Goal: Task Accomplishment & Management: Manage account settings

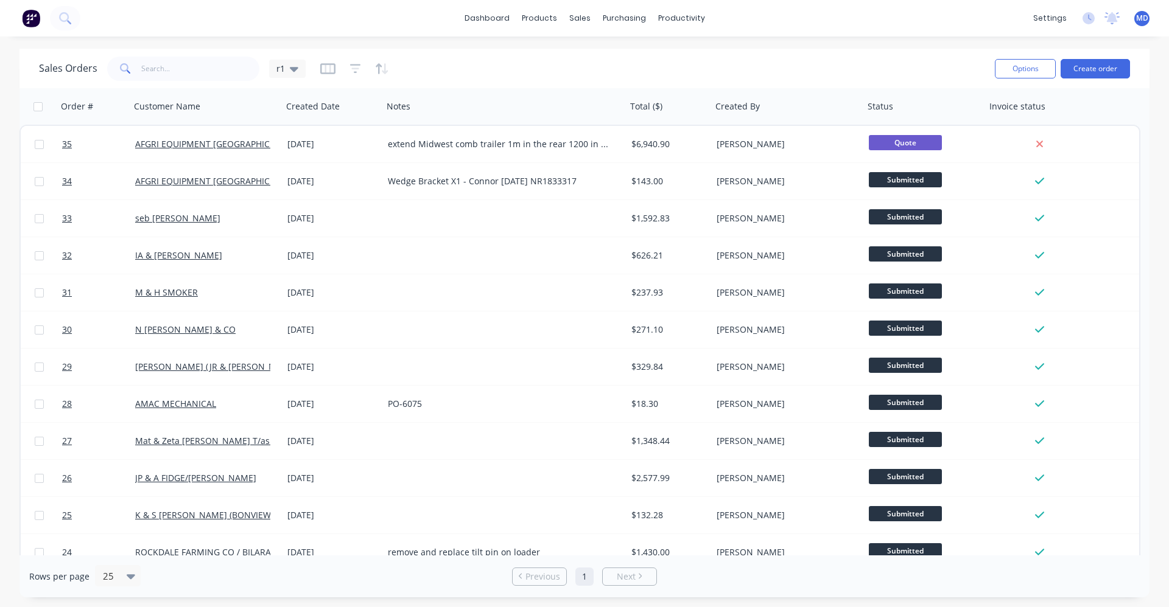
click at [237, 0] on div "dashboard products sales purchasing productivity dashboard products Product Cat…" at bounding box center [584, 18] width 1169 height 37
click at [529, 15] on div "products" at bounding box center [539, 18] width 47 height 18
click at [629, 13] on div "dashboard products sales purchasing productivity dashboard products Product Cat…" at bounding box center [584, 18] width 1169 height 37
click at [530, 15] on div "products" at bounding box center [539, 18] width 47 height 18
click at [192, 19] on div "dashboard products sales purchasing productivity dashboard products Product Cat…" at bounding box center [584, 18] width 1169 height 37
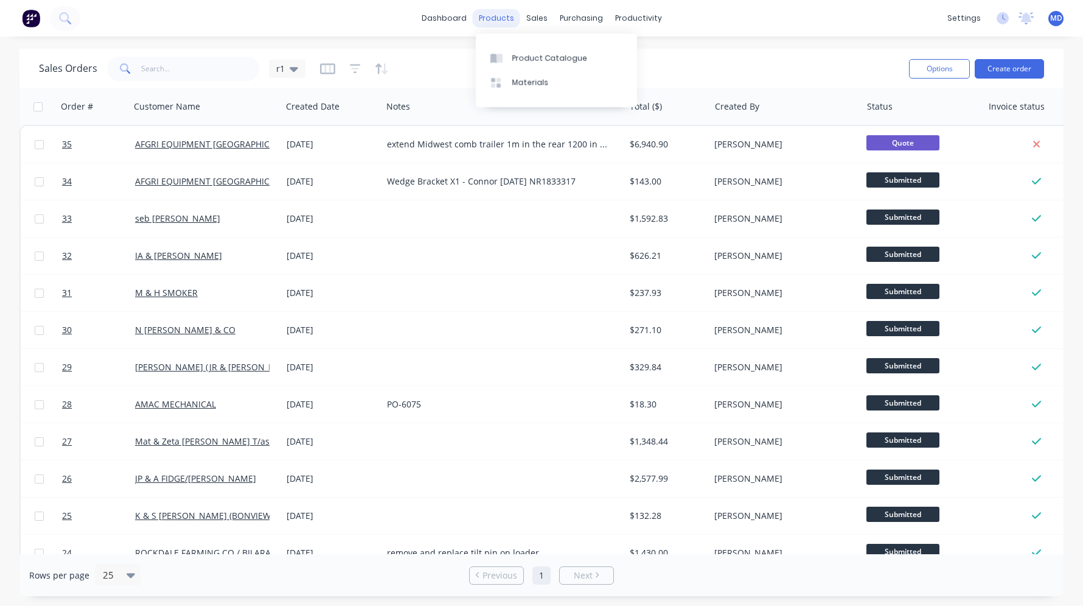
click at [481, 19] on div "products" at bounding box center [496, 18] width 47 height 18
click at [492, 15] on div "products" at bounding box center [496, 18] width 47 height 18
click at [446, 15] on link "dashboard" at bounding box center [444, 18] width 57 height 18
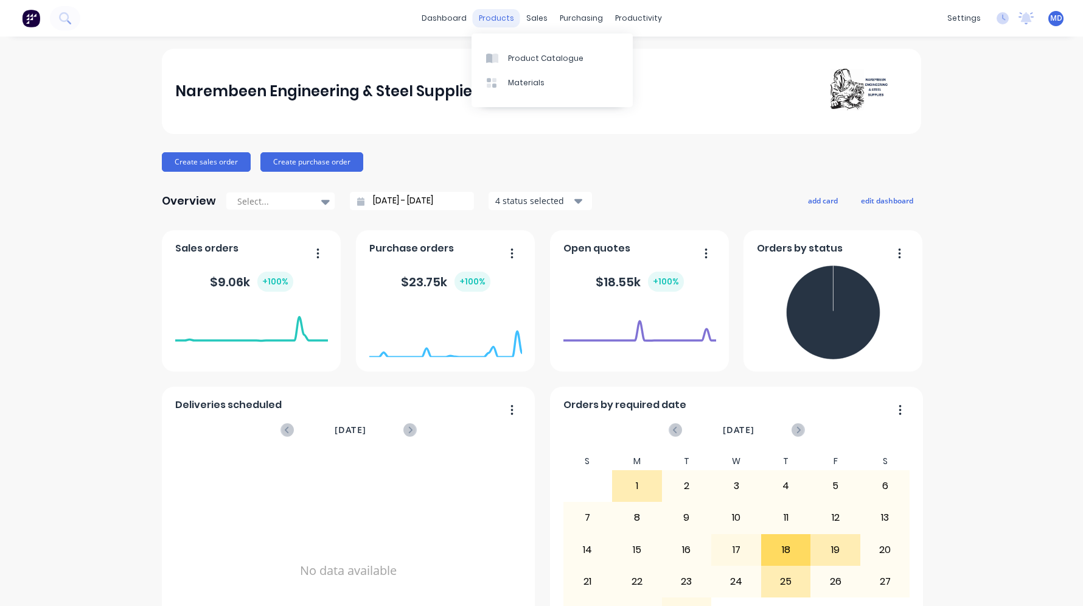
click at [489, 18] on div "products" at bounding box center [496, 18] width 47 height 18
click at [582, 66] on link "Product Catalogue" at bounding box center [552, 58] width 161 height 24
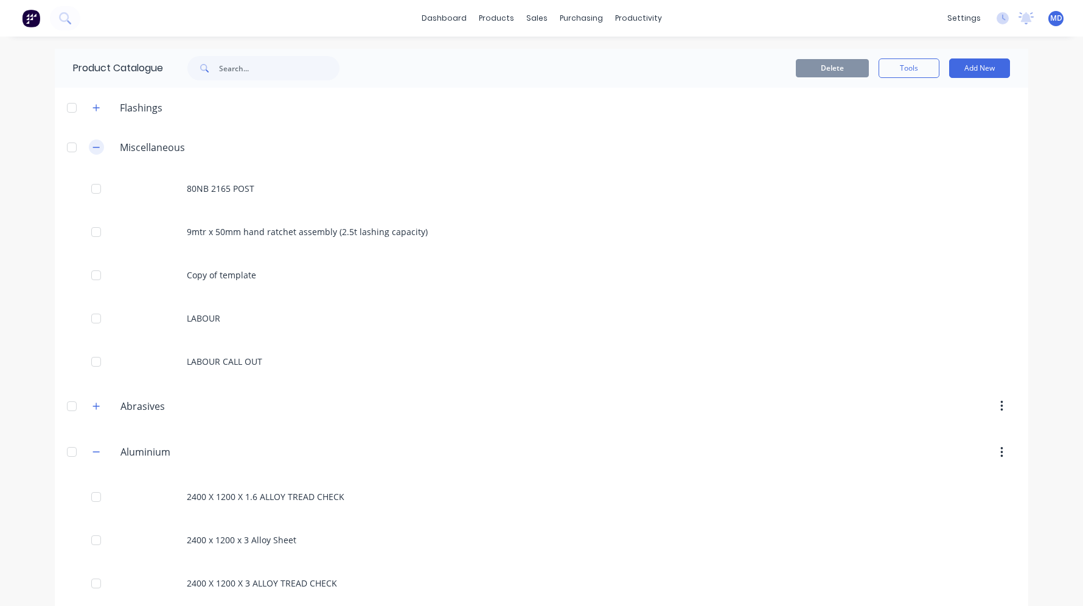
click at [93, 146] on icon "button" at bounding box center [96, 147] width 7 height 9
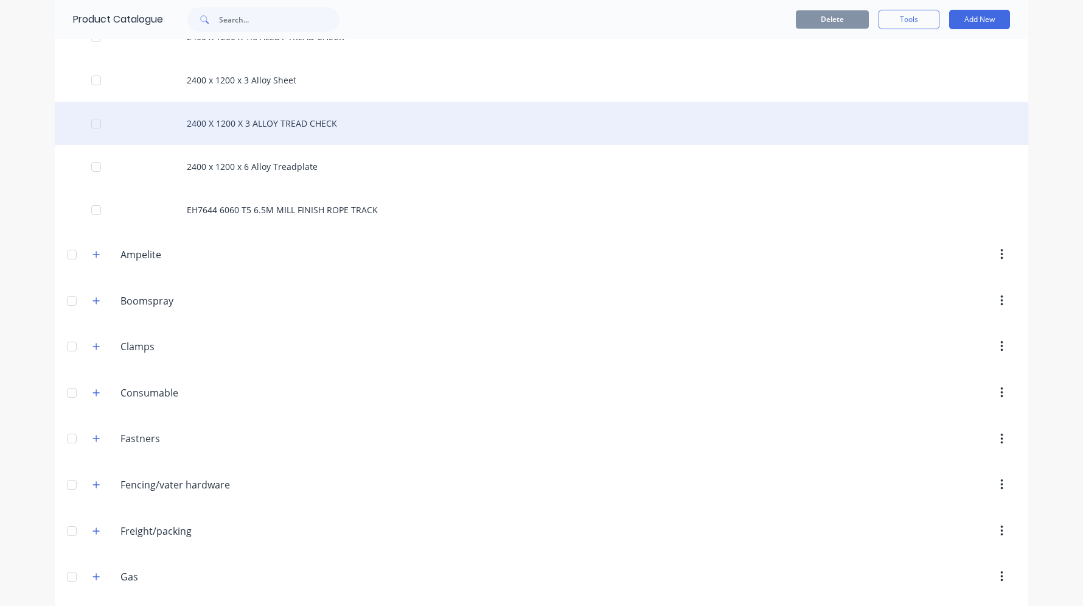
scroll to position [61, 0]
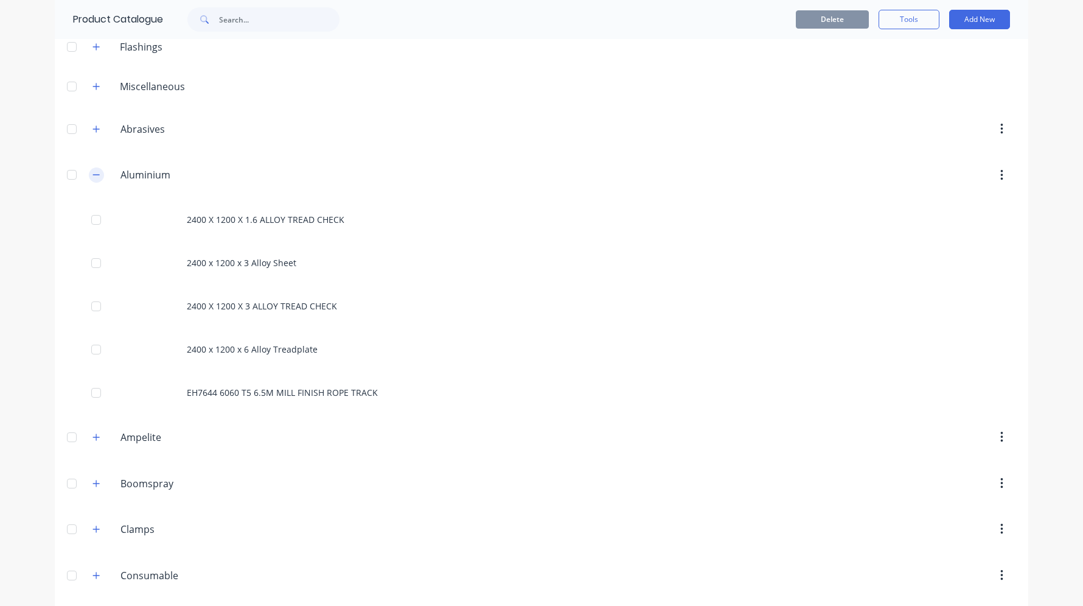
click at [96, 175] on button "button" at bounding box center [96, 174] width 15 height 15
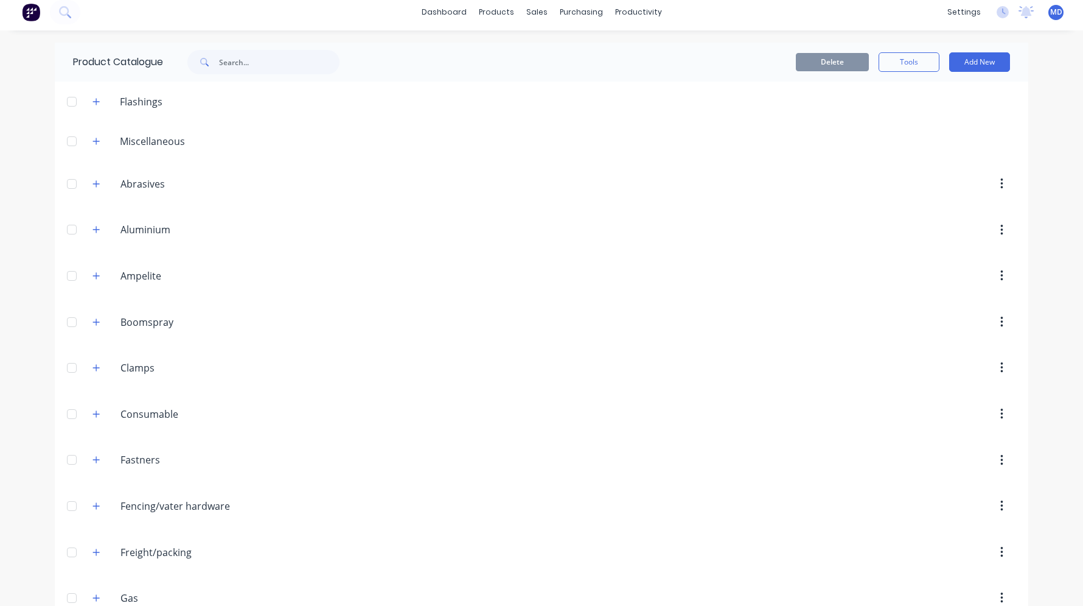
scroll to position [0, 0]
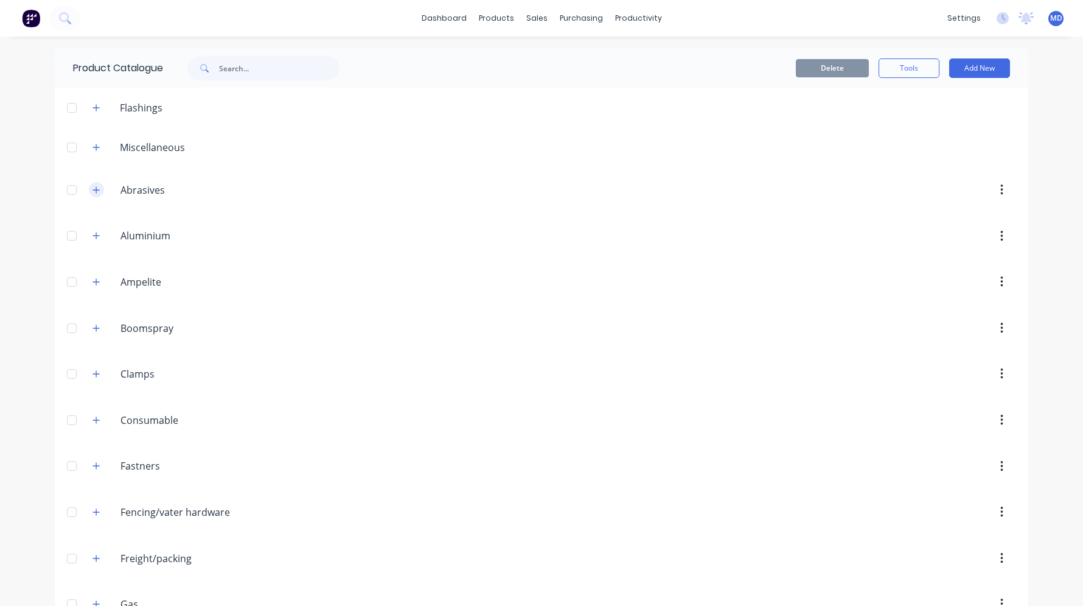
click at [93, 189] on icon "button" at bounding box center [96, 190] width 7 height 9
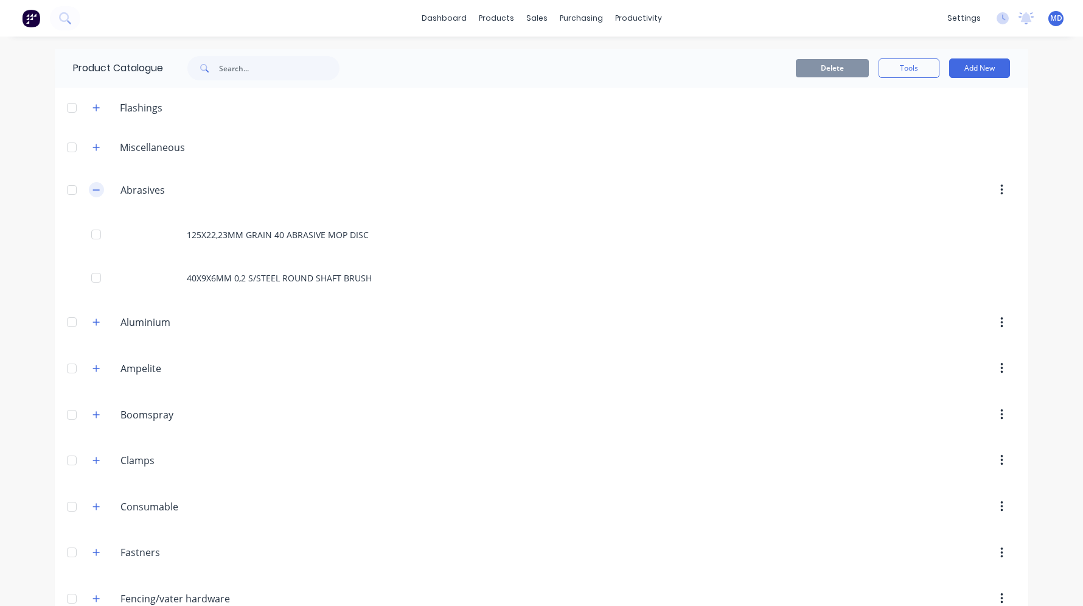
click at [93, 190] on icon "button" at bounding box center [96, 189] width 7 height 1
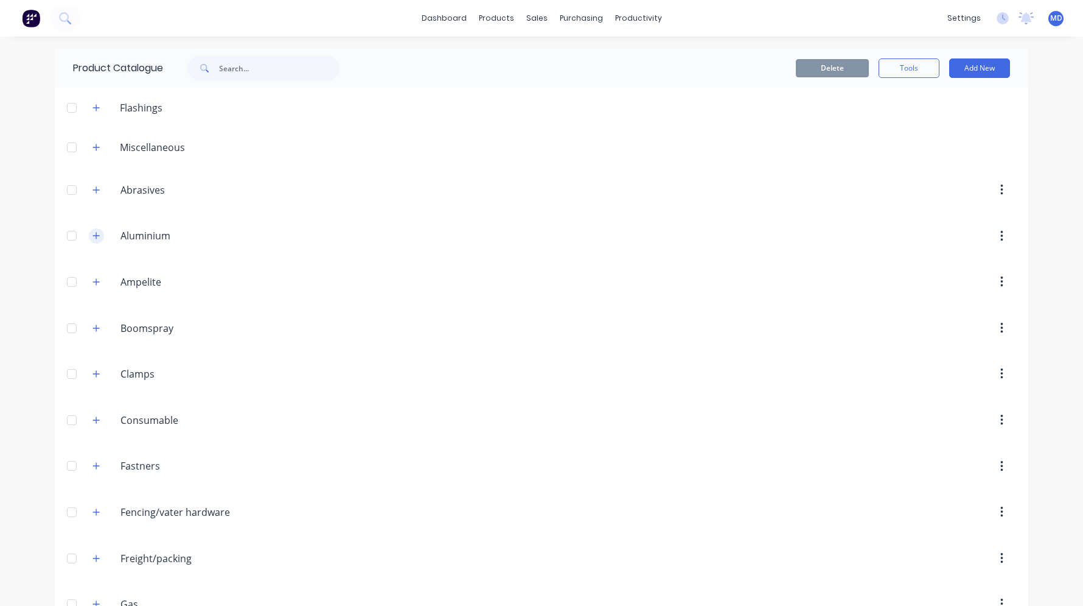
click at [93, 234] on icon "button" at bounding box center [96, 235] width 7 height 9
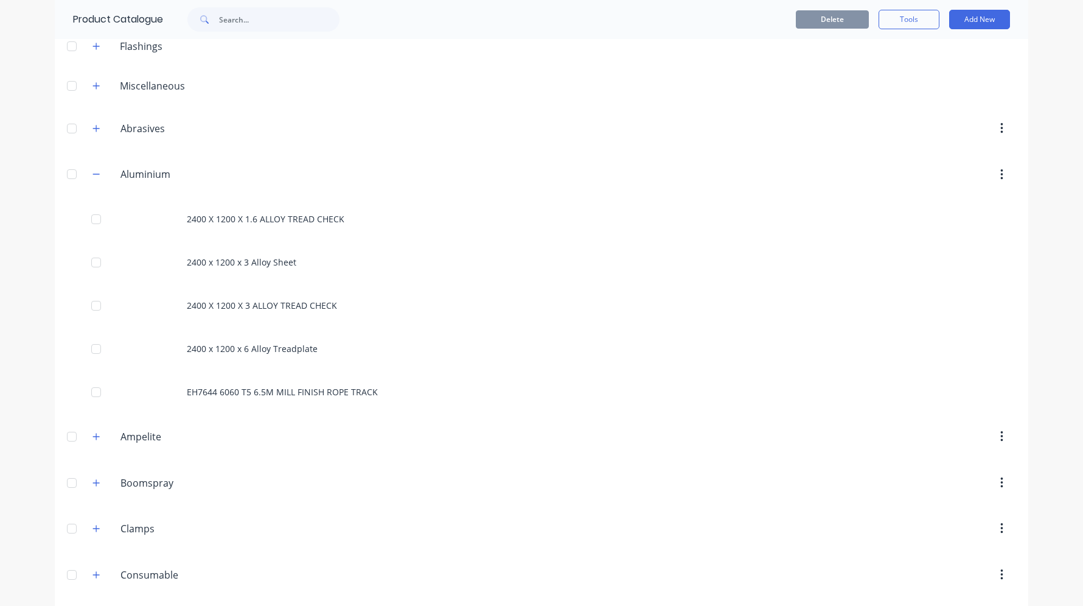
scroll to position [61, 0]
click at [96, 178] on button "button" at bounding box center [96, 174] width 15 height 15
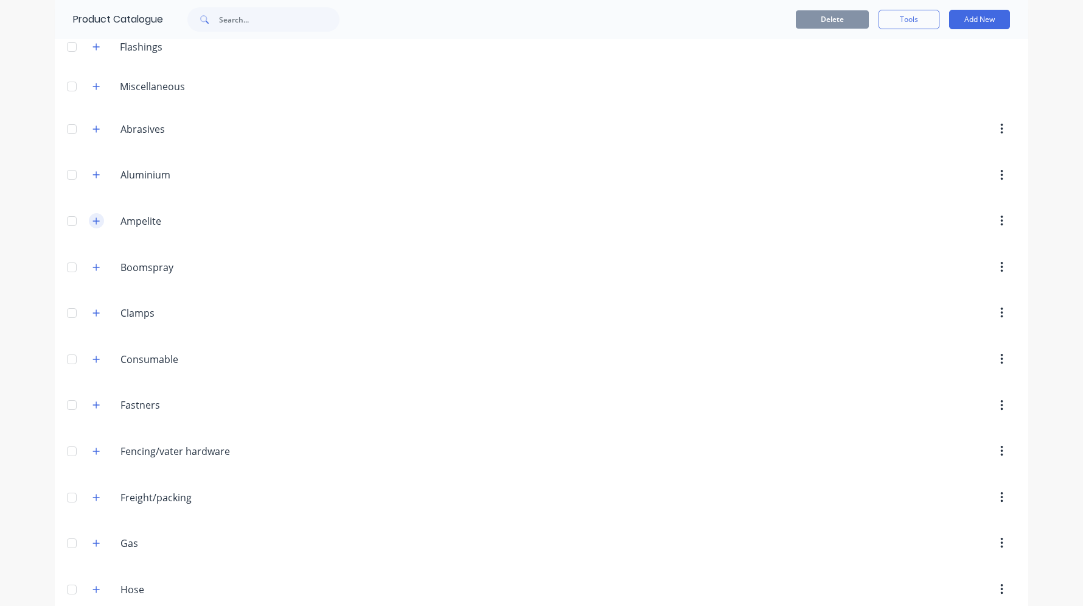
click at [93, 217] on icon "button" at bounding box center [96, 221] width 7 height 9
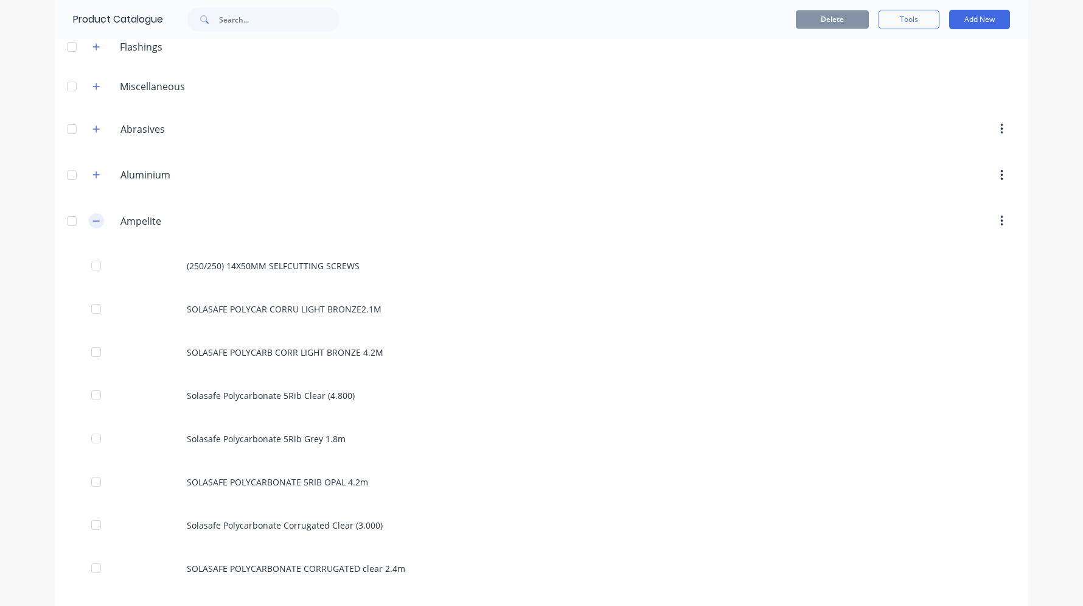
click at [94, 223] on icon "button" at bounding box center [96, 221] width 7 height 9
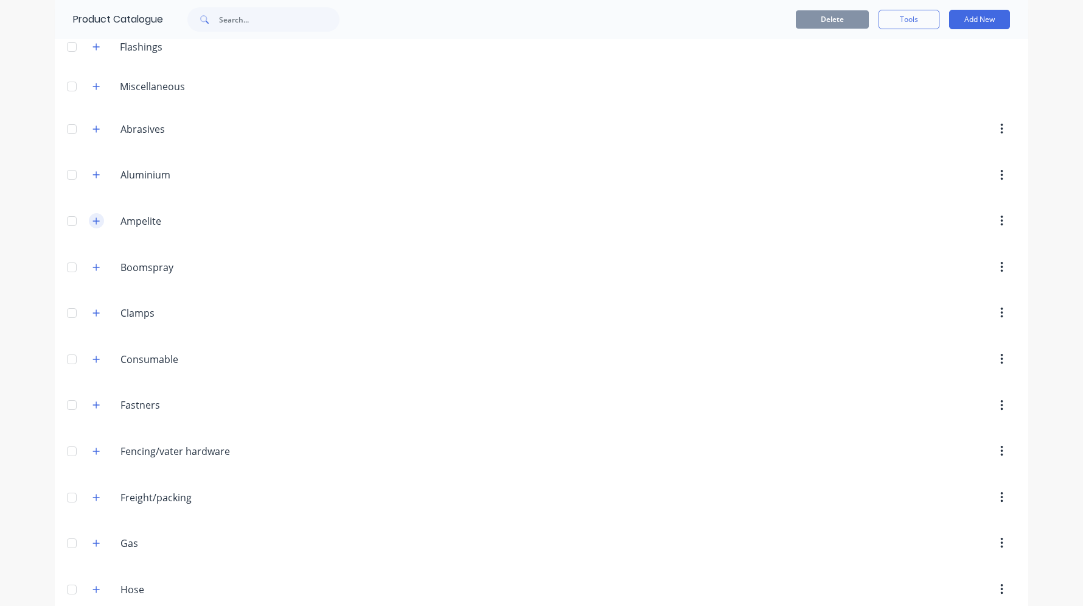
scroll to position [122, 0]
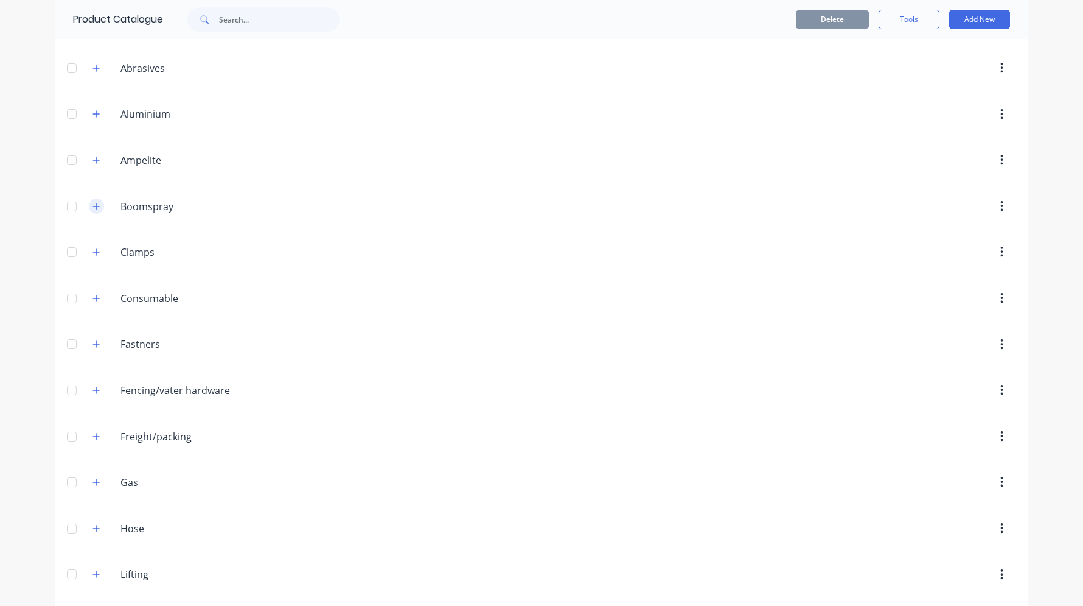
click at [95, 211] on button "button" at bounding box center [96, 205] width 15 height 15
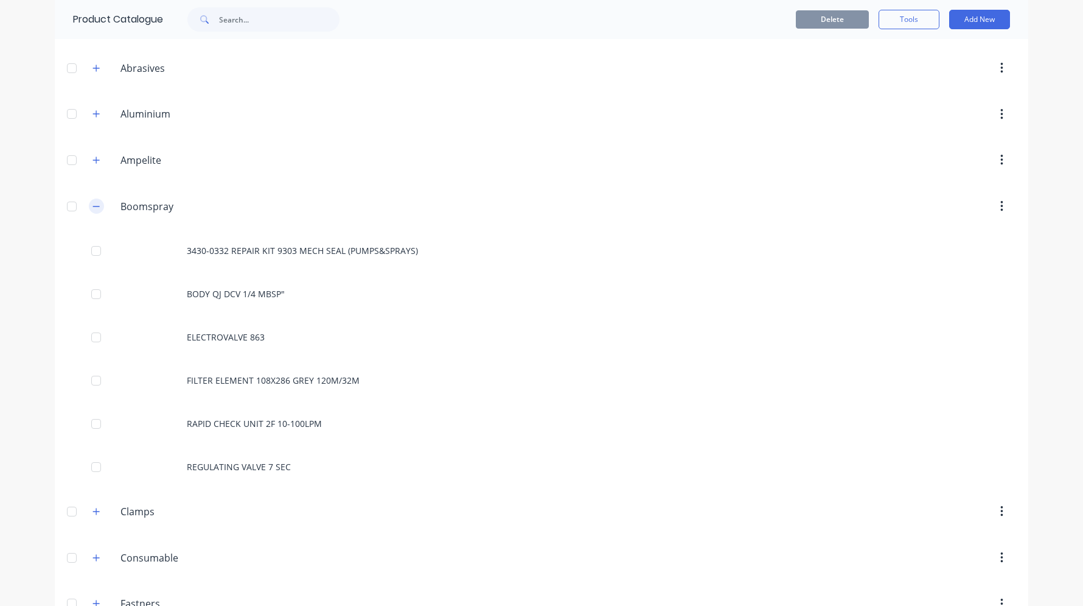
click at [96, 206] on button "button" at bounding box center [96, 205] width 15 height 15
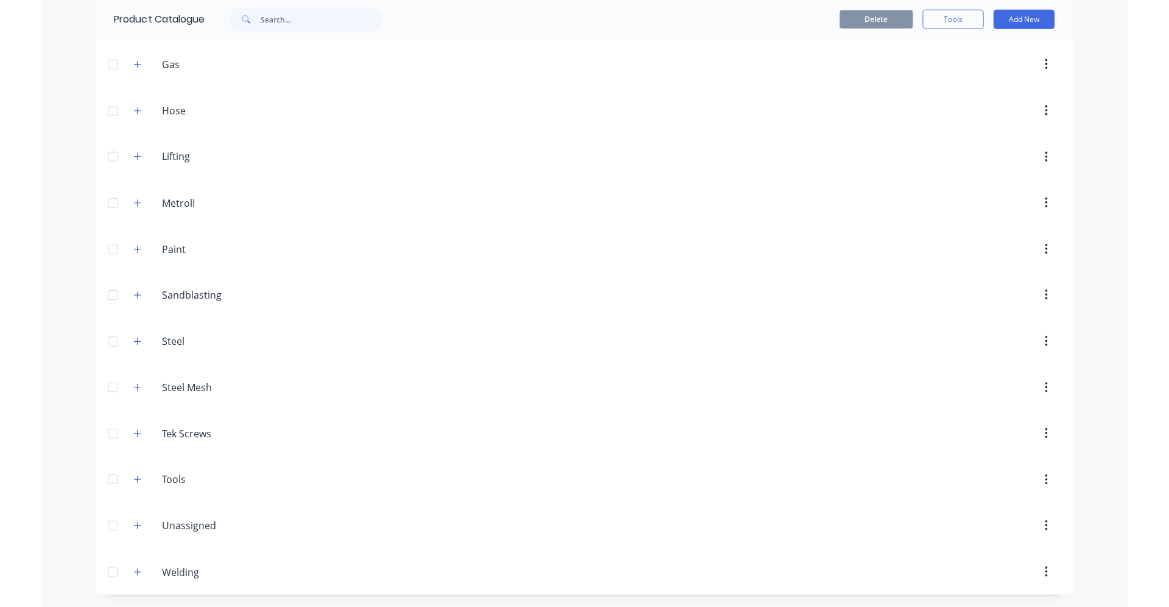
scroll to position [537, 0]
click at [137, 526] on icon "button" at bounding box center [139, 526] width 7 height 7
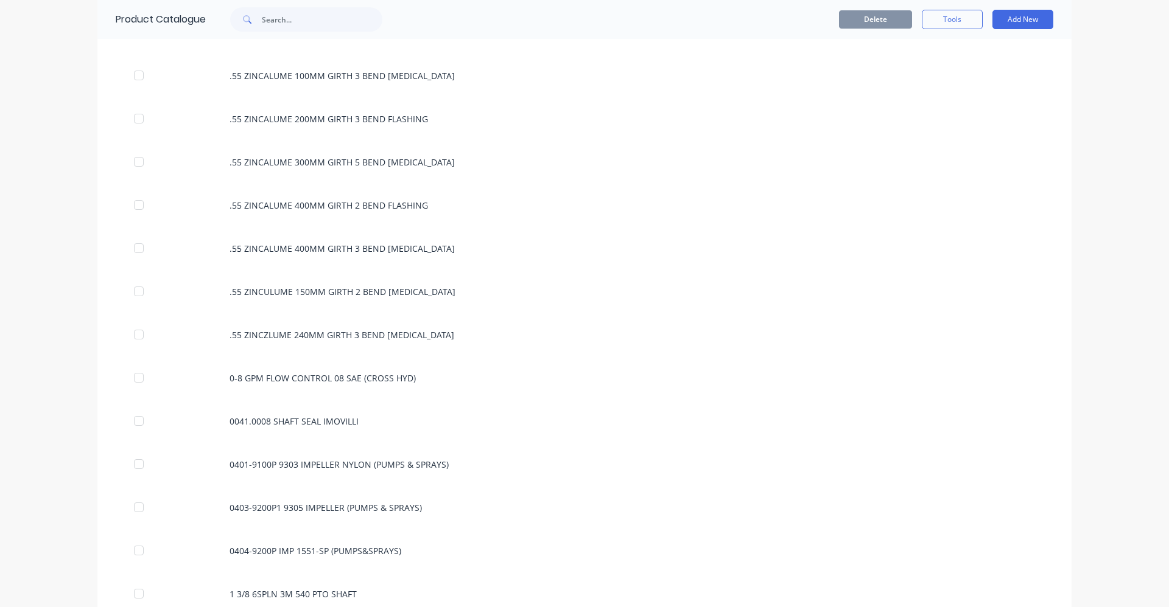
scroll to position [2982, 0]
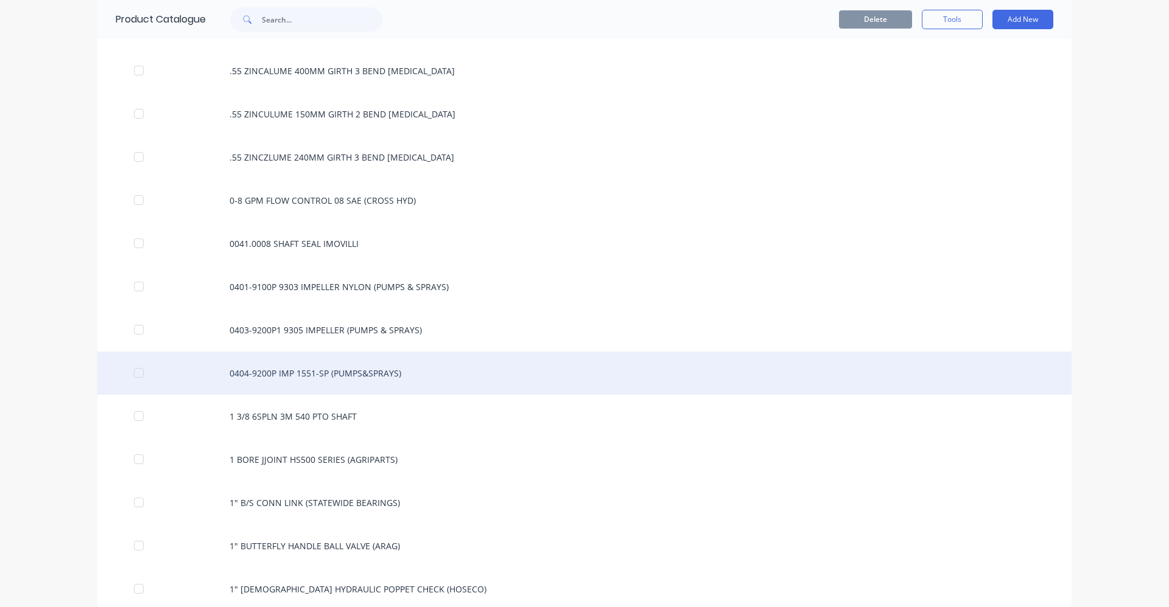
click at [262, 377] on div "0404-9200P IMP 1551-SP (PUMPS&SPRAYS)" at bounding box center [584, 373] width 974 height 43
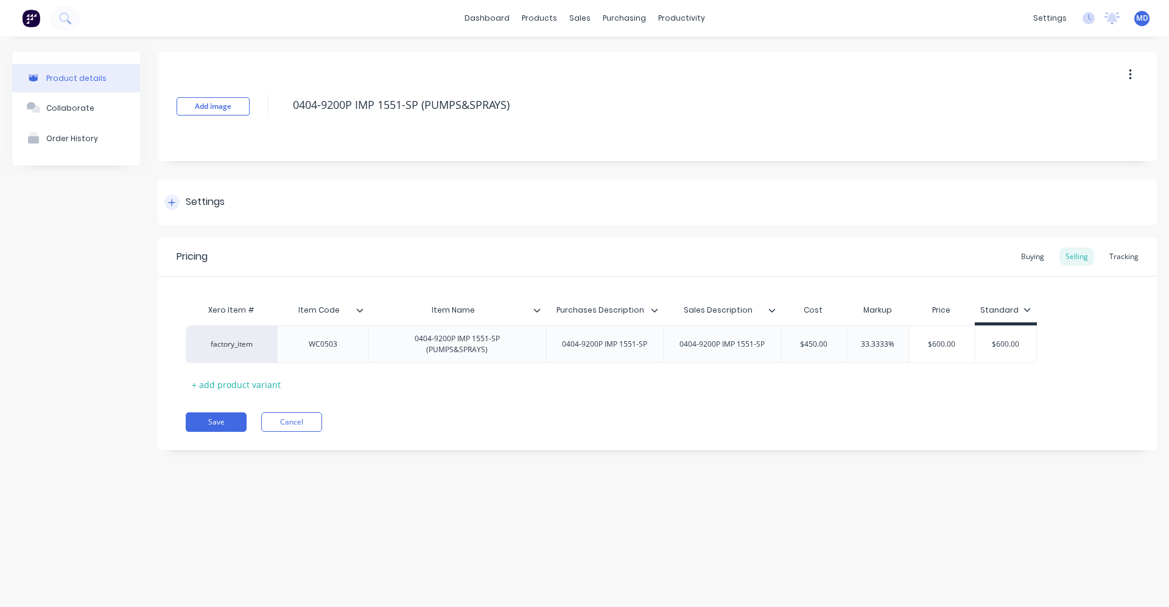
click at [208, 205] on div "Settings" at bounding box center [205, 202] width 39 height 15
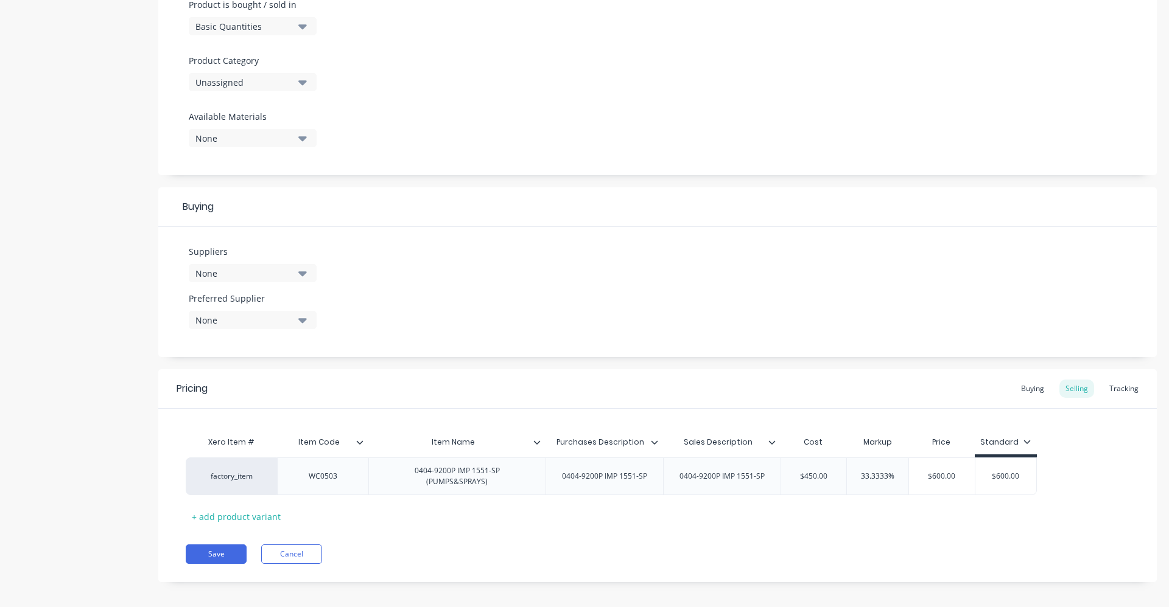
scroll to position [387, 0]
click at [534, 441] on icon at bounding box center [536, 439] width 7 height 7
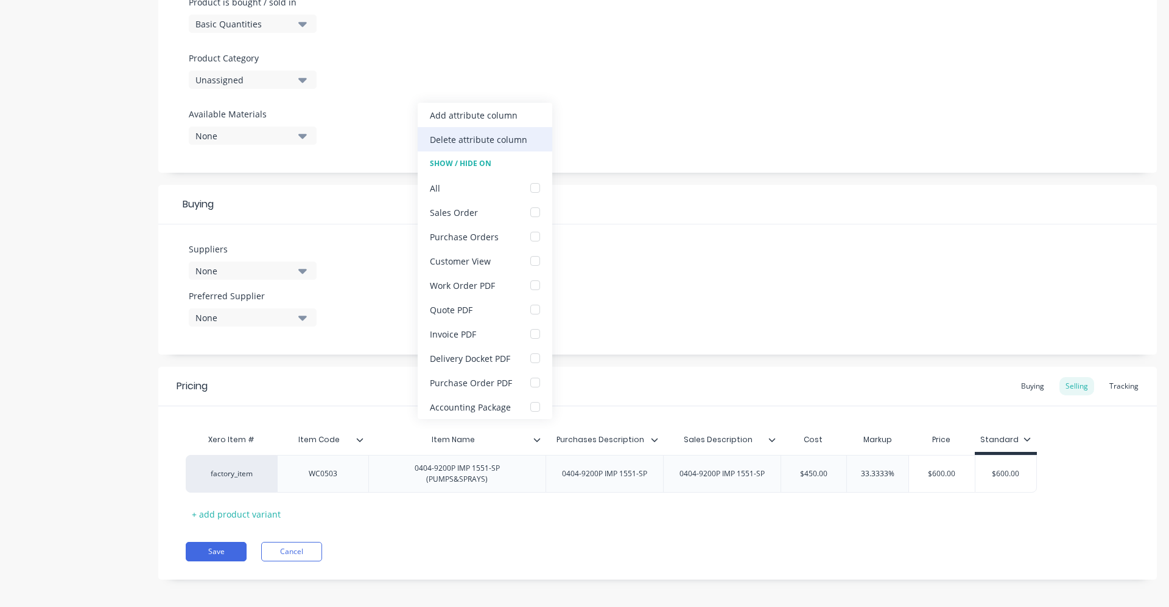
click at [464, 144] on div "Delete attribute column" at bounding box center [478, 139] width 97 height 13
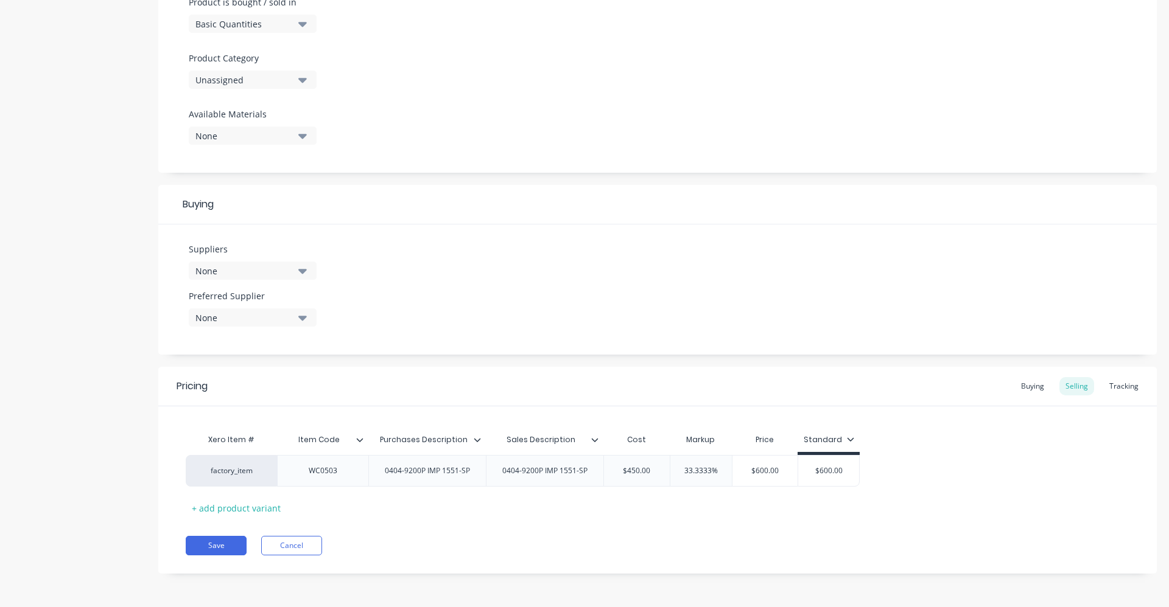
click at [477, 439] on icon at bounding box center [477, 439] width 7 height 7
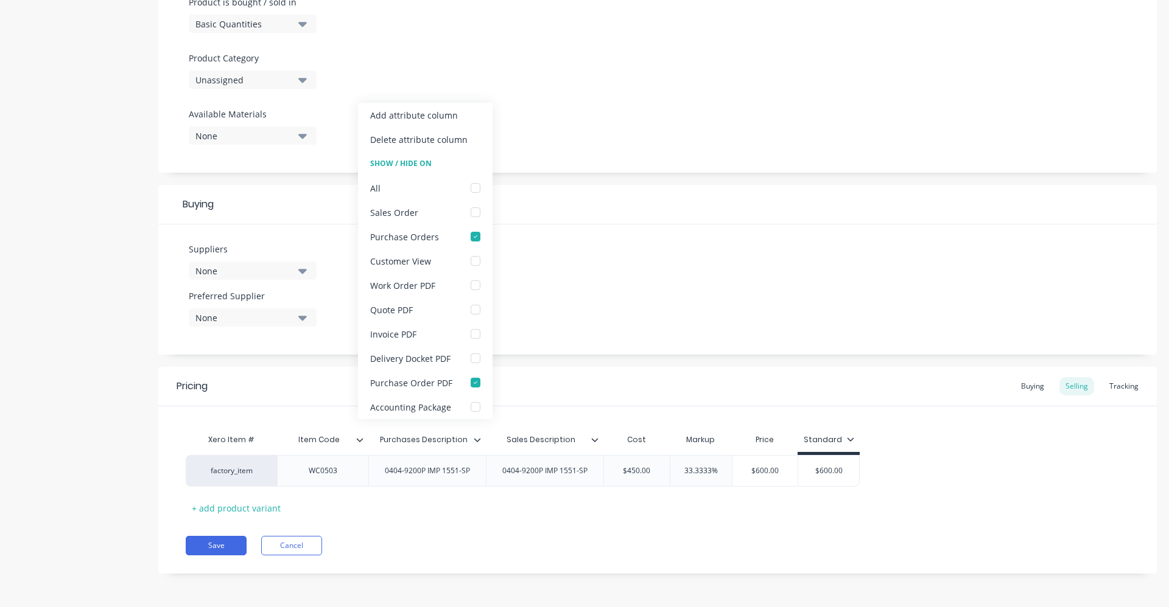
type textarea "x"
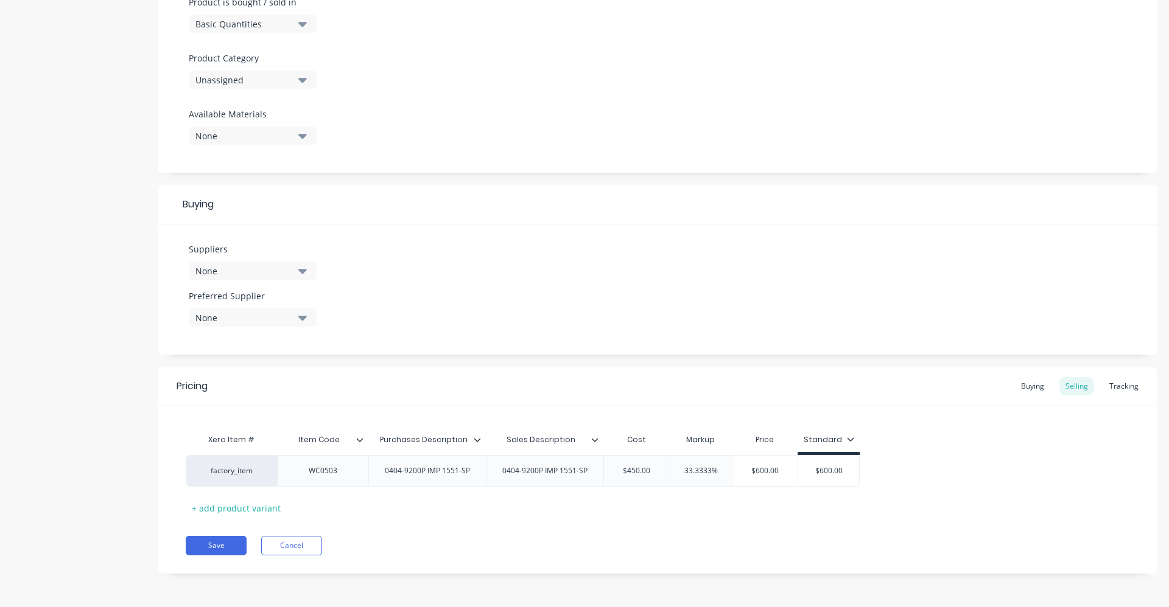
type input "Sales Description"
click at [595, 444] on input "Sales Description" at bounding box center [541, 440] width 110 height 11
click at [592, 438] on icon at bounding box center [594, 439] width 7 height 7
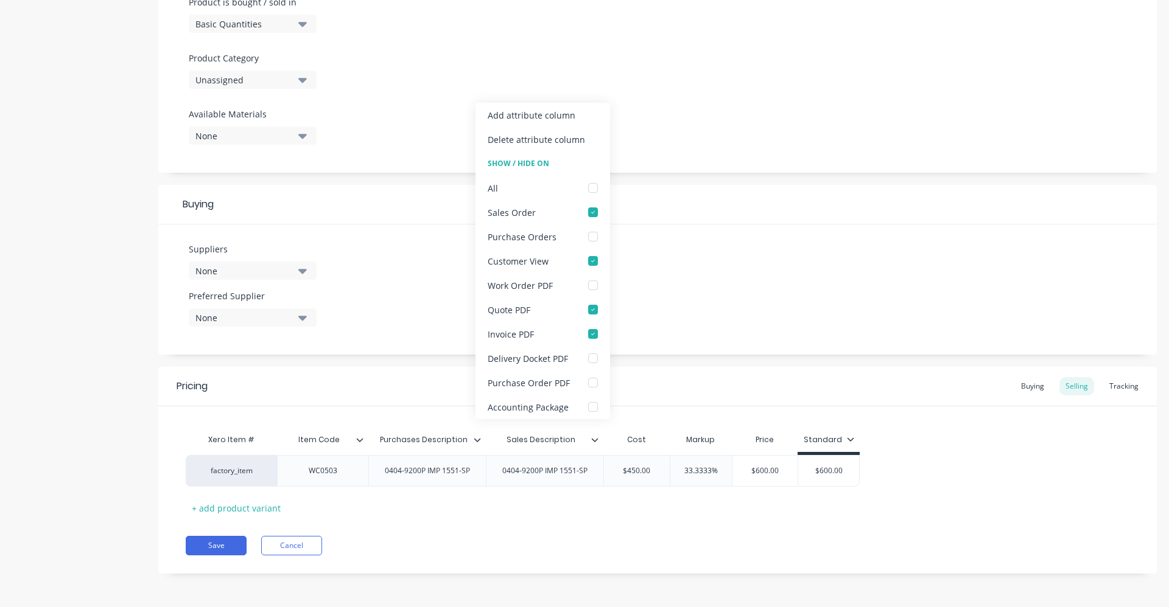
type textarea "x"
click at [572, 523] on div "Pricing Buying Selling Tracking Xero Item # Item Code Purchases Description Sal…" at bounding box center [657, 470] width 998 height 207
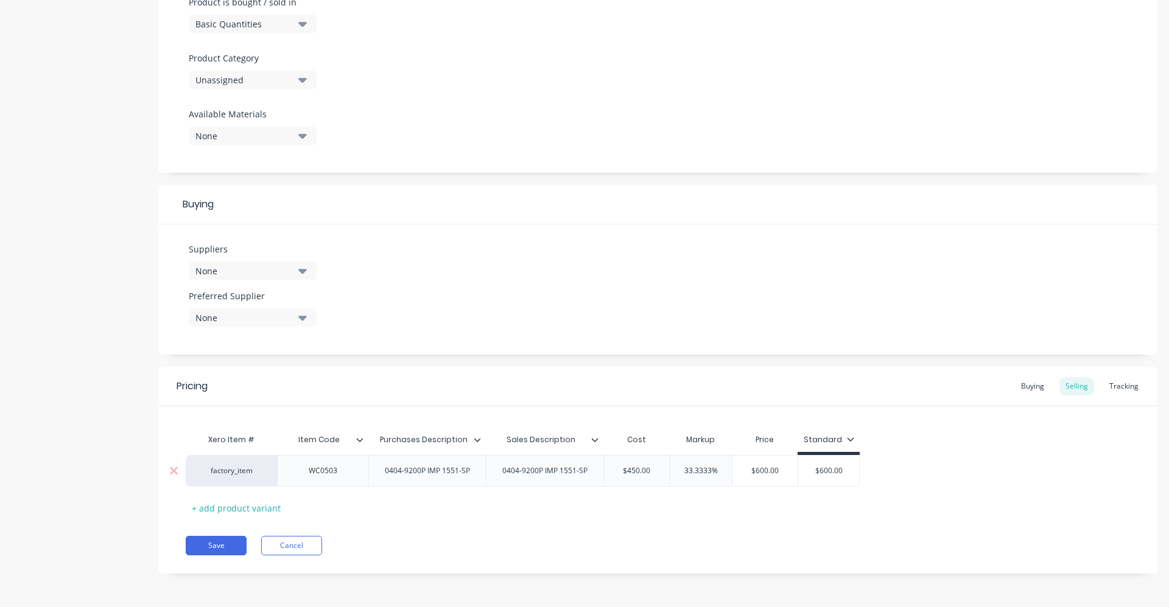
type input "$600.00"
drag, startPoint x: 846, startPoint y: 469, endPoint x: 808, endPoint y: 470, distance: 37.8
click at [629, 470] on input "$600.00" at bounding box center [828, 471] width 61 height 11
type textarea "x"
type input "33.3333%"
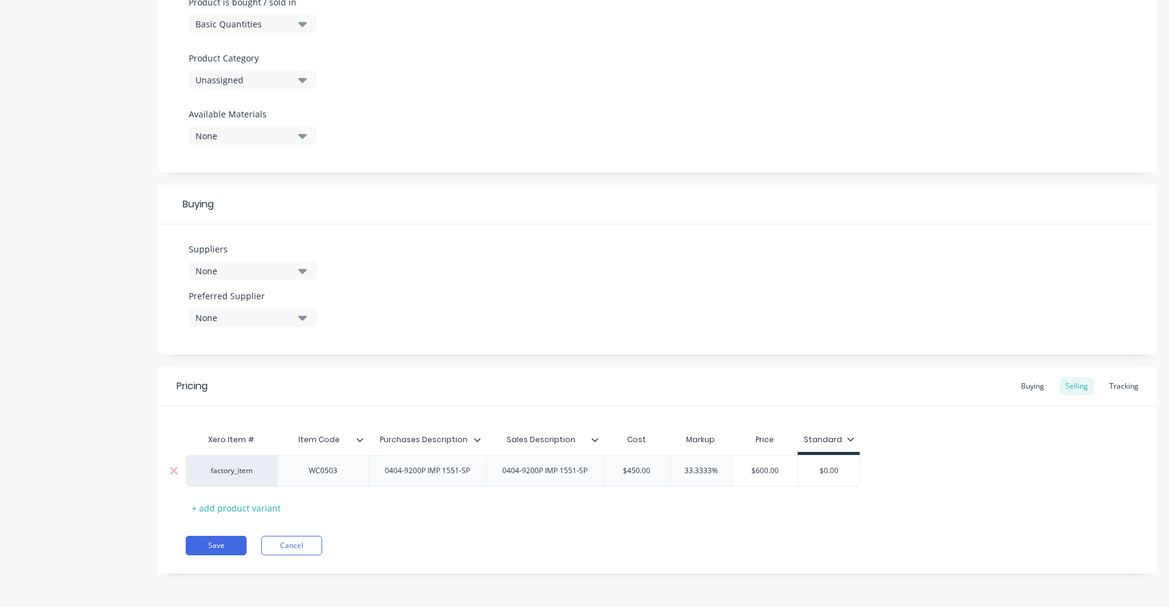
drag, startPoint x: 712, startPoint y: 472, endPoint x: 682, endPoint y: 474, distance: 29.3
click at [629, 474] on input "33.3333%" at bounding box center [700, 471] width 61 height 11
type textarea "x"
type input "4%"
type textarea "x"
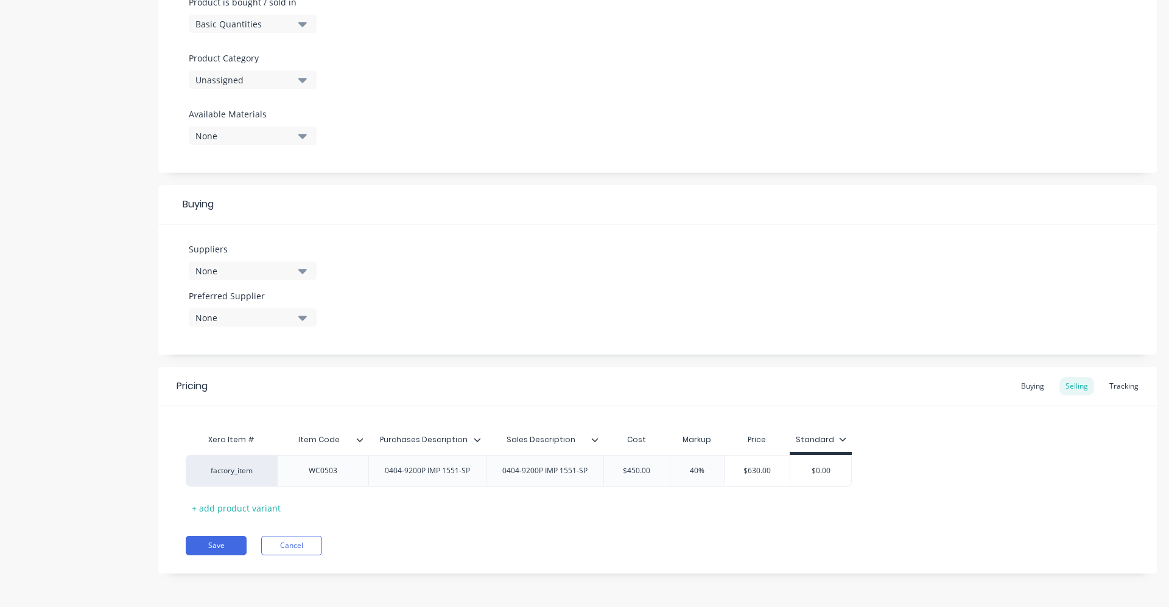
type input "40%"
click at [629, 517] on div "Xero Item # Item Code Purchases Description Sales Description Cost Markup Price…" at bounding box center [657, 473] width 943 height 90
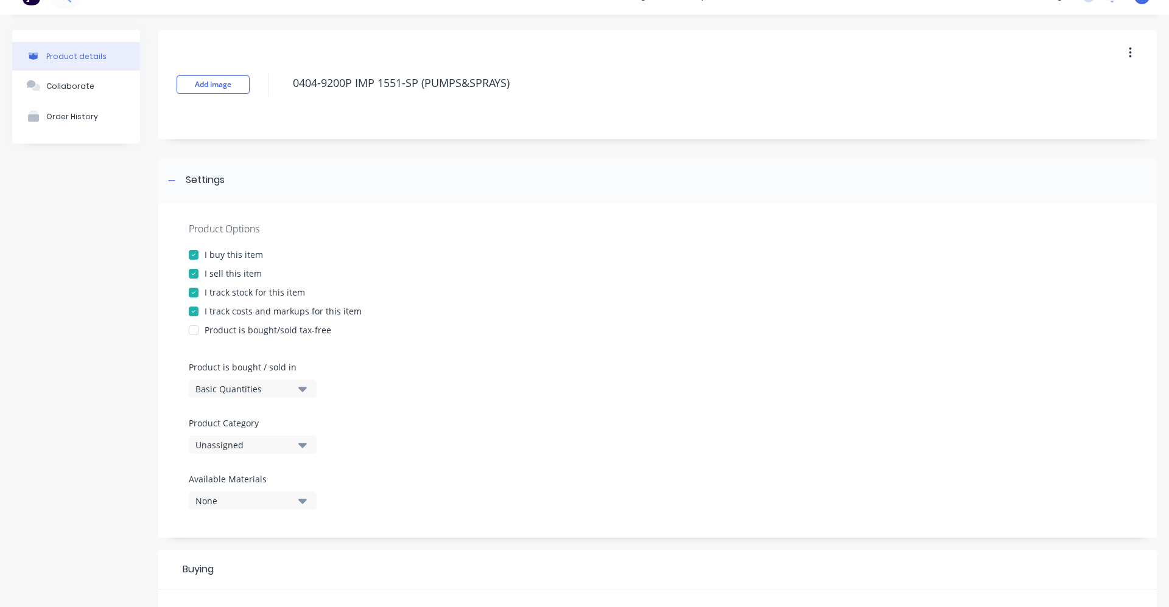
scroll to position [0, 0]
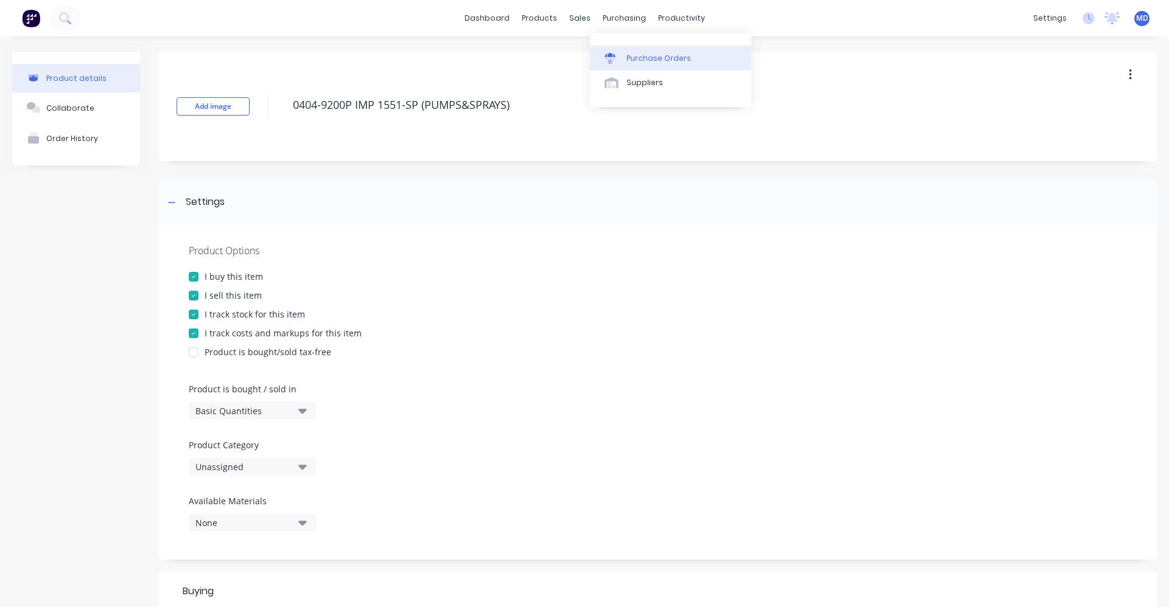
click at [629, 66] on link "Purchase Orders" at bounding box center [670, 58] width 161 height 24
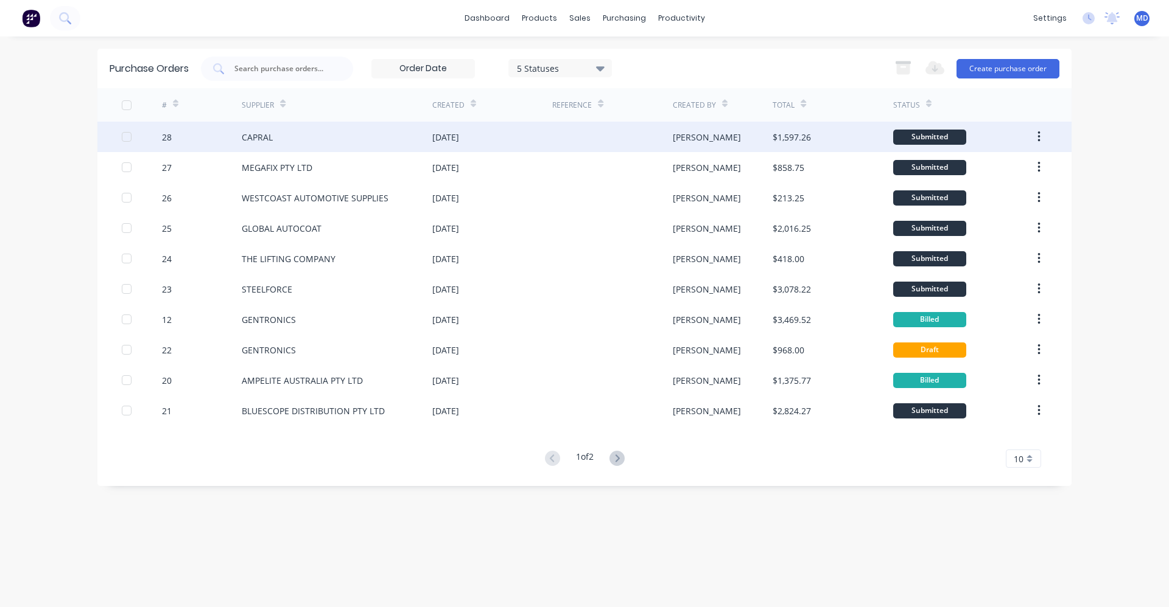
click at [327, 141] on div "CAPRAL" at bounding box center [337, 137] width 191 height 30
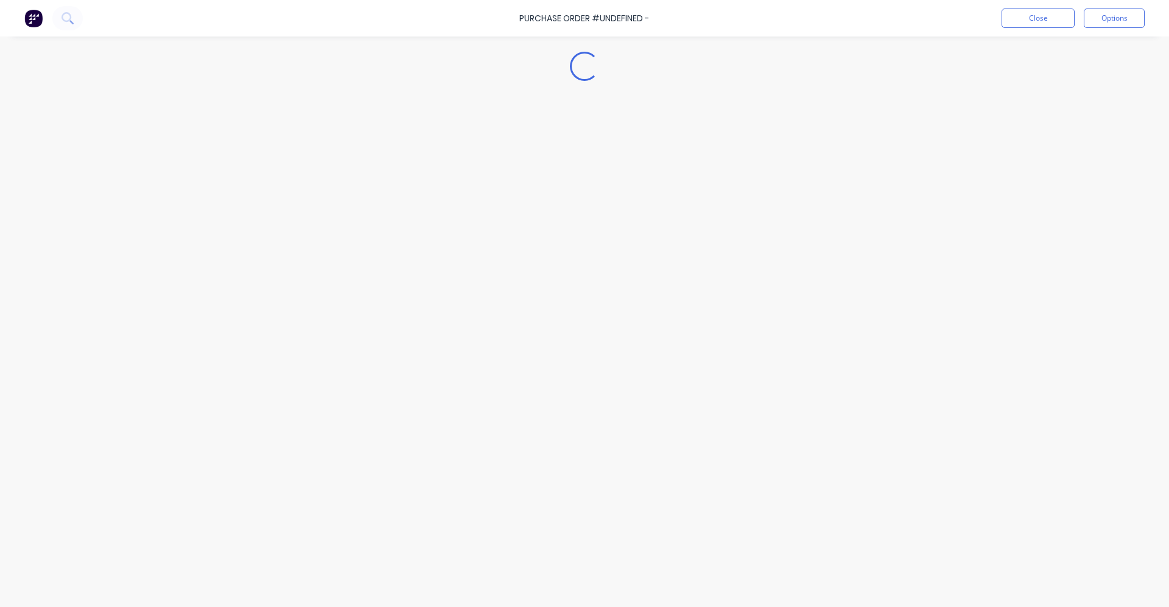
type textarea "x"
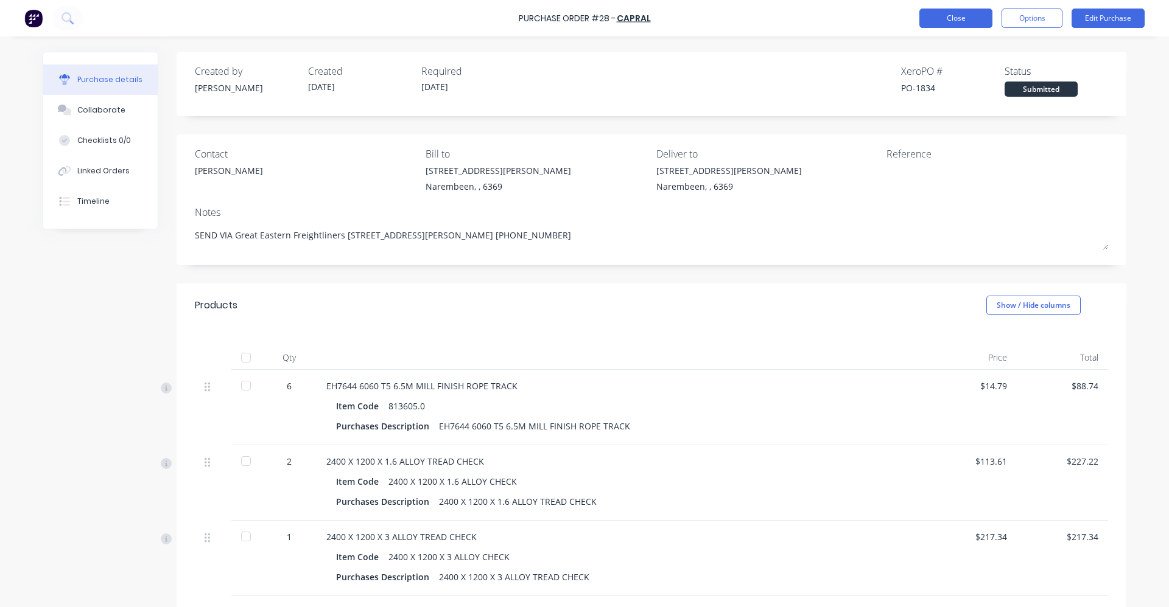
click at [629, 22] on button "Close" at bounding box center [955, 18] width 73 height 19
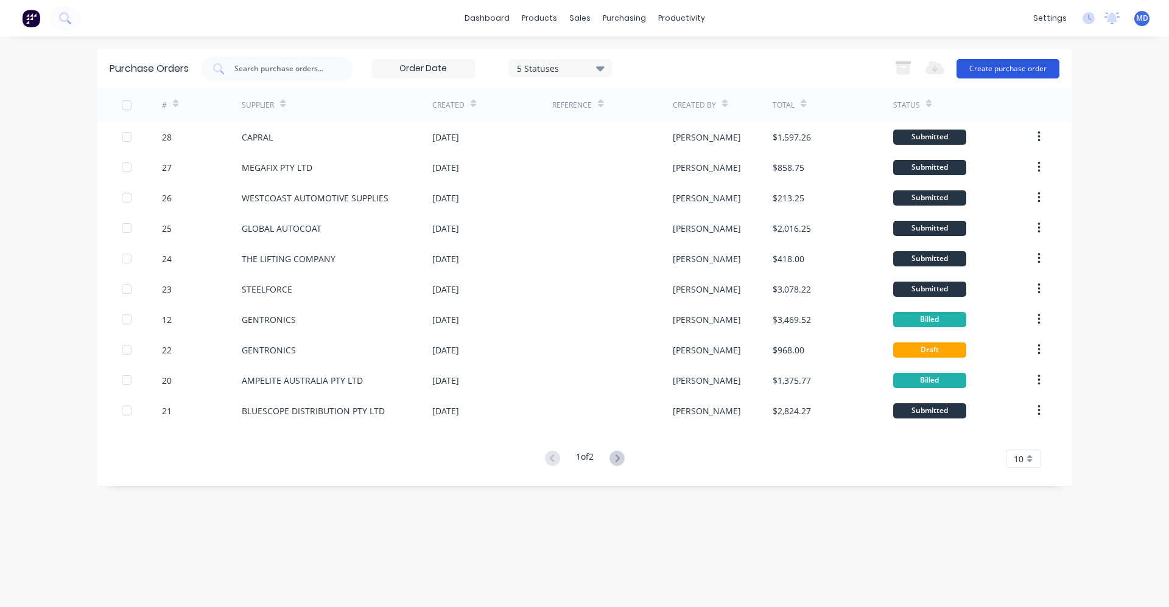
click at [629, 75] on button "Create purchase order" at bounding box center [1007, 68] width 103 height 19
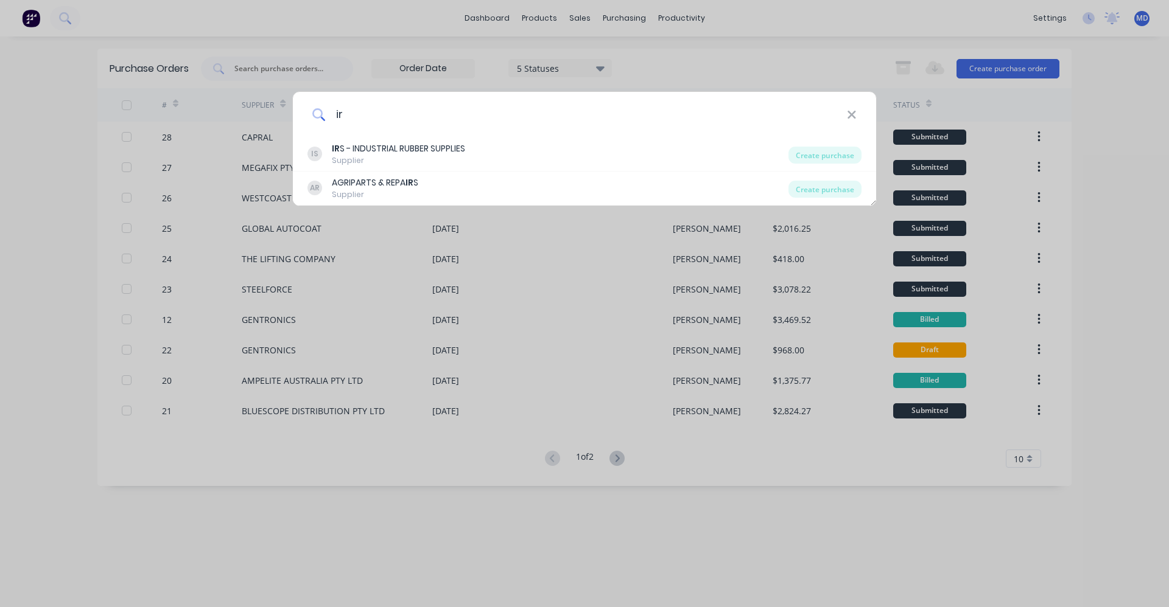
type input "i"
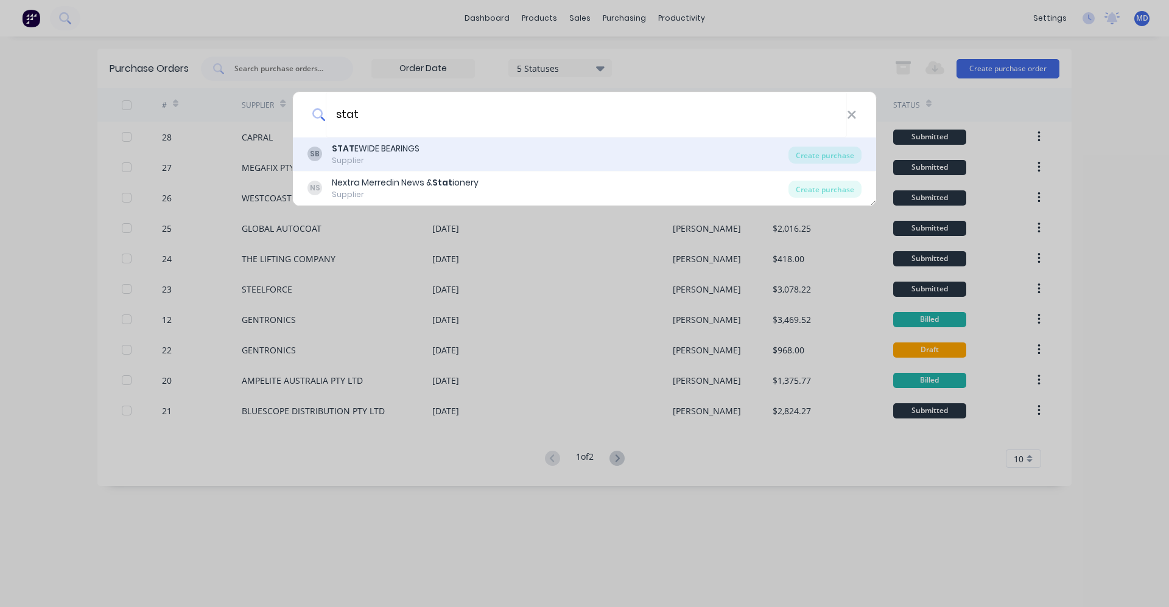
type input "stat"
click at [440, 150] on div "SB STAT EWIDE BEARINGS Supplier" at bounding box center [547, 154] width 481 height 24
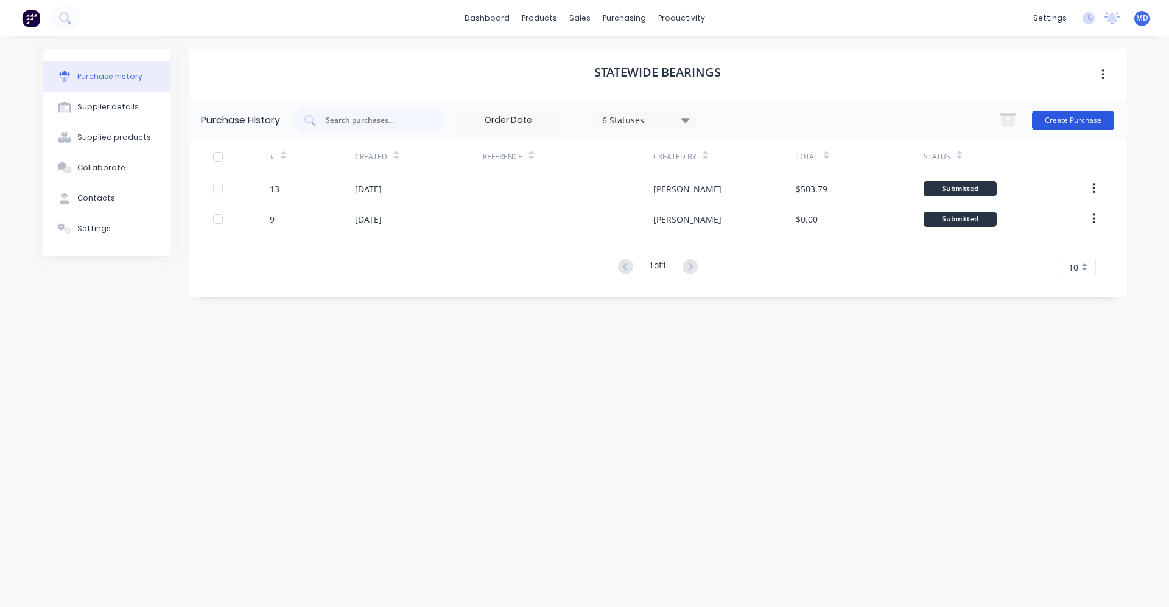
click at [629, 117] on button "Create Purchase" at bounding box center [1073, 120] width 82 height 19
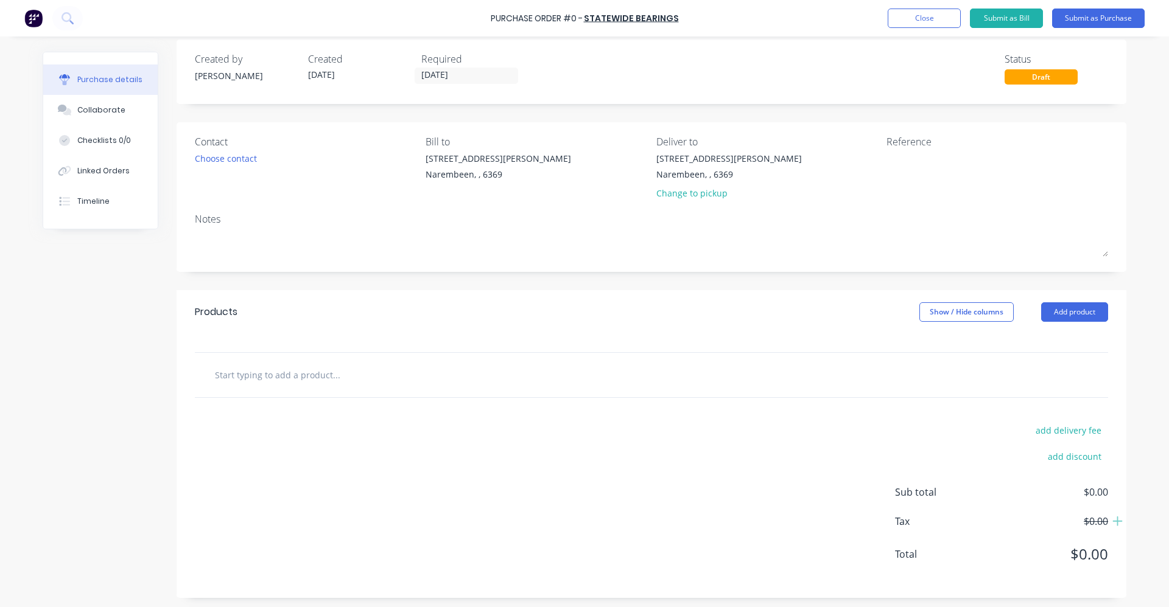
scroll to position [15, 0]
click at [336, 377] on input "text" at bounding box center [335, 372] width 243 height 24
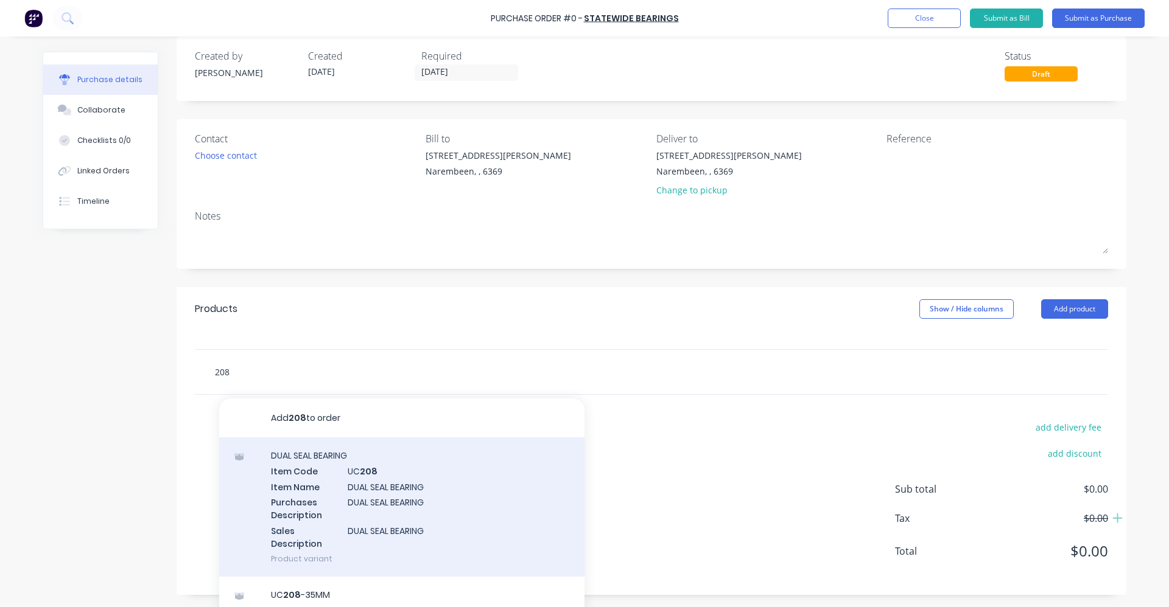
type input "208"
click at [361, 491] on div "DUAL SEAL BEARING Item Code UC 208 Item Name DUAL SEAL BEARING Purchases Descri…" at bounding box center [401, 507] width 365 height 139
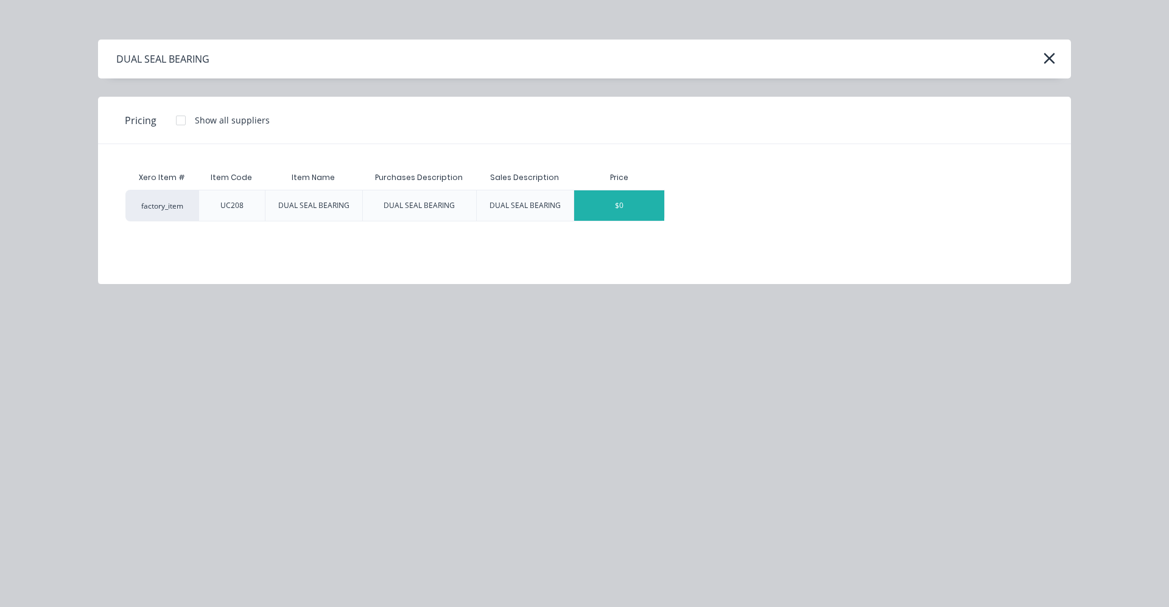
click at [622, 209] on div "$0" at bounding box center [619, 206] width 90 height 30
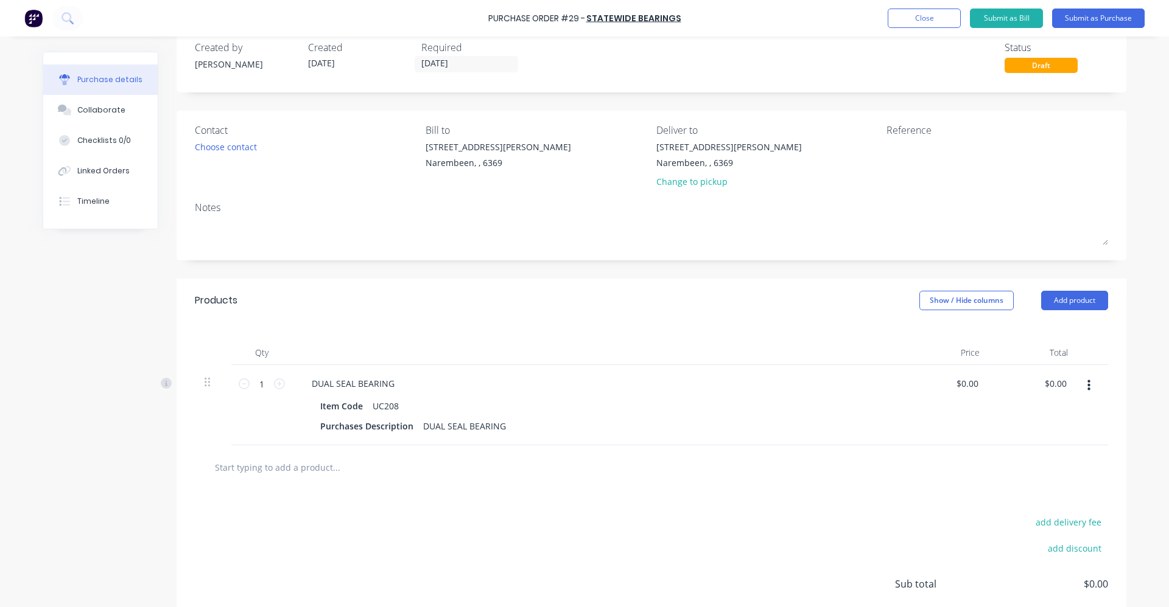
scroll to position [61, 0]
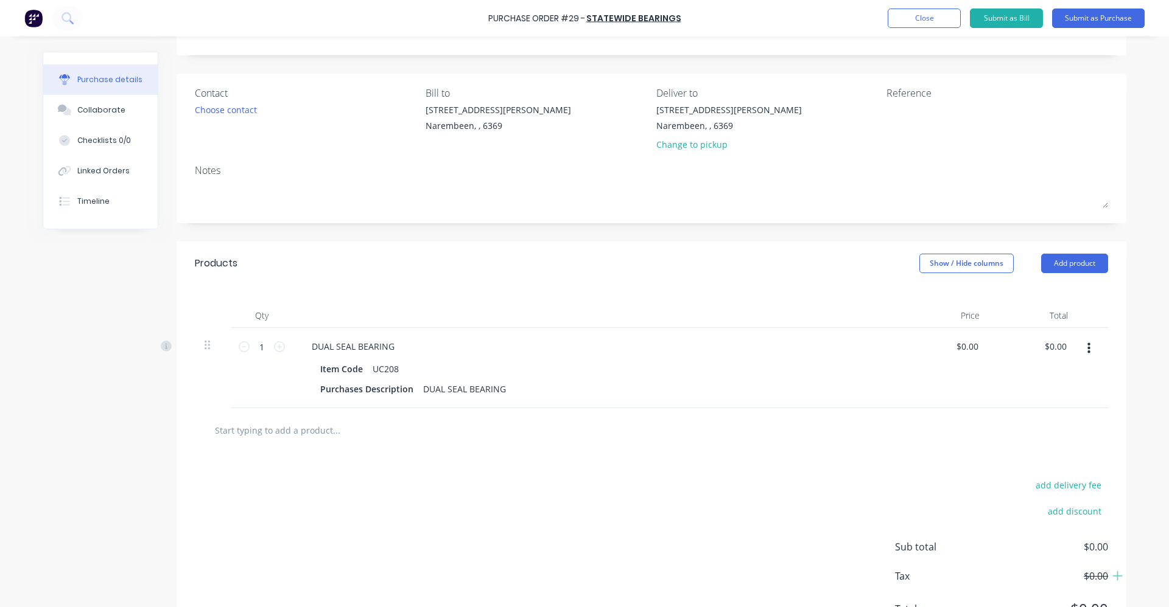
click at [299, 425] on input "text" at bounding box center [335, 430] width 243 height 24
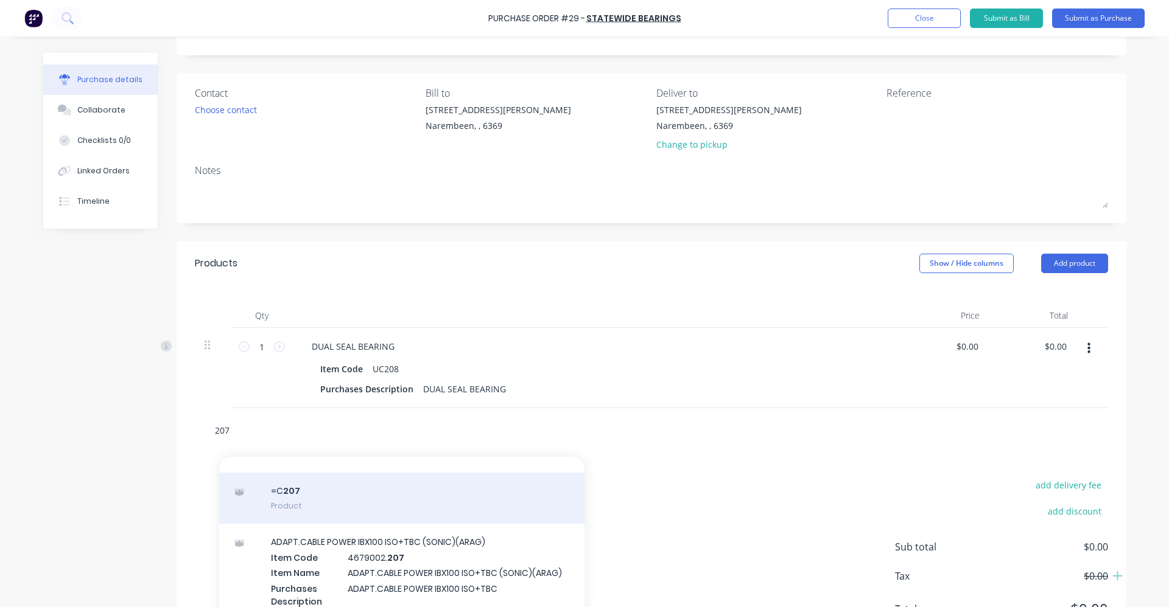
scroll to position [0, 0]
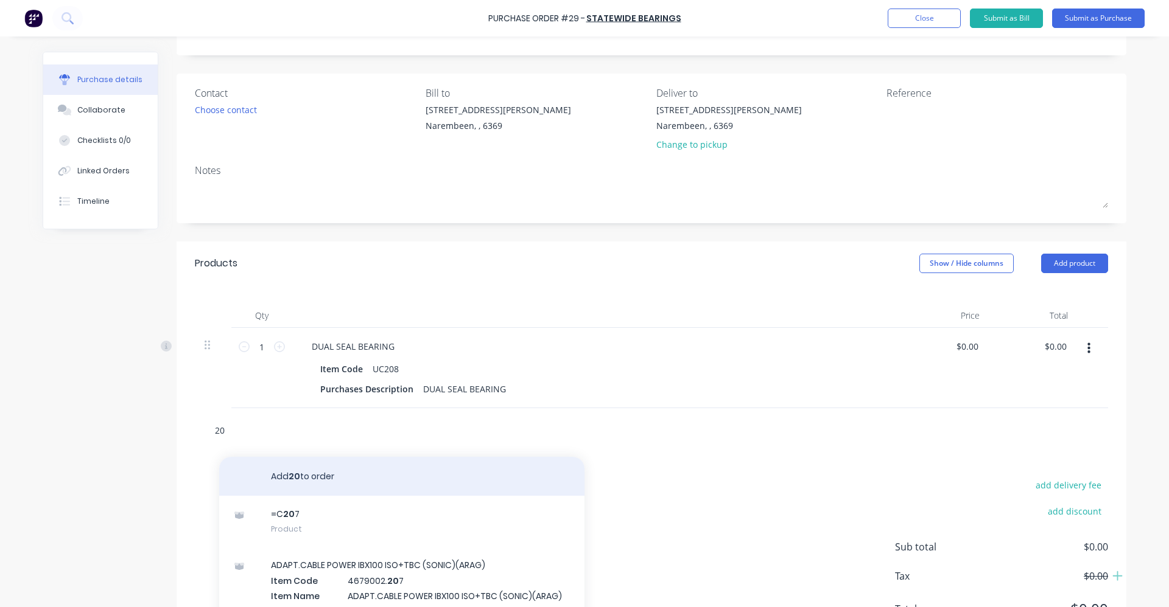
type input "2"
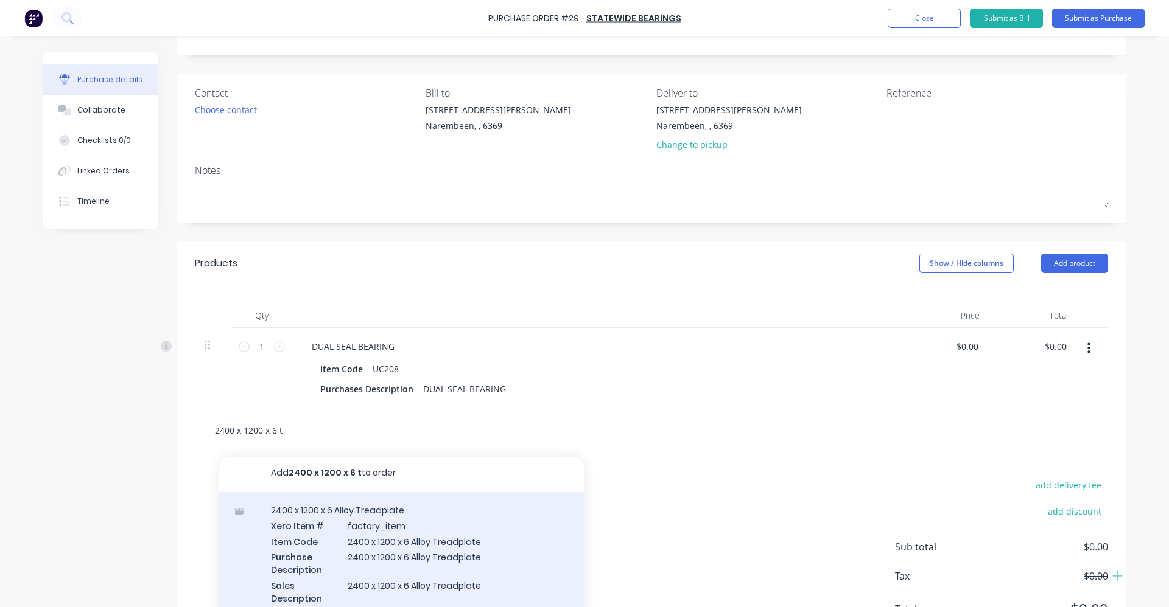
scroll to position [4, 0]
type input "2400 x 1200 x 6 t"
click at [354, 561] on div "2400 x 1200 x 6 Alloy Treadplate Xero Item # factory_item Item Code 2400 x 1200…" at bounding box center [401, 561] width 365 height 139
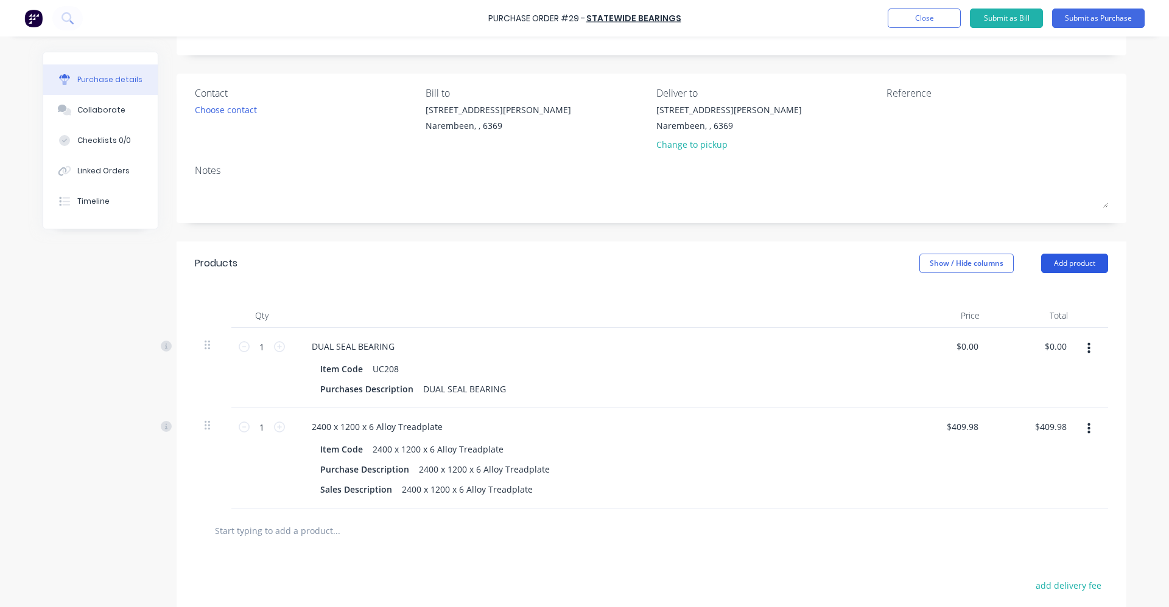
click at [629, 261] on button "Add product" at bounding box center [1074, 263] width 67 height 19
click at [629, 292] on div "Product catalogue" at bounding box center [1050, 295] width 94 height 18
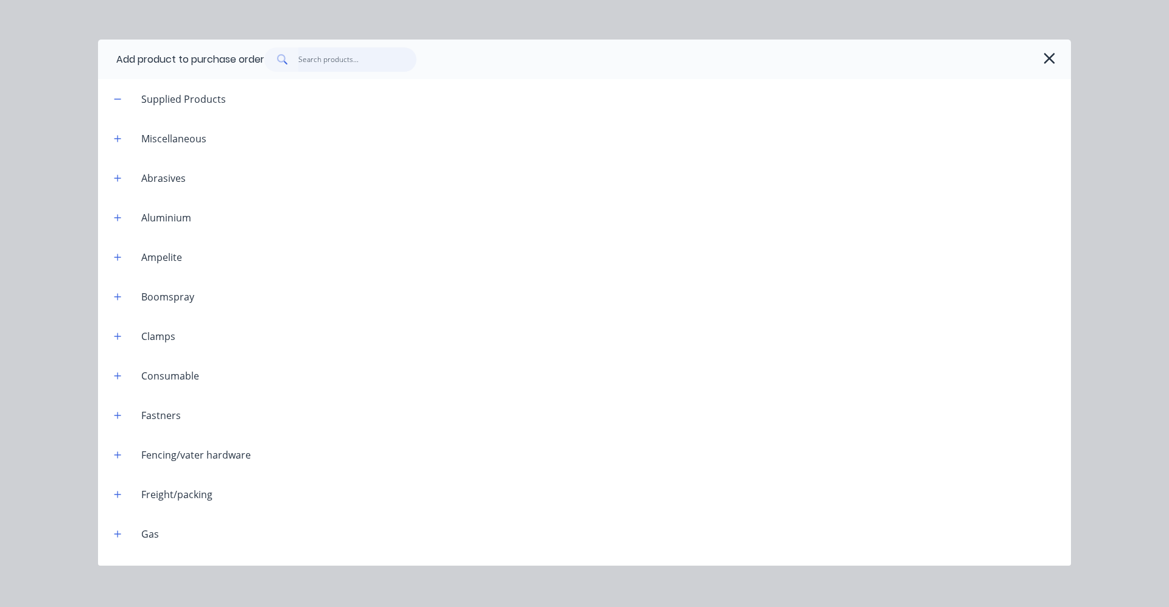
click at [390, 60] on input "text" at bounding box center [357, 59] width 119 height 24
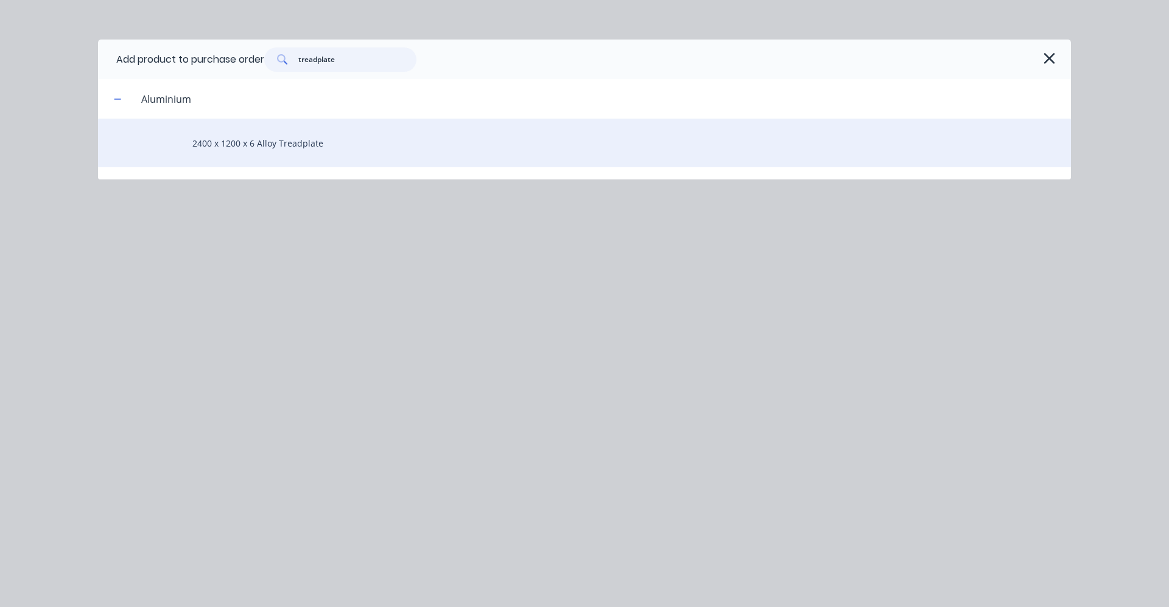
type input "treadplate"
click at [265, 136] on div "2400 x 1200 x 6 Alloy Treadplate" at bounding box center [584, 143] width 973 height 49
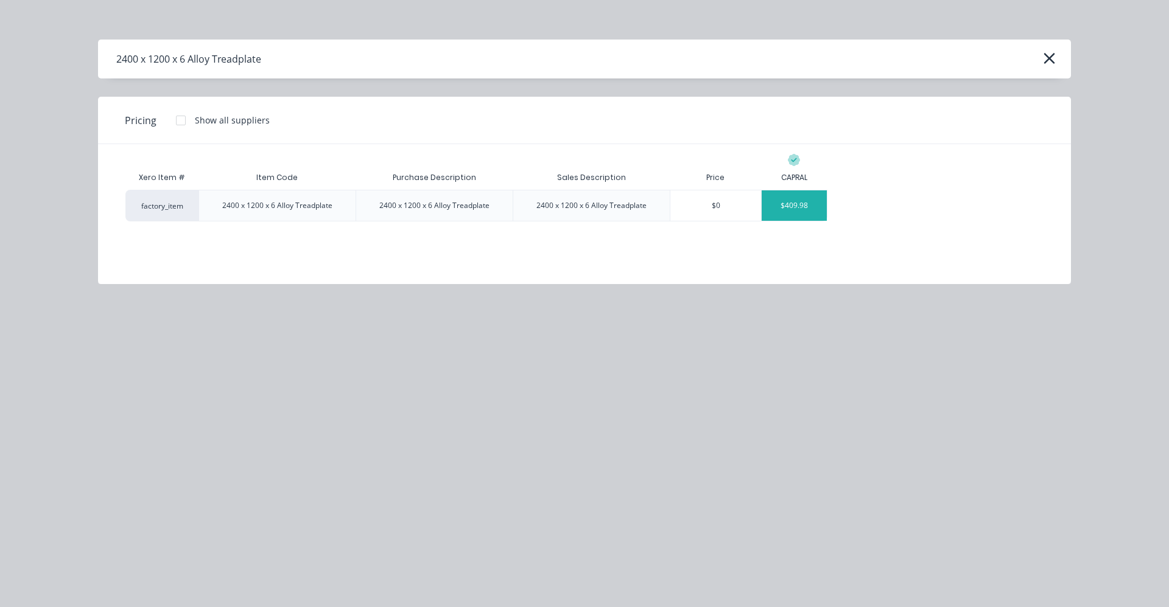
click at [629, 205] on div "$409.98" at bounding box center [793, 206] width 65 height 30
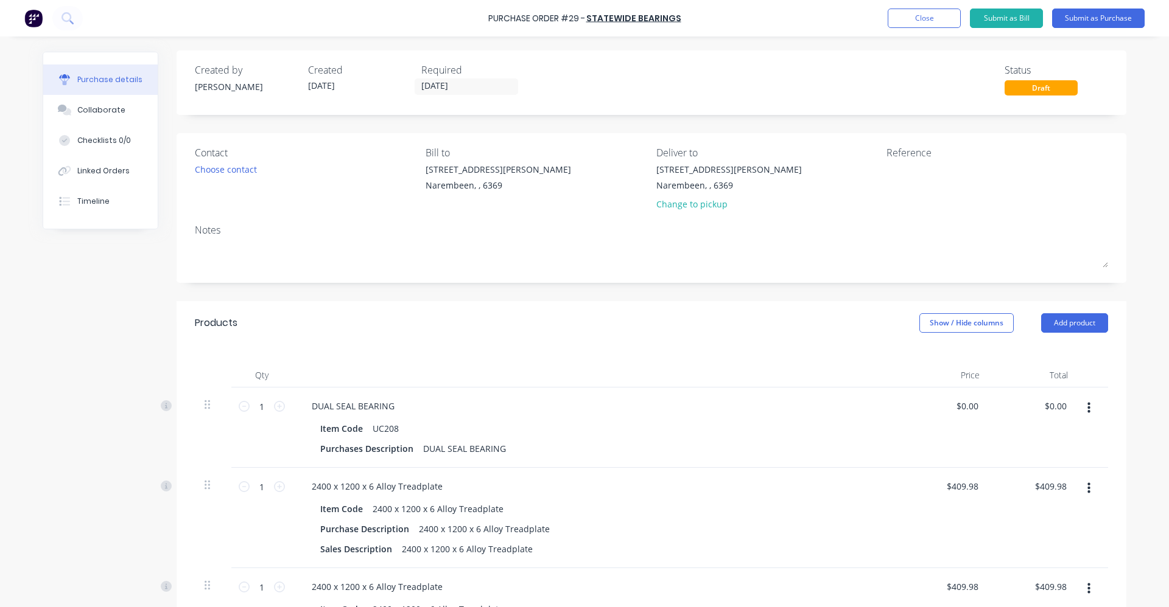
scroll to position [0, 0]
click at [629, 22] on button "Submit as Purchase" at bounding box center [1098, 18] width 93 height 19
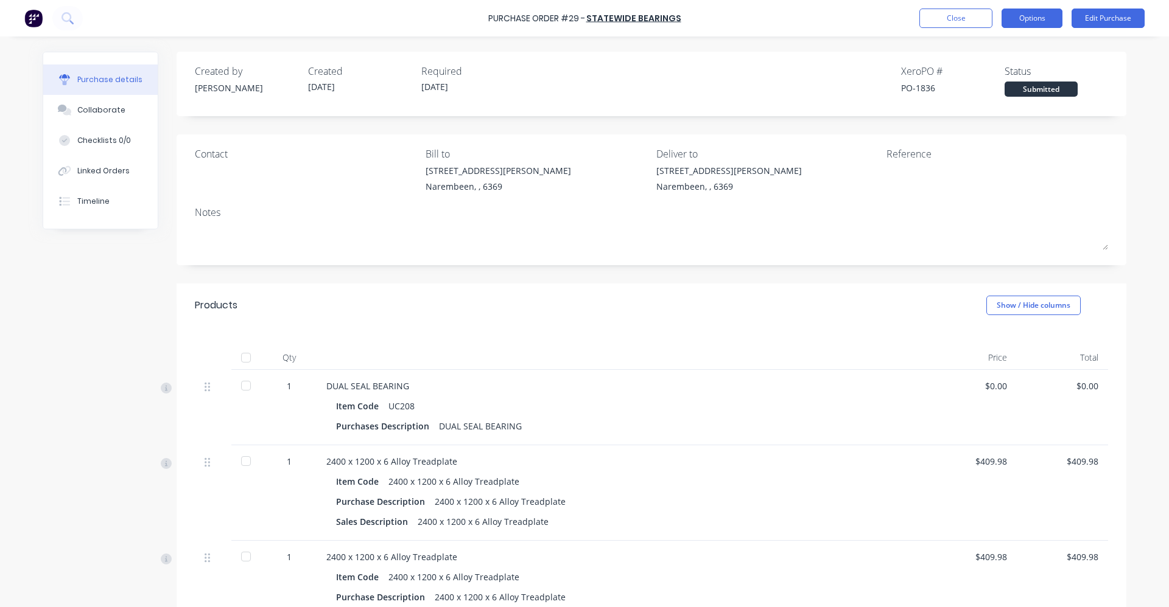
click at [629, 14] on button "Options" at bounding box center [1031, 18] width 61 height 19
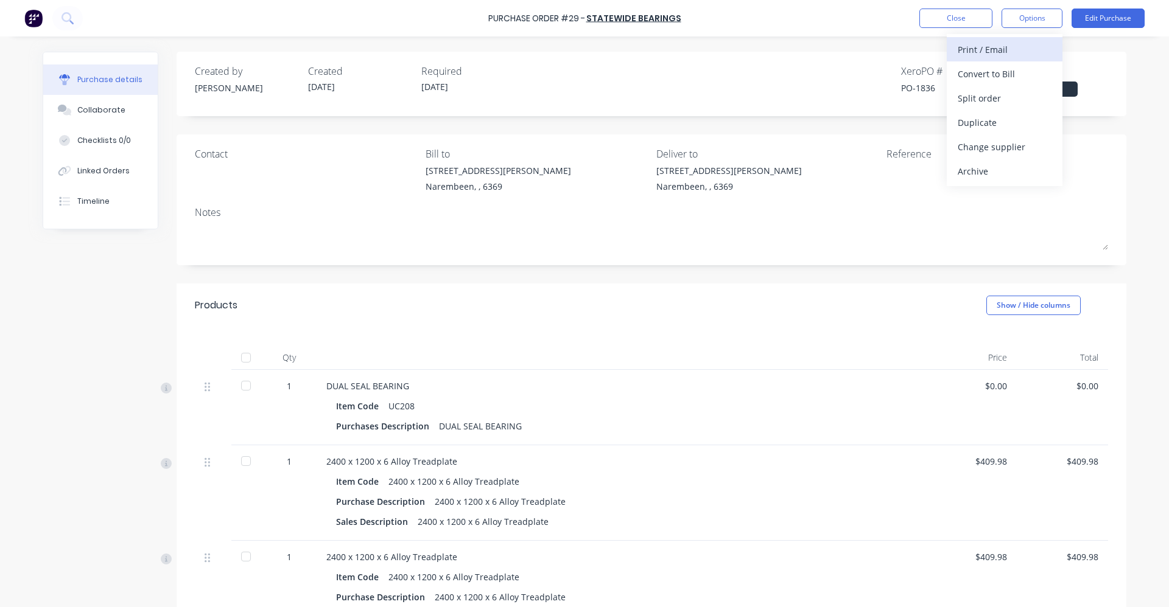
click at [629, 49] on div "Print / Email" at bounding box center [1004, 50] width 94 height 18
click at [629, 70] on div "With pricing" at bounding box center [1004, 74] width 94 height 18
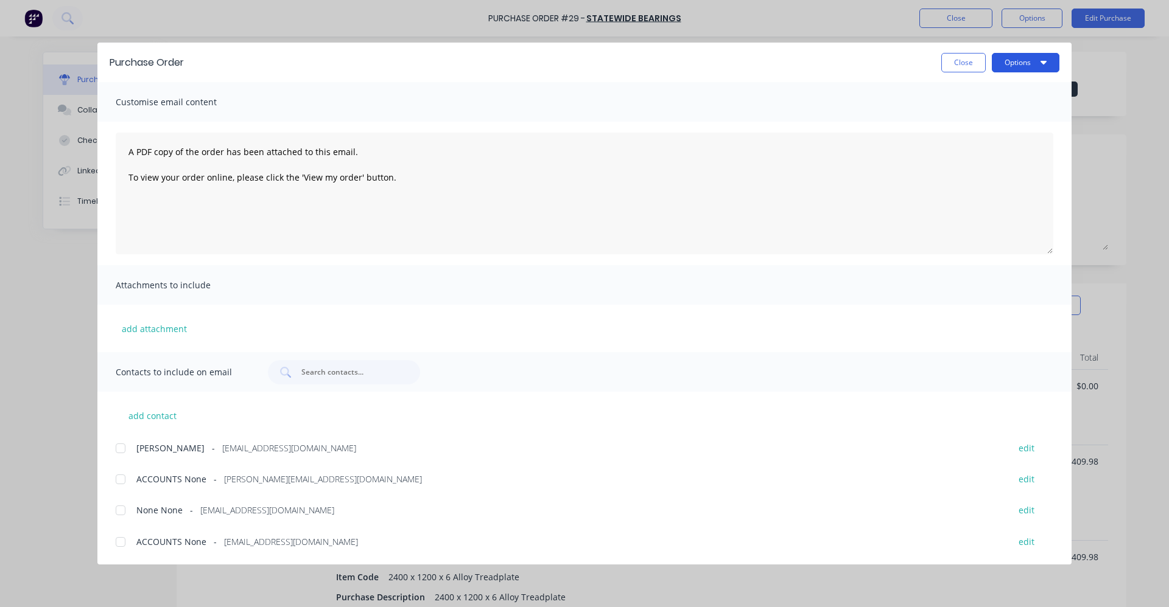
click at [629, 63] on button "Options" at bounding box center [1025, 62] width 68 height 19
click at [629, 91] on div "Preview" at bounding box center [1001, 94] width 94 height 18
click at [629, 60] on button "Close" at bounding box center [963, 62] width 44 height 19
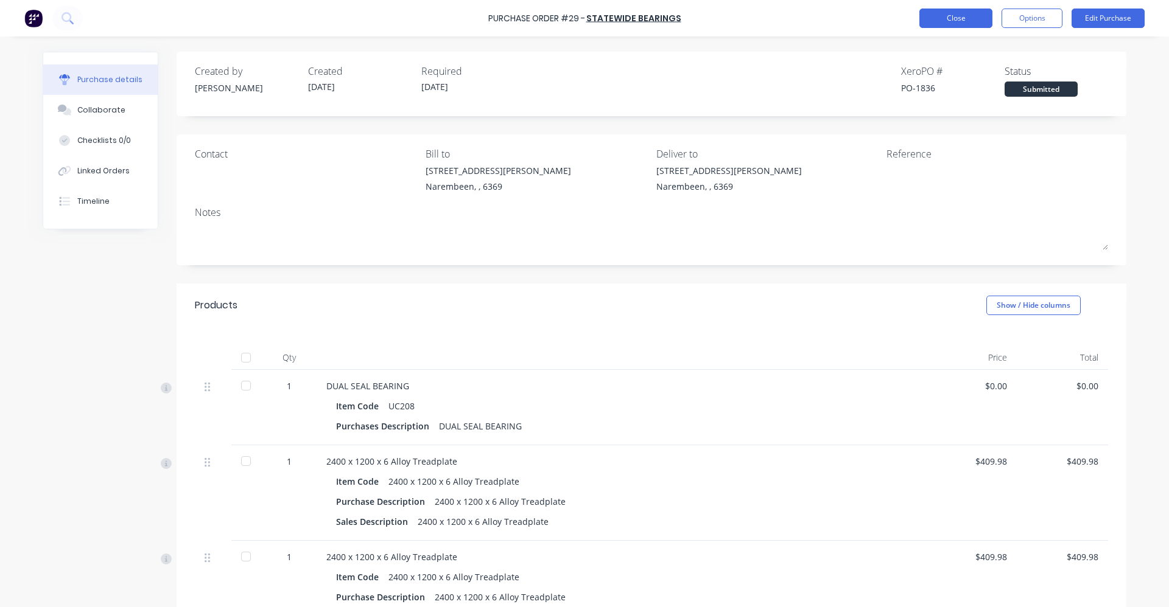
click at [629, 17] on button "Close" at bounding box center [955, 18] width 73 height 19
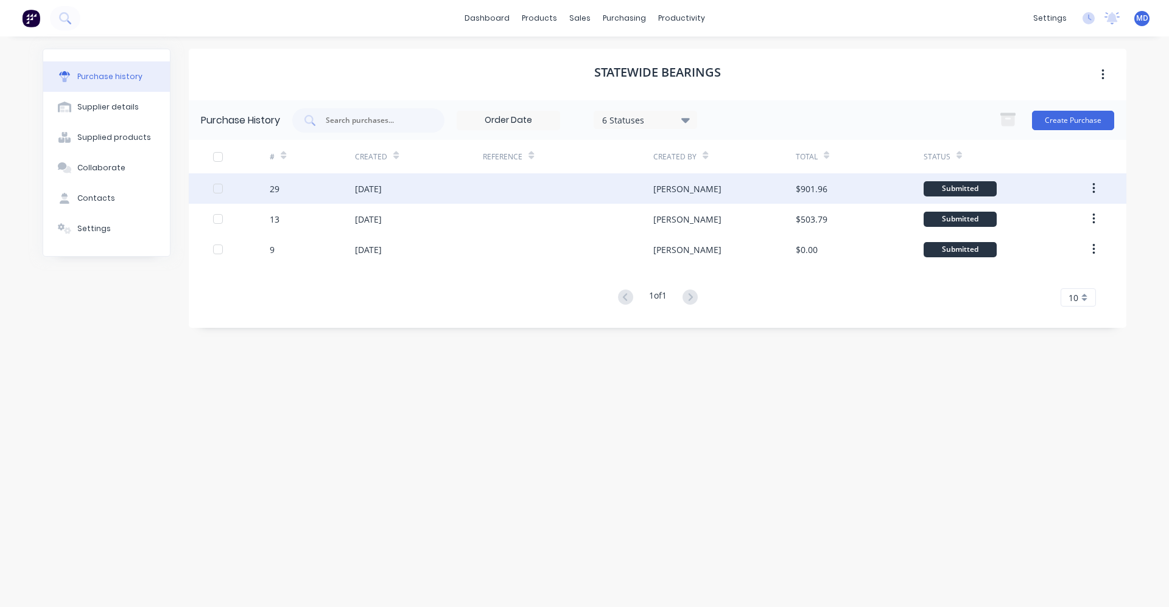
click at [575, 192] on div at bounding box center [568, 188] width 170 height 30
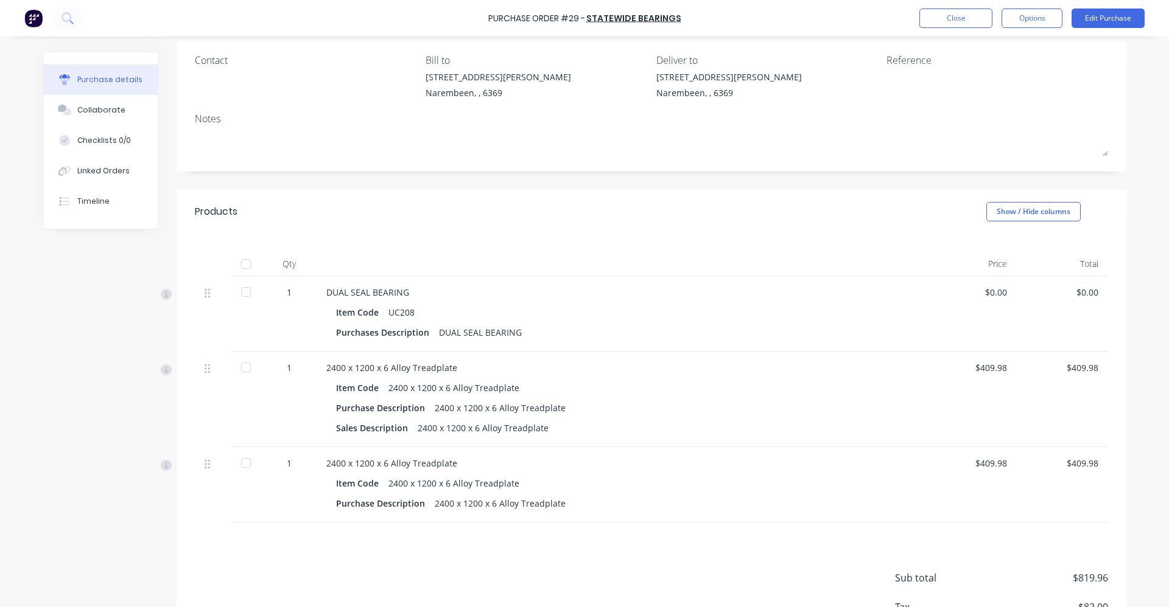
scroll to position [122, 0]
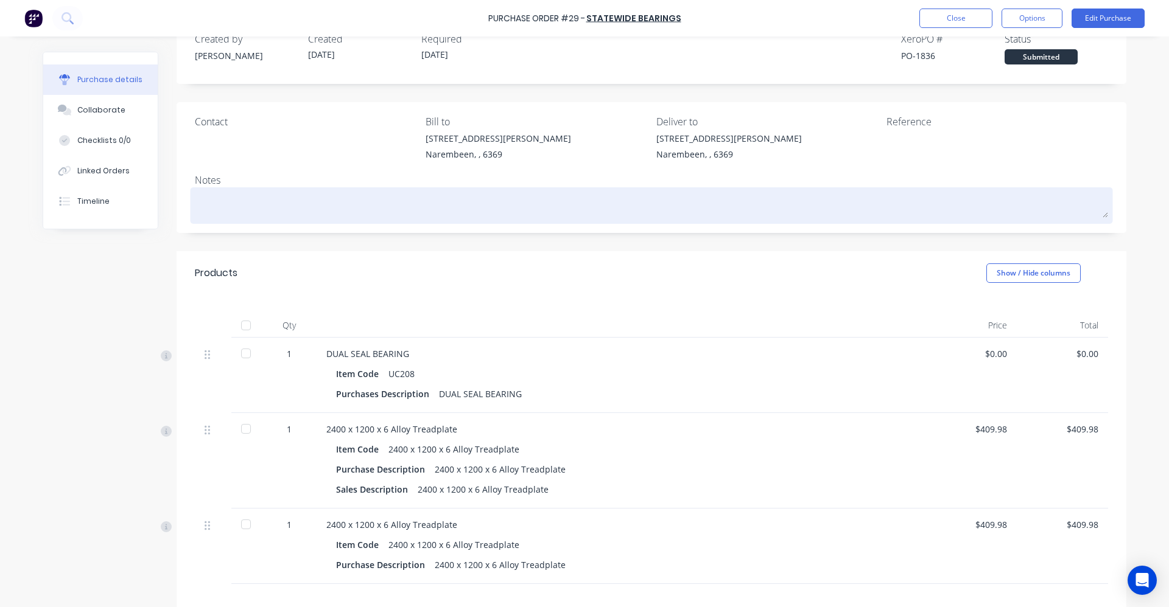
scroll to position [61, 0]
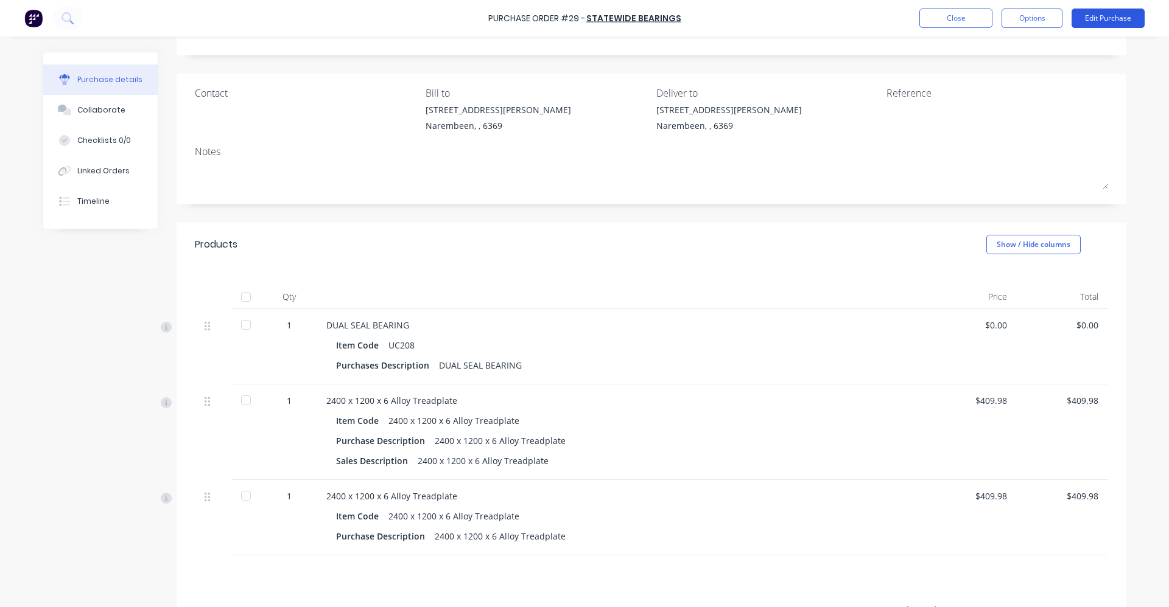
click at [1104, 26] on button "Edit Purchase" at bounding box center [1107, 18] width 73 height 19
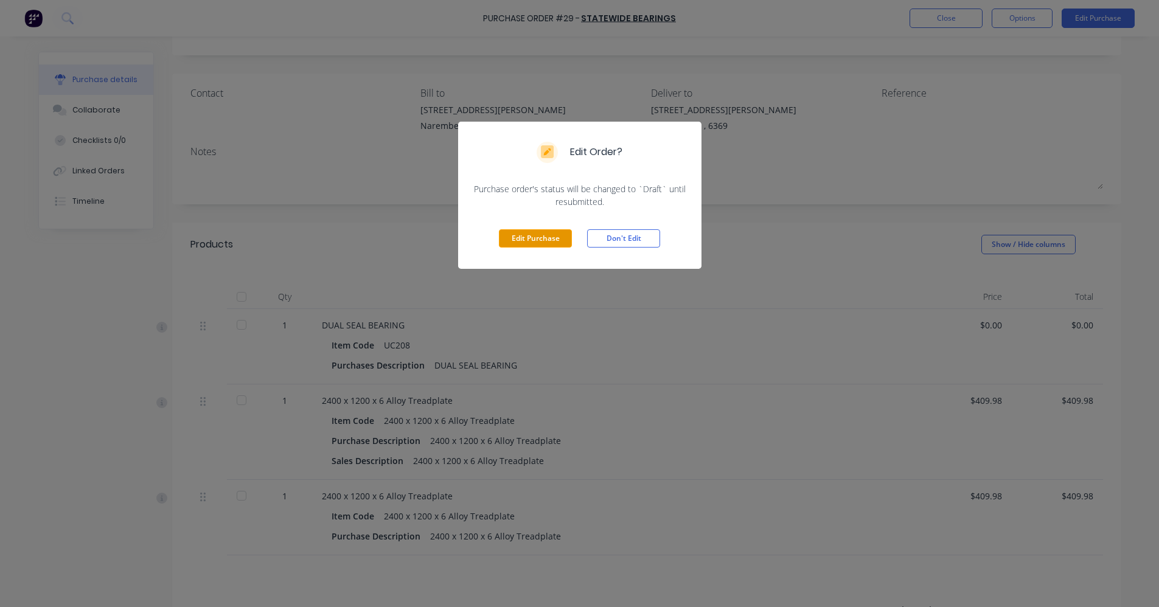
click at [553, 245] on button "Edit Purchase" at bounding box center [535, 238] width 73 height 18
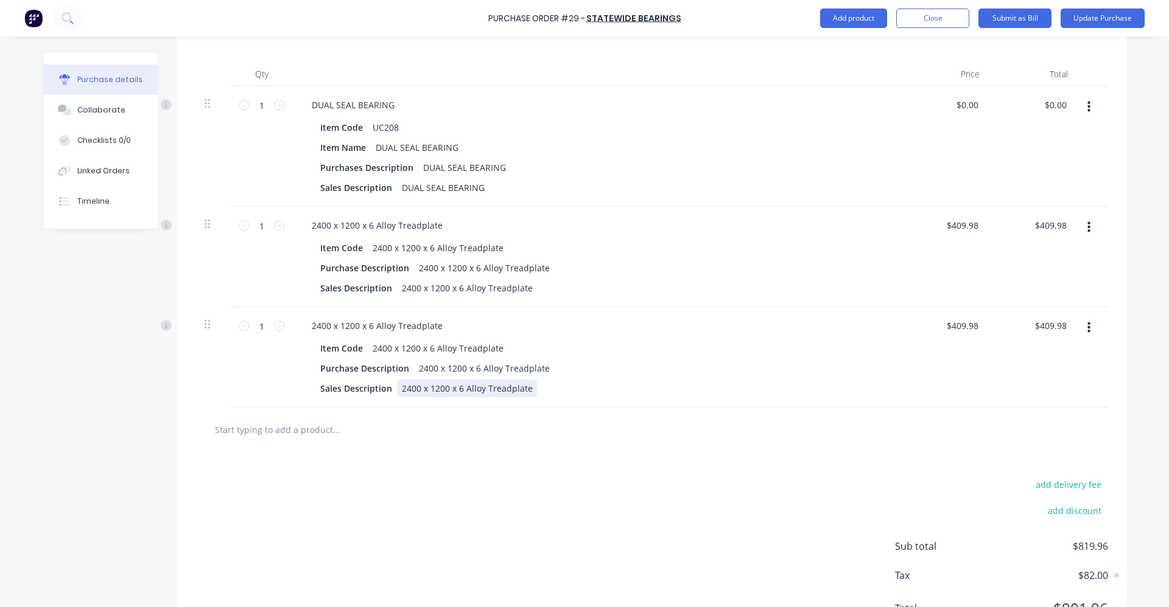
scroll to position [304, 0]
click at [309, 420] on input "text" at bounding box center [335, 428] width 243 height 24
drag, startPoint x: 433, startPoint y: 223, endPoint x: 302, endPoint y: 225, distance: 131.5
click at [302, 225] on div "2400 x 1200 x 6 Alloy Treadplate" at bounding box center [377, 224] width 150 height 18
drag, startPoint x: 312, startPoint y: 224, endPoint x: 652, endPoint y: 209, distance: 340.0
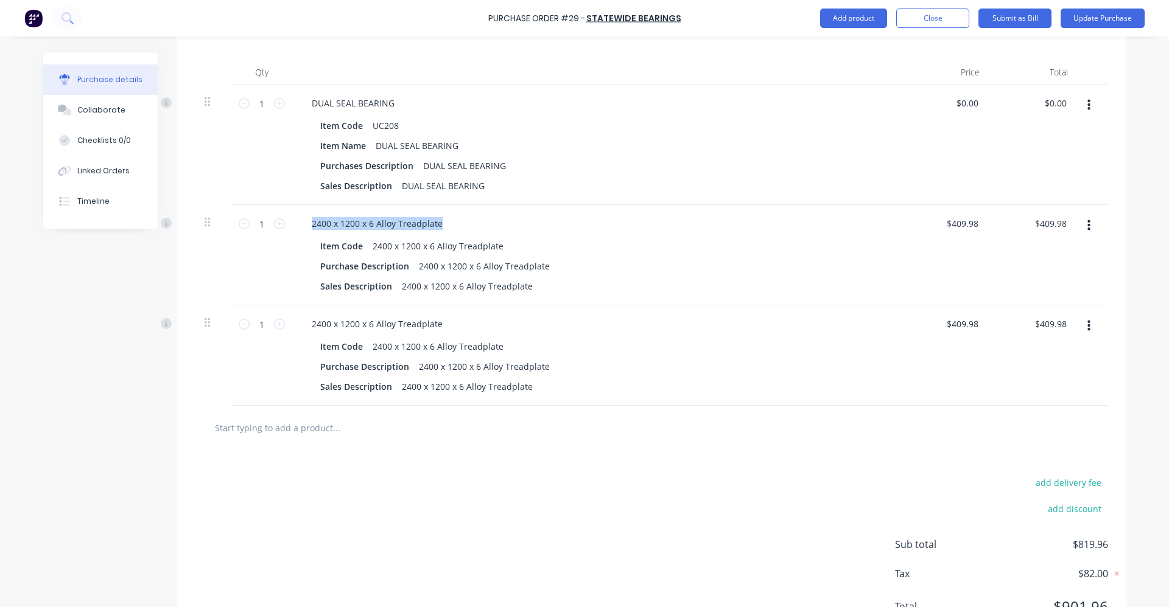
click at [653, 207] on div "2400 x 1200 x 6 Alloy Treadplate Item Code 2400 x 1200 x 6 Alloy Treadplate Pur…" at bounding box center [596, 255] width 609 height 100
drag, startPoint x: 435, startPoint y: 225, endPoint x: 304, endPoint y: 229, distance: 130.3
click at [304, 229] on div "2400 x 1200 x 6 Alloy Treadplate" at bounding box center [377, 224] width 150 height 18
copy div "2400 x 1200 x 6 Alloy Treadplate"
click at [264, 436] on input "text" at bounding box center [335, 428] width 243 height 24
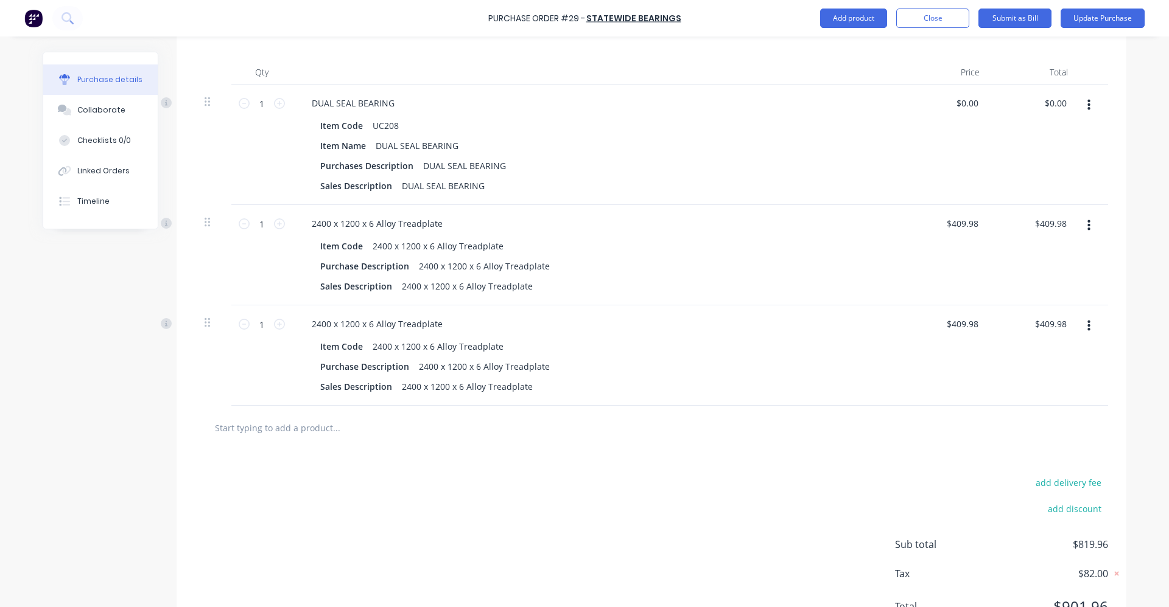
paste input "2400 x 1200 x 6 Alloy Treadplate"
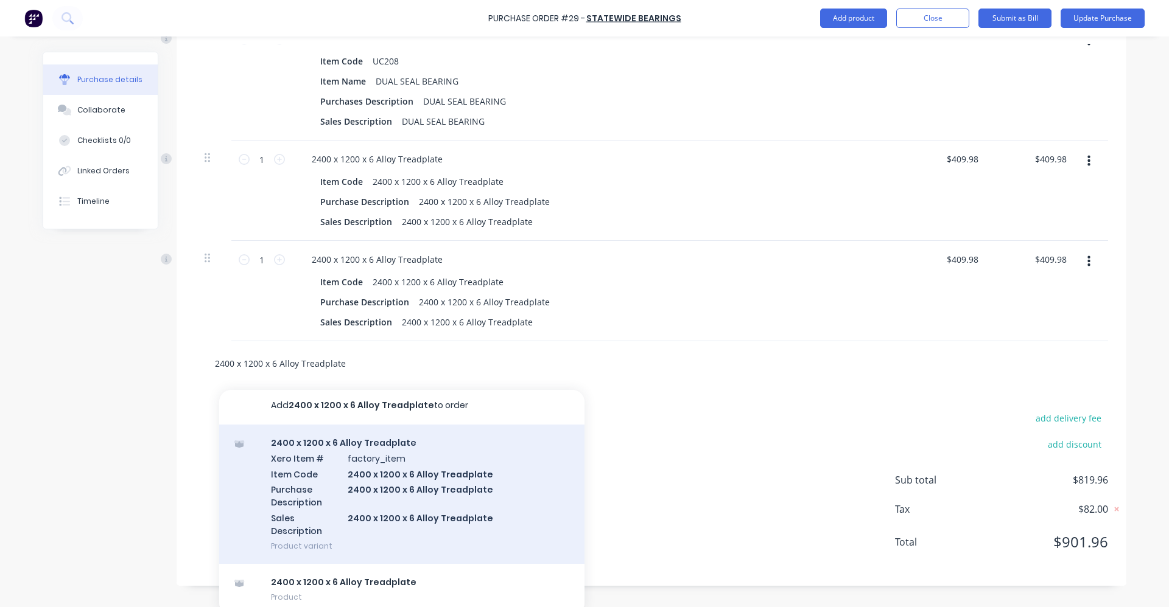
scroll to position [377, 0]
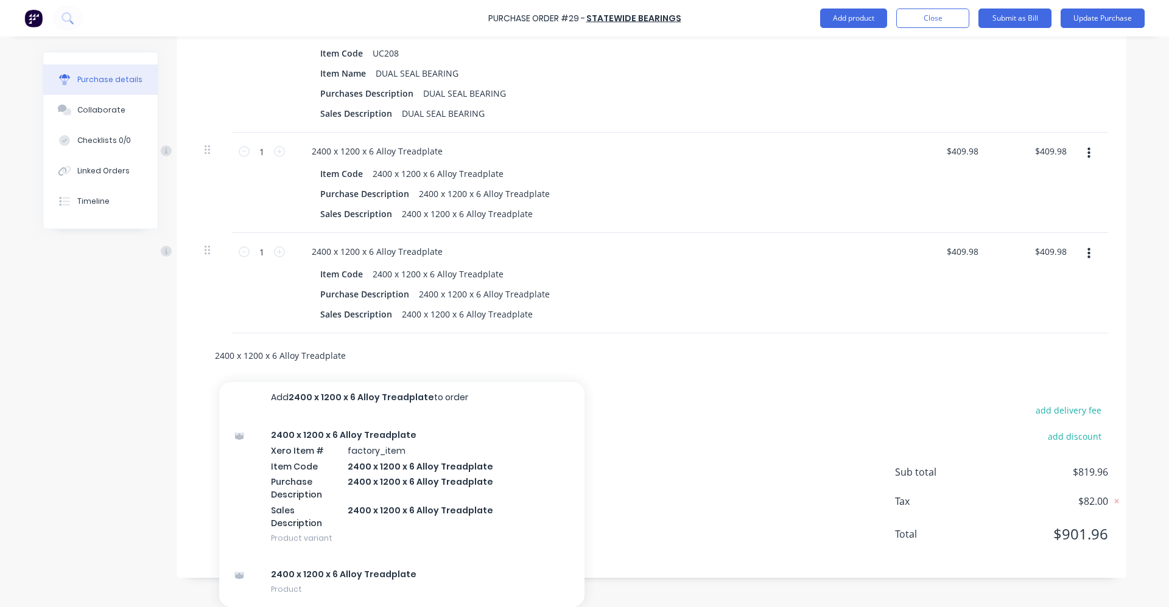
type input "2400 x 1200 x 6 Alloy Treadplate"
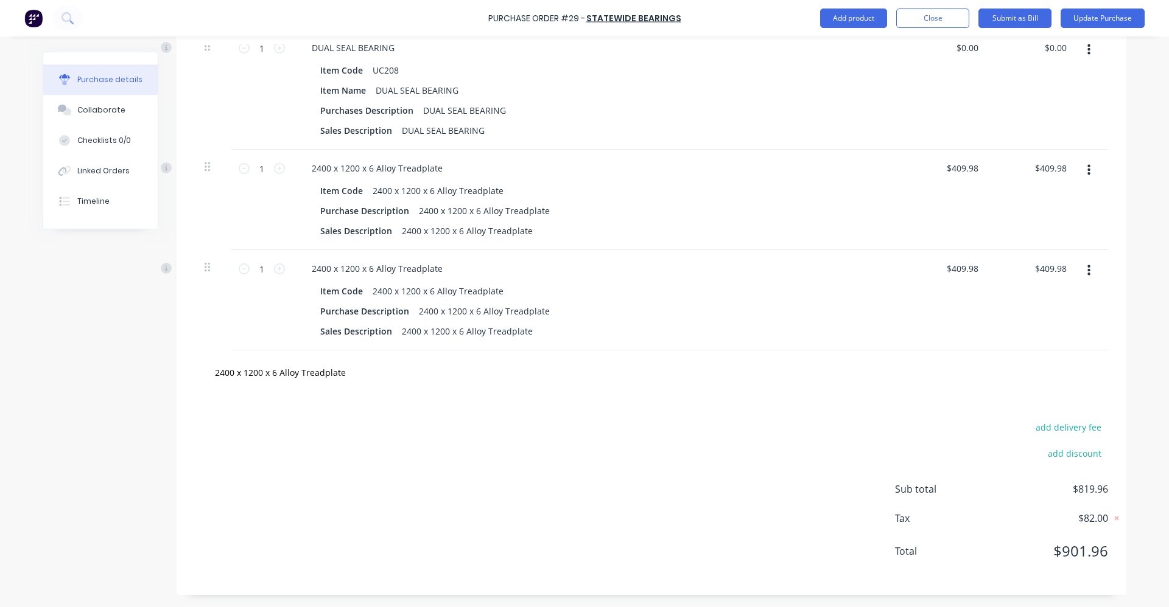
click at [629, 456] on div "add delivery fee add discount Sub total $819.96 Tax $82.00 Total $901.96" at bounding box center [652, 495] width 950 height 200
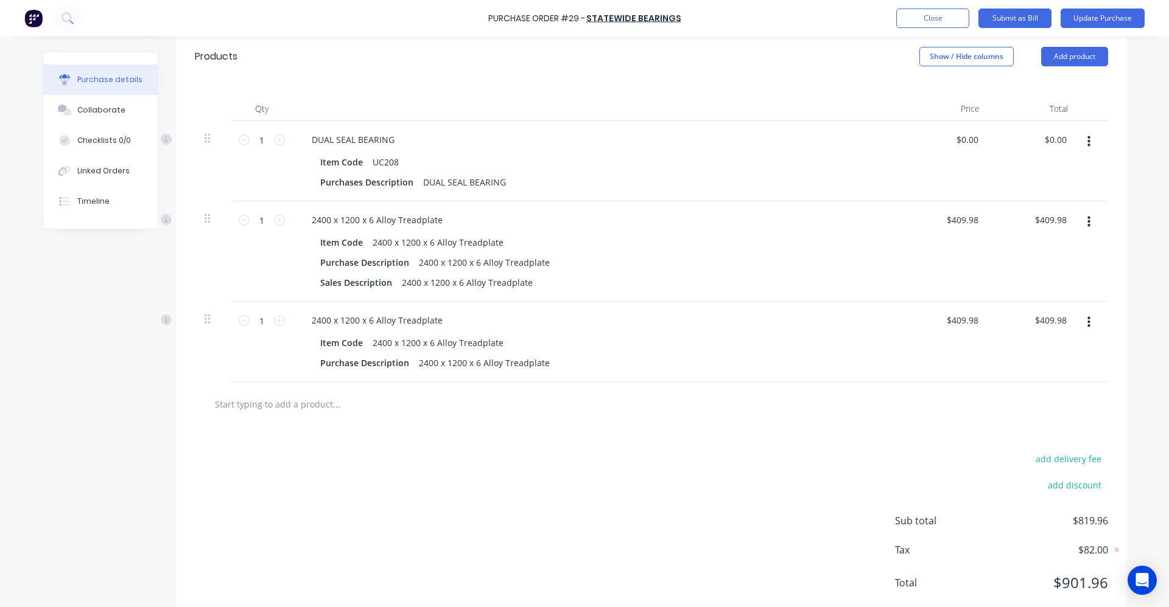
scroll to position [299, 0]
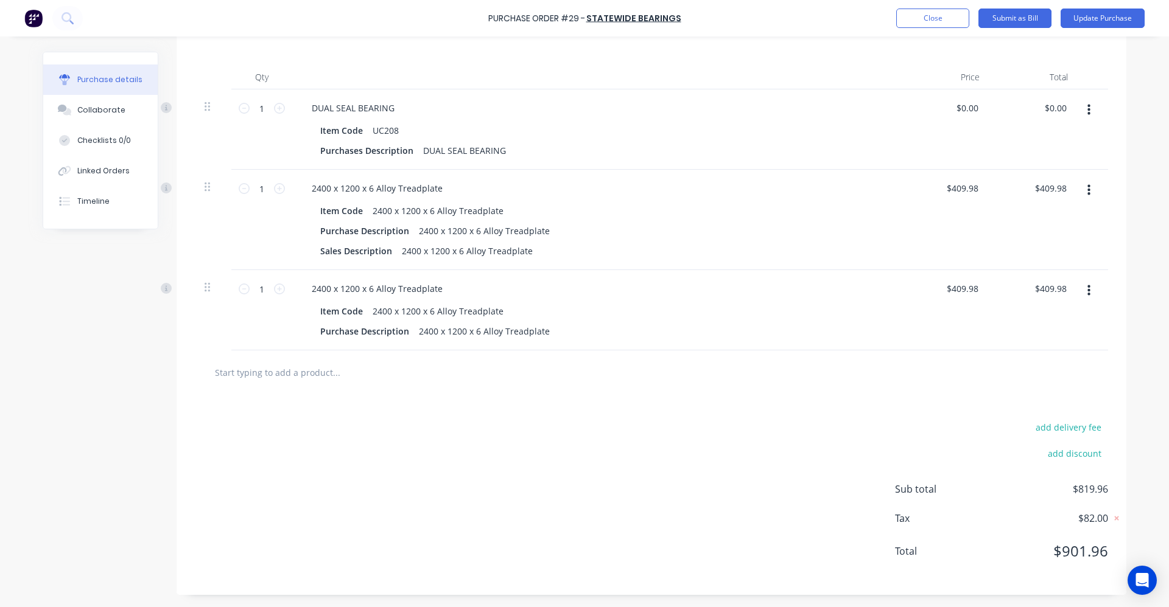
click at [1086, 290] on button "button" at bounding box center [1088, 291] width 29 height 22
click at [1040, 390] on button "Delete" at bounding box center [1050, 396] width 103 height 24
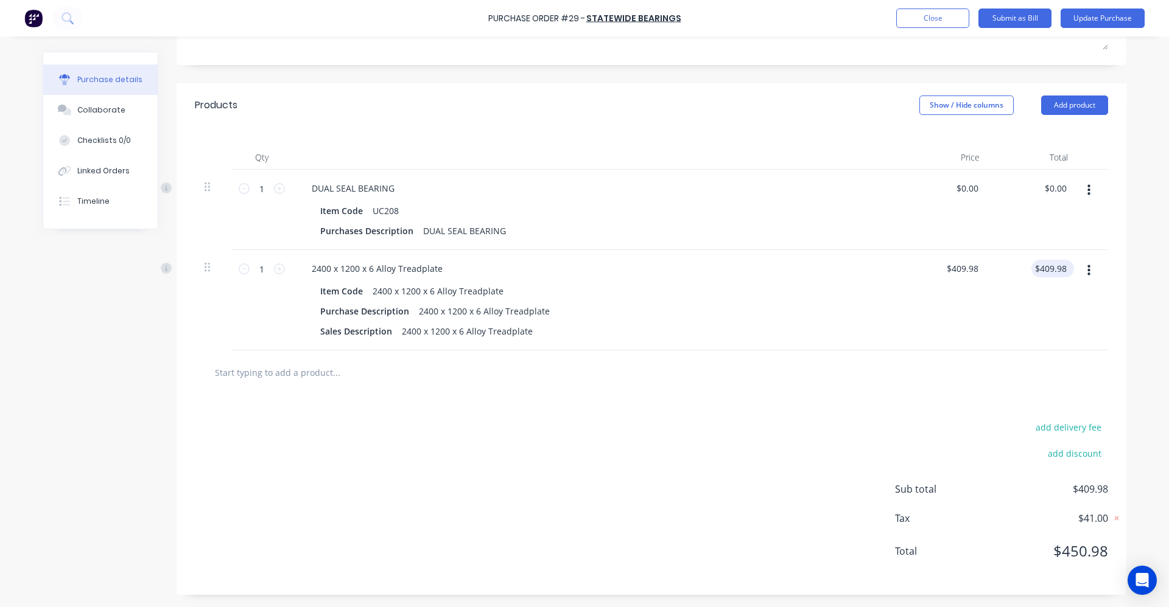
scroll to position [219, 0]
click at [1087, 271] on icon "button" at bounding box center [1088, 270] width 3 height 11
click at [1037, 372] on button "Delete" at bounding box center [1050, 376] width 103 height 24
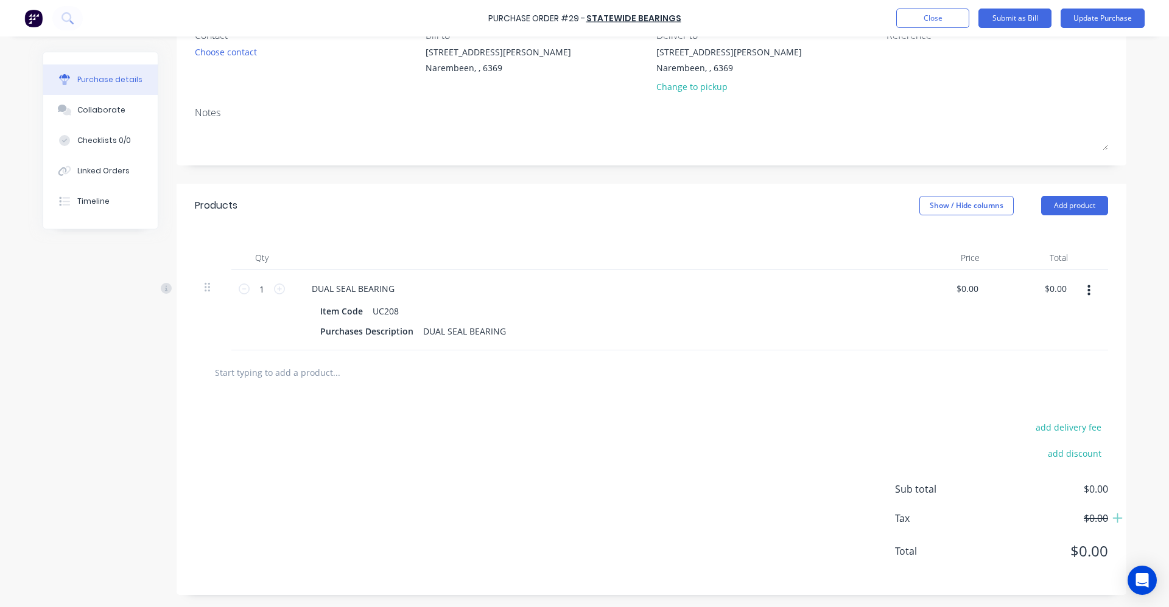
click at [276, 370] on input "text" at bounding box center [335, 372] width 243 height 24
paste input "2400 x 1200 x 6 Alloy Treadplate"
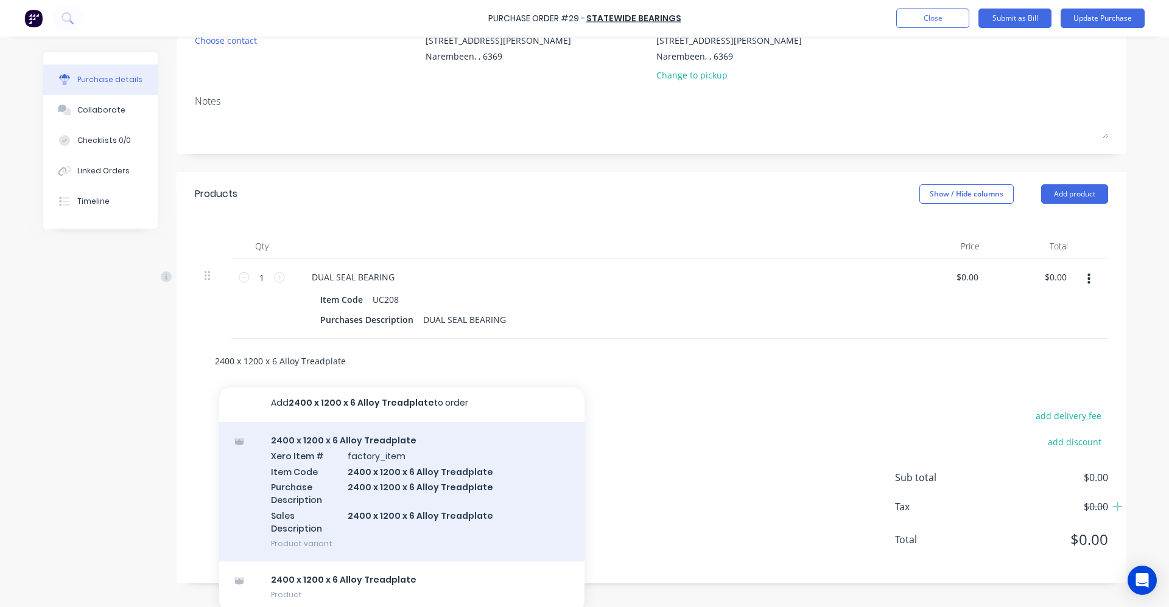
scroll to position [136, 0]
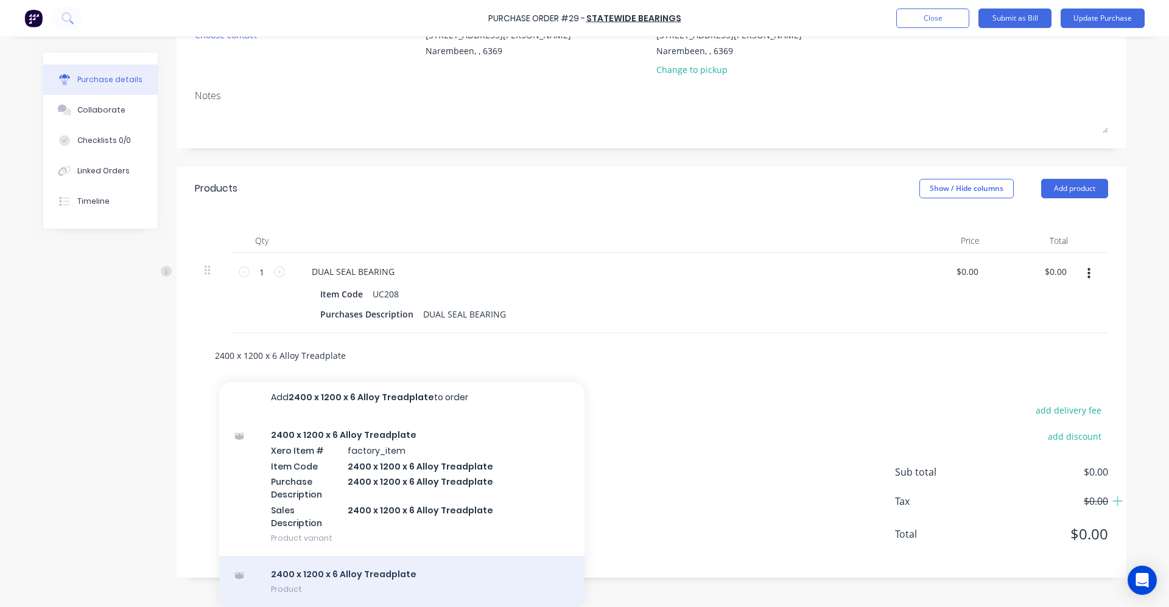
type input "2400 x 1200 x 6 Alloy Treadplate"
click at [339, 572] on div "2400 x 1200 x 6 Alloy Treadplate Product" at bounding box center [401, 581] width 365 height 51
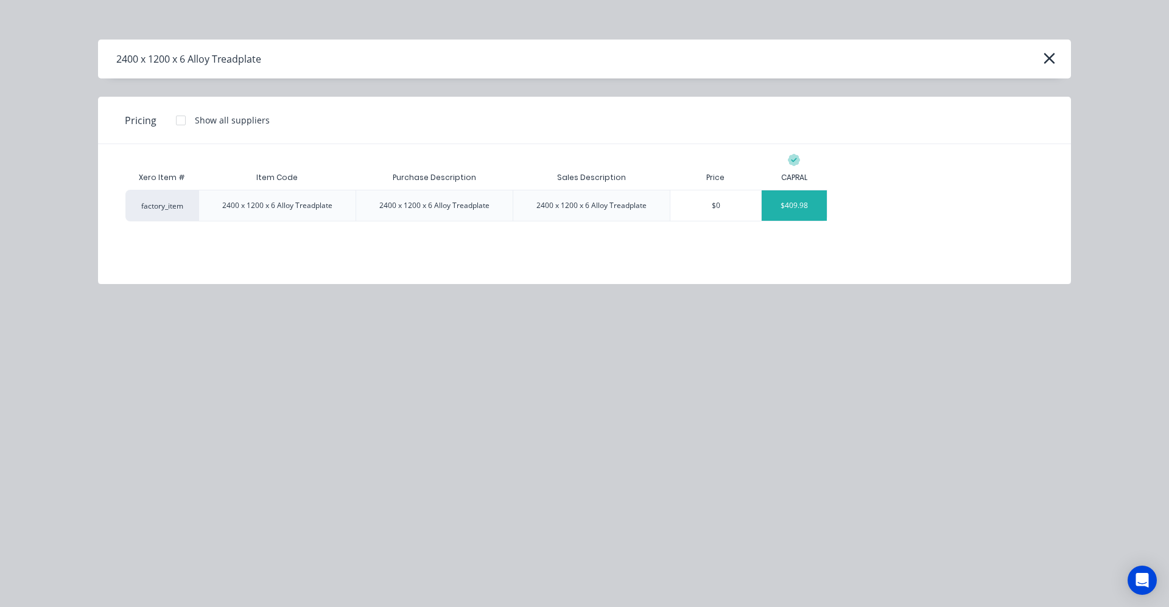
click at [792, 208] on div "$409.98" at bounding box center [793, 206] width 65 height 30
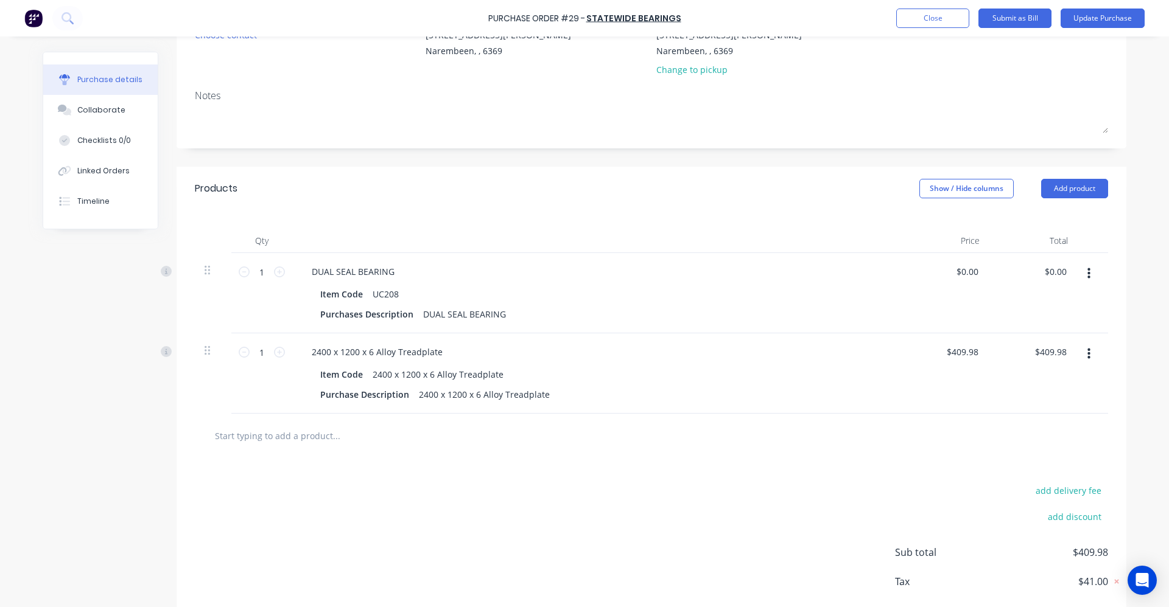
click at [278, 429] on input "text" at bounding box center [335, 436] width 243 height 24
paste input "2400 x 1200 x 6 Alloy Treadplate"
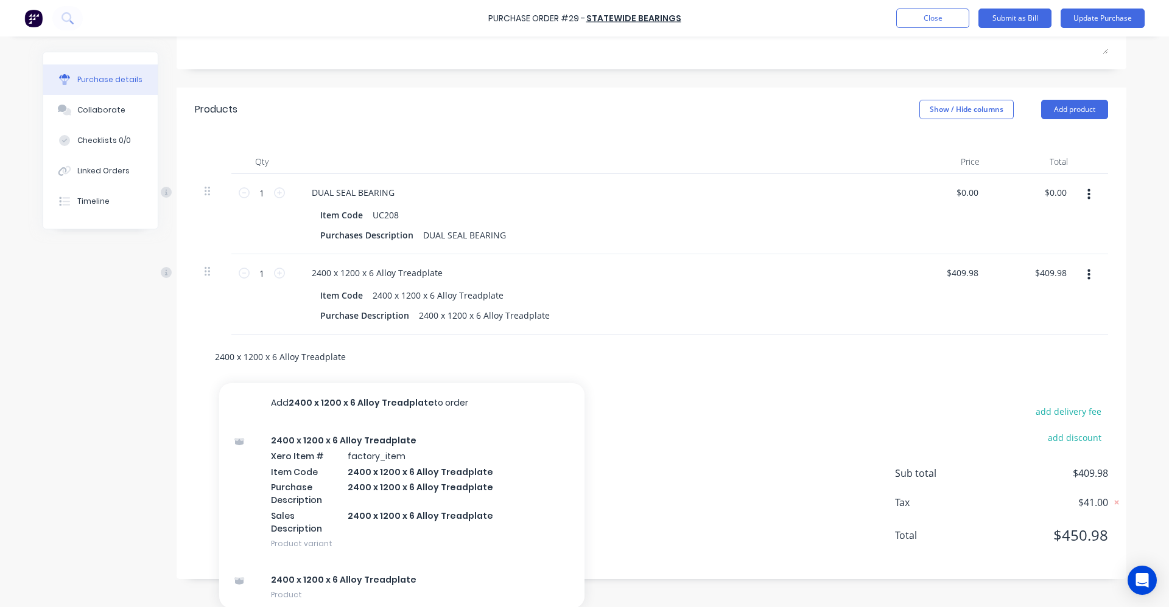
scroll to position [216, 0]
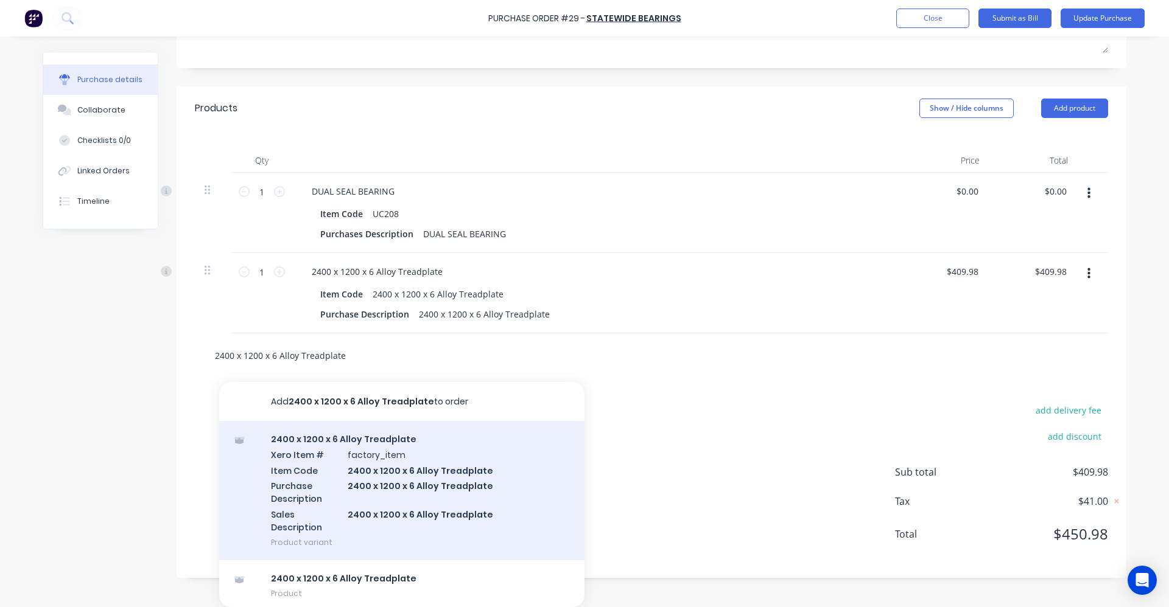
type input "2400 x 1200 x 6 Alloy Treadplate"
click at [371, 494] on div "2400 x 1200 x 6 Alloy Treadplate Xero Item # factory_item Item Code 2400 x 1200…" at bounding box center [401, 490] width 365 height 139
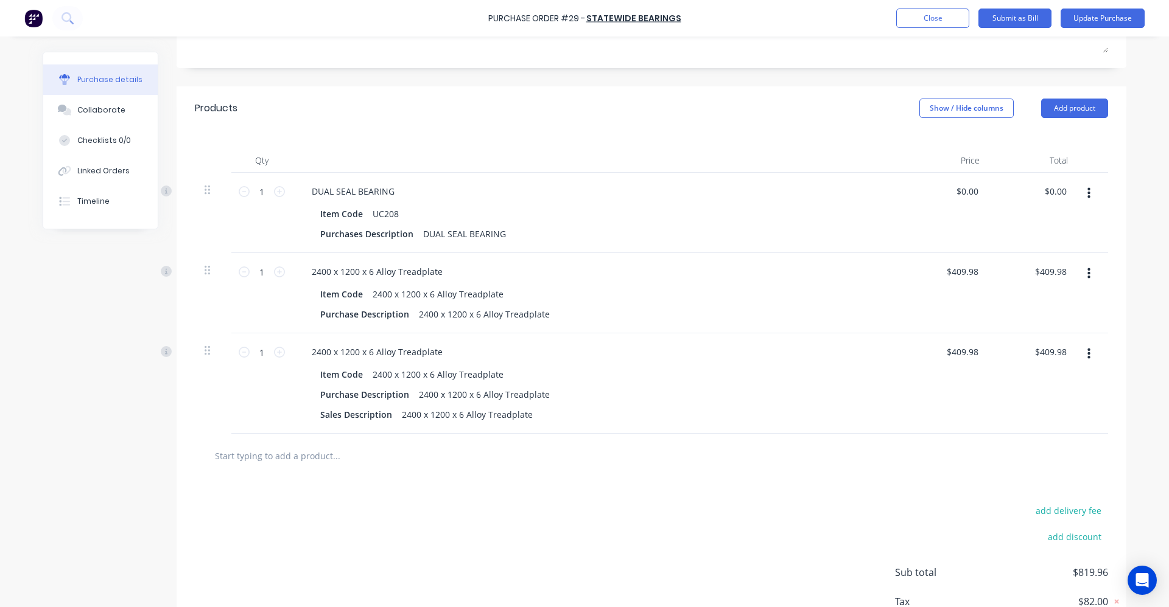
click at [312, 460] on input "text" at bounding box center [335, 456] width 243 height 24
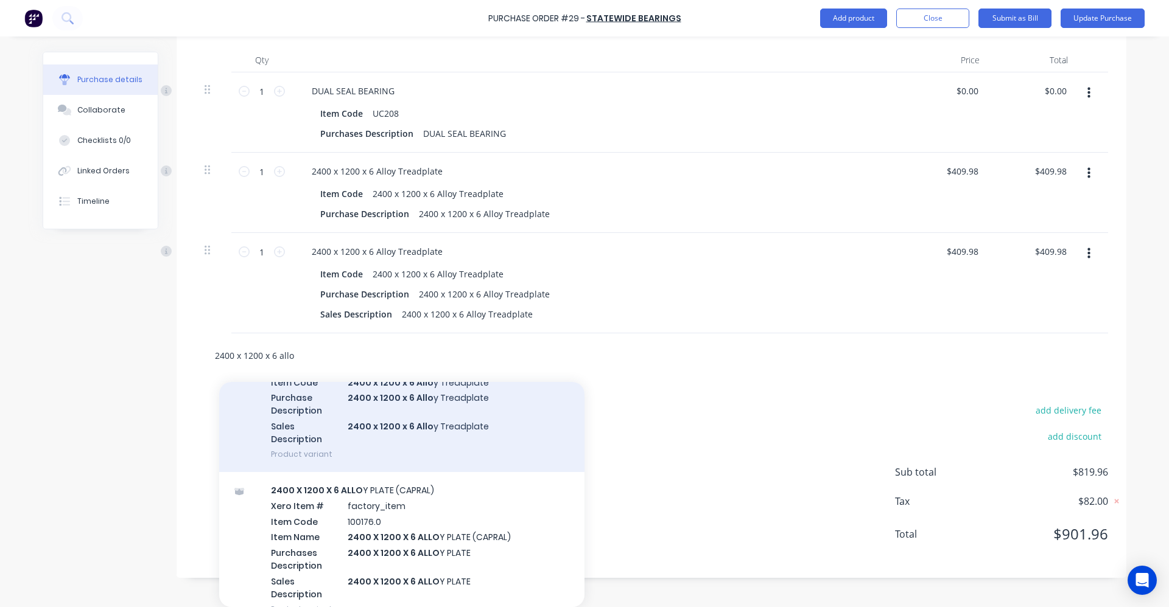
scroll to position [210, 0]
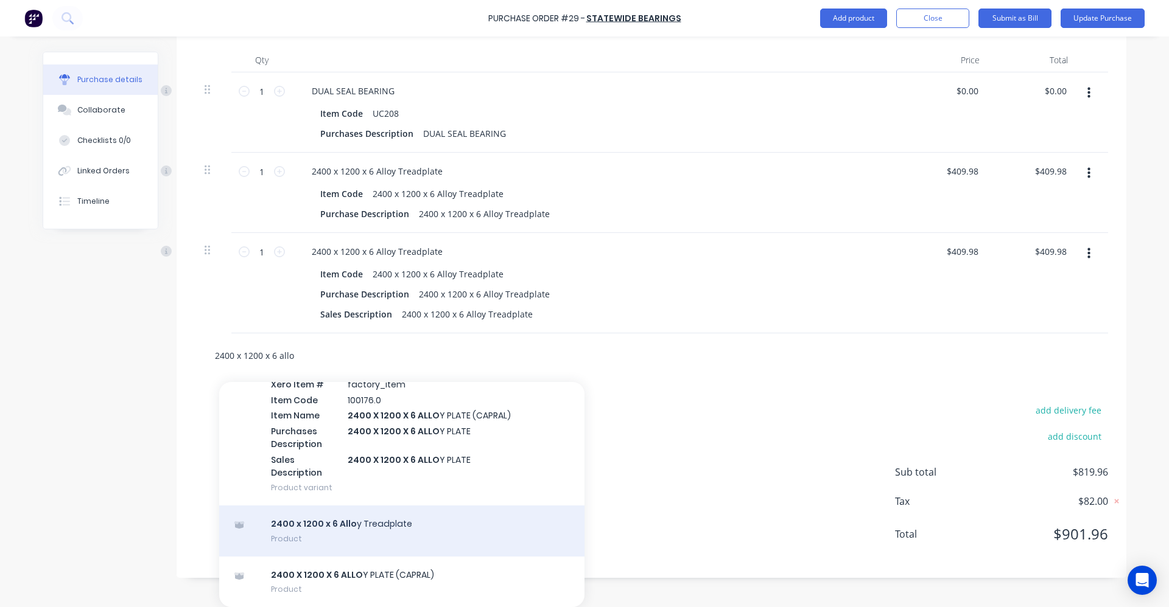
type input "2400 x 1200 x 6 allo"
click at [338, 526] on div "2400 x 1200 x 6 Allo y Treadplate Product" at bounding box center [401, 531] width 365 height 51
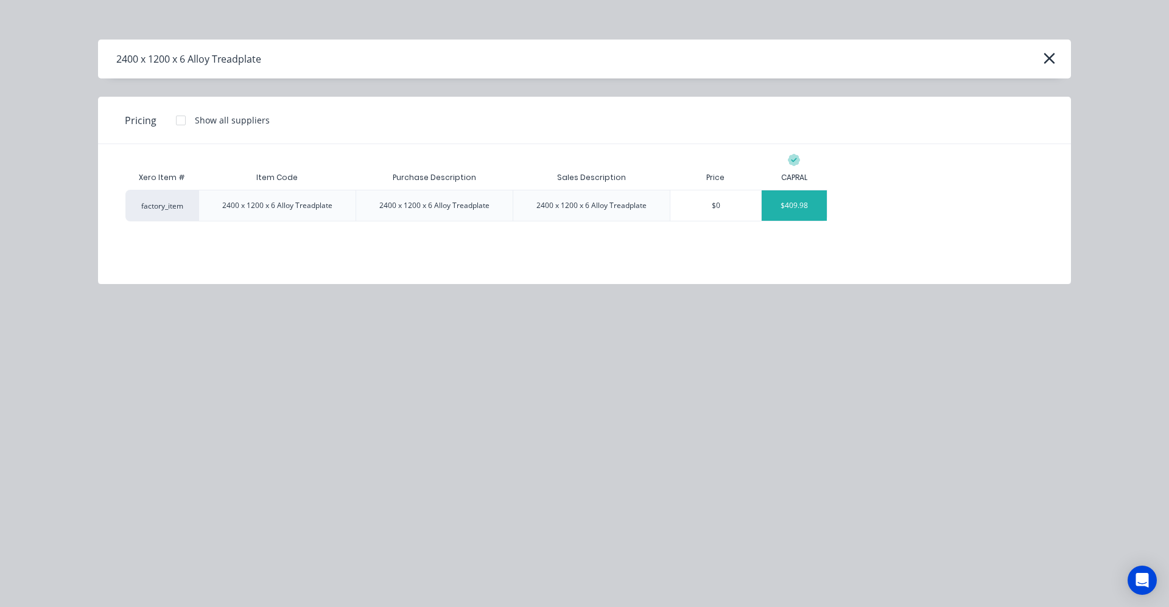
click at [795, 214] on div "$409.98" at bounding box center [793, 206] width 65 height 30
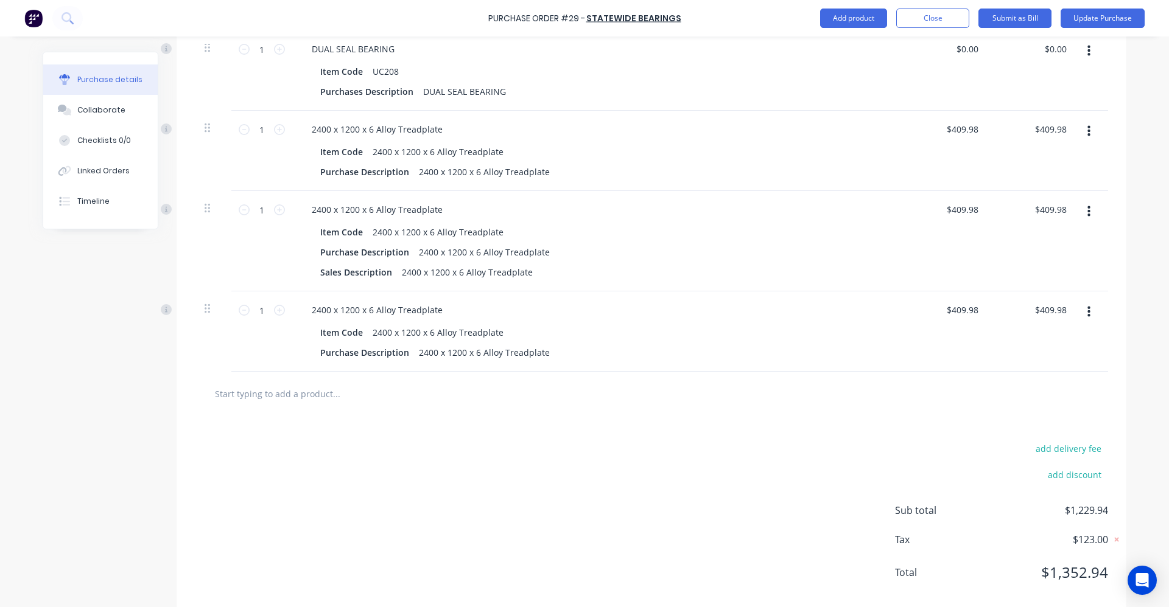
scroll to position [365, 0]
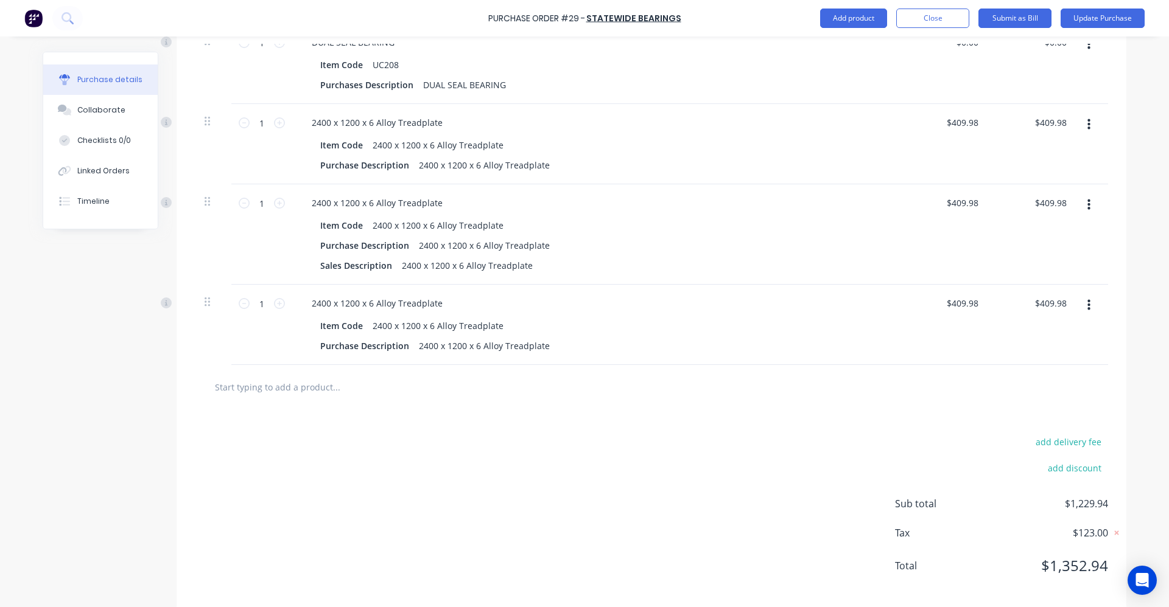
click at [303, 393] on input "text" at bounding box center [335, 387] width 243 height 24
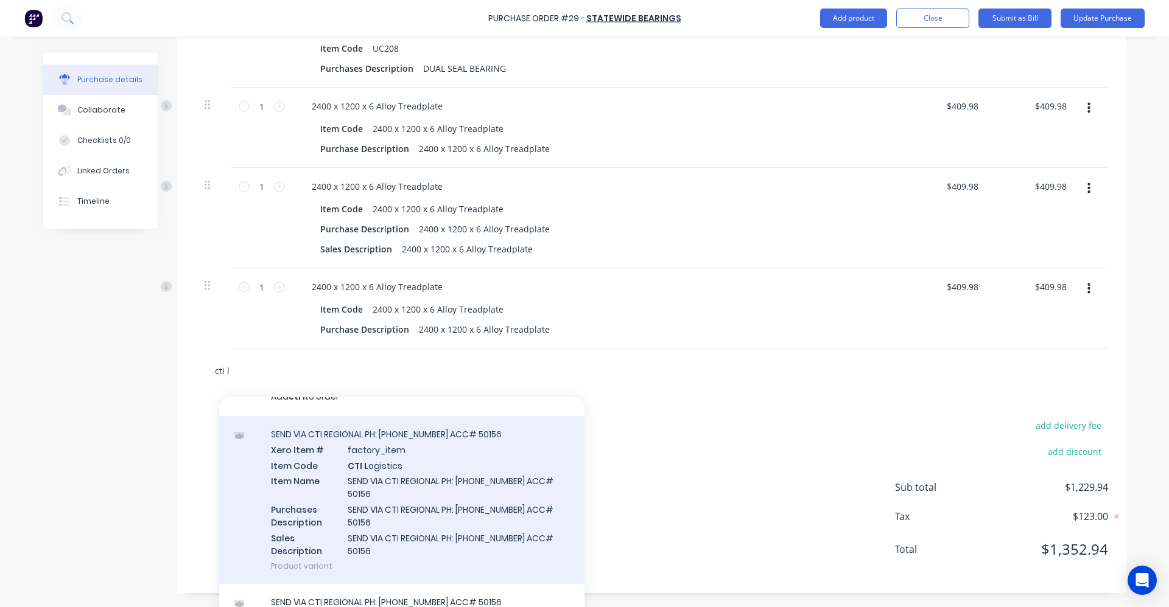
scroll to position [397, 0]
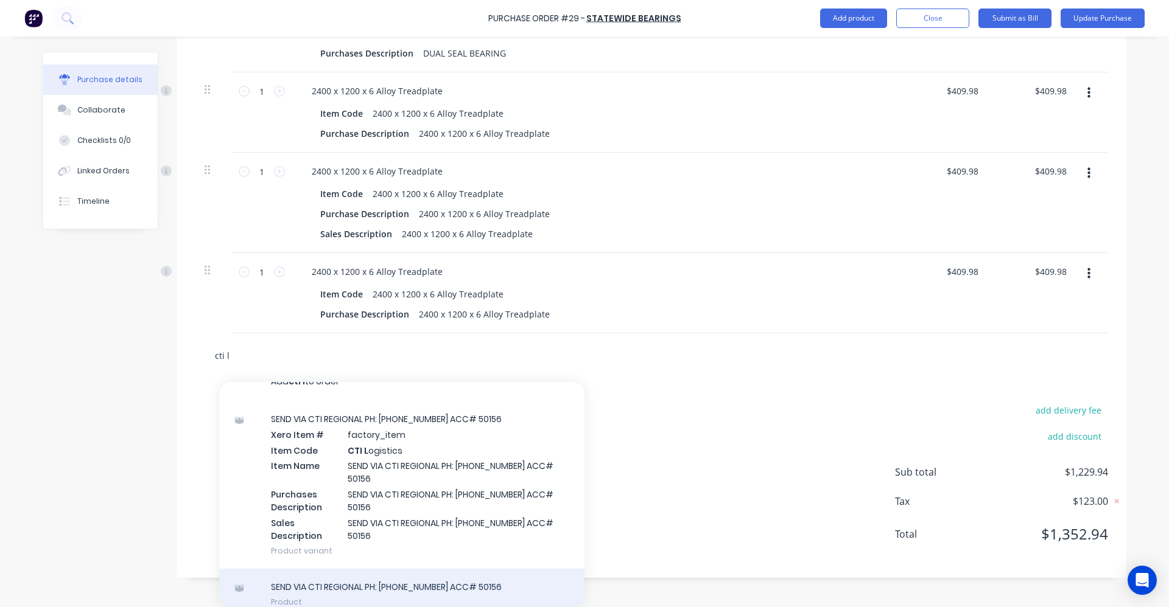
type input "cti l"
click at [365, 572] on div "SEND VIA CTI REGIONAL PH: [PHONE_NUMBER] ACC# 50156 Product" at bounding box center [401, 594] width 365 height 51
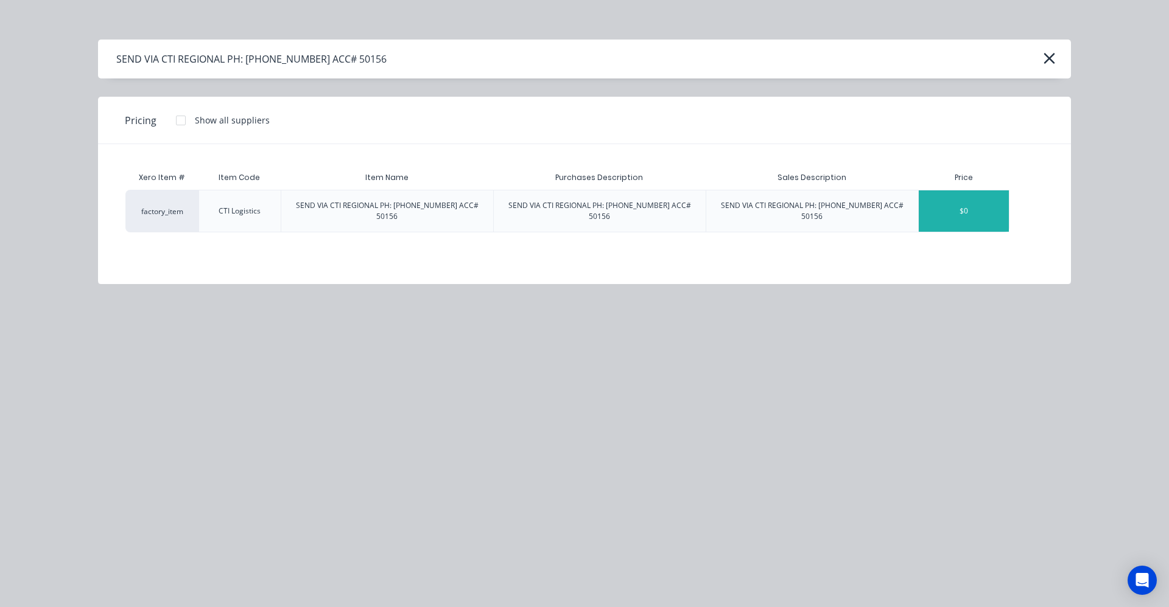
click at [953, 211] on div "$0" at bounding box center [963, 211] width 90 height 41
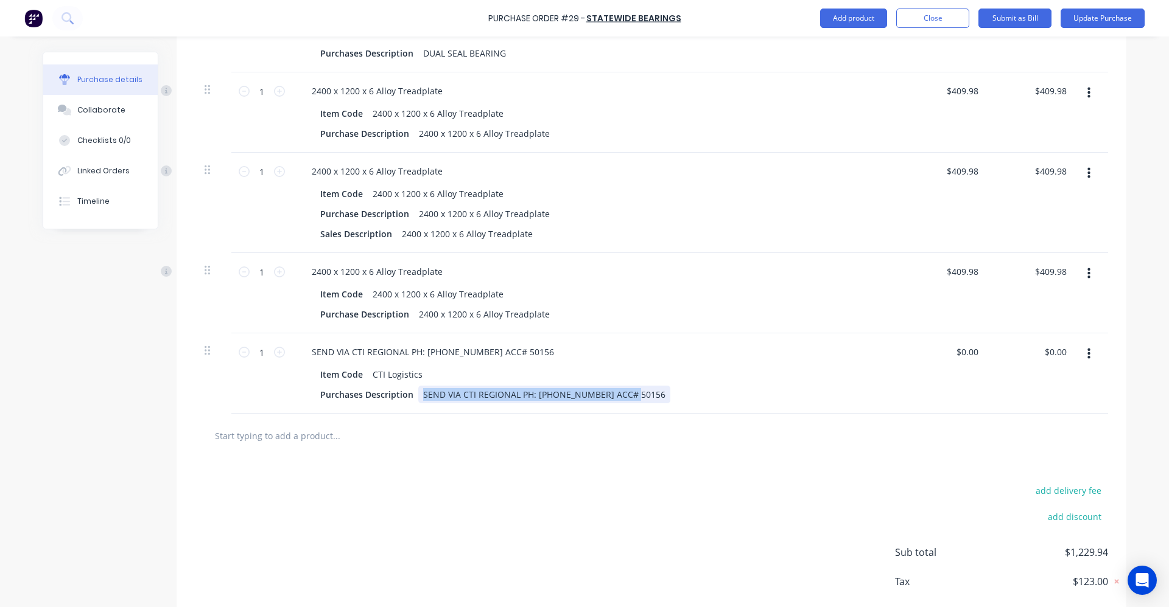
drag, startPoint x: 417, startPoint y: 397, endPoint x: 622, endPoint y: 391, distance: 205.2
click at [622, 391] on div "SEND VIA CTI REGIONAL PH: [PHONE_NUMBER] ACC# 50156" at bounding box center [544, 395] width 252 height 18
copy div "SEND VIA CTI REGIONAL PH: [PHONE_NUMBER] ACC# 50156"
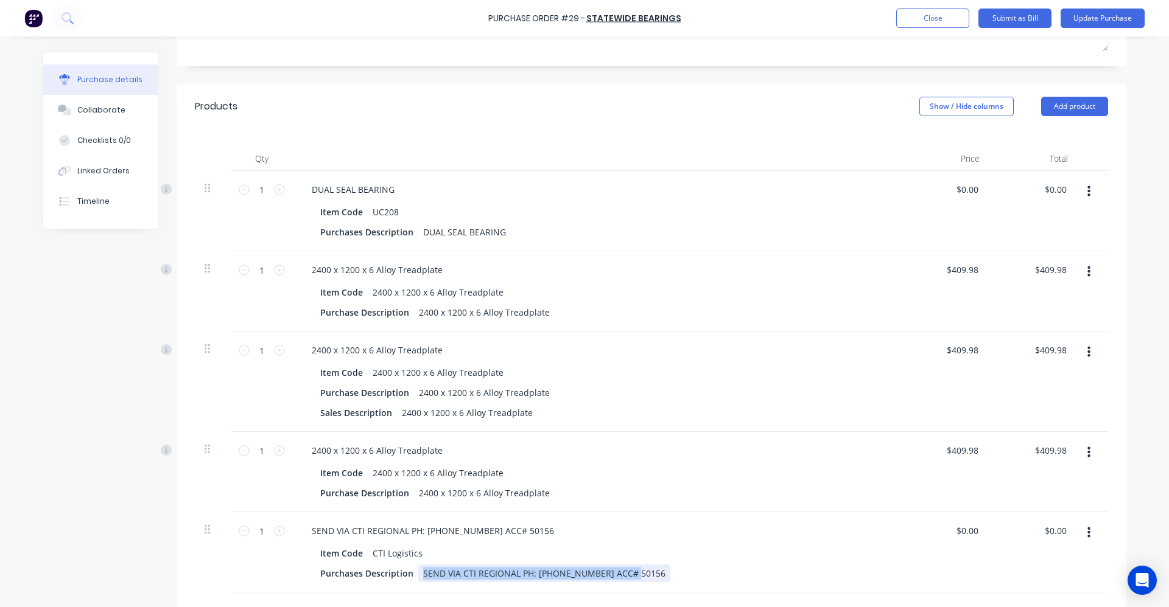
scroll to position [93, 0]
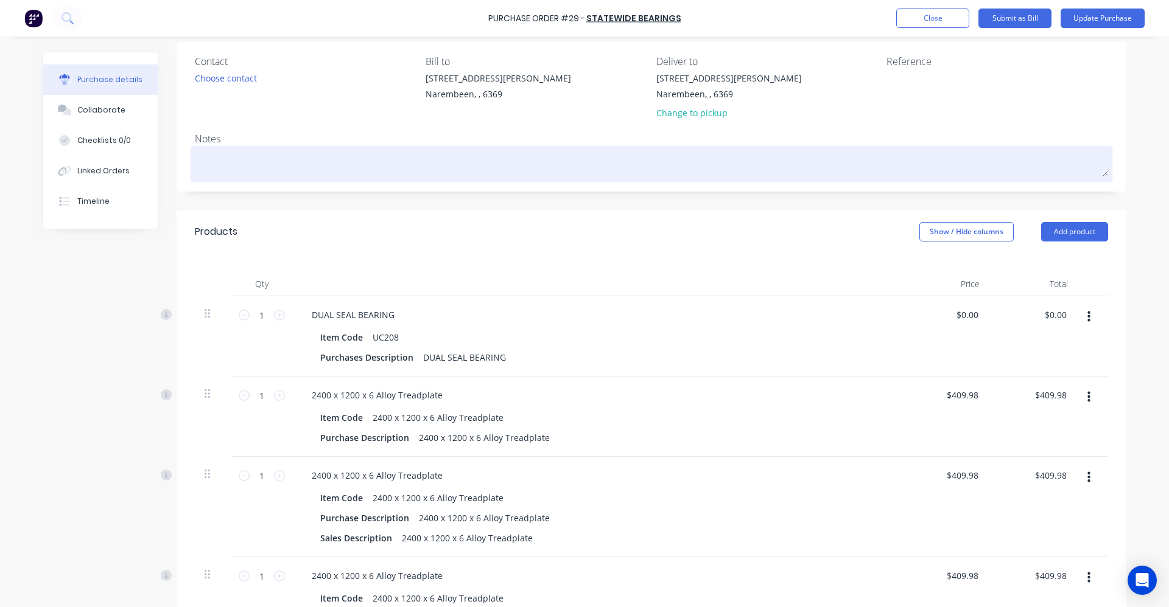
click at [228, 162] on textarea at bounding box center [651, 162] width 913 height 27
paste textarea "SEND VIA CTI REGIONAL PH: [PHONE_NUMBER] ACC# 50156"
type textarea "x"
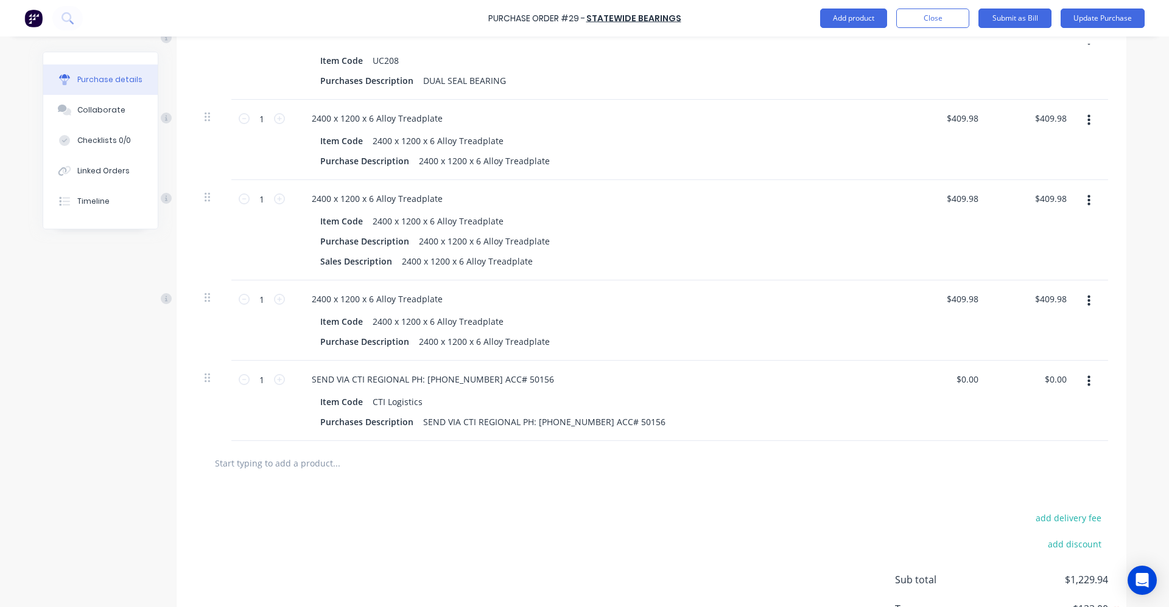
scroll to position [397, 0]
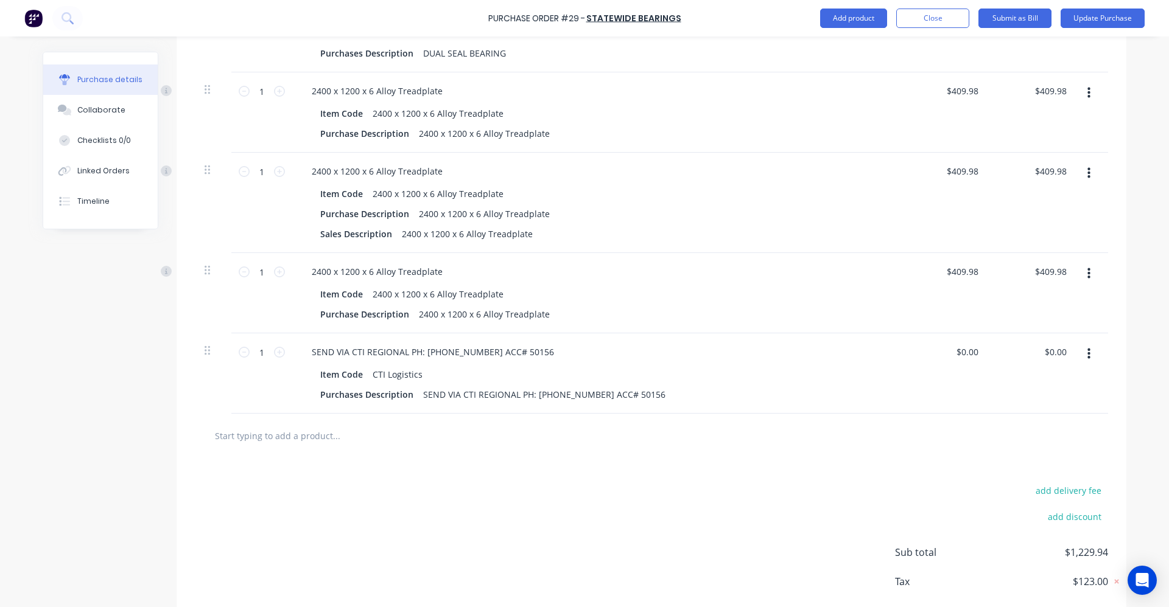
type textarea "SEND VIA CTI REGIONAL PH: [PHONE_NUMBER] ACC# 50156"
type textarea "x"
type textarea "SEND VIA CTI REGIONAL PH: [PHONE_NUMBER] ACC# 50156"
click at [298, 440] on input "text" at bounding box center [335, 436] width 243 height 24
type textarea "x"
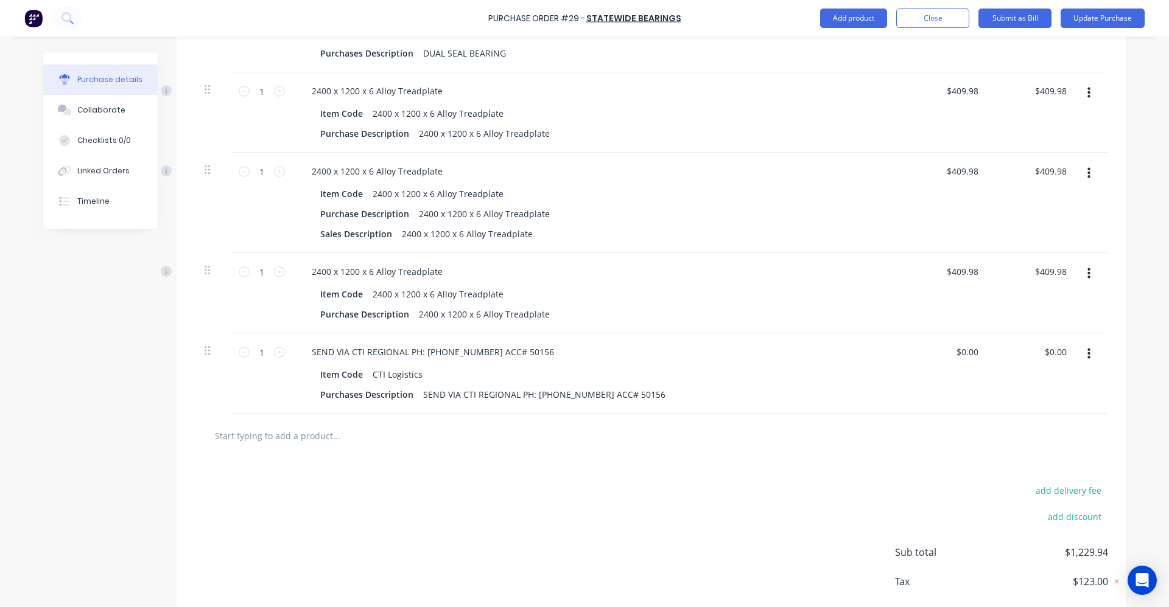
type input "g"
type textarea "x"
type input "ge"
type textarea "x"
type input "gef"
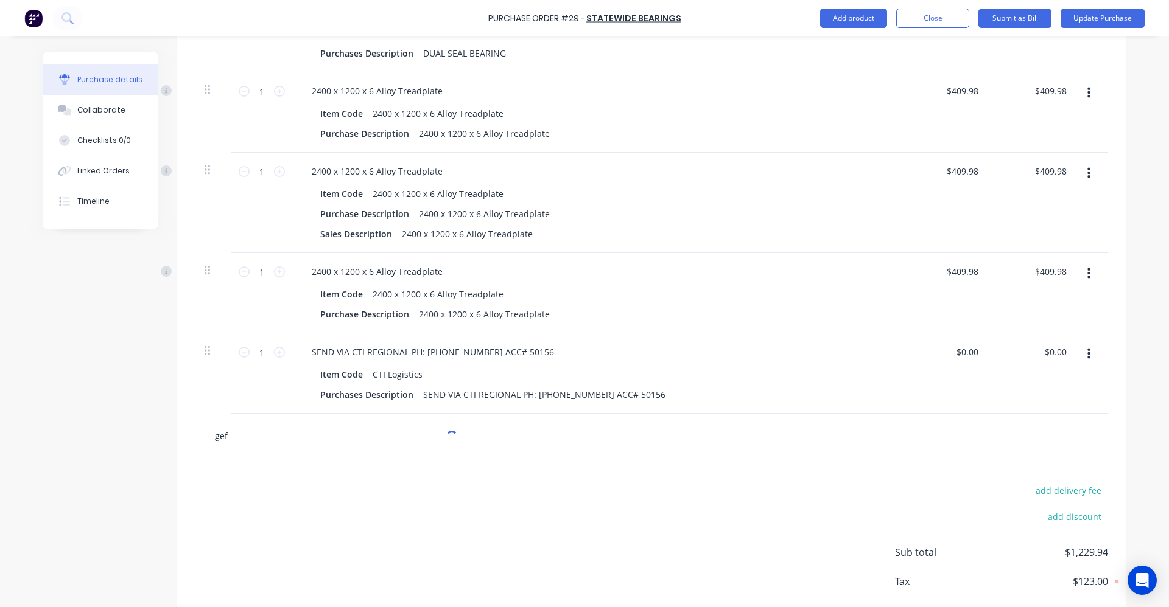
type textarea "x"
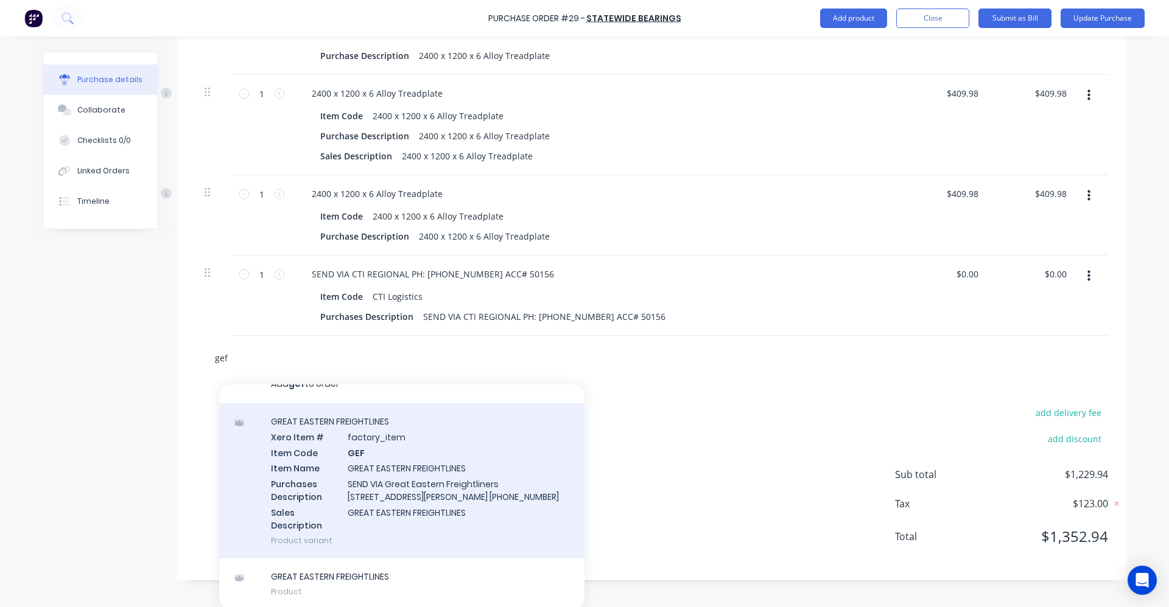
scroll to position [477, 0]
type input "gef"
click at [341, 499] on div "GREAT EASTERN FREIGHTLINES Xero Item # factory_item Item Code GEF Item Name GRE…" at bounding box center [401, 478] width 365 height 155
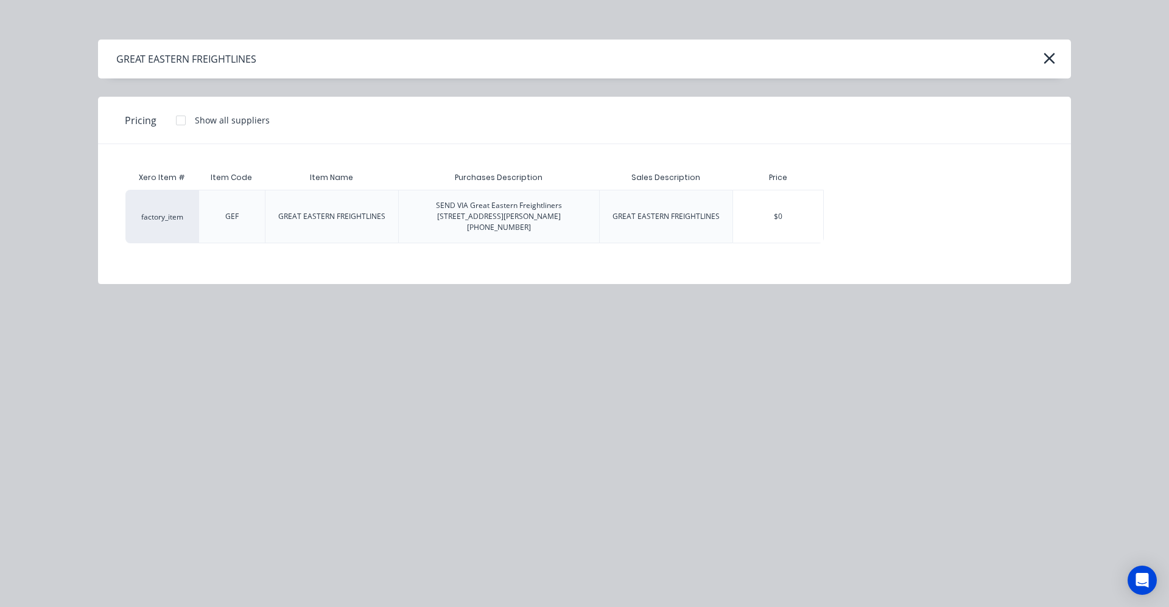
scroll to position [460, 0]
drag, startPoint x: 413, startPoint y: 206, endPoint x: 561, endPoint y: 222, distance: 148.2
click at [561, 222] on div "SEND VIA Great Eastern Freightliners [STREET_ADDRESS][PERSON_NAME] [PHONE_NUMBE…" at bounding box center [499, 217] width 200 height 52
drag, startPoint x: 561, startPoint y: 222, endPoint x: 526, endPoint y: 214, distance: 35.7
copy div "SEND VIA Great Eastern Freightliners [STREET_ADDRESS][PERSON_NAME] [PHONE_NUMBE…"
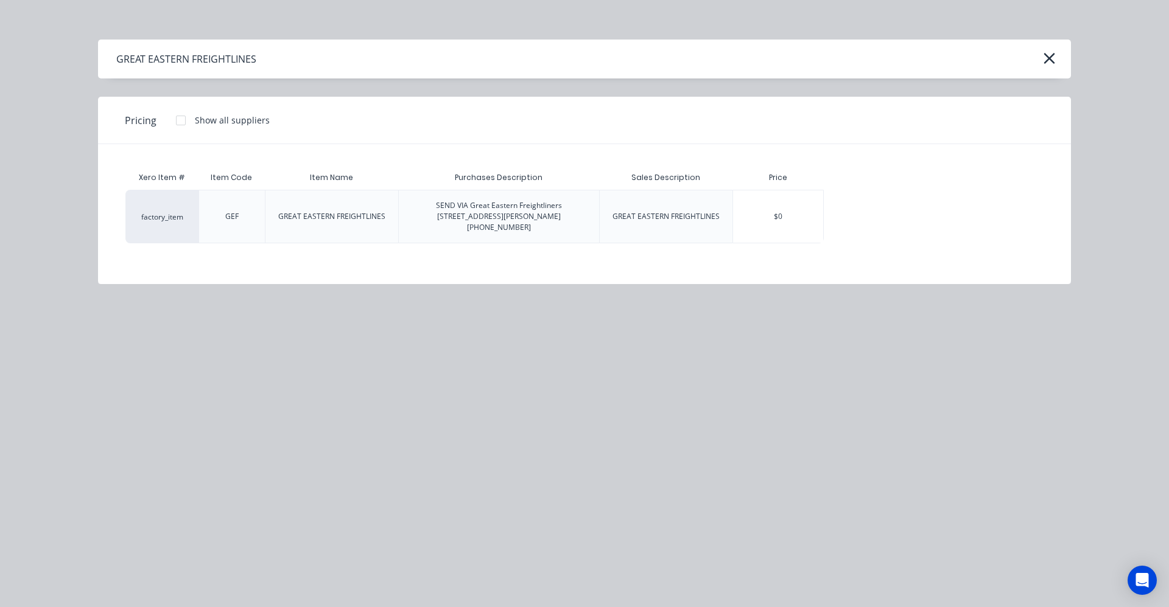
click at [1058, 58] on div "GREAT EASTERN FREIGHTLINES" at bounding box center [584, 59] width 973 height 39
click at [1054, 60] on icon "button" at bounding box center [1049, 58] width 13 height 17
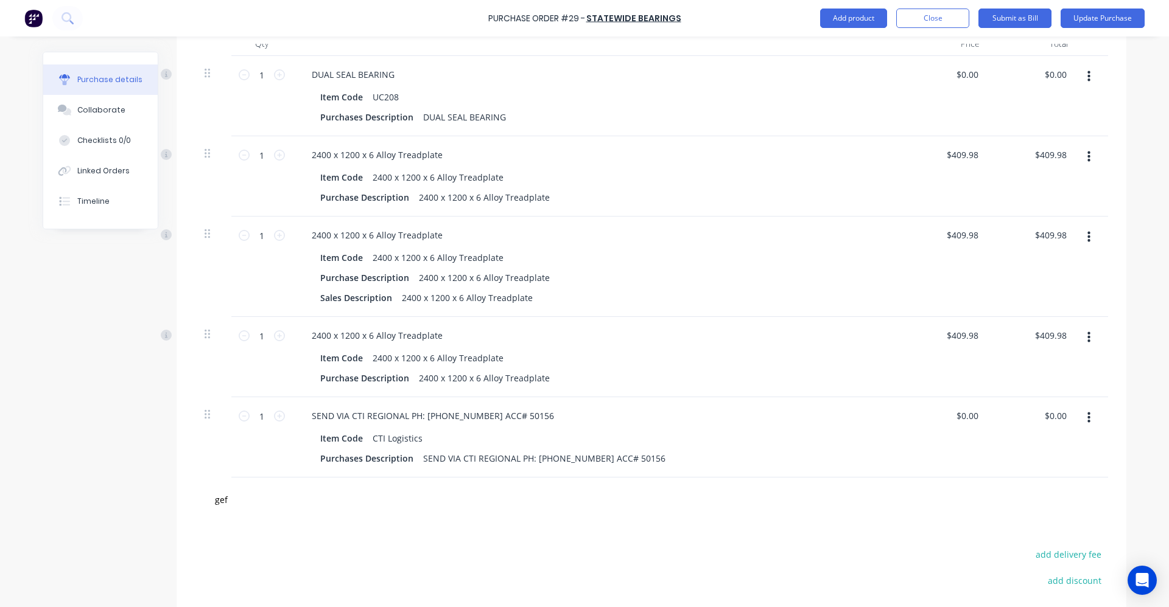
scroll to position [156, 0]
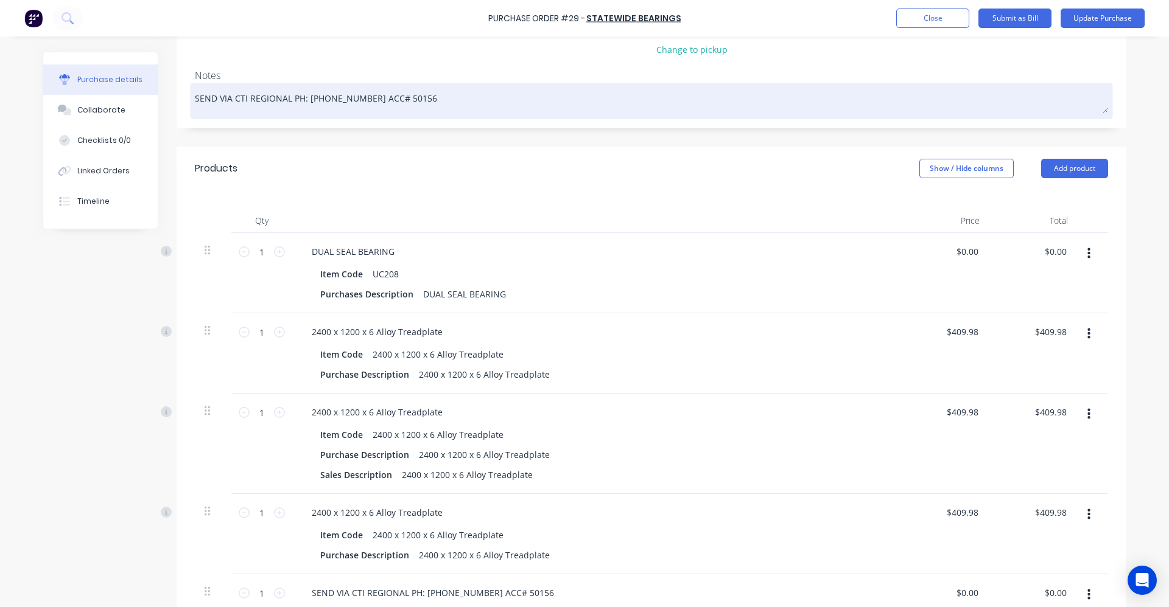
drag, startPoint x: 209, startPoint y: 110, endPoint x: 405, endPoint y: 97, distance: 196.4
click at [405, 97] on textarea "SEND VIA CTI REGIONAL PH: [PHONE_NUMBER] ACC# 50156" at bounding box center [651, 99] width 913 height 27
type textarea "x"
type textarea "SEND VIA CTI REGIONAL PH: [PHONE_NUMBER] ACC# 50156"
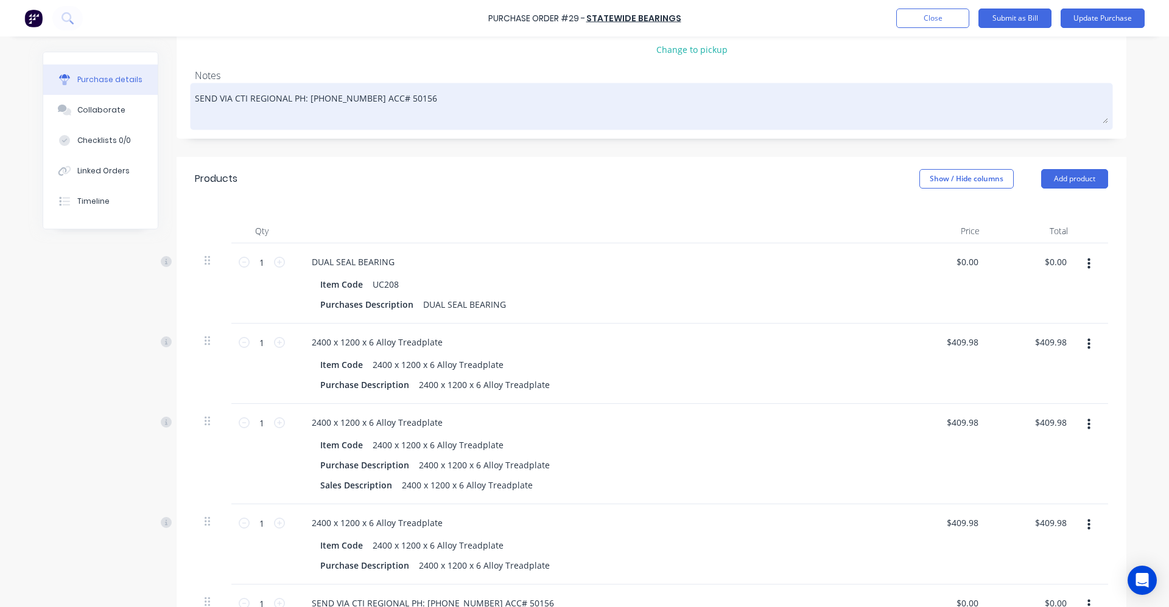
paste textarea "SEND VIA Great Eastern Freightliners [STREET_ADDRESS][PERSON_NAME] [PHONE_NUMBE…"
type textarea "x"
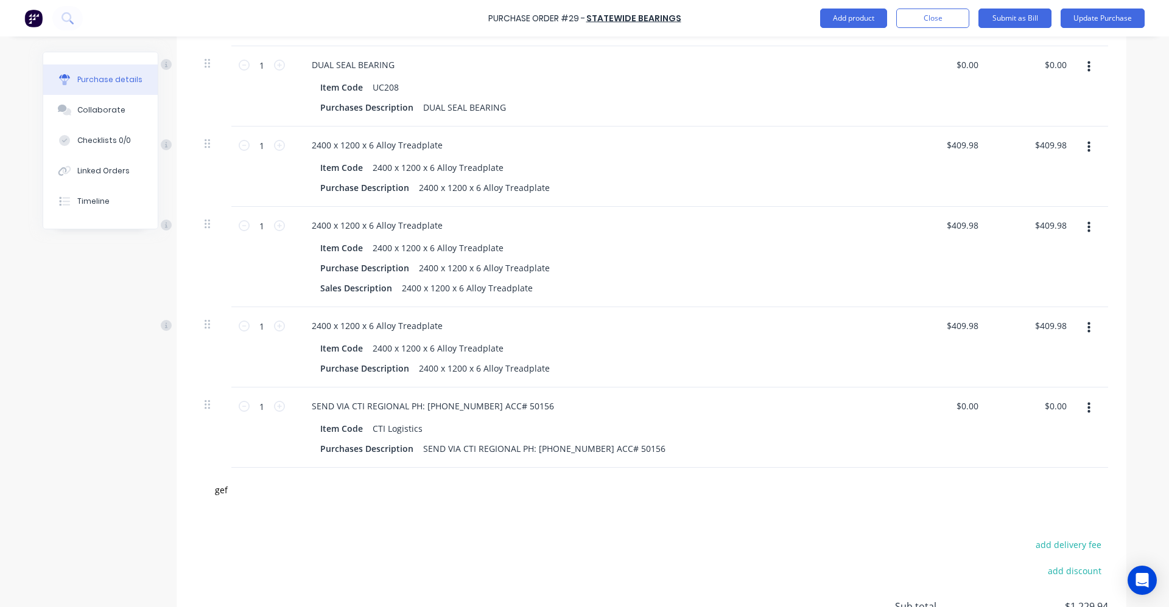
scroll to position [399, 0]
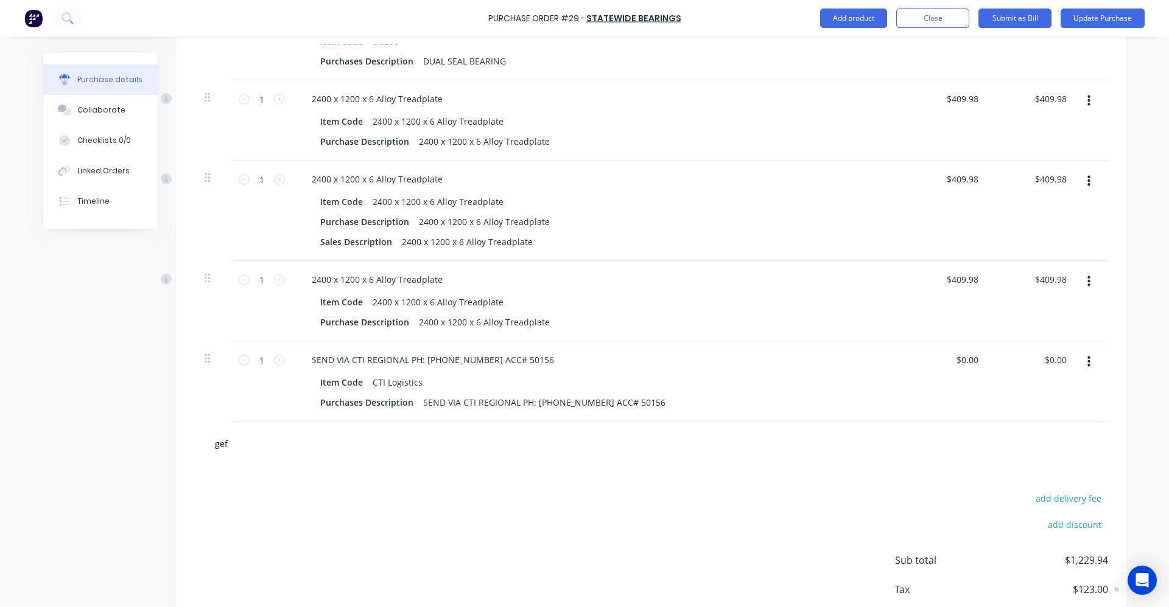
type textarea "SEND VIA CTI REGIONAL PH: [PHONE_NUMBER] ACC# 50156 SEND VIA Great Eastern Frei…"
type textarea "x"
type textarea "SEND VIA CTI REGIONAL PH: [PHONE_NUMBER] ACC# 50156 SEND VIA Great Eastern Frei…"
click at [1081, 357] on button "button" at bounding box center [1088, 362] width 29 height 22
click at [1027, 458] on button "Delete" at bounding box center [1050, 467] width 103 height 24
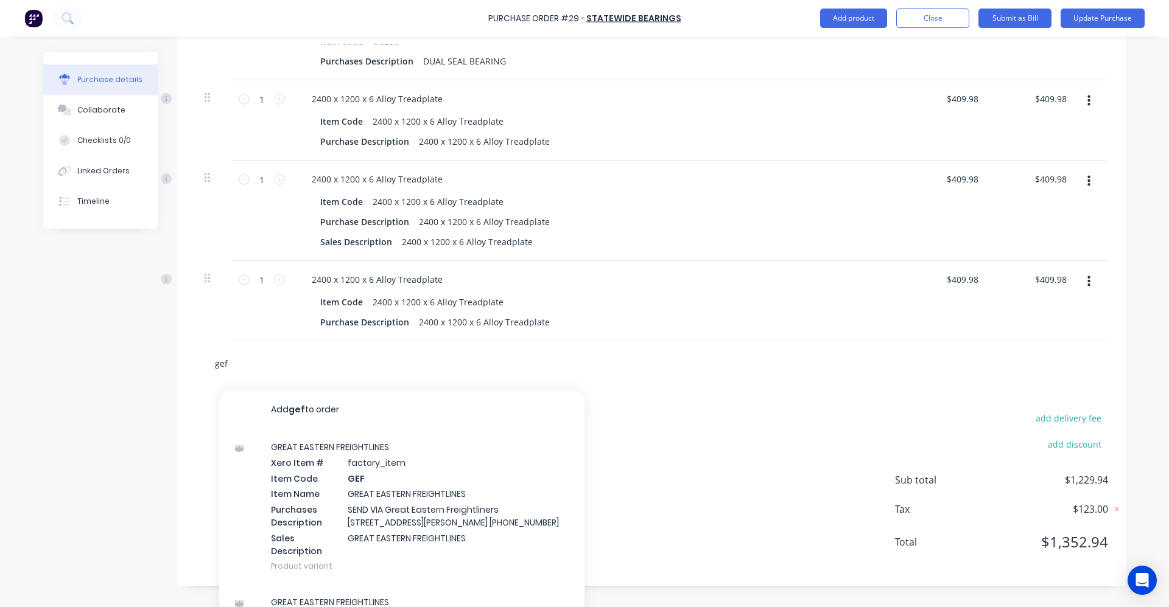
drag, startPoint x: 227, startPoint y: 373, endPoint x: 170, endPoint y: 373, distance: 57.2
click at [170, 373] on div "Created by [PERSON_NAME] Created [DATE] Required [DATE] Status Draft Contact Ch…" at bounding box center [584, 119] width 1083 height 934
type textarea "x"
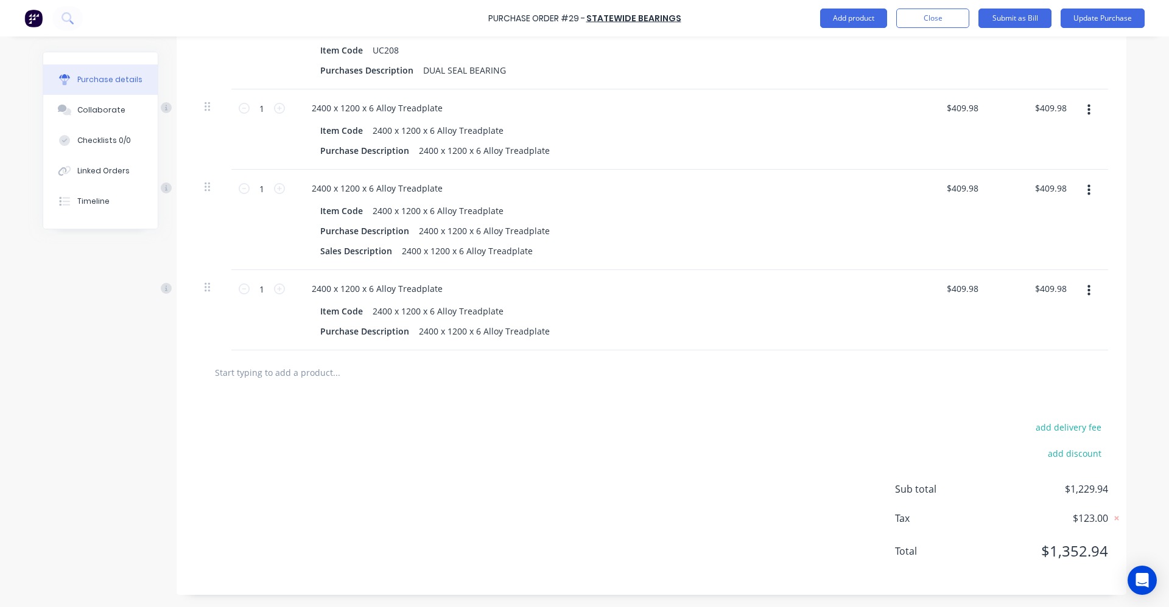
scroll to position [390, 0]
type textarea "x"
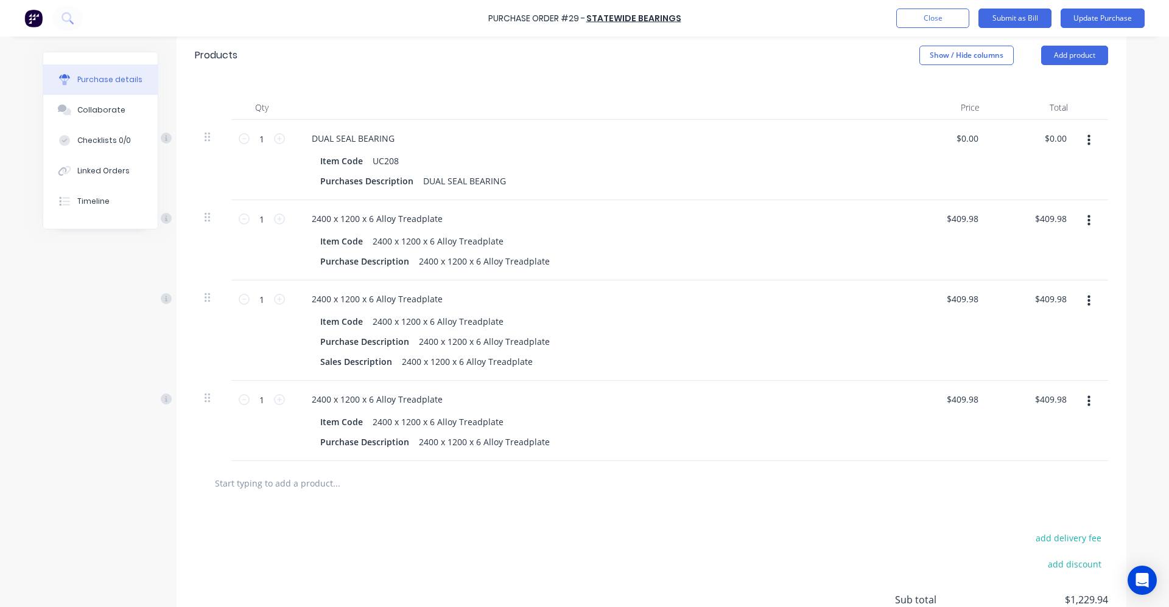
scroll to position [86, 0]
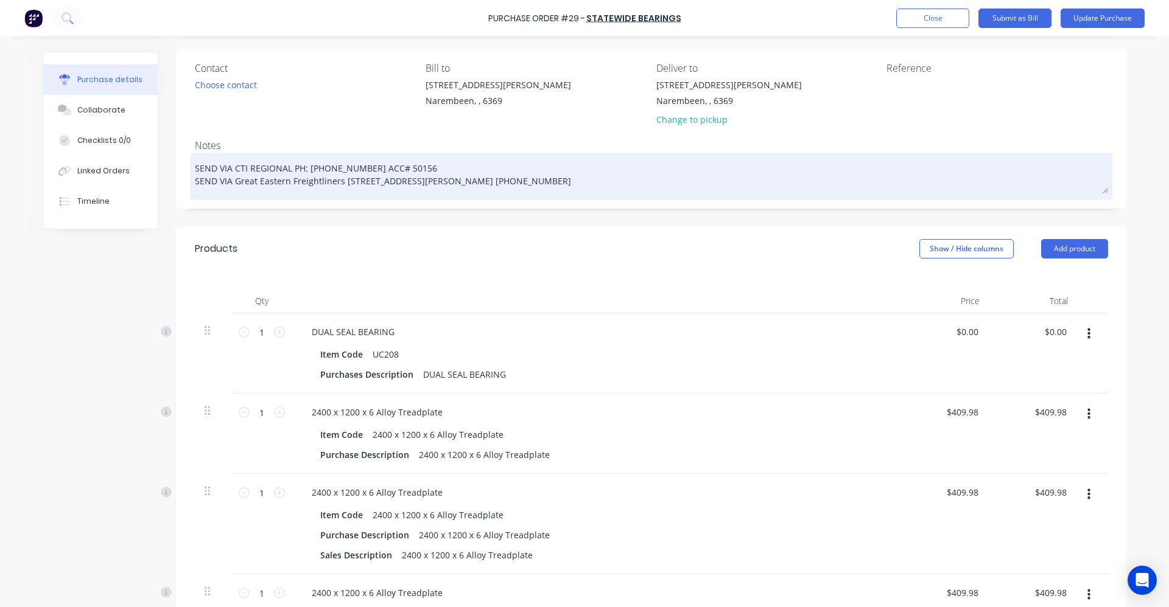
drag, startPoint x: 512, startPoint y: 182, endPoint x: 186, endPoint y: 184, distance: 326.2
click at [195, 189] on textarea "SEND VIA CTI REGIONAL PH: [PHONE_NUMBER] ACC# 50156 SEND VIA Great Eastern Frei…" at bounding box center [651, 175] width 913 height 38
type textarea "x"
type textarea "SEND VIA CTI REGIONAL PH: [PHONE_NUMBER] ACC# 50156 S"
type textarea "x"
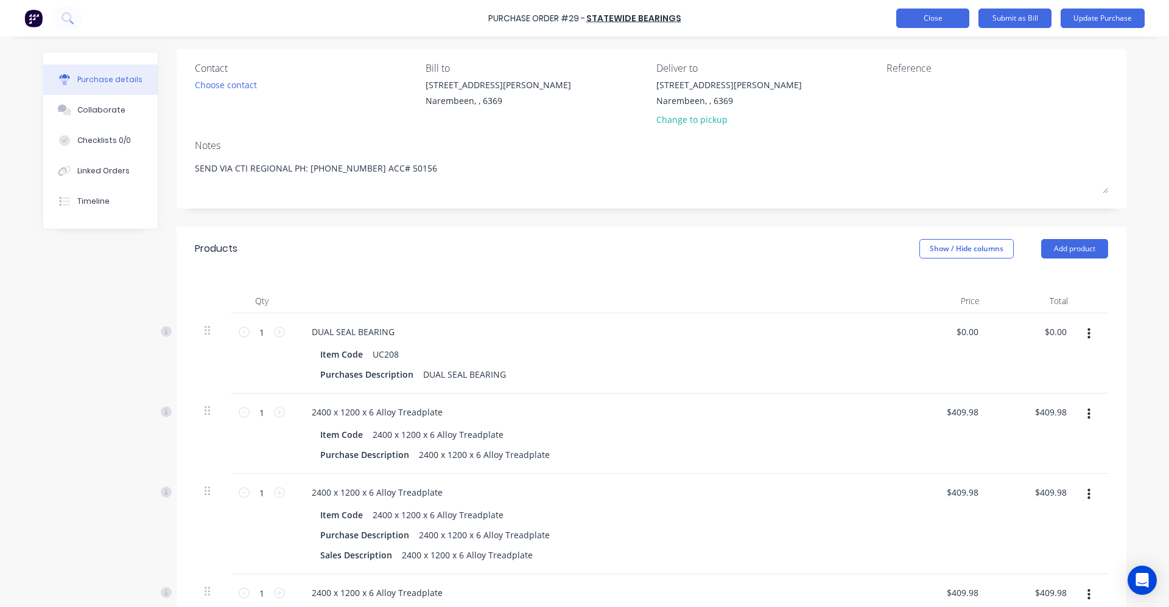
type textarea "SEND VIA CTI REGIONAL PH: [PHONE_NUMBER] ACC# 50156"
type textarea "x"
type textarea "SEND VIA CTI REGIONAL PH: [PHONE_NUMBER] ACC# 50156"
click at [917, 18] on button "Close" at bounding box center [932, 18] width 73 height 19
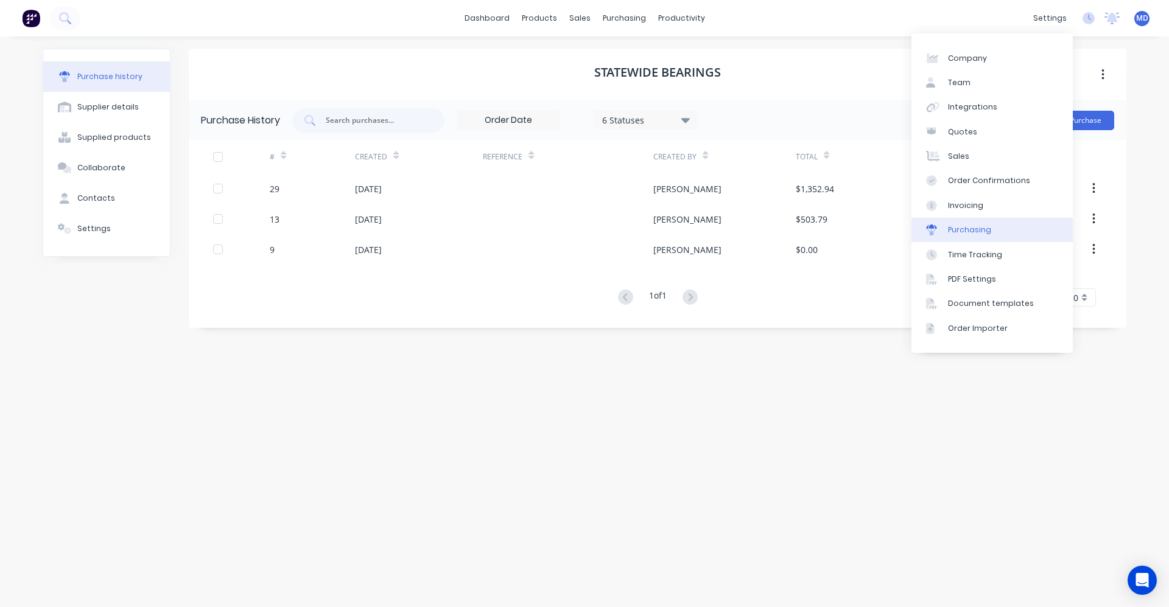
click at [982, 226] on div "Purchasing" at bounding box center [969, 230] width 43 height 11
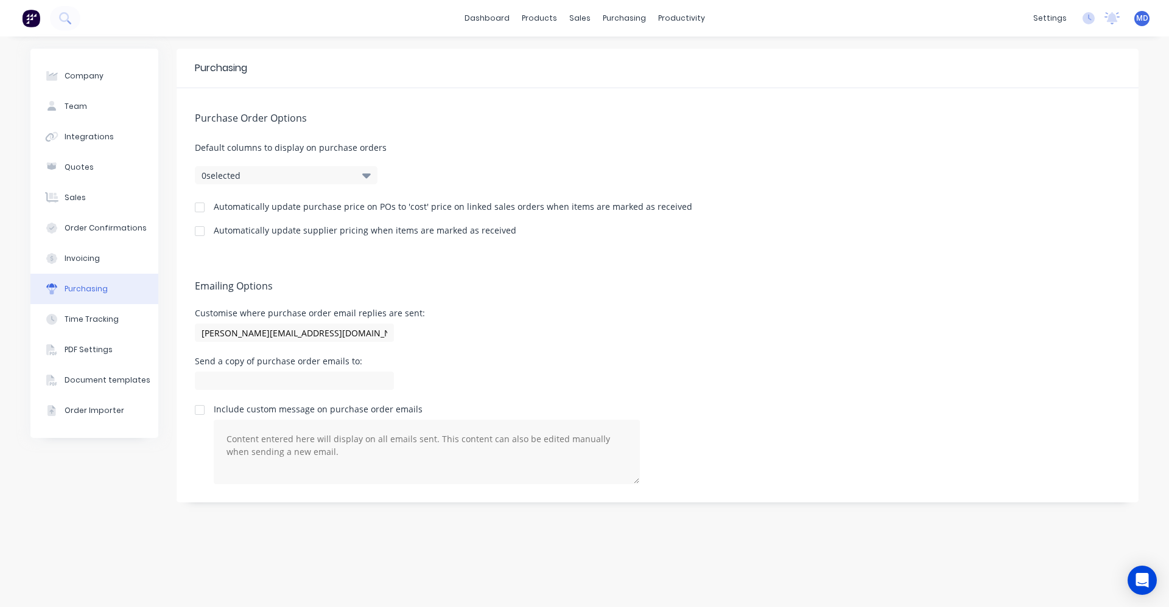
click at [201, 206] on div at bounding box center [199, 207] width 24 height 24
click at [201, 231] on div at bounding box center [199, 231] width 24 height 24
click at [649, 66] on link "Purchase Orders" at bounding box center [675, 58] width 161 height 24
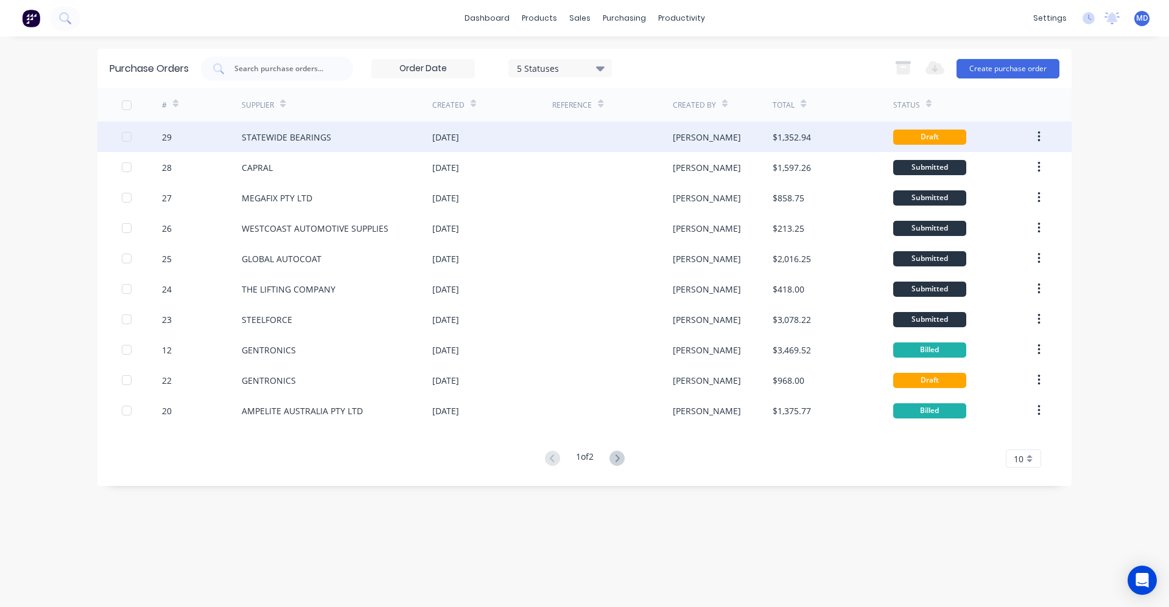
click at [392, 137] on div "STATEWIDE BEARINGS" at bounding box center [337, 137] width 191 height 30
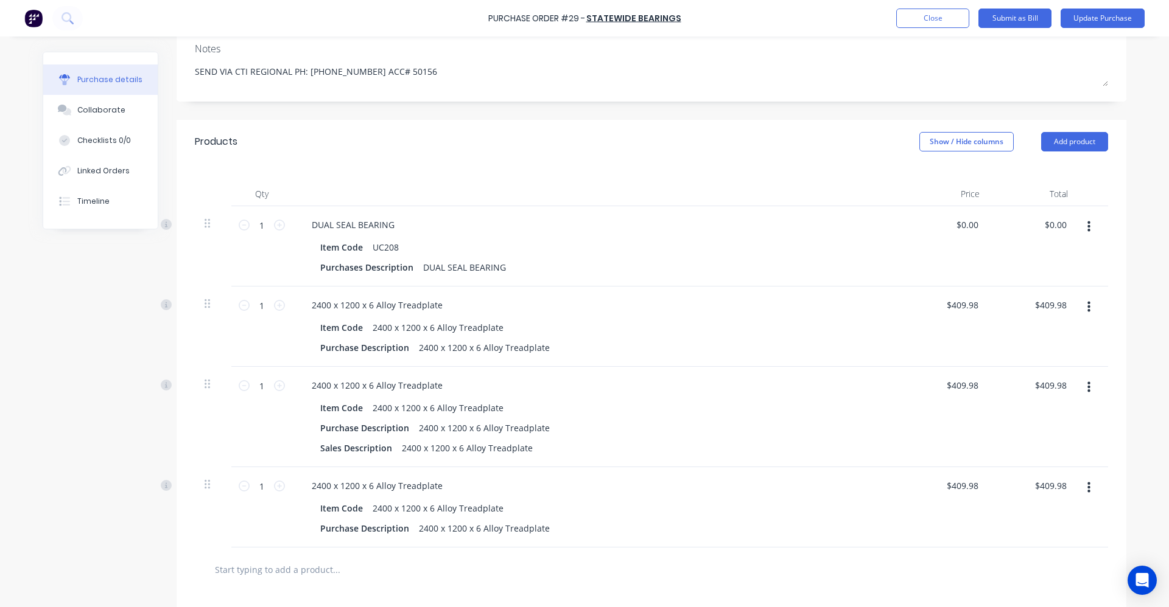
scroll to position [122, 0]
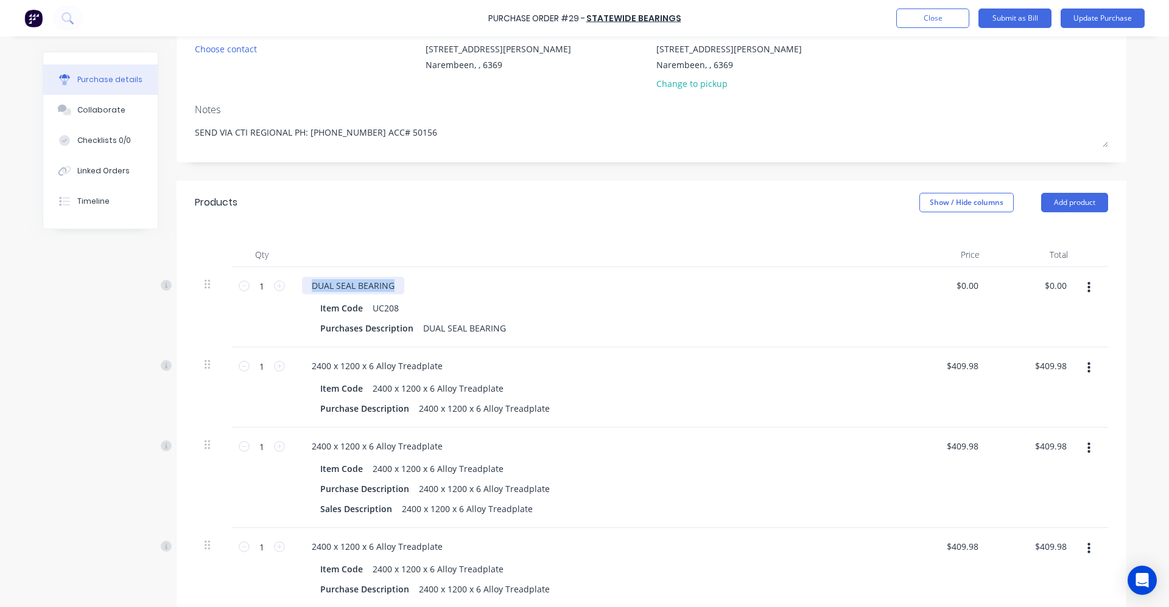
drag, startPoint x: 393, startPoint y: 286, endPoint x: 306, endPoint y: 285, distance: 87.0
click at [306, 285] on div "DUAL SEAL BEARING" at bounding box center [353, 286] width 102 height 18
copy div "DUAL SEAL BEARING"
type textarea "x"
drag, startPoint x: 975, startPoint y: 285, endPoint x: 956, endPoint y: 286, distance: 18.9
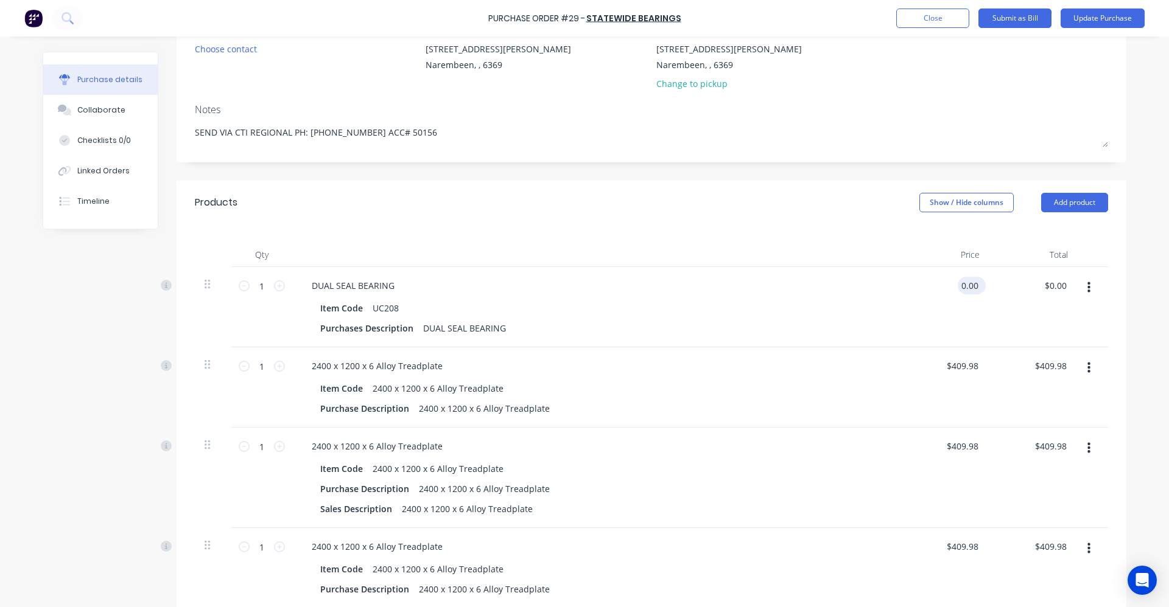
click at [957, 286] on input "0.00" at bounding box center [968, 286] width 23 height 18
type input "7"
type textarea "x"
type input "$7.00"
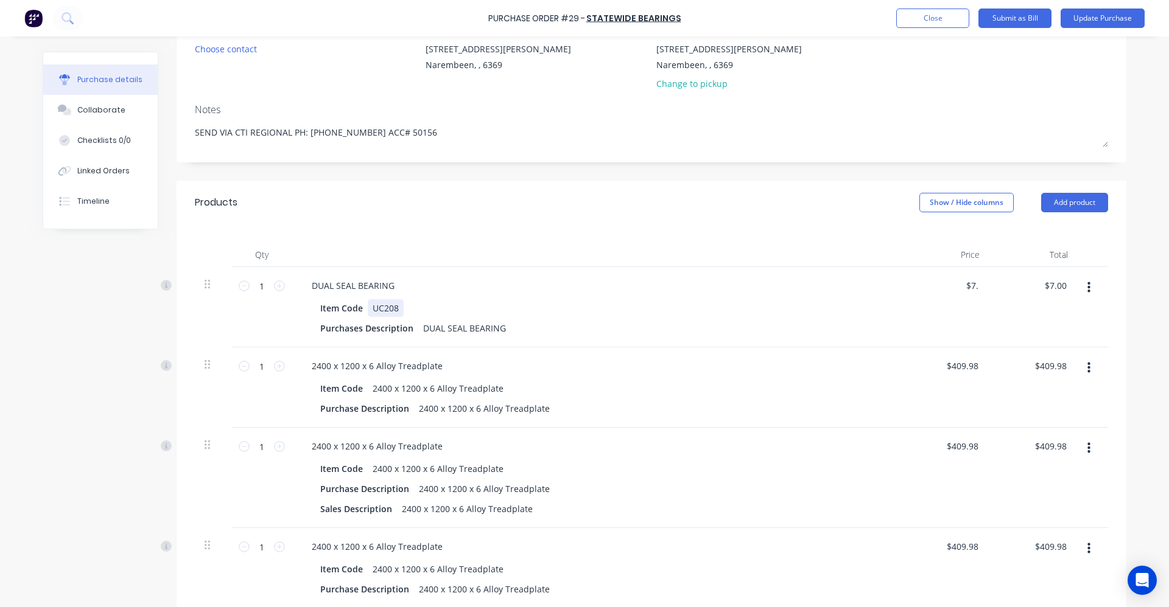
click at [843, 315] on div "Item Code UC208" at bounding box center [594, 308] width 558 height 18
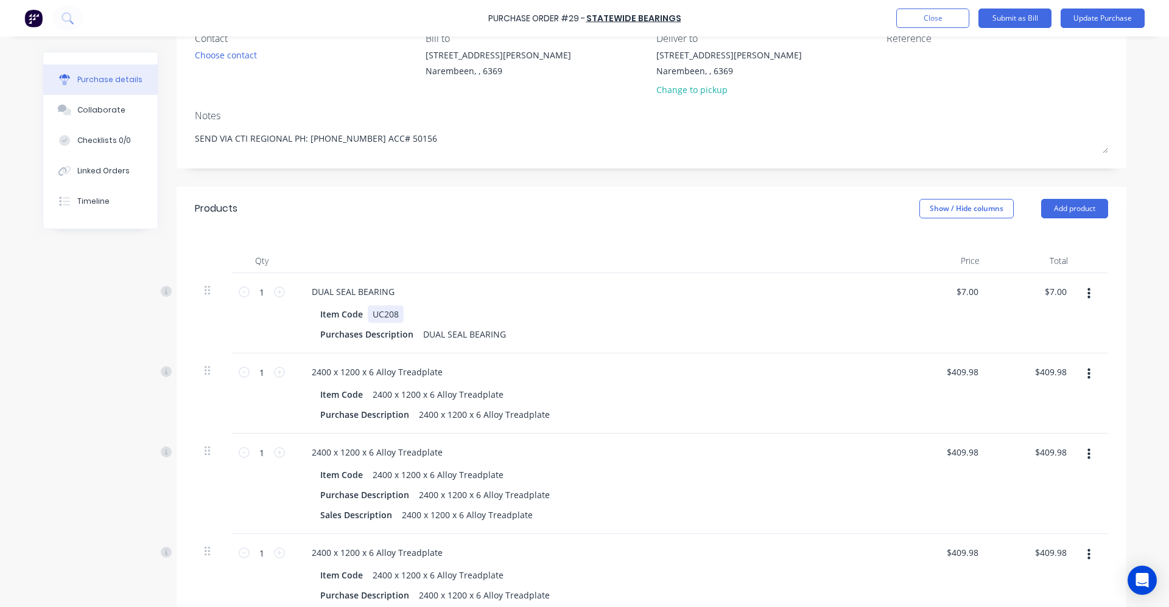
scroll to position [0, 0]
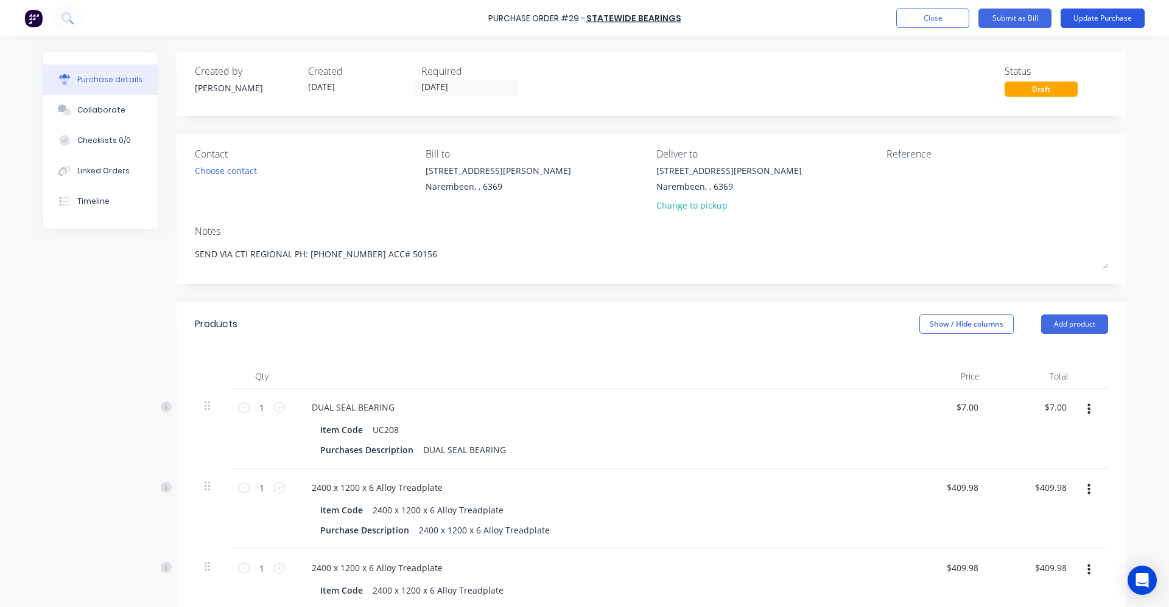
click at [1113, 19] on button "Update Purchase" at bounding box center [1102, 18] width 84 height 19
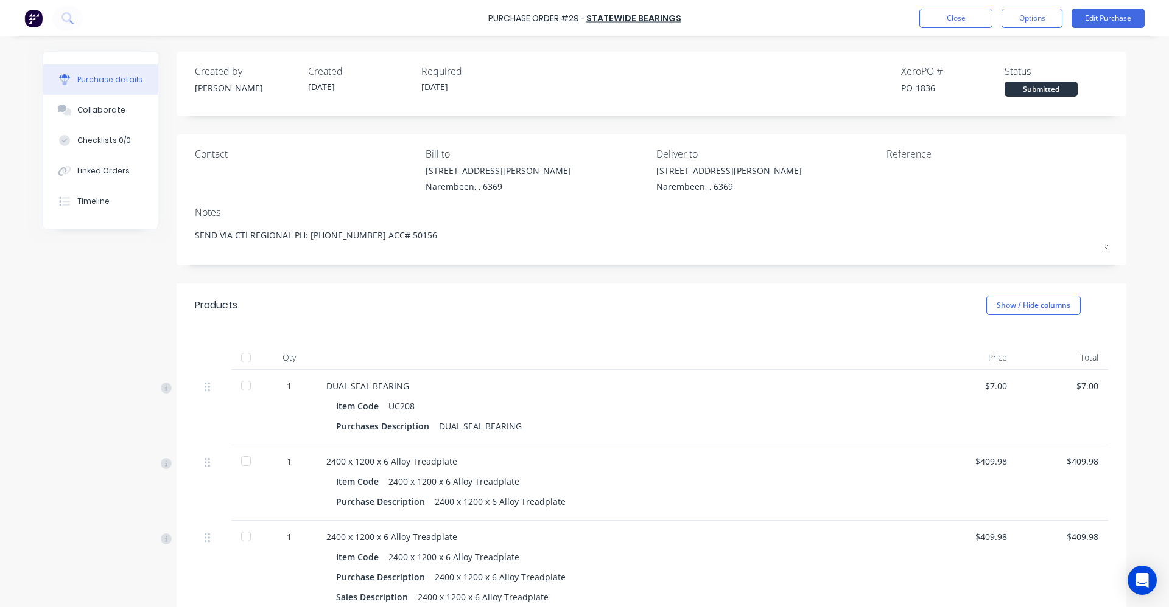
click at [245, 385] on div at bounding box center [246, 386] width 24 height 24
type textarea "x"
click at [955, 23] on button "Close" at bounding box center [955, 18] width 73 height 19
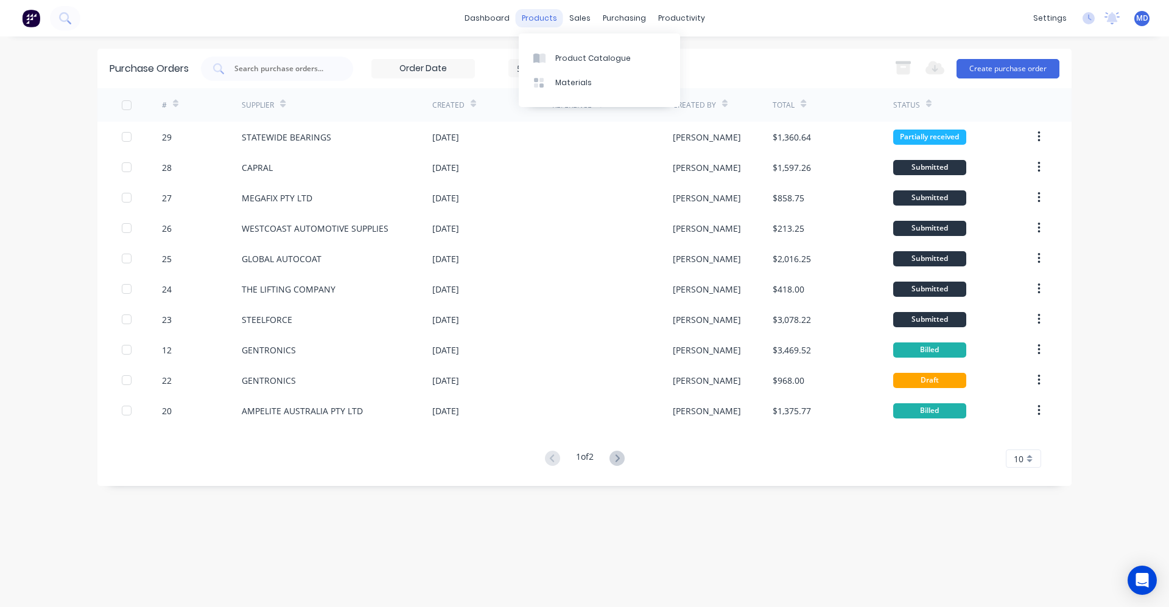
click at [533, 20] on div "products" at bounding box center [539, 18] width 47 height 18
click at [555, 54] on div "Product Catalogue" at bounding box center [592, 58] width 75 height 11
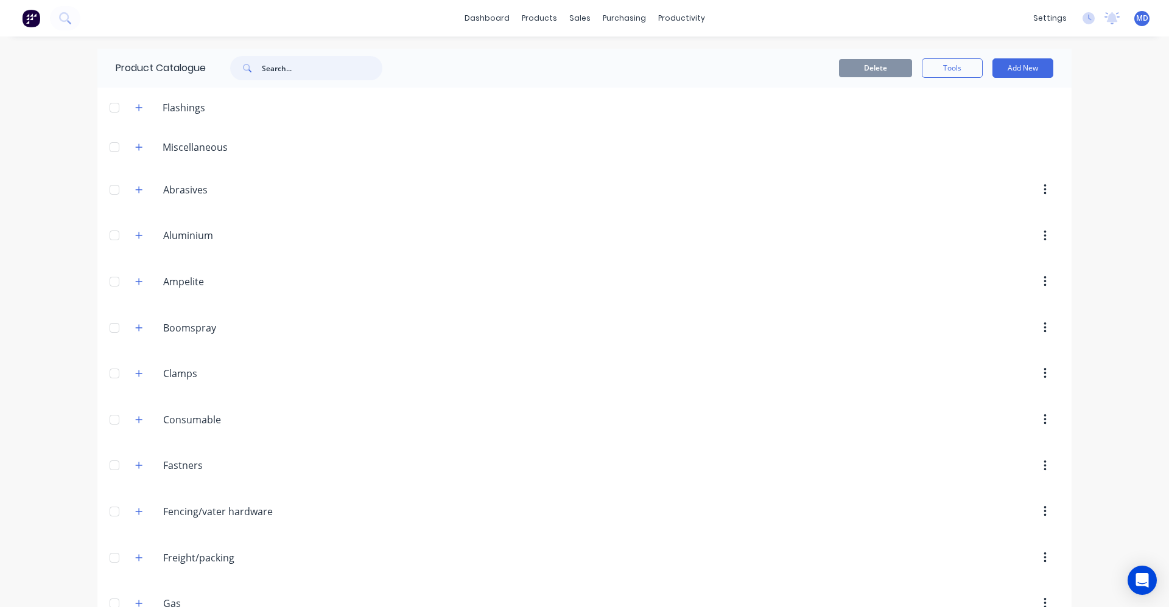
click at [293, 73] on input "text" at bounding box center [322, 68] width 121 height 24
paste input "DUAL SEAL BEARING"
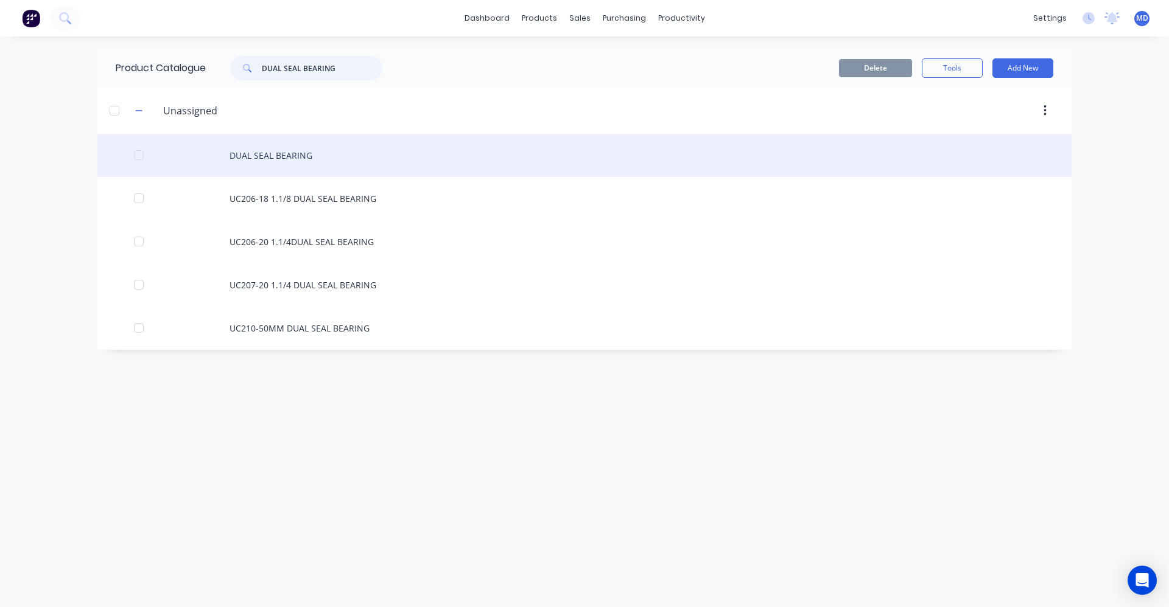
type input "DUAL SEAL BEARING"
click at [298, 159] on div "DUAL SEAL BEARING" at bounding box center [584, 155] width 974 height 43
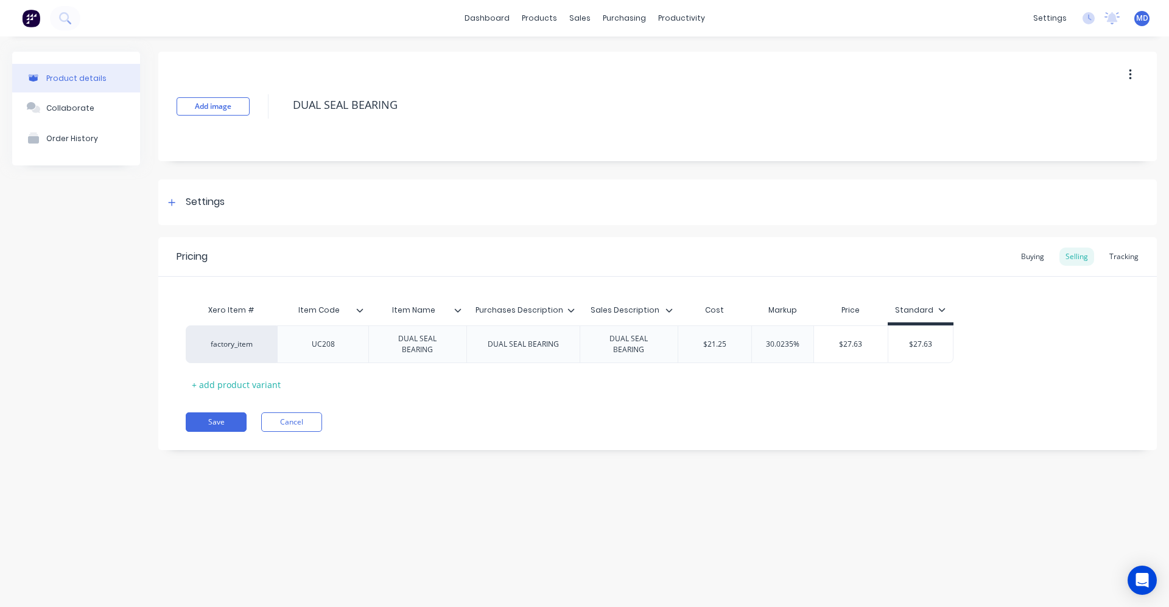
type textarea "x"
click at [1043, 258] on div "Buying" at bounding box center [1032, 257] width 35 height 18
click at [184, 206] on div "Settings" at bounding box center [194, 202] width 60 height 15
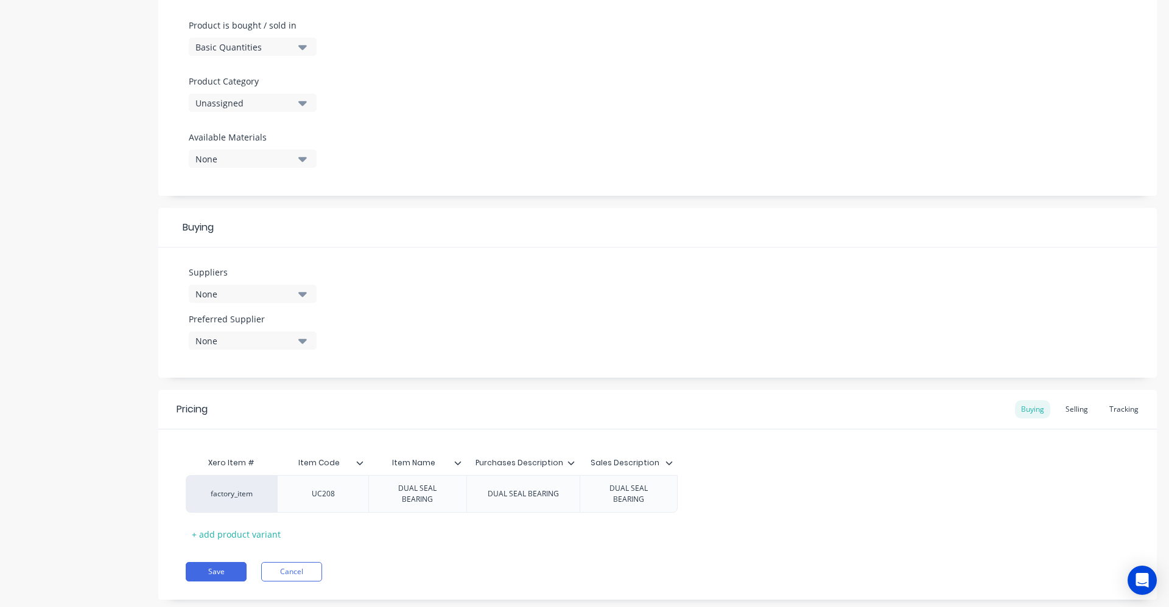
scroll to position [365, 0]
click at [270, 290] on div "None" at bounding box center [243, 293] width 97 height 13
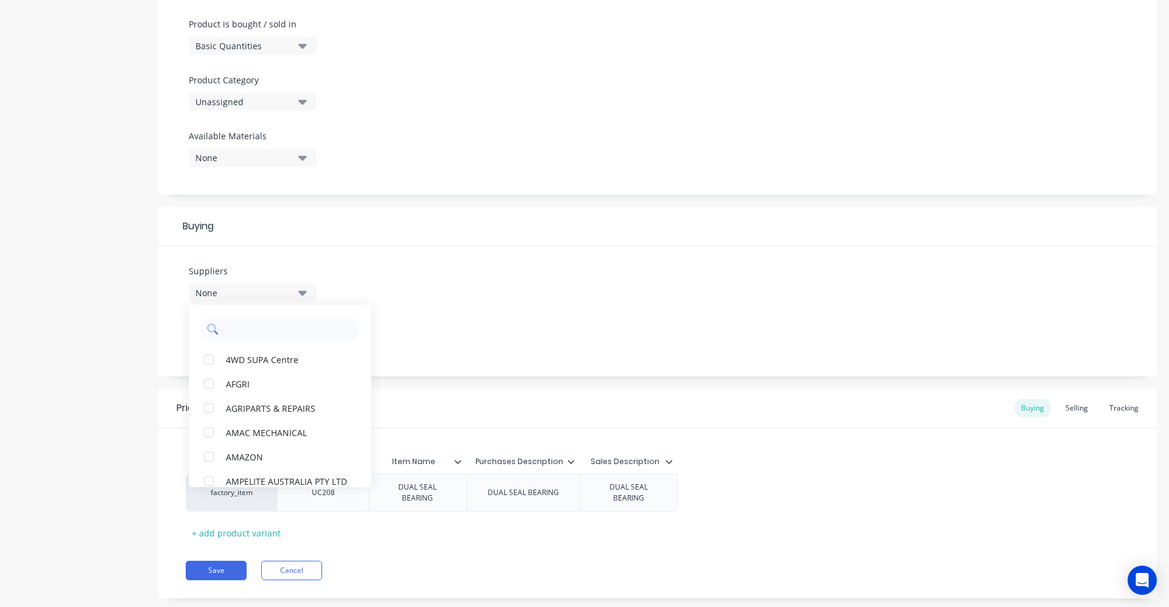
click at [265, 322] on input "text" at bounding box center [288, 329] width 129 height 24
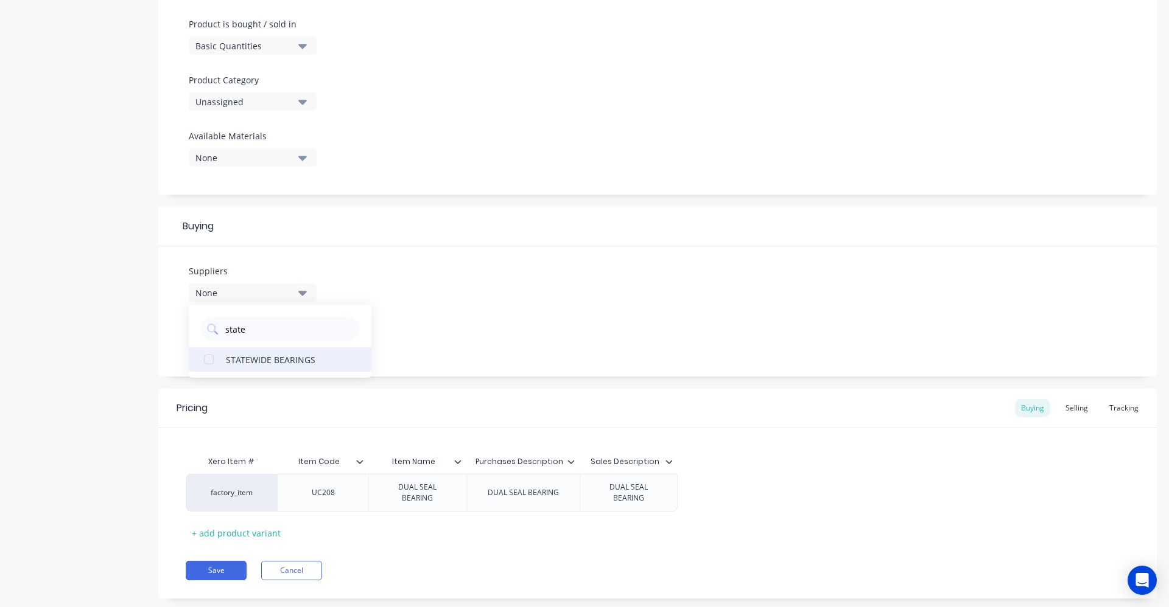
type input "state"
click at [270, 360] on div "STATEWIDE BEARINGS" at bounding box center [287, 359] width 122 height 13
click at [413, 340] on div "Suppliers 1 suppliers selected state STATEWIDE BEARINGS Preferred Supplier None" at bounding box center [657, 312] width 998 height 130
click at [297, 348] on button "None" at bounding box center [253, 339] width 128 height 18
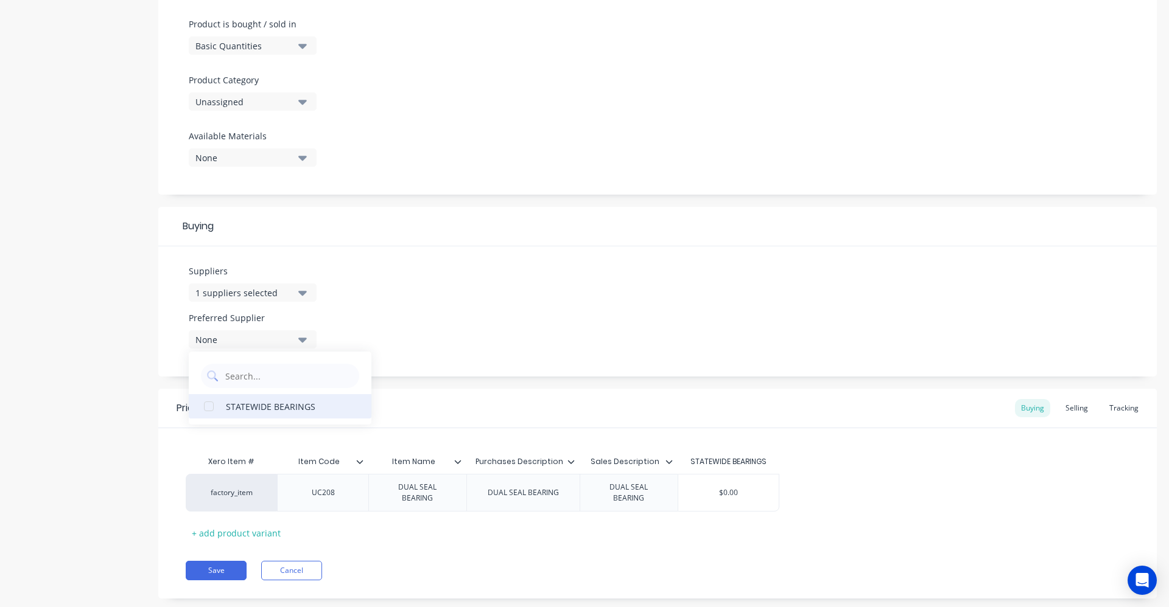
click at [258, 409] on div "STATEWIDE BEARINGS" at bounding box center [287, 406] width 122 height 13
click at [465, 318] on div "Suppliers 1 suppliers selected state Preferred Supplier STATEWIDE BEARINGS STAT…" at bounding box center [657, 312] width 998 height 130
click at [230, 567] on button "Save" at bounding box center [216, 570] width 61 height 19
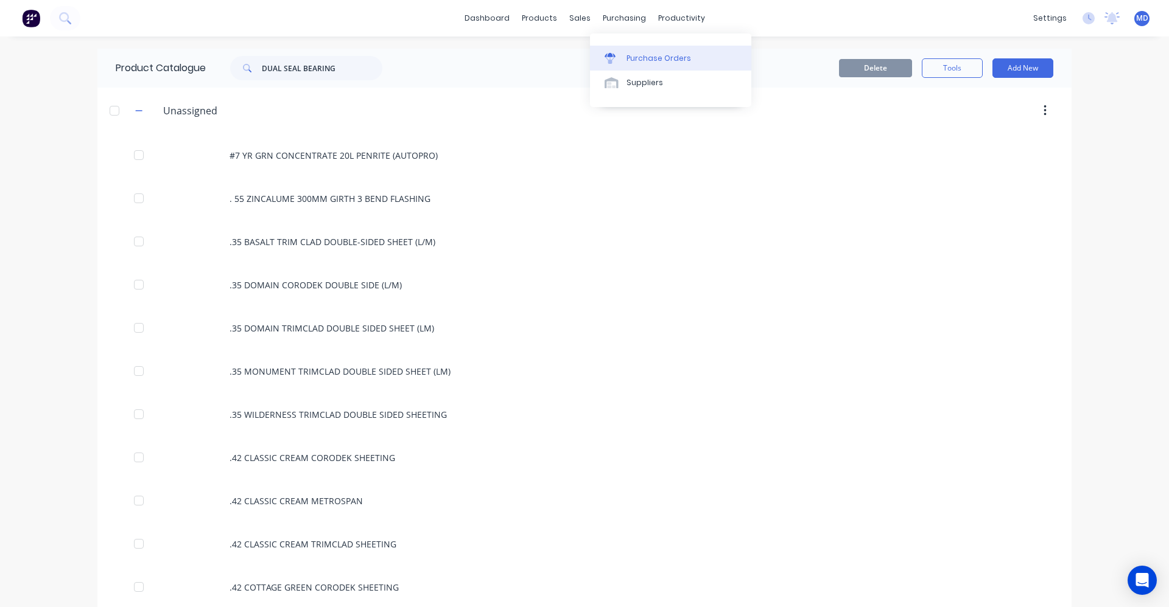
click at [626, 54] on div "Purchase Orders" at bounding box center [658, 58] width 65 height 11
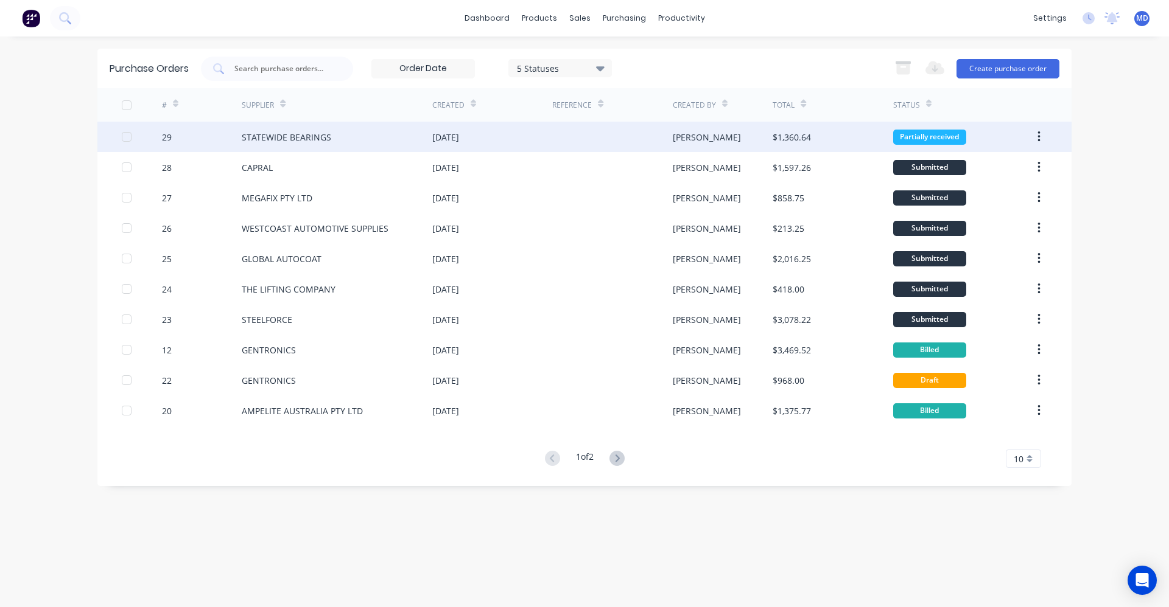
click at [418, 136] on div "STATEWIDE BEARINGS" at bounding box center [337, 137] width 191 height 30
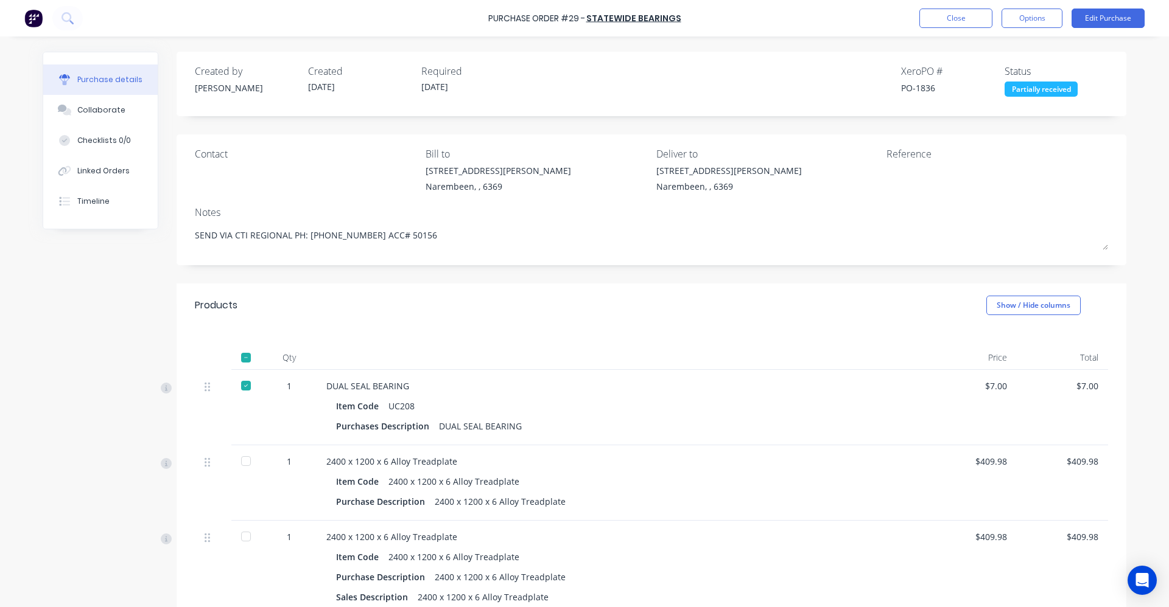
click at [238, 384] on div at bounding box center [246, 386] width 24 height 24
click at [240, 385] on div at bounding box center [246, 386] width 24 height 24
type textarea "x"
click at [970, 24] on button "Close" at bounding box center [955, 18] width 73 height 19
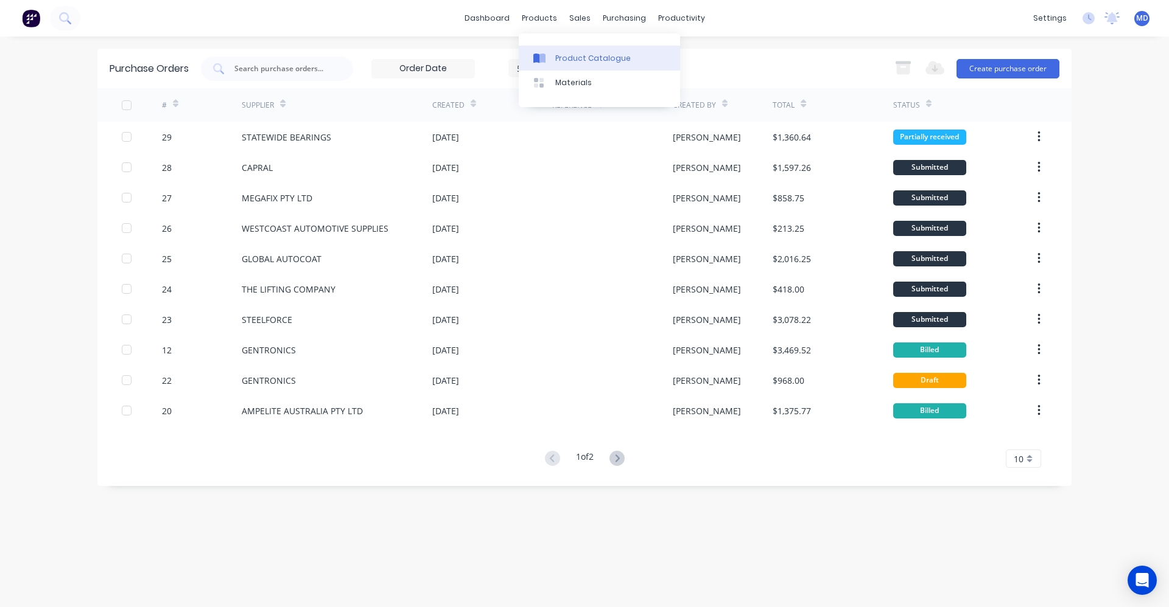
click at [557, 55] on div "Product Catalogue" at bounding box center [592, 58] width 75 height 11
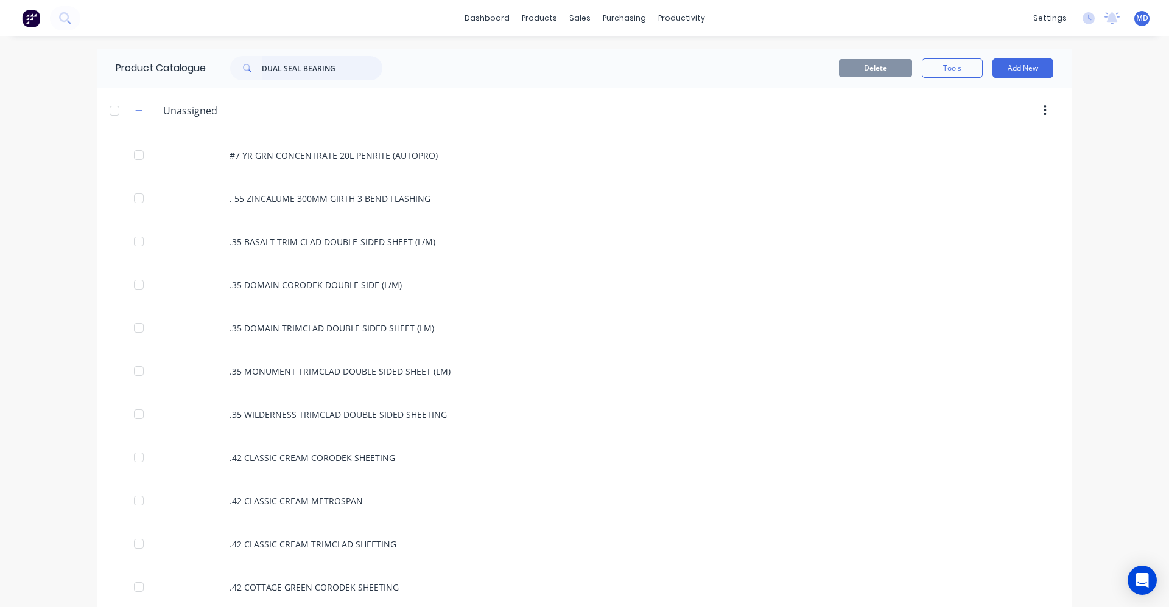
click at [347, 76] on input "DUAL SEAL BEARING" at bounding box center [322, 68] width 121 height 24
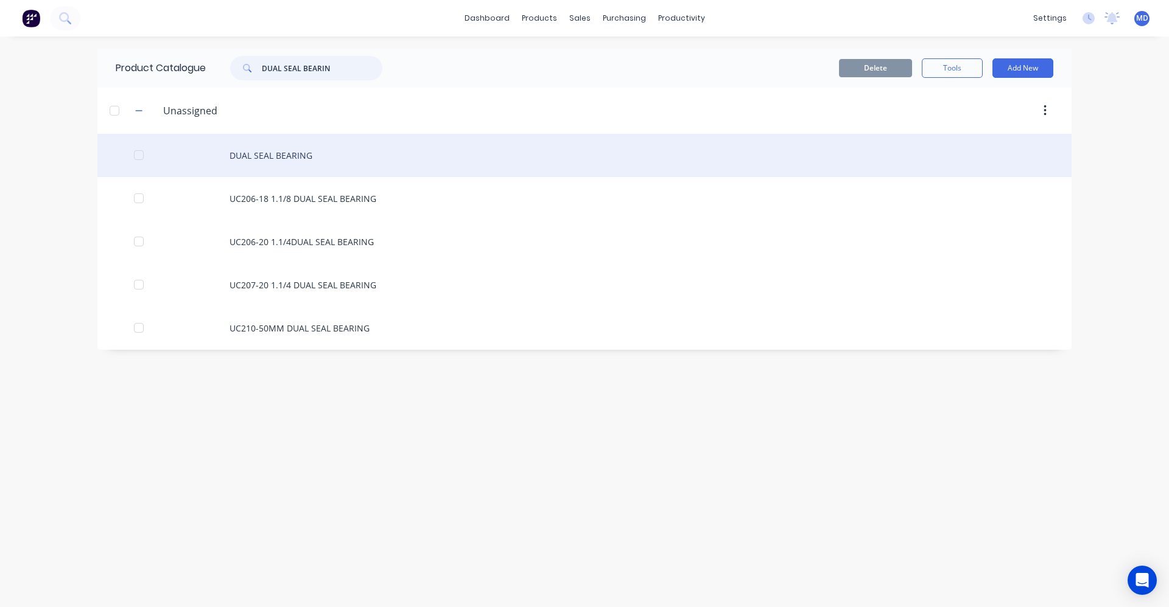
type input "DUAL SEAL BEARIN"
click at [290, 164] on div "DUAL SEAL BEARING" at bounding box center [584, 155] width 974 height 43
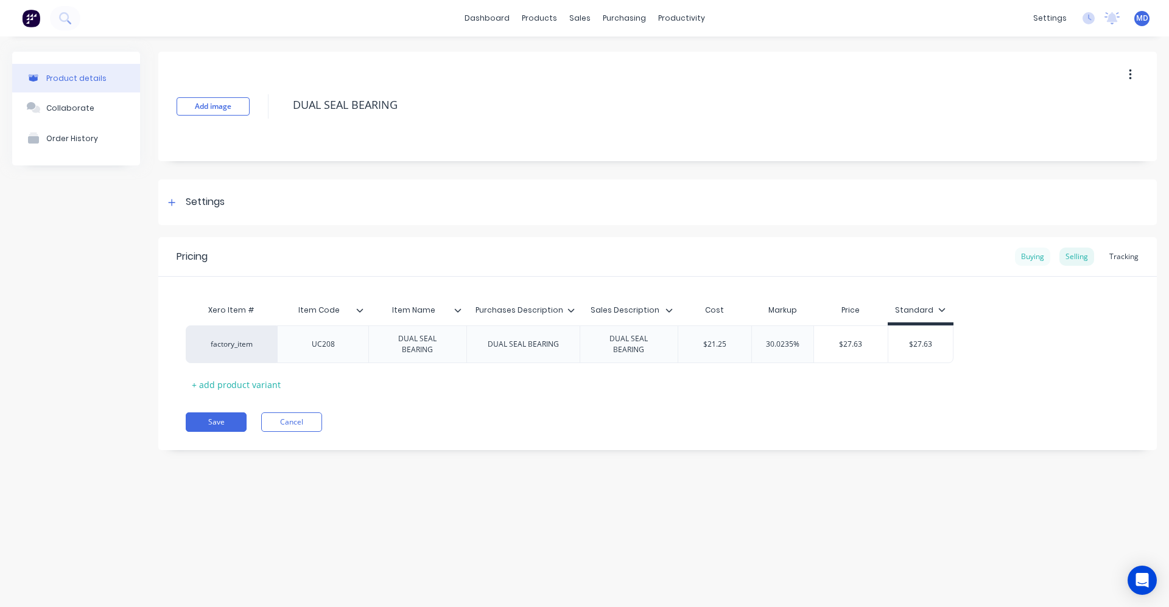
click at [1041, 259] on div "Buying" at bounding box center [1032, 257] width 35 height 18
click at [225, 419] on button "Save" at bounding box center [216, 419] width 61 height 19
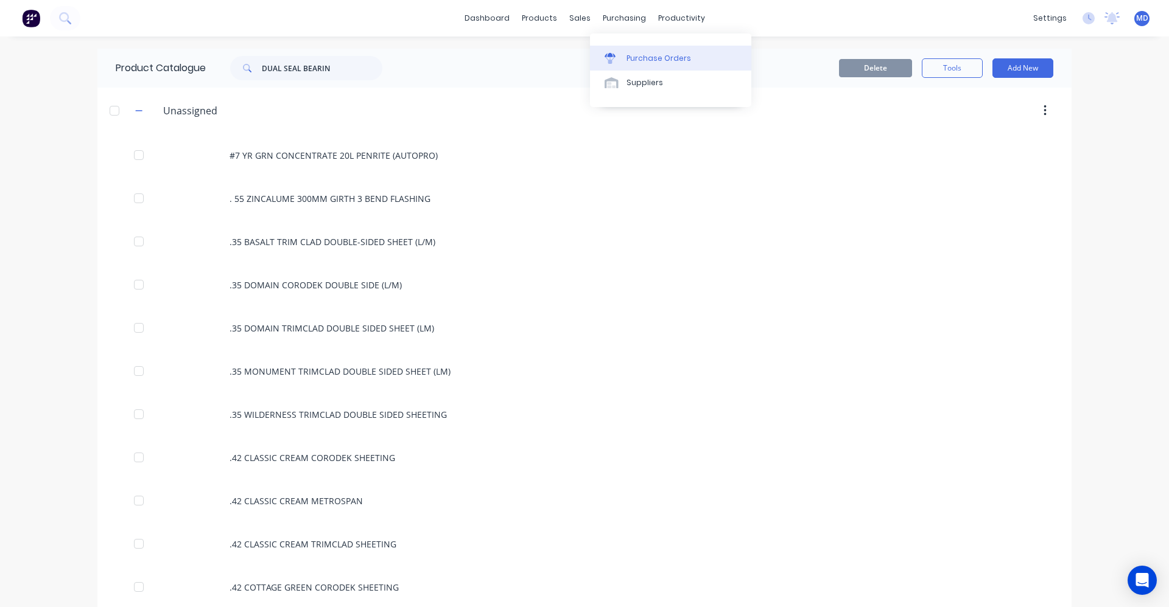
click at [635, 64] on link "Purchase Orders" at bounding box center [670, 58] width 161 height 24
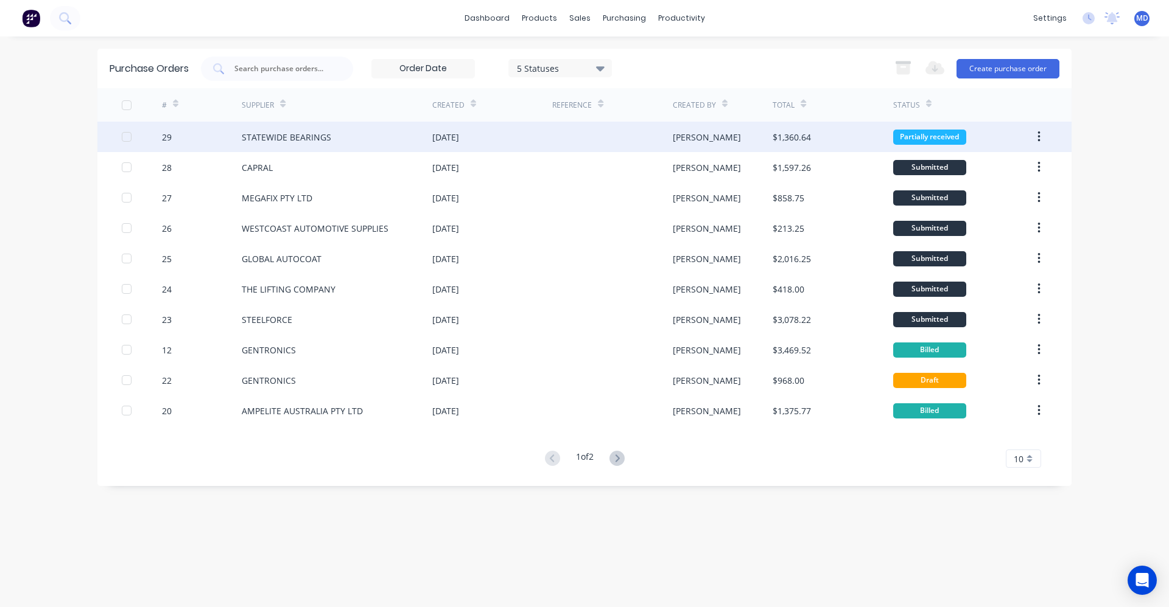
click at [418, 133] on div "STATEWIDE BEARINGS" at bounding box center [337, 137] width 191 height 30
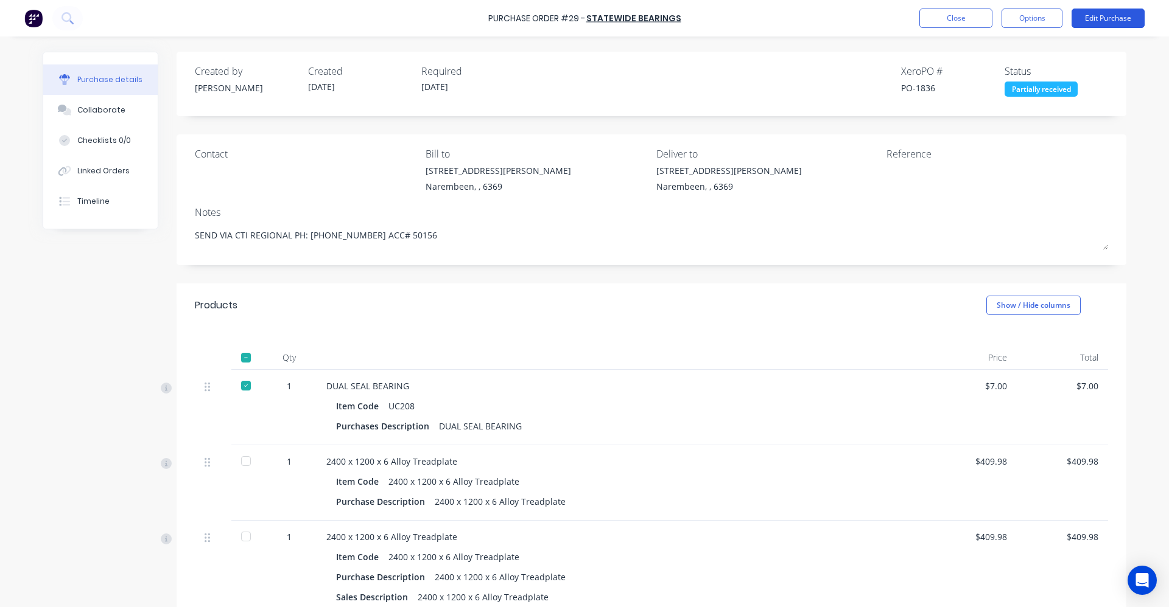
click at [1113, 23] on button "Edit Purchase" at bounding box center [1107, 18] width 73 height 19
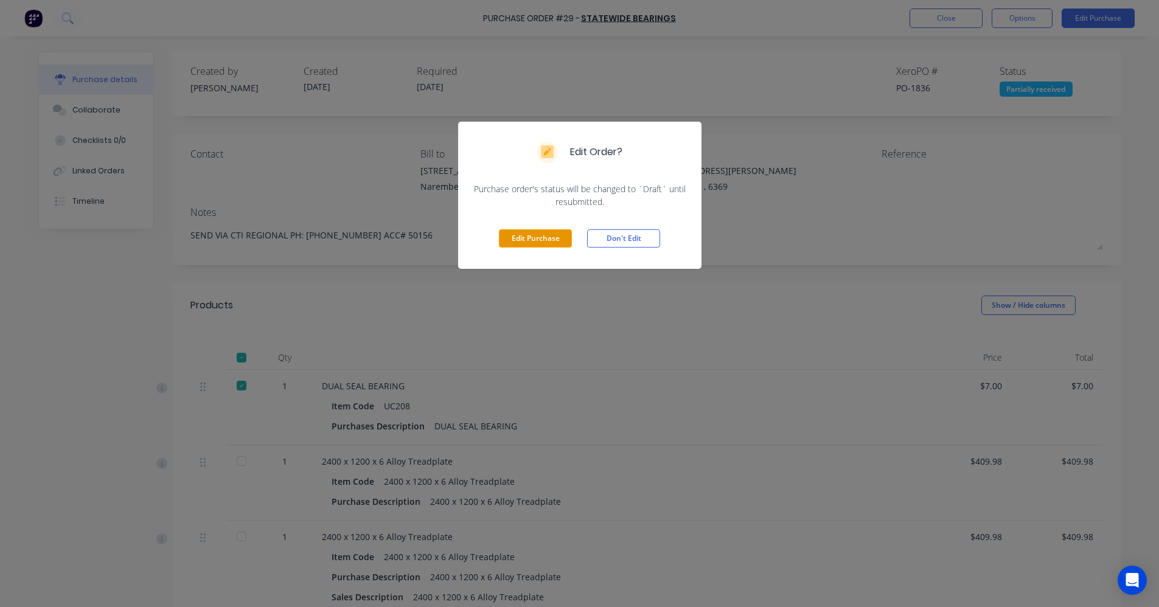
click at [539, 242] on button "Edit Purchase" at bounding box center [535, 238] width 73 height 18
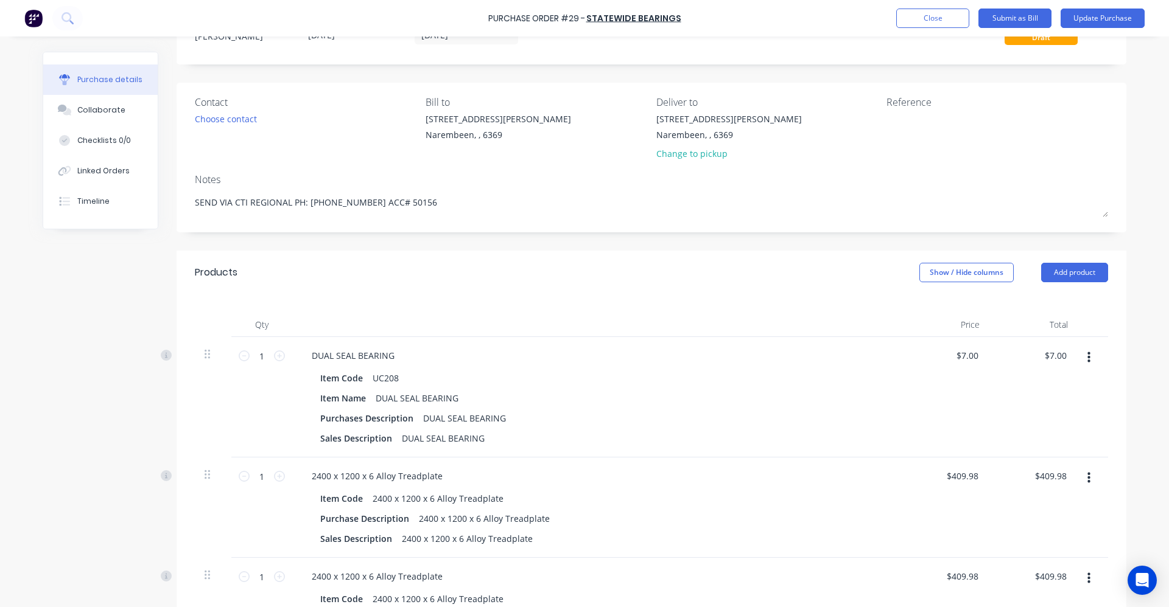
scroll to position [122, 0]
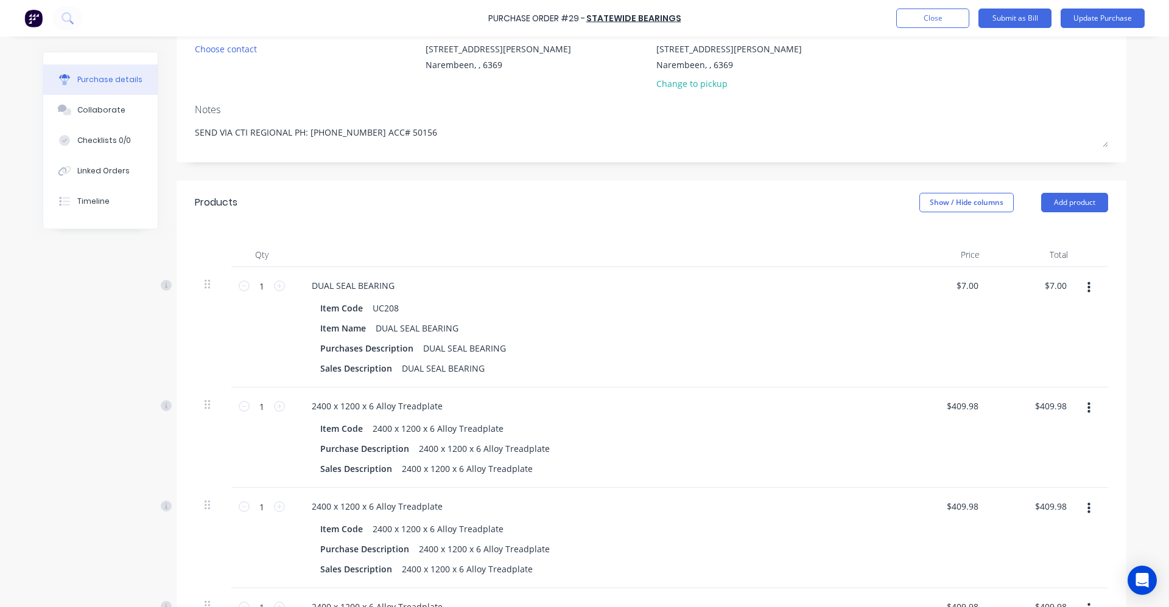
click at [1087, 290] on icon "button" at bounding box center [1088, 287] width 3 height 13
click at [1027, 388] on button "Delete" at bounding box center [1050, 393] width 103 height 24
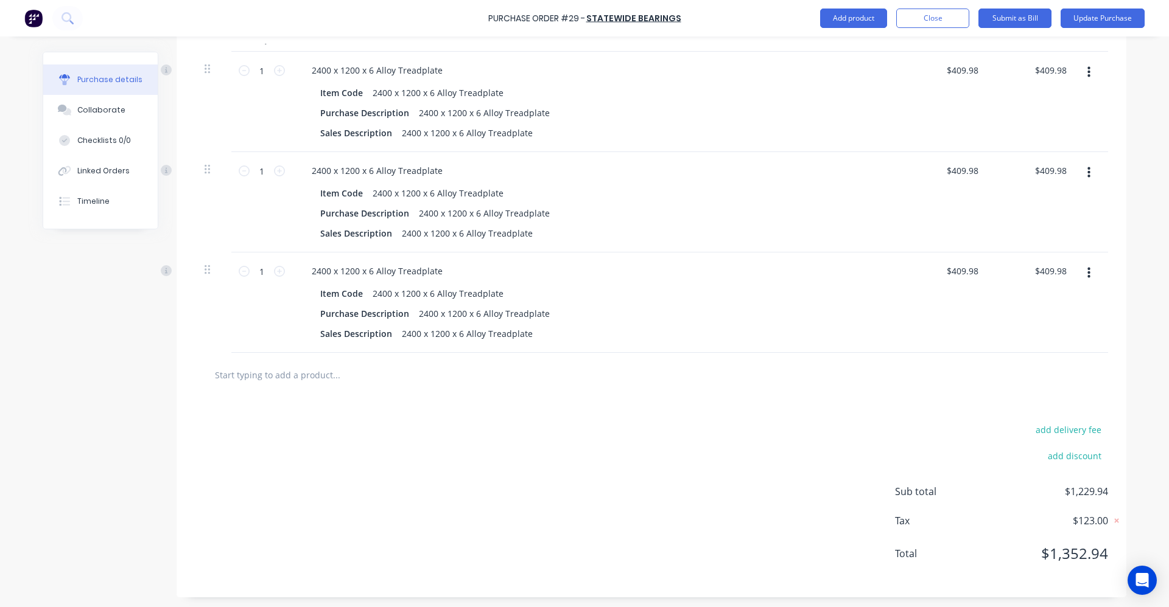
scroll to position [340, 0]
click at [302, 372] on input "text" at bounding box center [335, 372] width 243 height 24
type textarea "x"
type input "d"
type textarea "x"
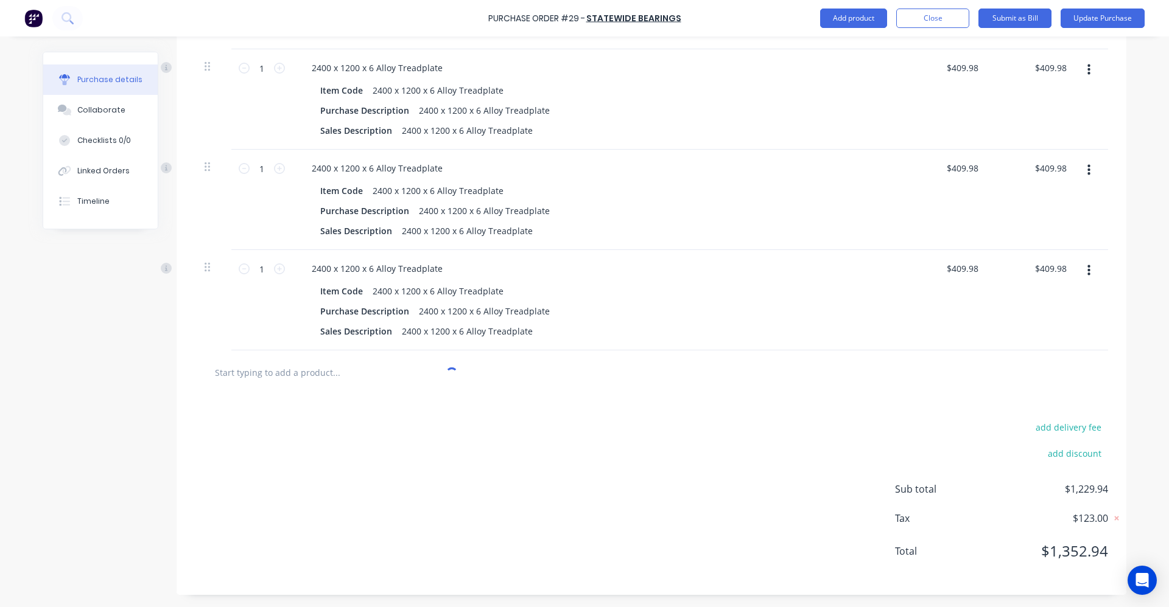
type textarea "x"
type input "u"
type textarea "x"
type input "uc"
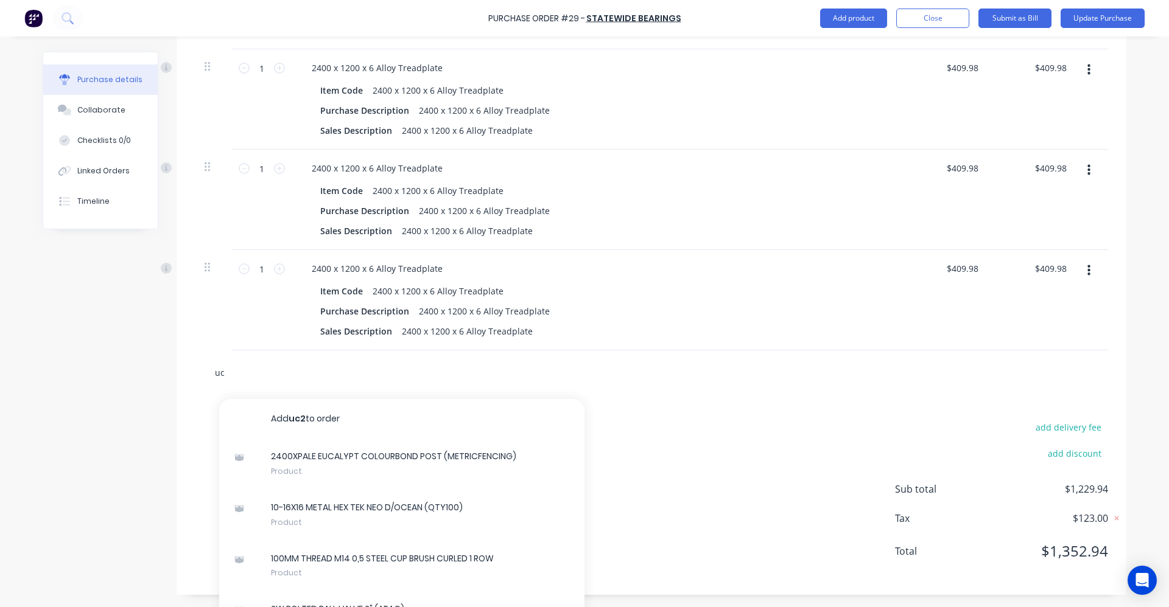
type textarea "x"
type input "uc2"
type textarea "x"
type input "uc20"
type textarea "x"
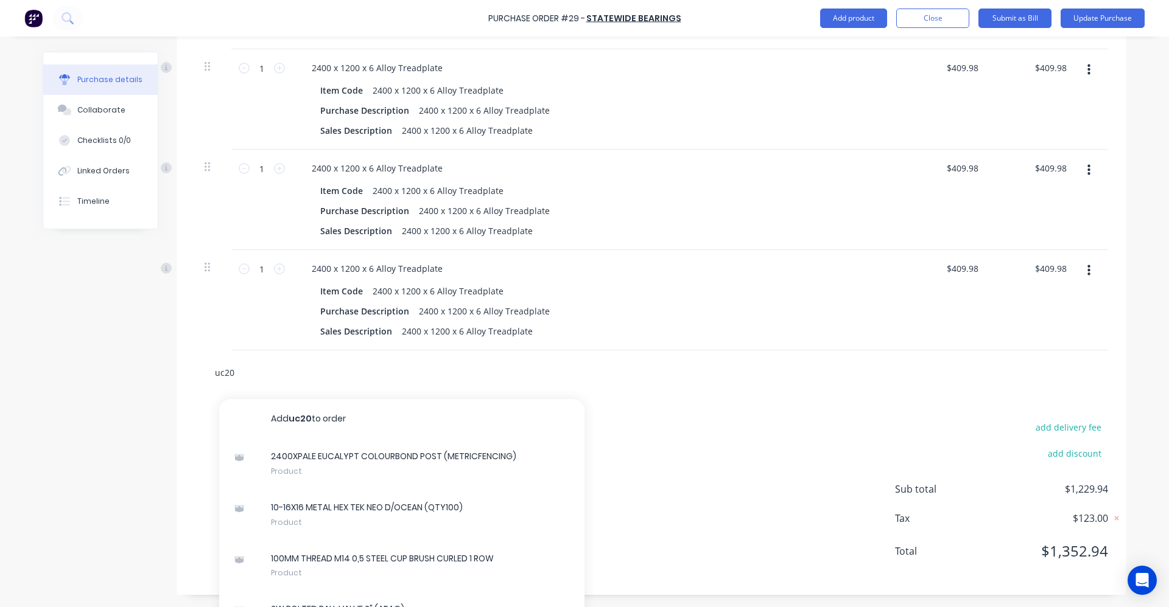
type input "uc208"
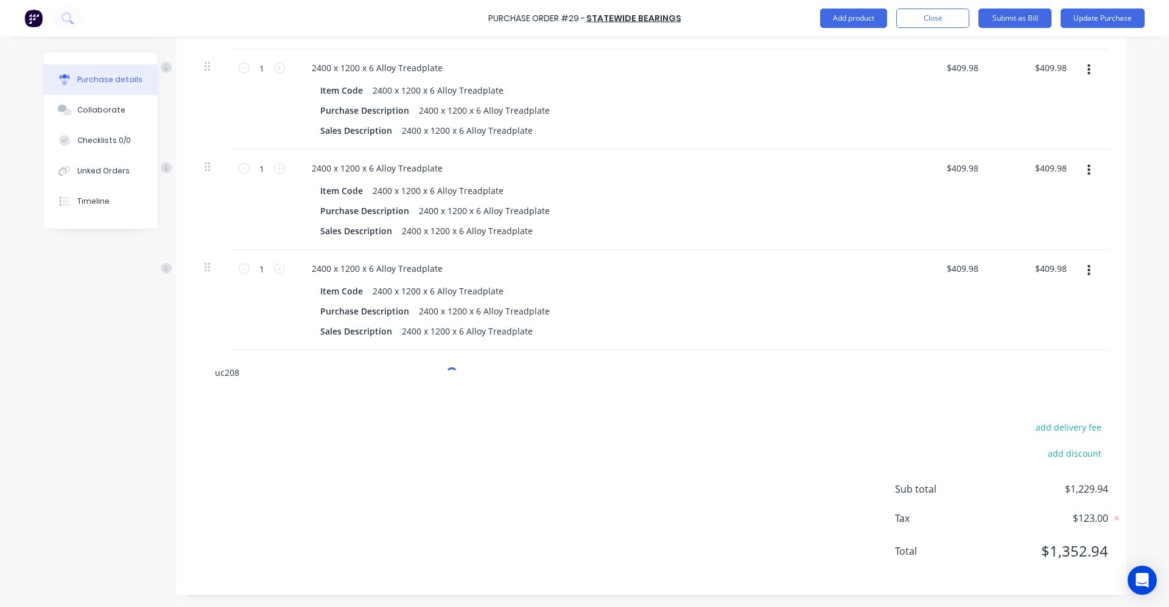
type textarea "x"
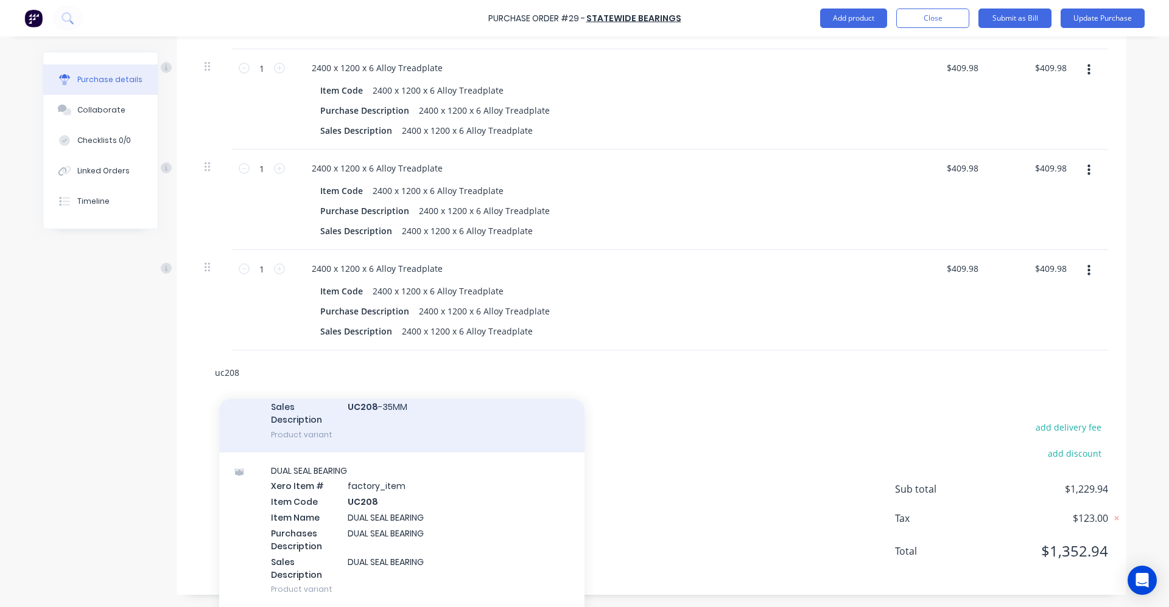
scroll to position [304, 0]
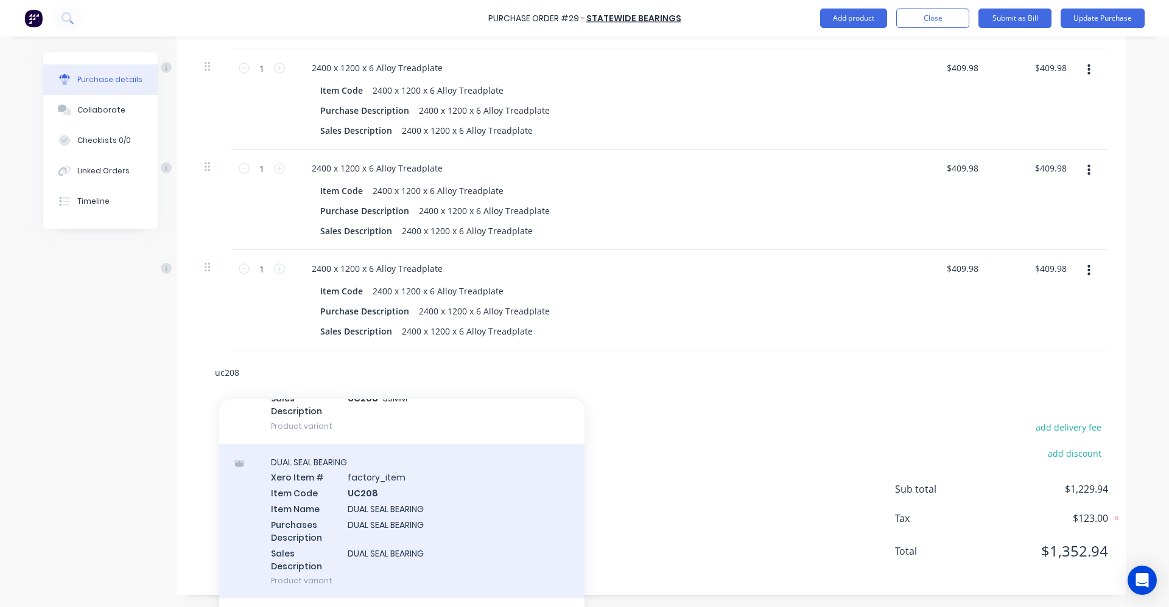
type input "uc208"
click at [387, 495] on div "DUAL SEAL BEARING Xero Item # factory_item Item Code UC208 Item Name DUAL SEAL …" at bounding box center [401, 521] width 365 height 155
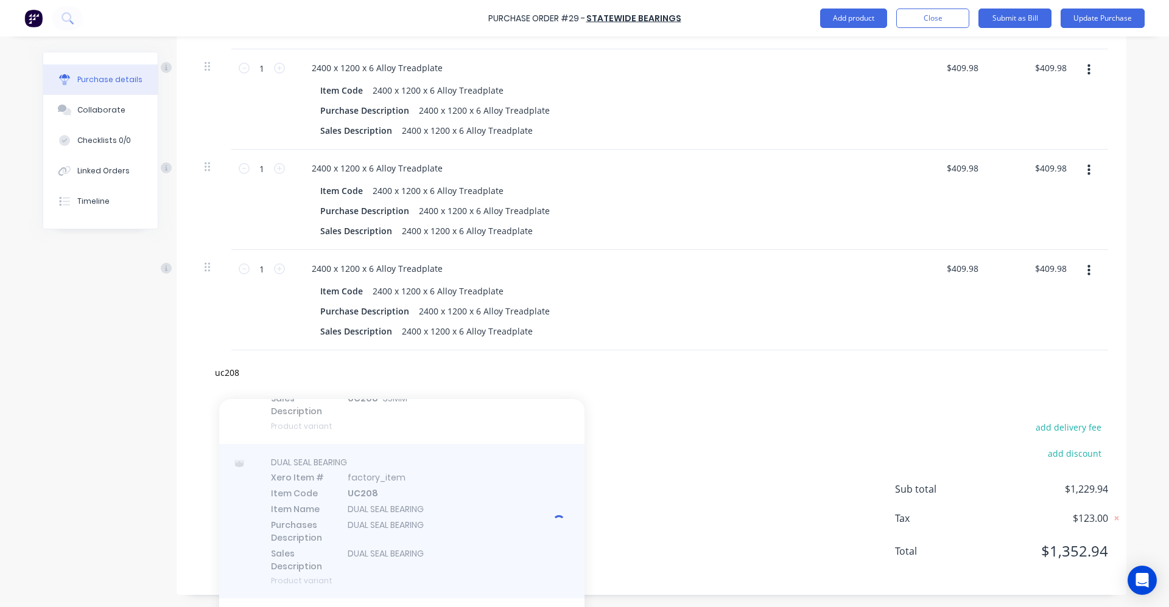
type textarea "x"
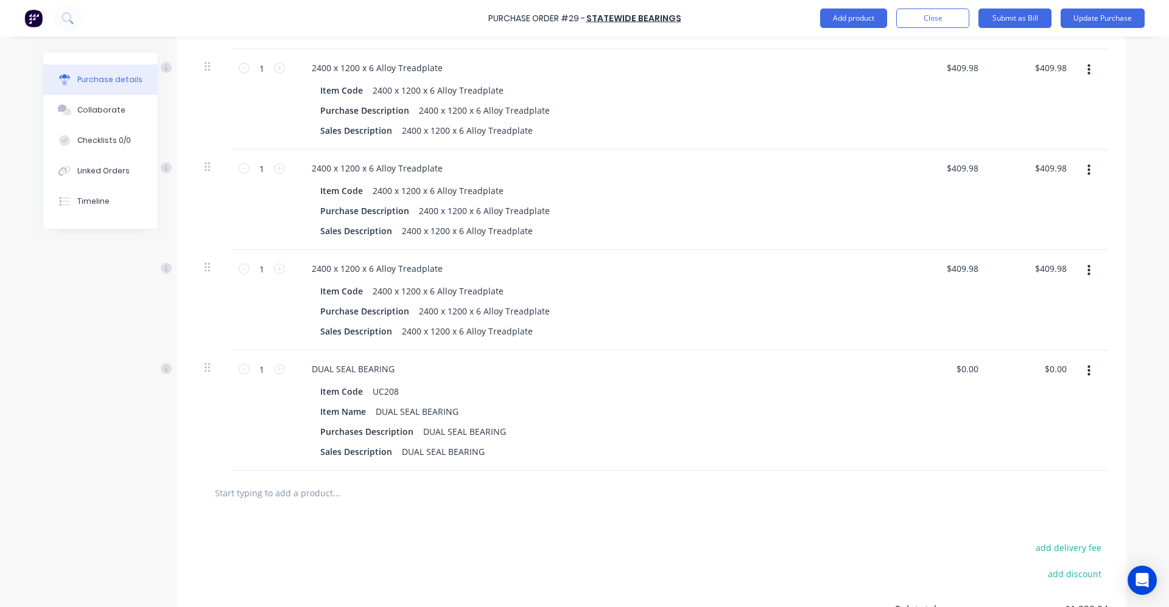
drag, startPoint x: 979, startPoint y: 368, endPoint x: 939, endPoint y: 369, distance: 40.8
click at [939, 369] on div "$0.00 $0.00" at bounding box center [945, 411] width 88 height 121
type textarea "x"
drag, startPoint x: 939, startPoint y: 369, endPoint x: 953, endPoint y: 368, distance: 14.1
click at [953, 368] on div "0.00 $0.00" at bounding box center [967, 369] width 28 height 18
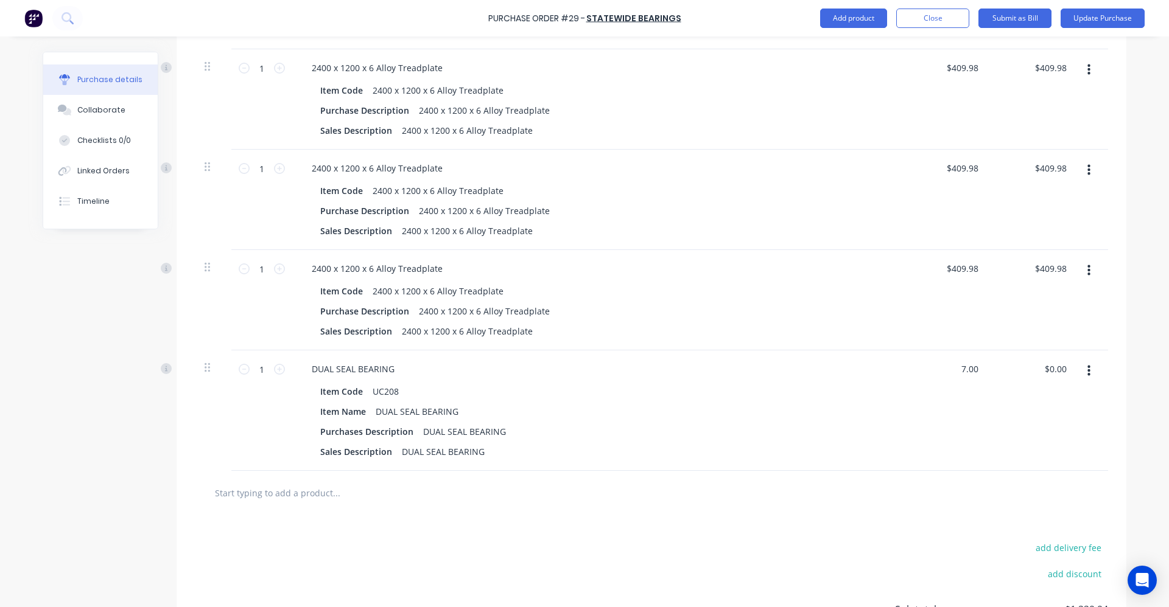
type input "7.00"
type textarea "x"
type input "$7.00"
click at [855, 408] on div "Item Name DUAL SEAL BEARING" at bounding box center [594, 412] width 558 height 18
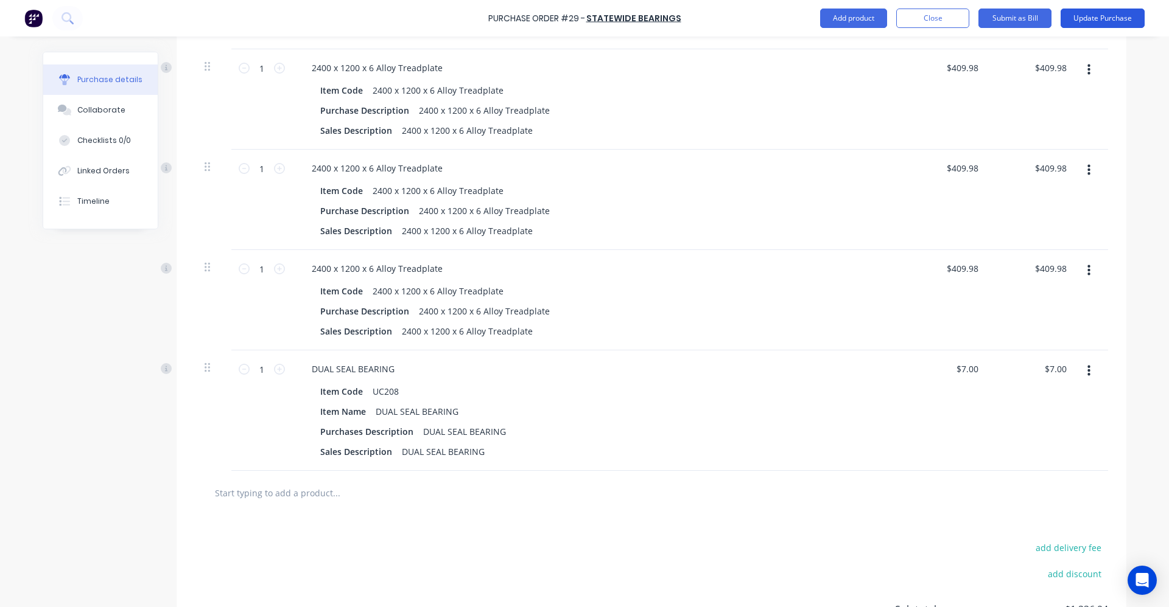
click at [1086, 22] on button "Update Purchase" at bounding box center [1102, 18] width 84 height 19
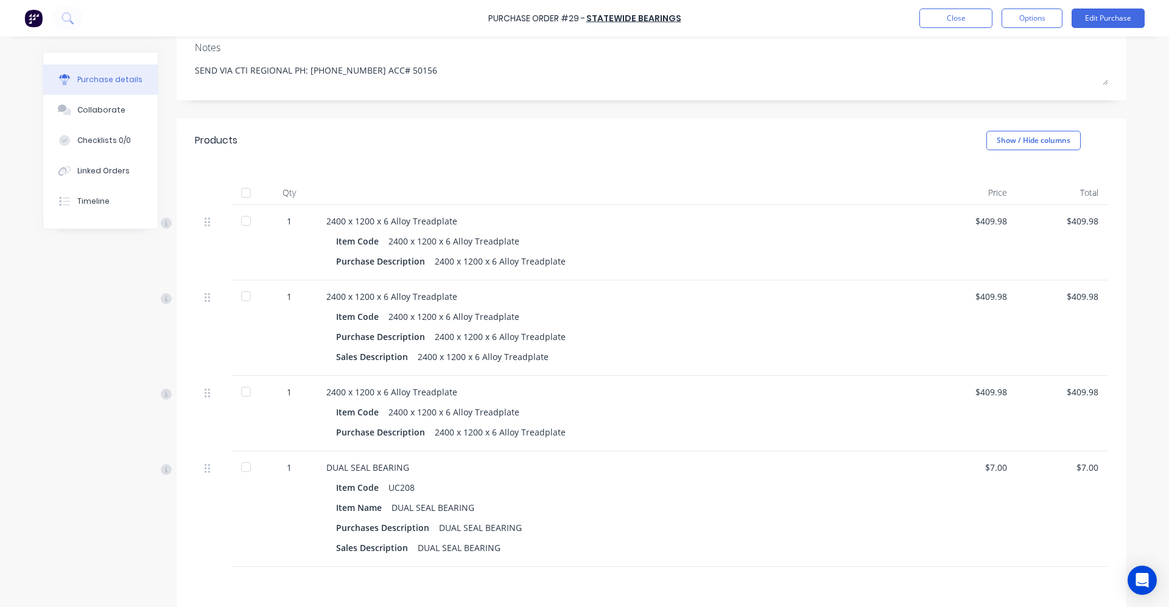
scroll to position [298, 0]
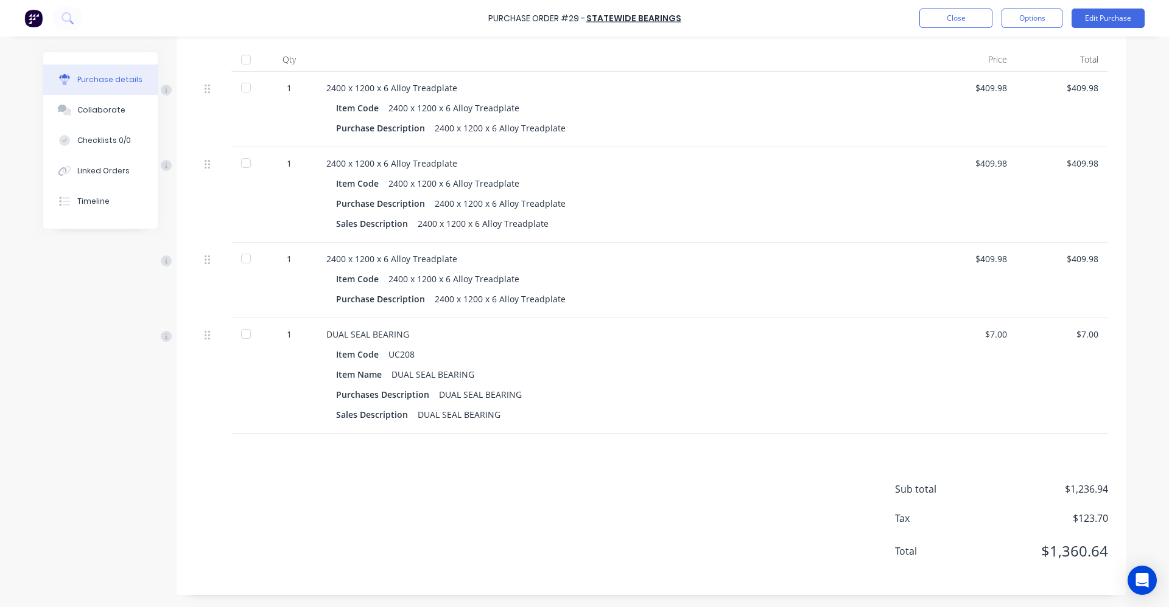
click at [242, 332] on div at bounding box center [246, 334] width 24 height 24
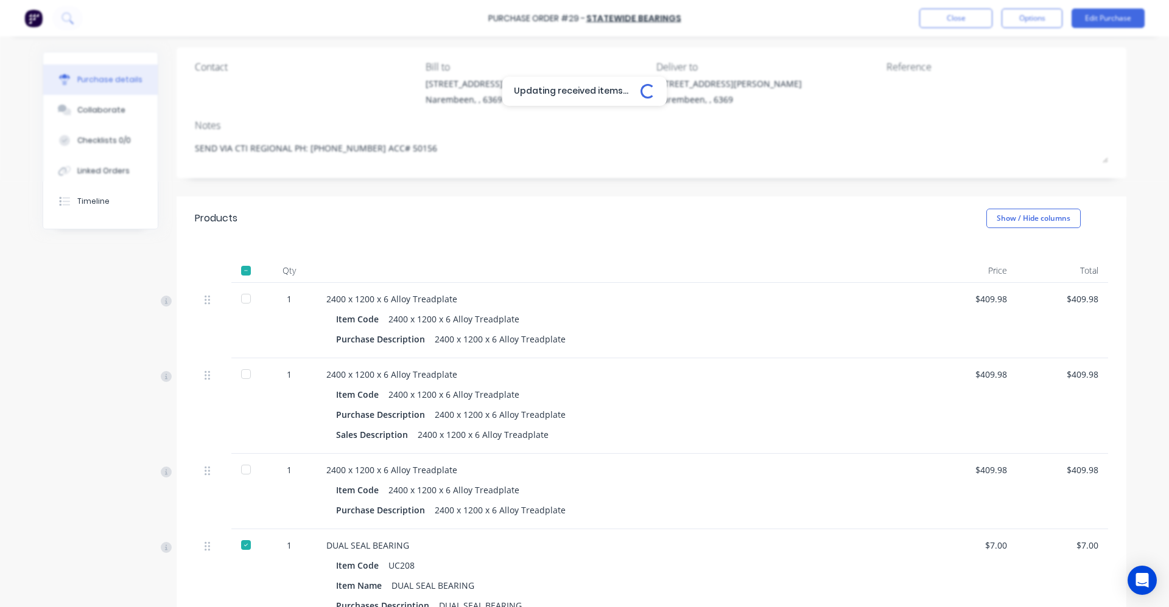
type textarea "x"
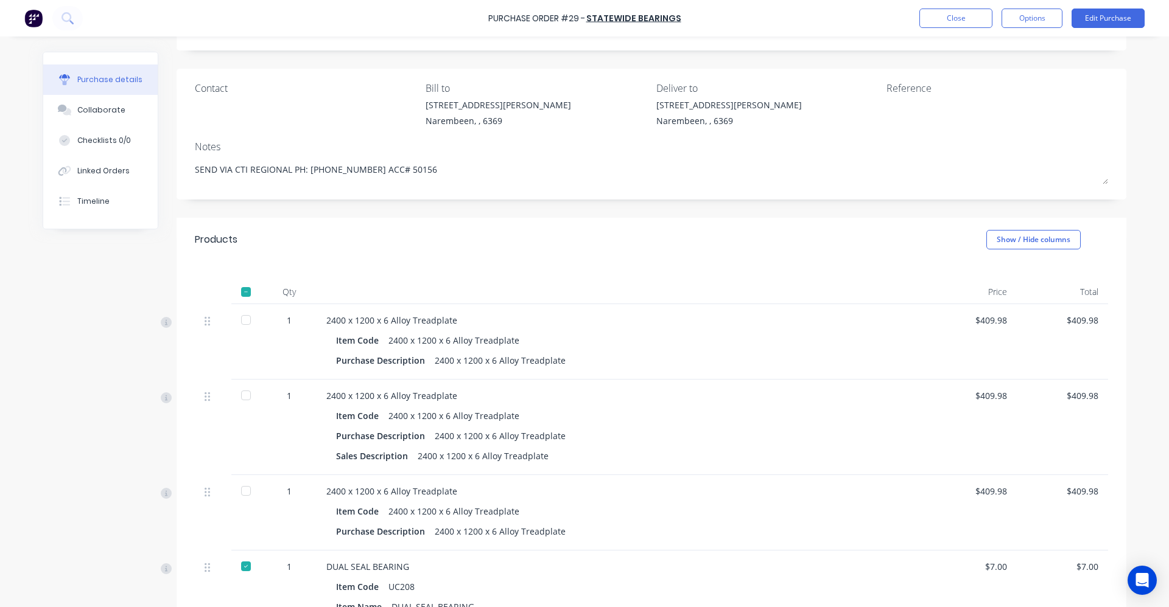
scroll to position [55, 0]
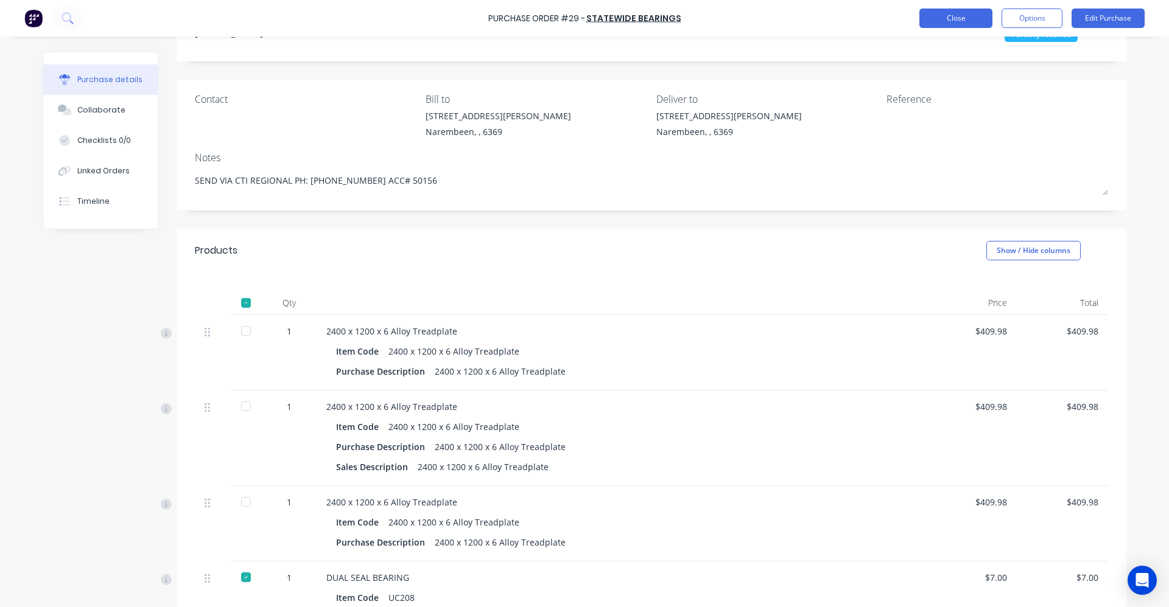
click at [960, 17] on button "Close" at bounding box center [955, 18] width 73 height 19
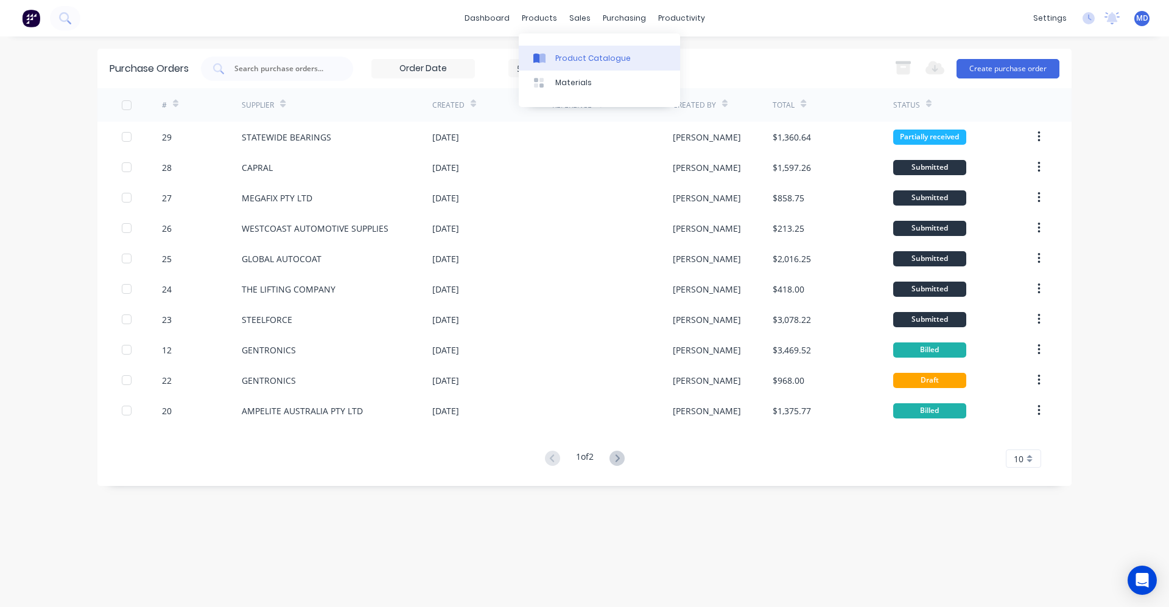
click at [567, 55] on div "Product Catalogue" at bounding box center [592, 58] width 75 height 11
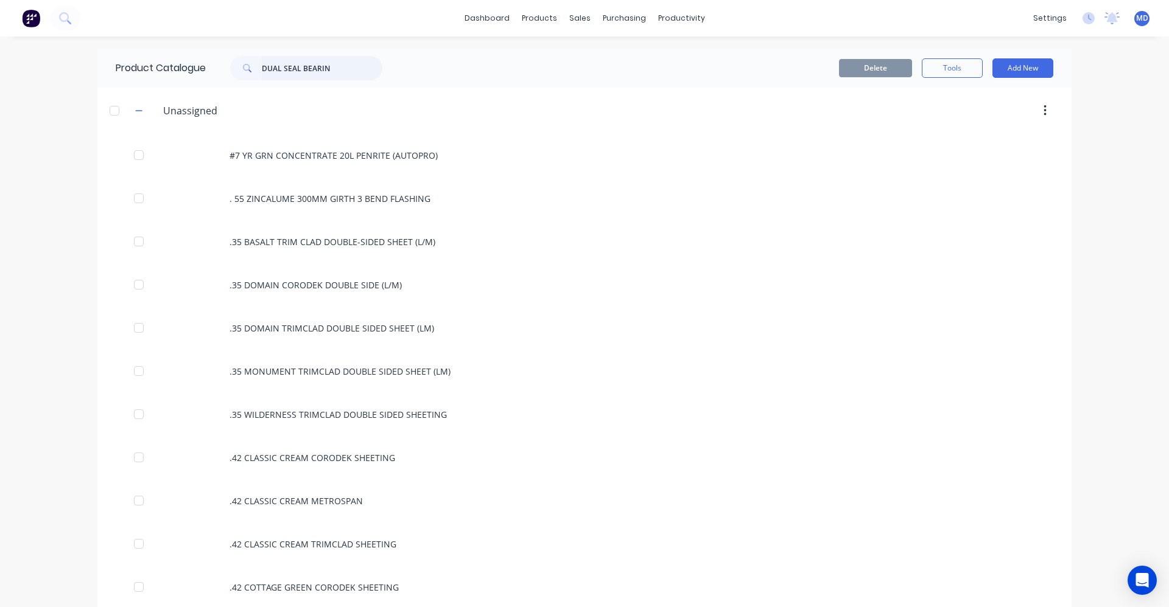
click at [332, 68] on input "DUAL SEAL BEARIN" at bounding box center [322, 68] width 121 height 24
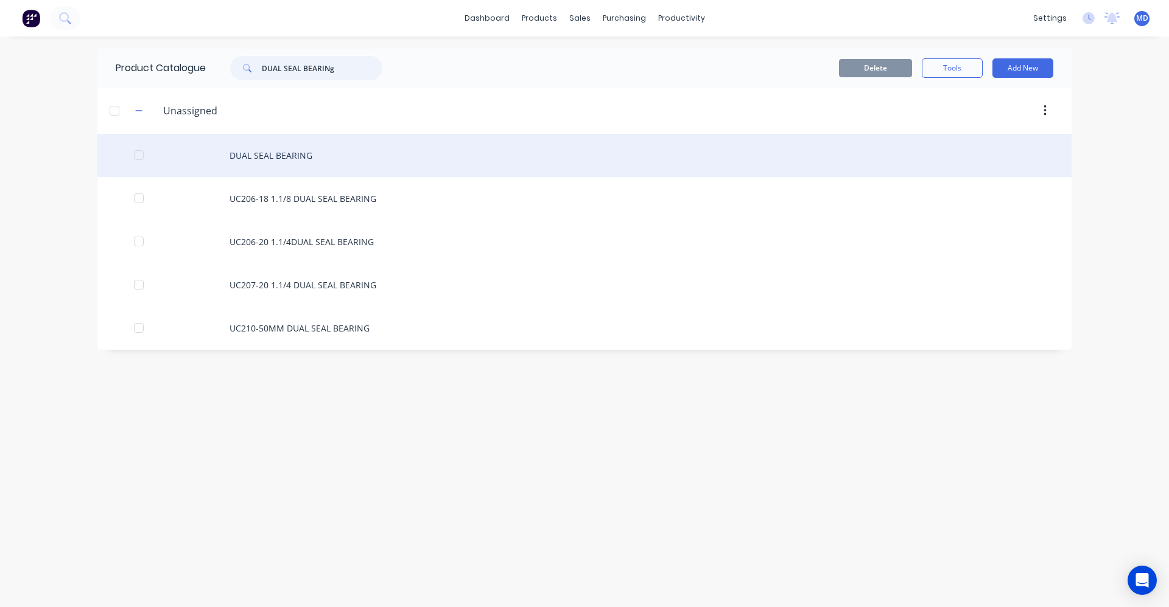
type input "DUAL SEAL BEARINg"
click at [287, 150] on div "DUAL SEAL BEARING" at bounding box center [584, 155] width 974 height 43
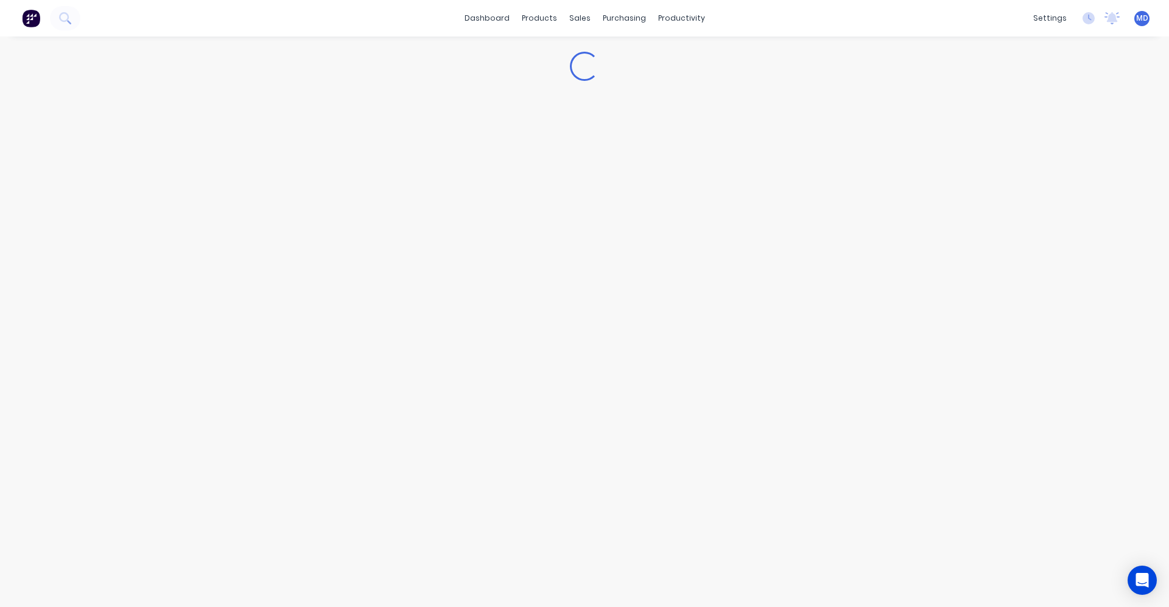
type textarea "x"
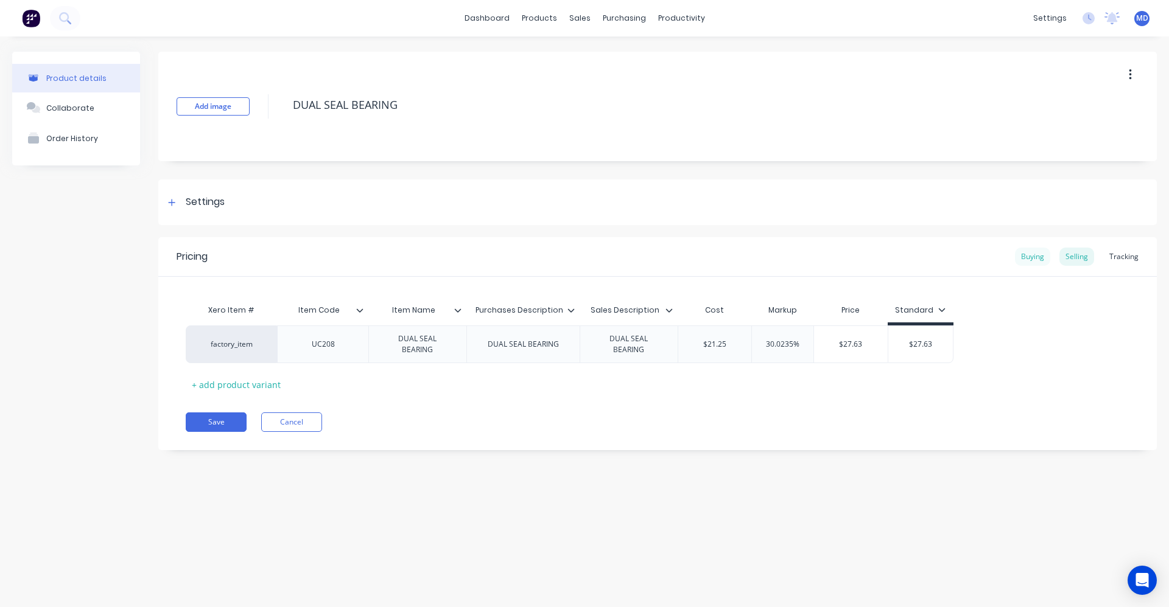
click at [1027, 258] on div "Buying" at bounding box center [1032, 257] width 35 height 18
click at [1085, 261] on div "Selling" at bounding box center [1076, 257] width 35 height 18
click at [488, 174] on div "Add image DUAL SEAL BEARING Settings Product Options I buy this item I sell thi…" at bounding box center [657, 260] width 998 height 417
click at [615, 58] on div "Sales Orders" at bounding box center [625, 58] width 50 height 11
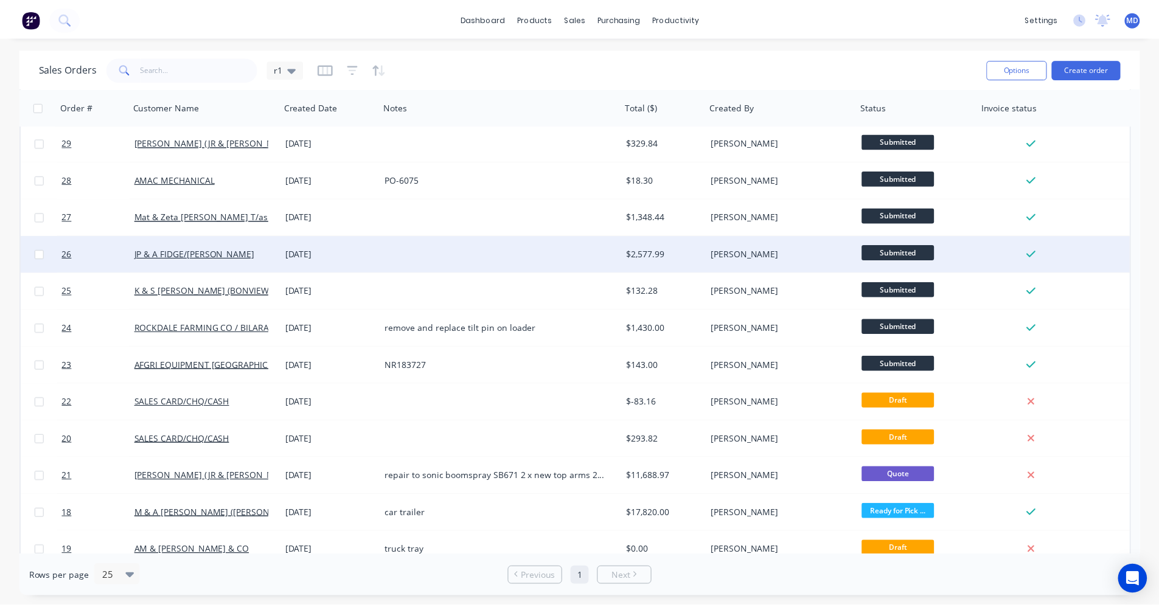
scroll to position [243, 0]
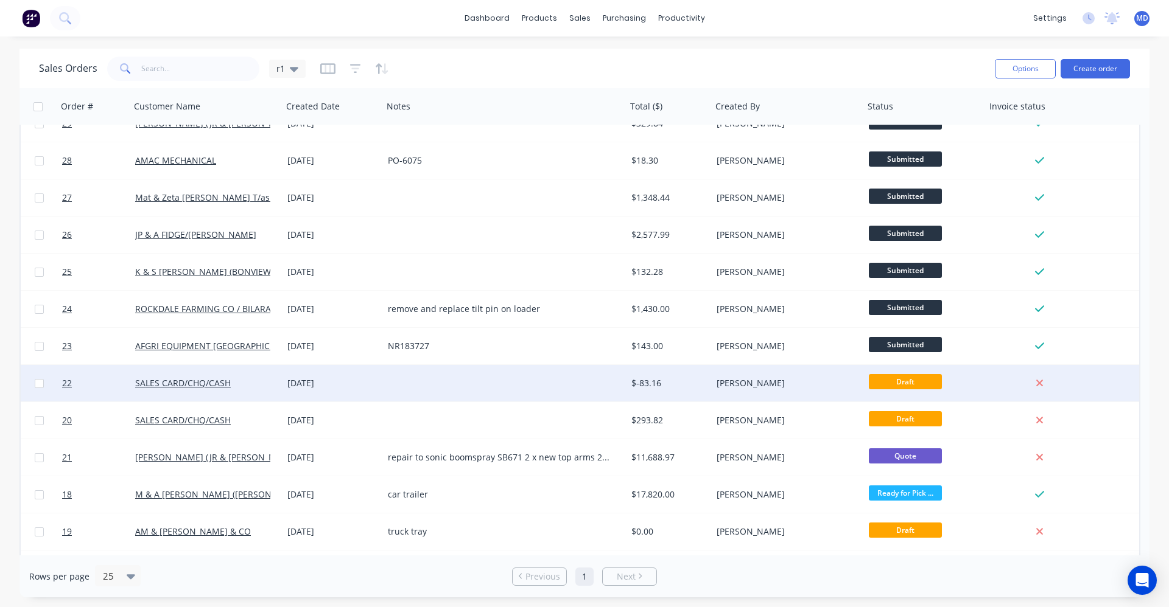
click at [434, 385] on div at bounding box center [504, 383] width 243 height 37
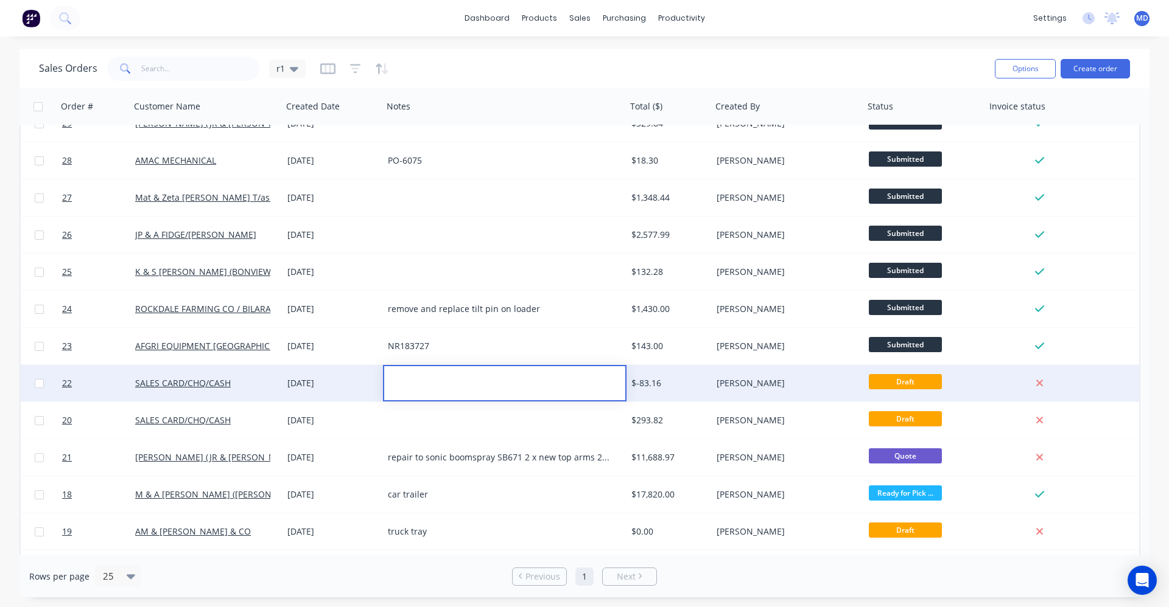
click at [366, 395] on div "[DATE]" at bounding box center [332, 383] width 100 height 37
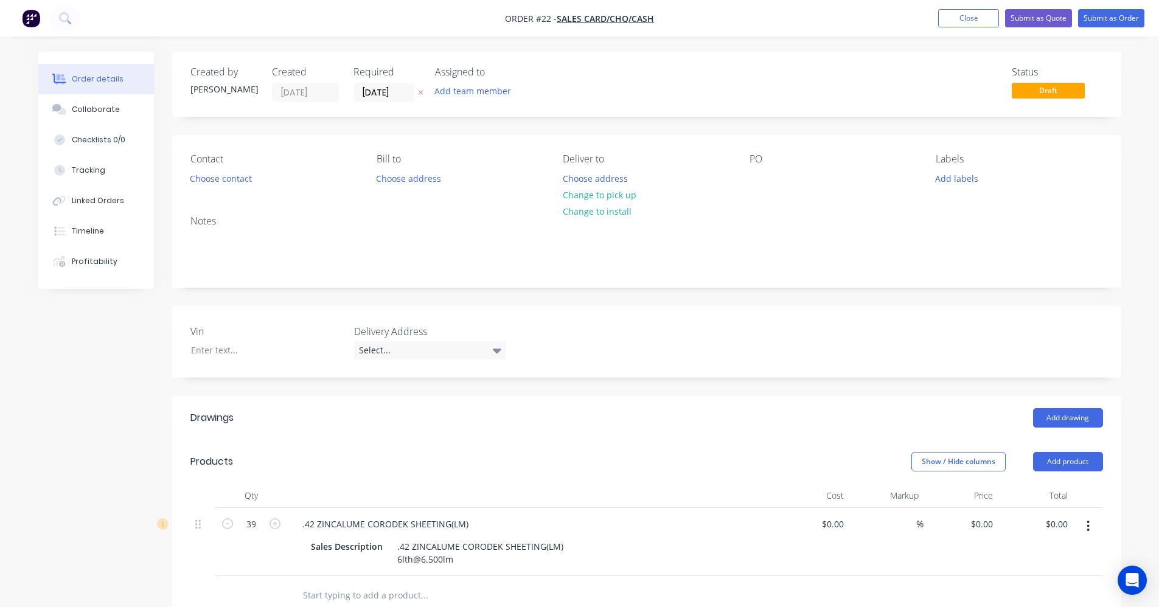
type input "$13.2216"
type input "-114.66"
type input "$-1.9384"
type input "$-75.60"
click at [952, 21] on button "Close" at bounding box center [969, 18] width 61 height 18
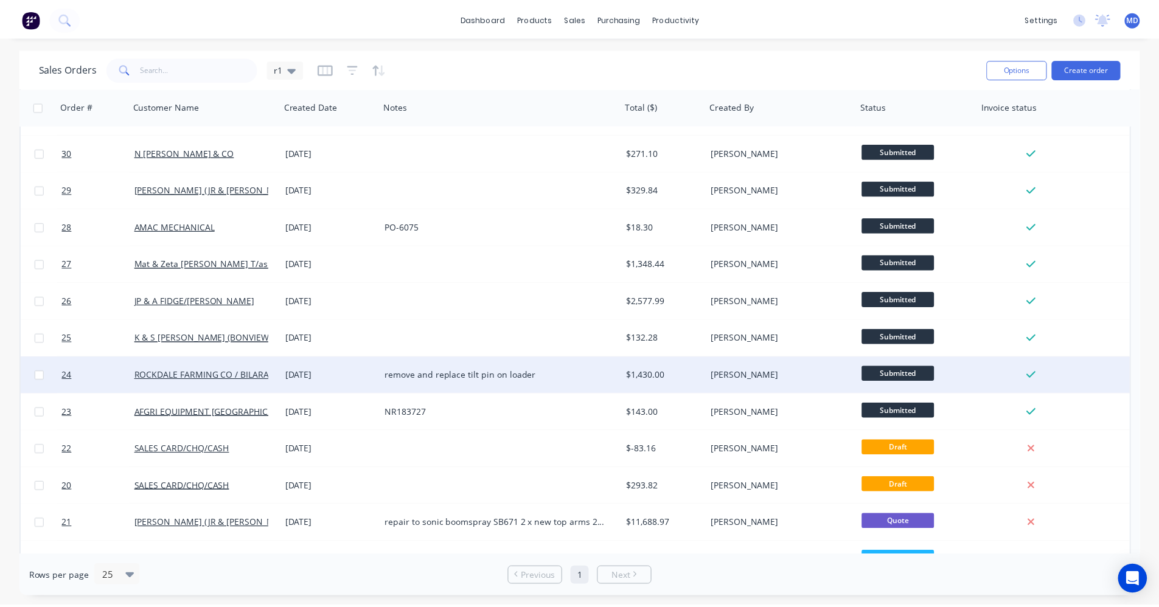
scroll to position [243, 0]
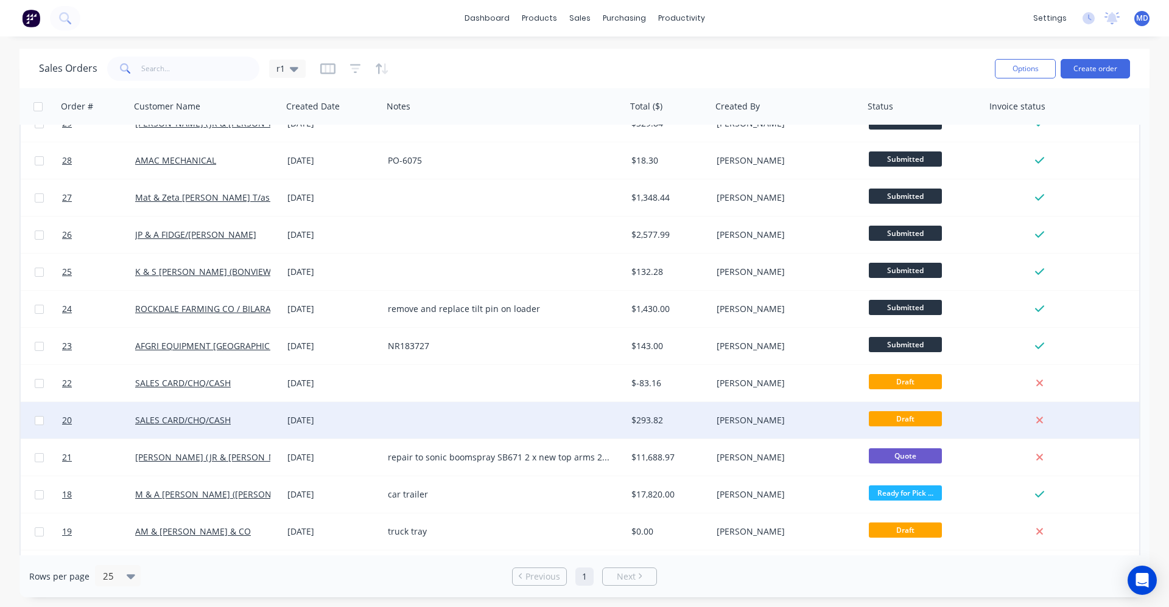
click at [369, 416] on div "[DATE]" at bounding box center [332, 420] width 91 height 12
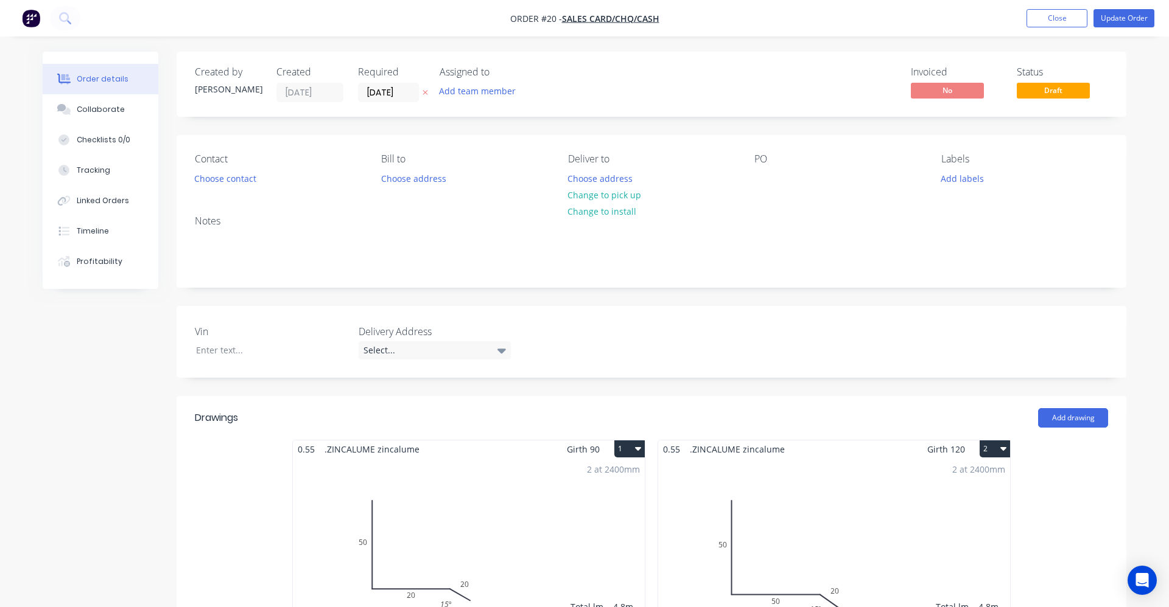
type input "$0.569"
type input "40.6"
type input "$0.80"
type input "$120.00"
type input "$0.444"
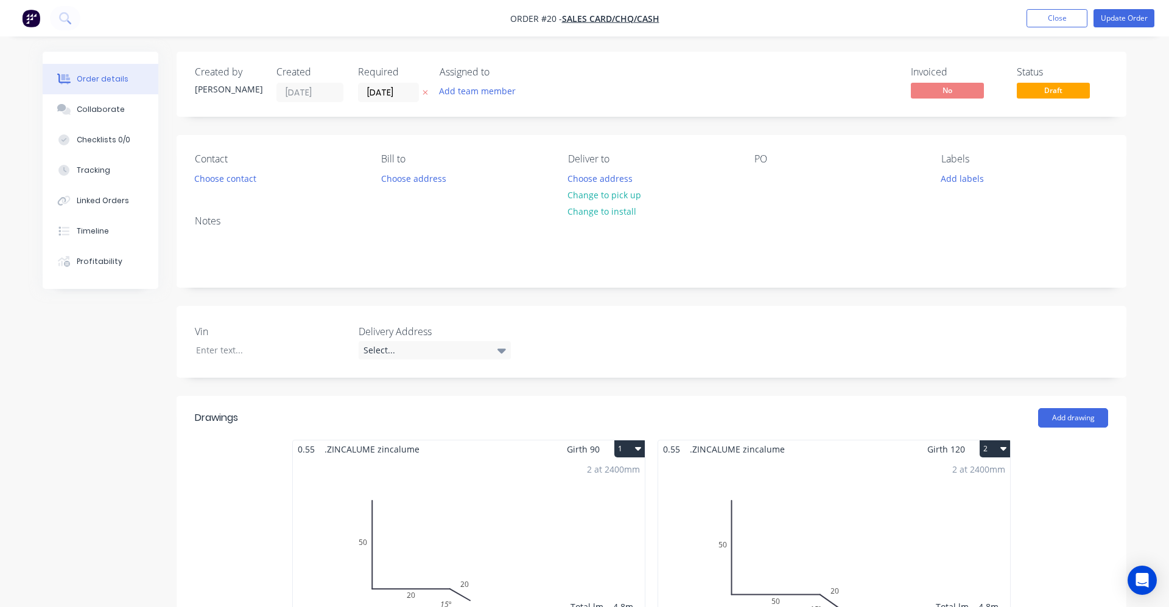
type input "60"
type input "$0.7104"
type input "$9.24"
type input "$0.799"
type input "60"
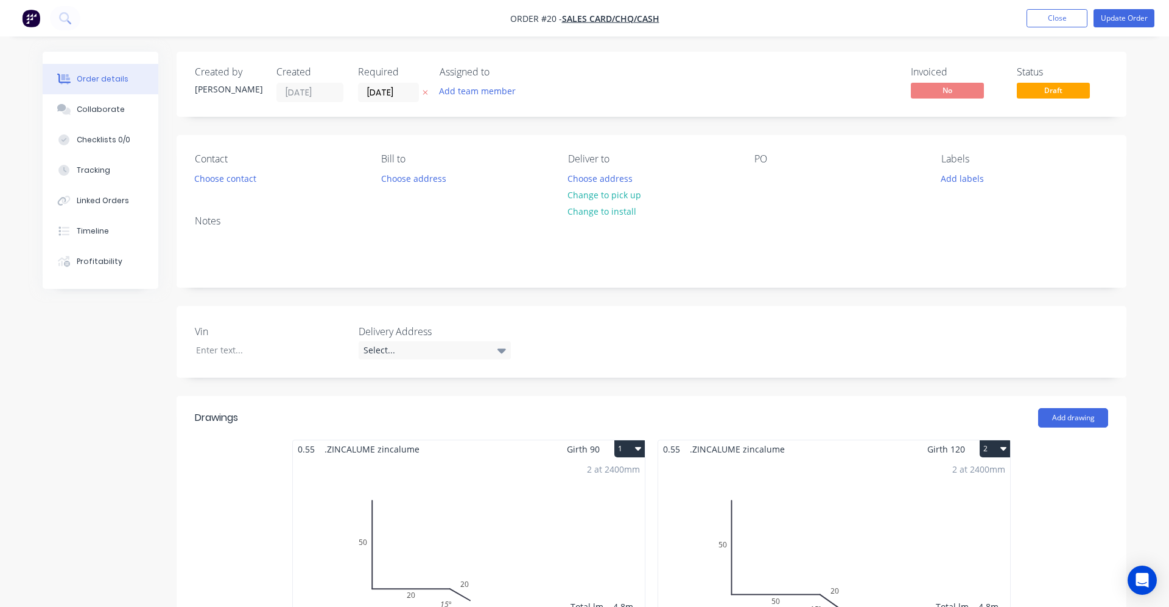
type input "$1.2784"
type input "$37.07"
type input "$0.05"
type input "40"
type input "$0.07"
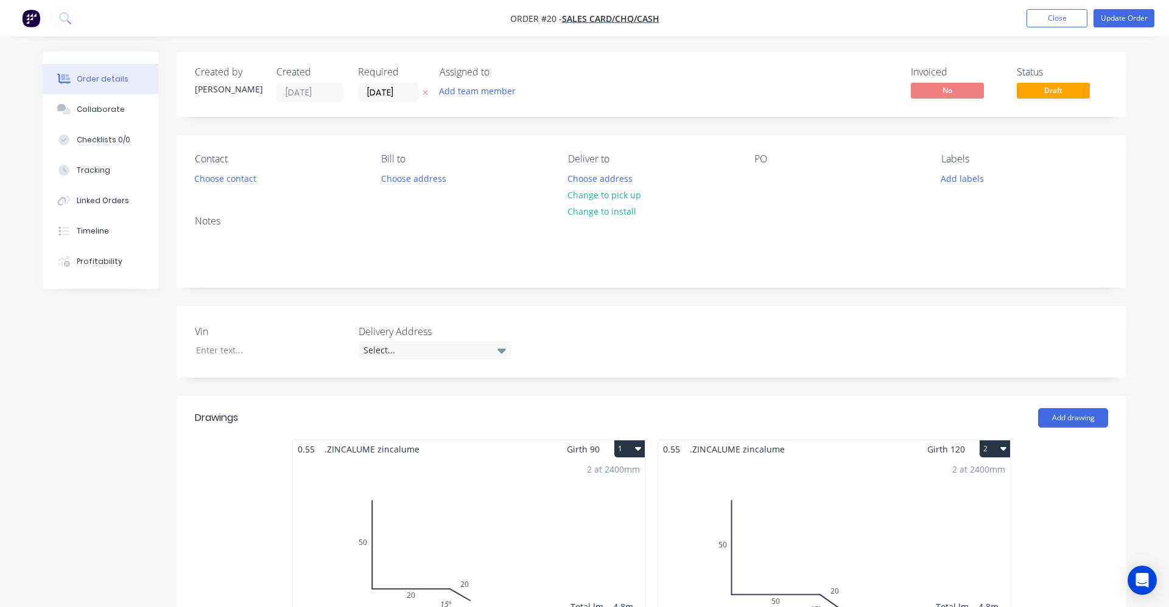
type input "$0.91"
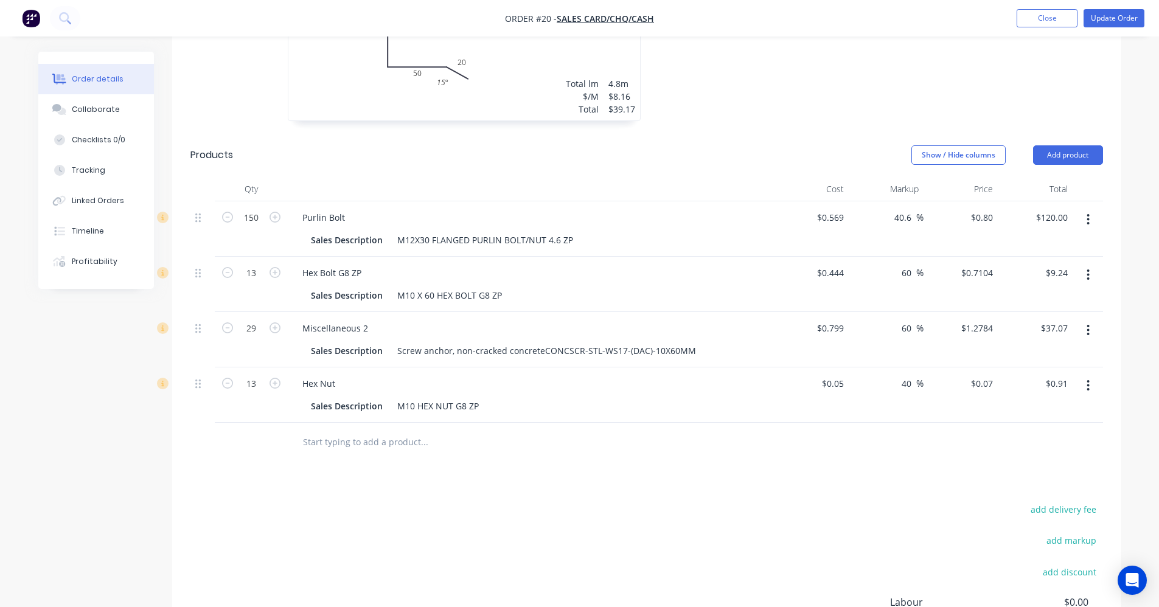
scroll to position [852, 0]
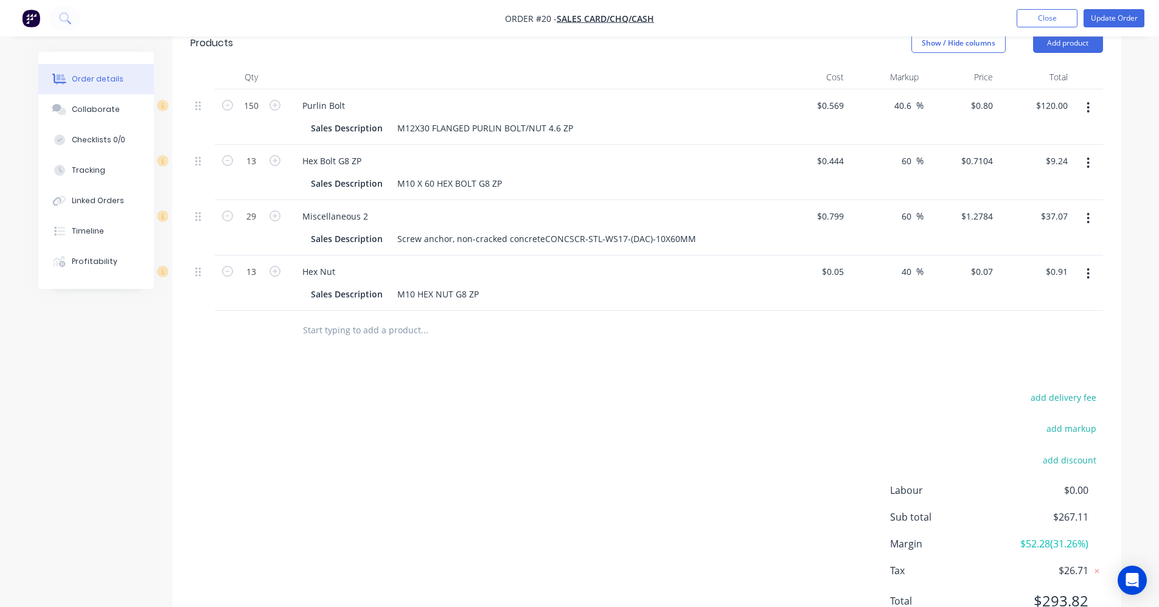
click at [294, 328] on div at bounding box center [475, 330] width 365 height 24
click at [308, 328] on input "text" at bounding box center [424, 330] width 243 height 24
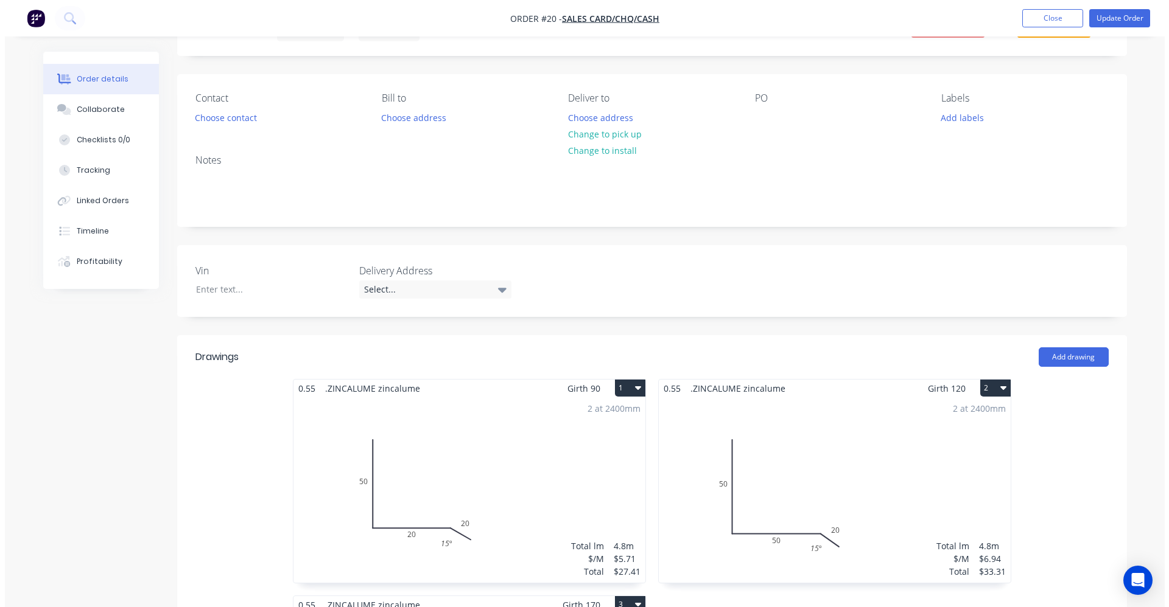
scroll to position [0, 0]
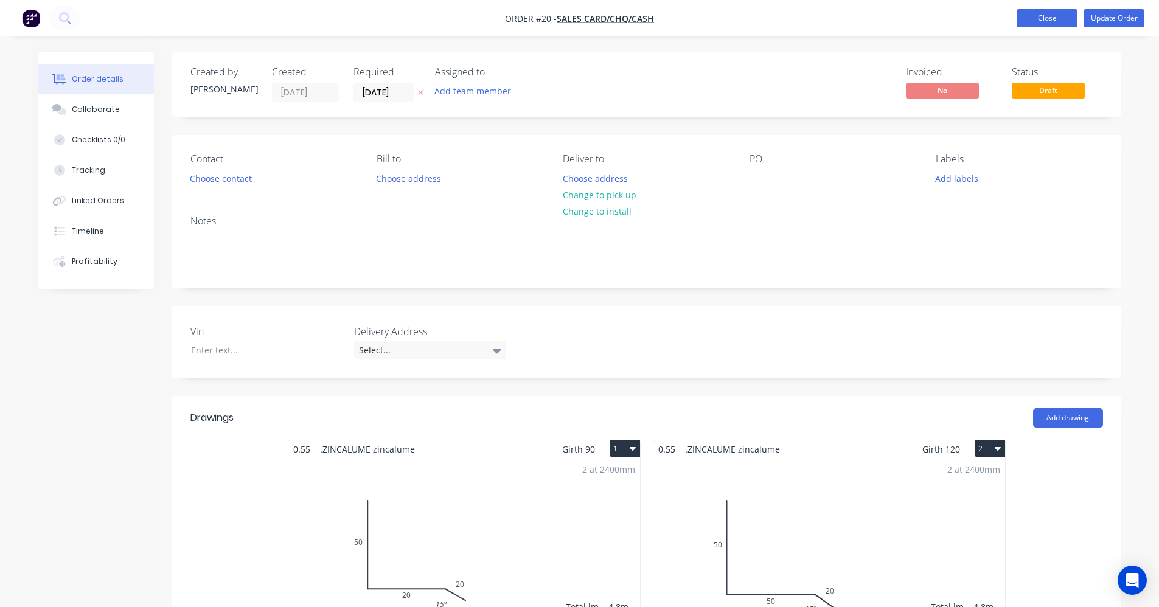
click at [1046, 13] on button "Close" at bounding box center [1047, 18] width 61 height 18
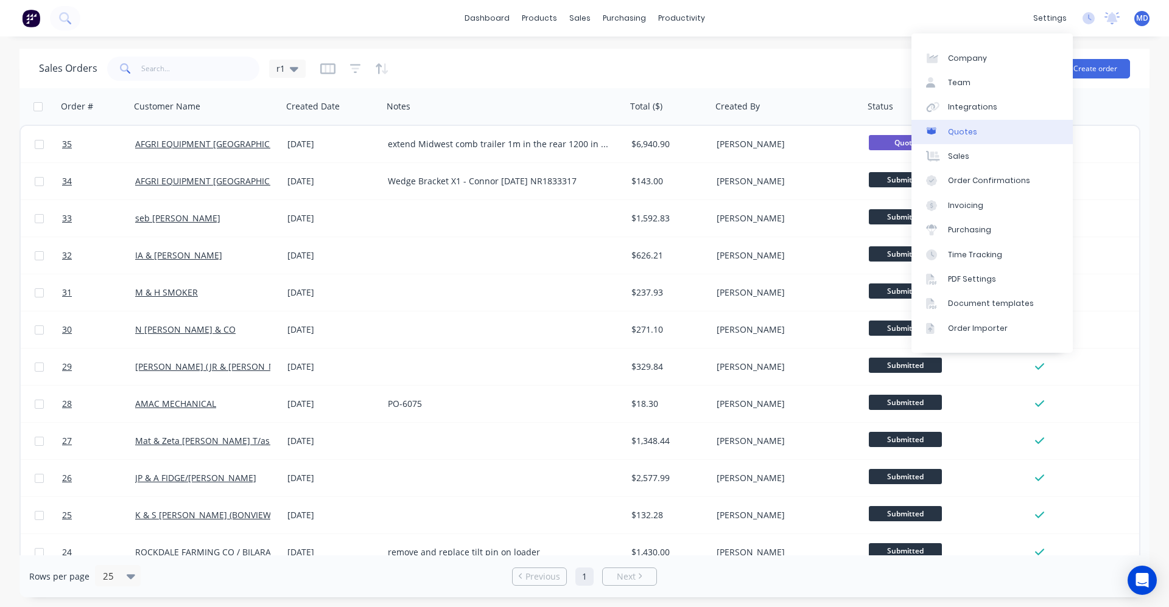
click at [979, 138] on link "Quotes" at bounding box center [991, 132] width 161 height 24
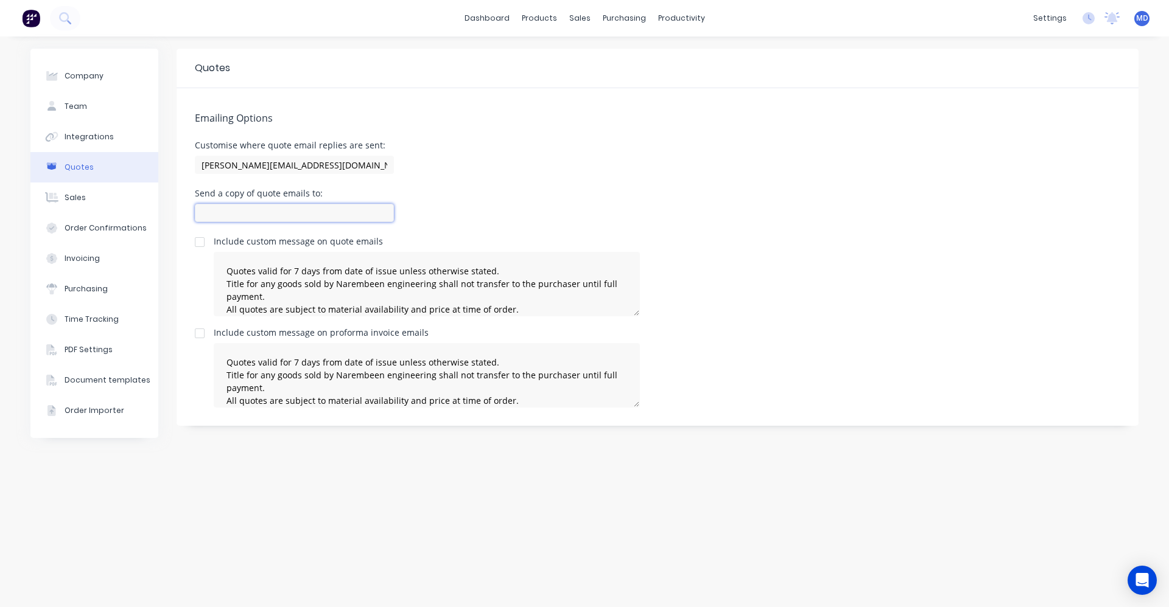
click at [259, 211] on input at bounding box center [294, 213] width 199 height 18
drag, startPoint x: 324, startPoint y: 210, endPoint x: 202, endPoint y: 212, distance: 122.4
click at [202, 212] on input "[EMAIL_ADDRESS][DOMAIN_NAME]" at bounding box center [294, 213] width 199 height 18
type input "[EMAIL_ADDRESS][DOMAIN_NAME]"
click at [83, 194] on div "Sales" at bounding box center [75, 197] width 21 height 11
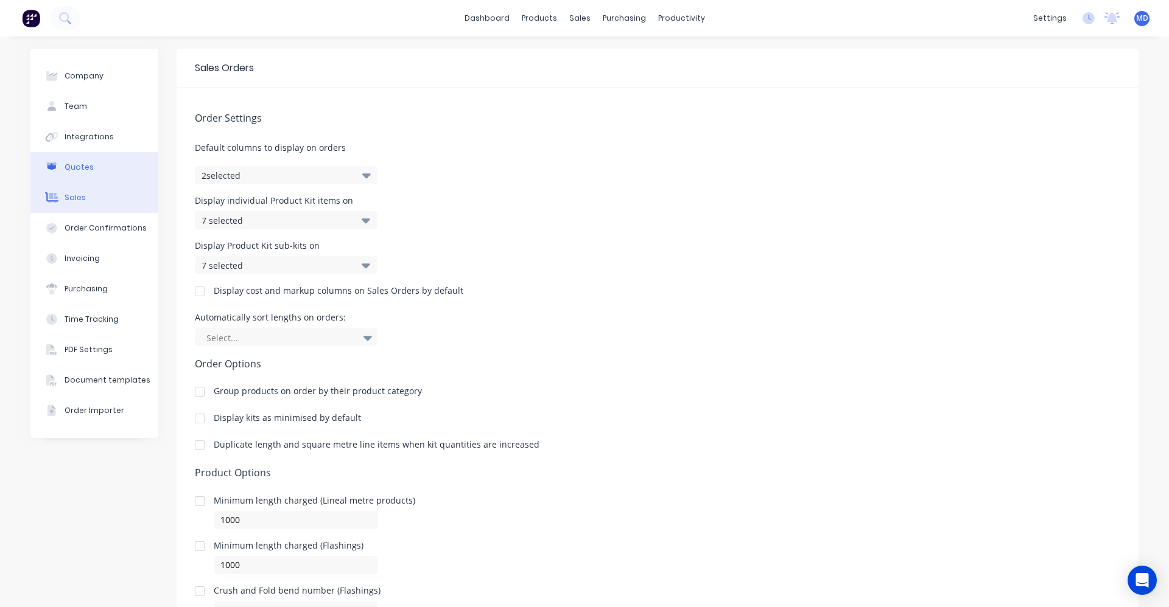
click at [90, 165] on button "Quotes" at bounding box center [94, 167] width 128 height 30
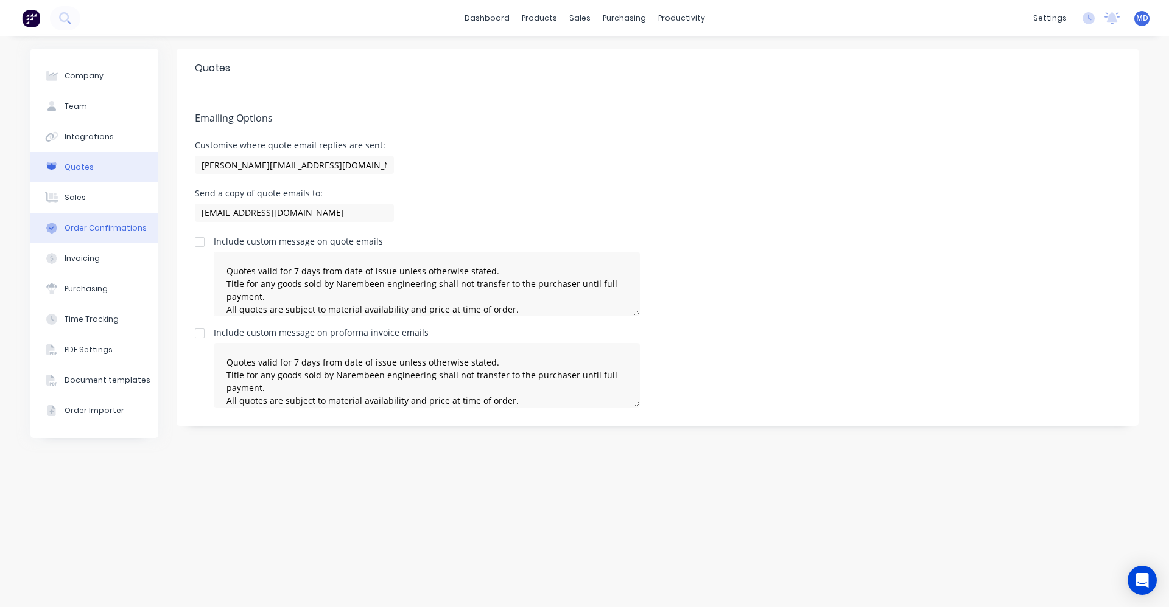
click at [86, 226] on div "Order Confirmations" at bounding box center [106, 228] width 82 height 11
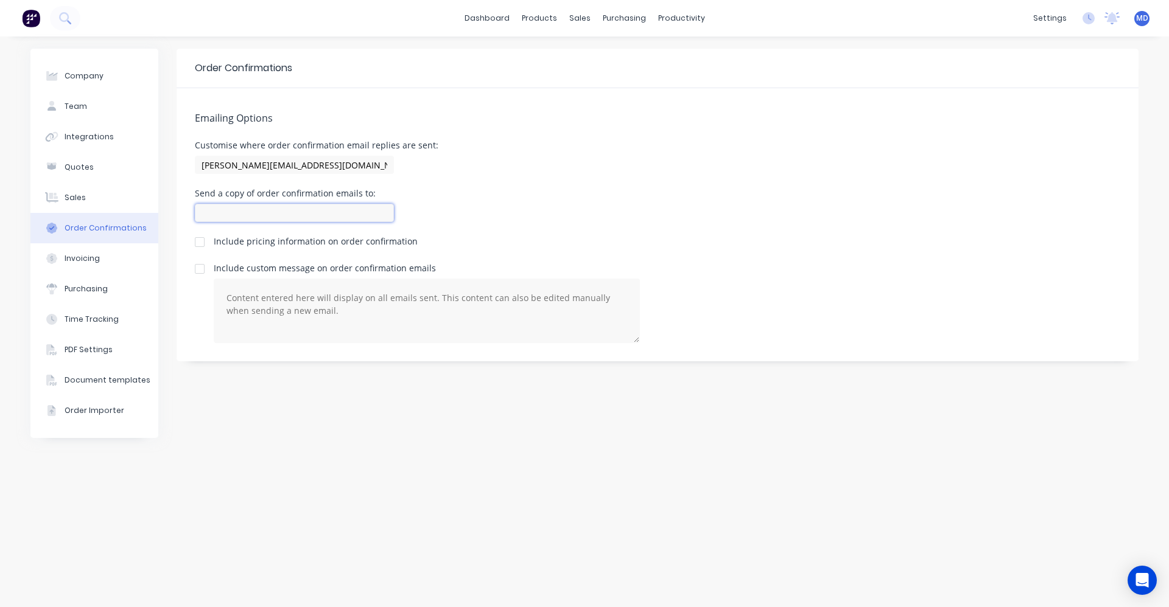
paste input "[EMAIL_ADDRESS][DOMAIN_NAME]"
type input "[EMAIL_ADDRESS][DOMAIN_NAME]"
click at [334, 389] on div "Order Confirmations Emailing Options Customise where order confirmation email r…" at bounding box center [658, 322] width 962 height 547
click at [100, 254] on button "Invoicing" at bounding box center [94, 258] width 128 height 30
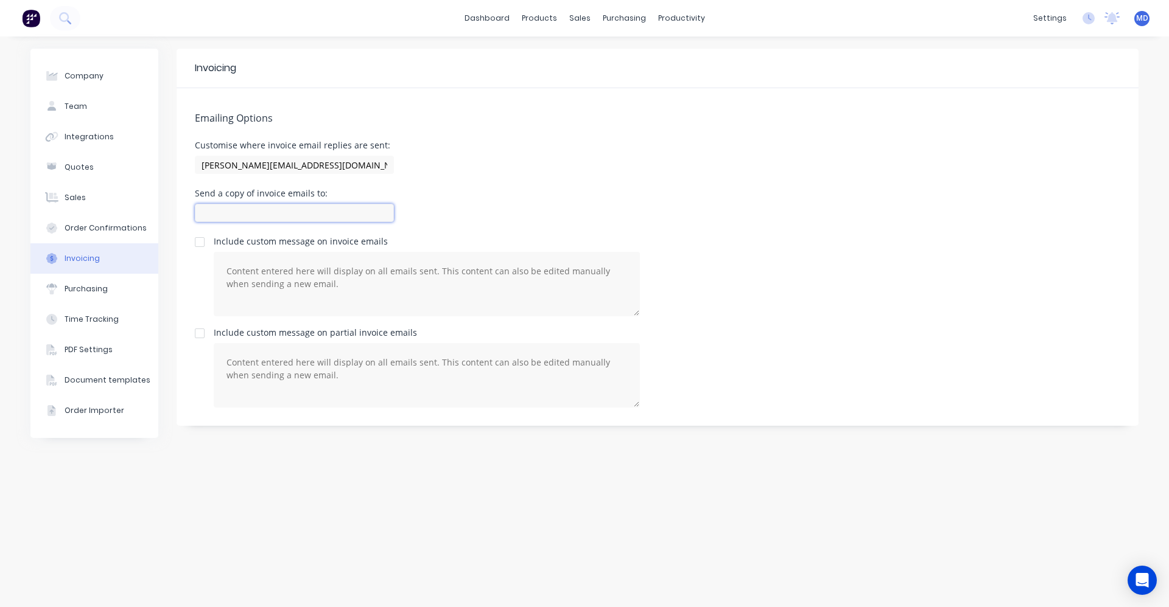
paste input "[EMAIL_ADDRESS][DOMAIN_NAME]"
type input "[EMAIL_ADDRESS][DOMAIN_NAME]"
click at [314, 437] on div "Invoicing Emailing Options Customise where invoice email replies are sent: [PER…" at bounding box center [658, 322] width 962 height 547
click at [108, 293] on button "Purchasing" at bounding box center [94, 289] width 128 height 30
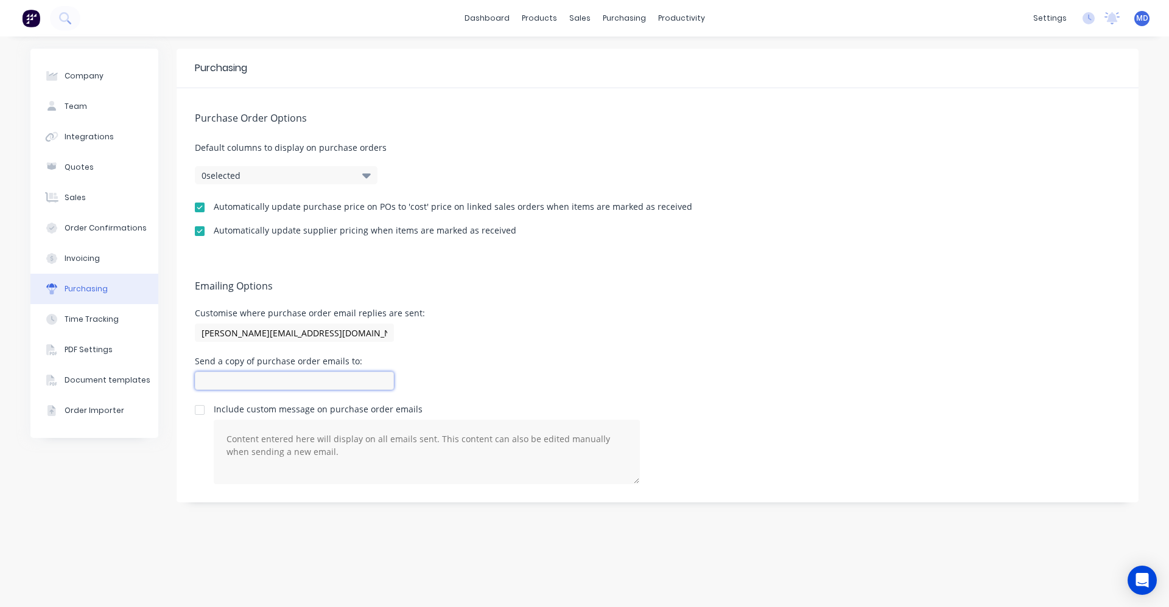
paste input "[EMAIL_ADDRESS][DOMAIN_NAME]"
type input "[EMAIL_ADDRESS][DOMAIN_NAME]"
click at [212, 495] on div "Emailing Options Customise where purchase order email replies are sent: [PERSON…" at bounding box center [658, 379] width 962 height 247
click at [90, 225] on div "Order Confirmations" at bounding box center [106, 228] width 82 height 11
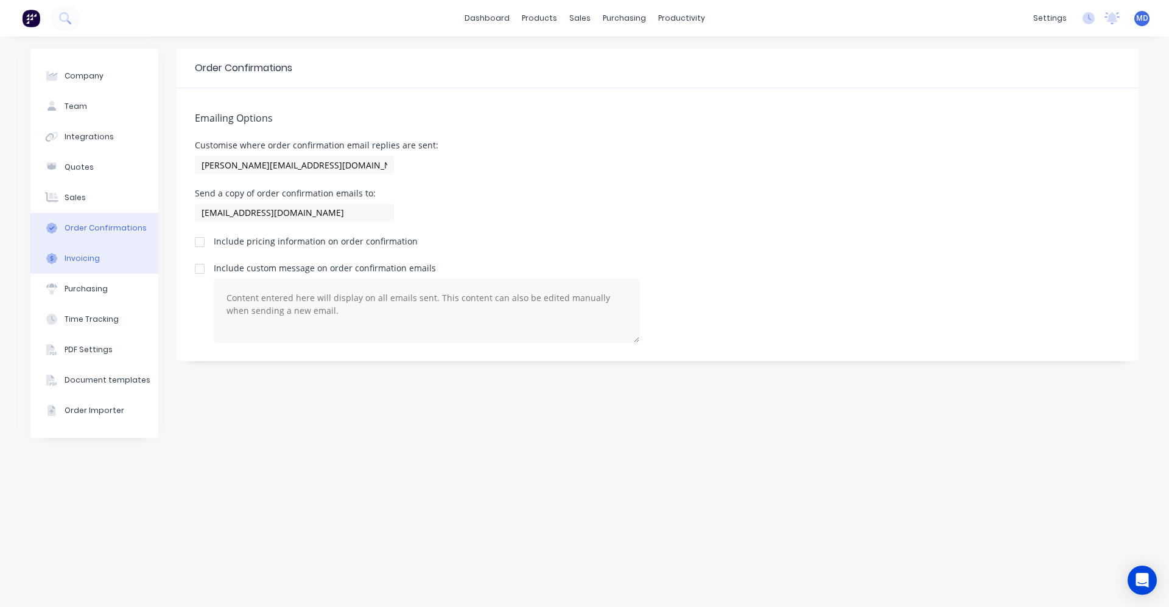
click at [84, 255] on div "Invoicing" at bounding box center [82, 258] width 35 height 11
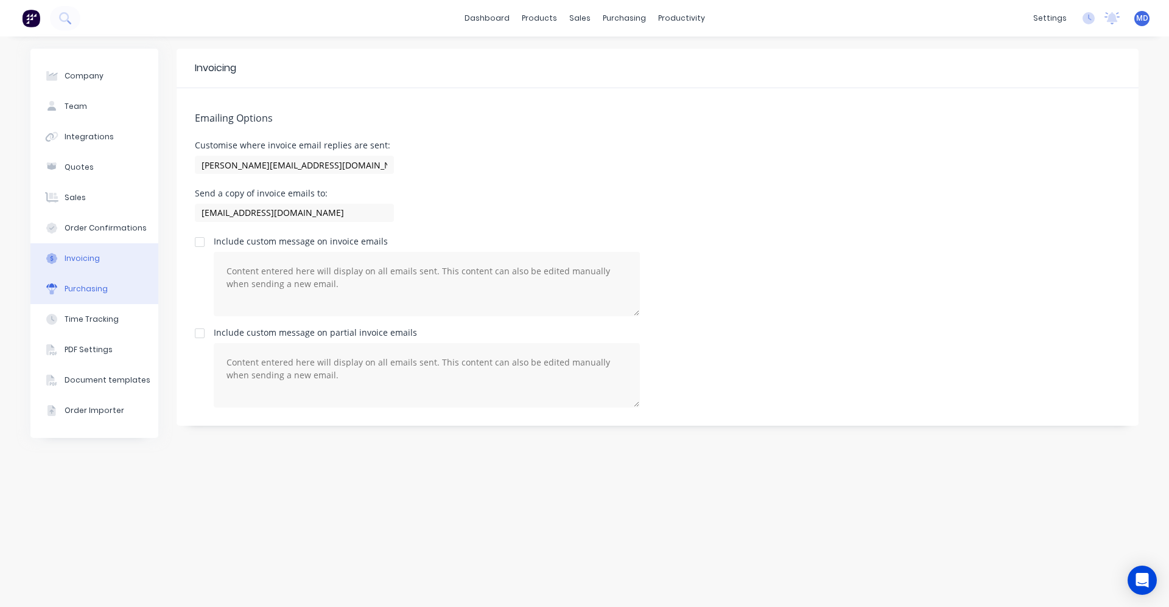
click at [79, 293] on div "Purchasing" at bounding box center [86, 289] width 43 height 11
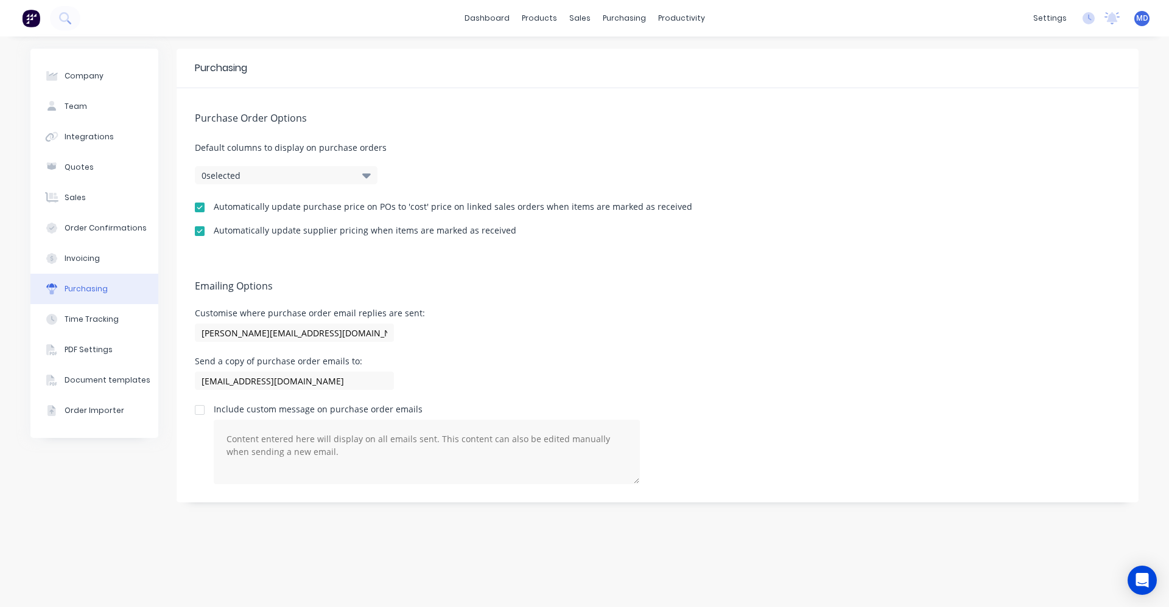
click at [230, 508] on div "Purchasing Purchase Order Options Default columns to display on purchase orders…" at bounding box center [658, 322] width 962 height 547
click at [605, 63] on div "Sales Orders" at bounding box center [625, 58] width 50 height 11
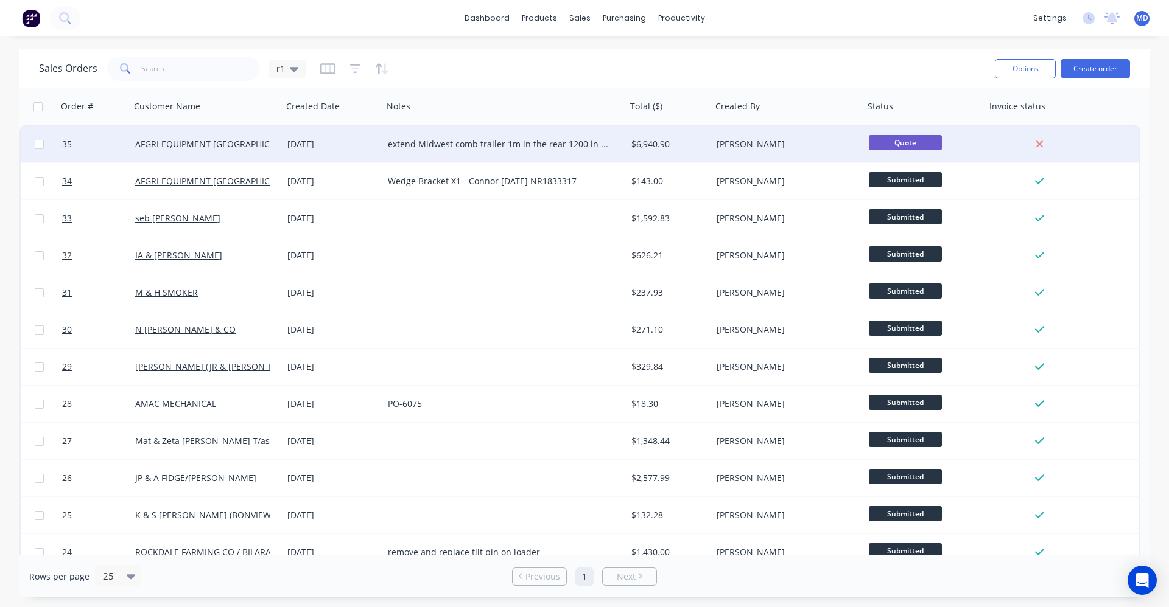
click at [354, 148] on div "[DATE]" at bounding box center [332, 144] width 91 height 12
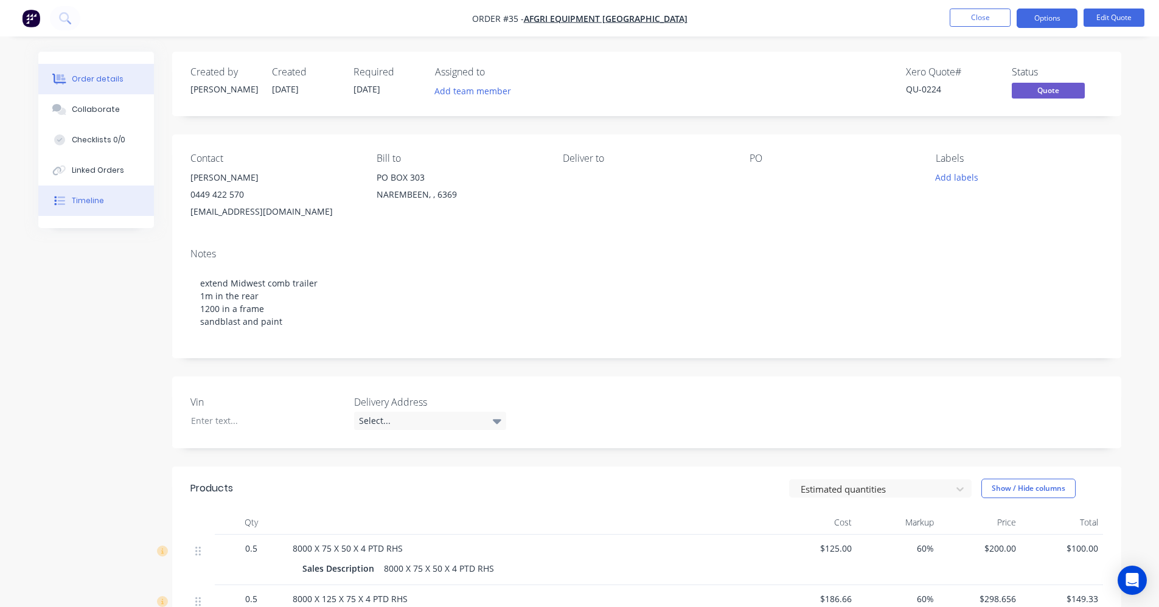
click at [93, 194] on button "Timeline" at bounding box center [96, 201] width 116 height 30
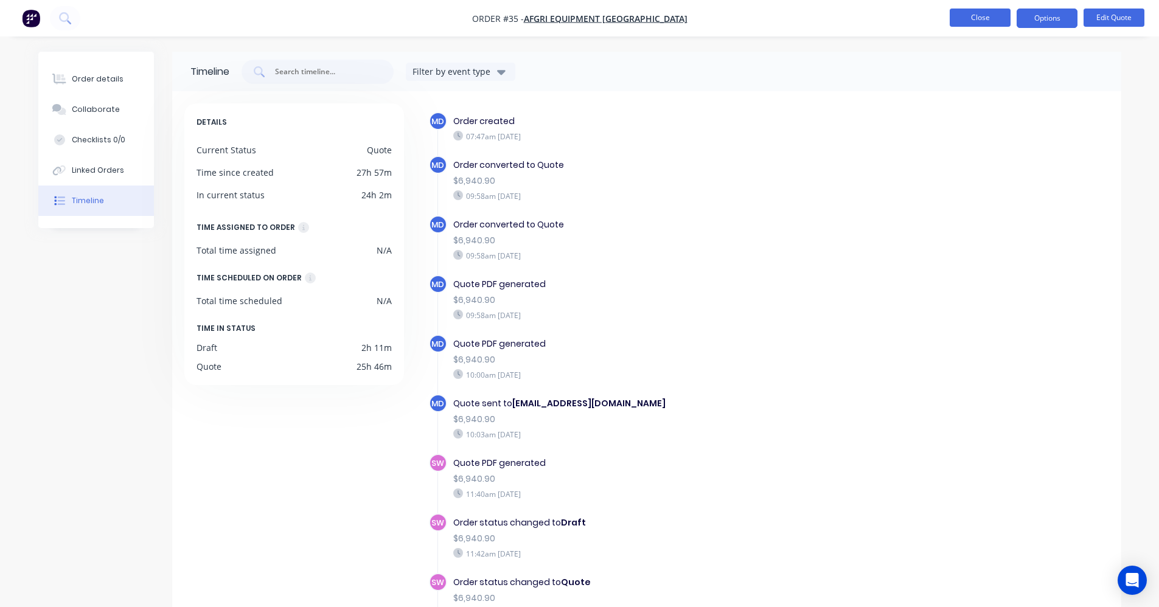
click at [973, 16] on button "Close" at bounding box center [980, 18] width 61 height 18
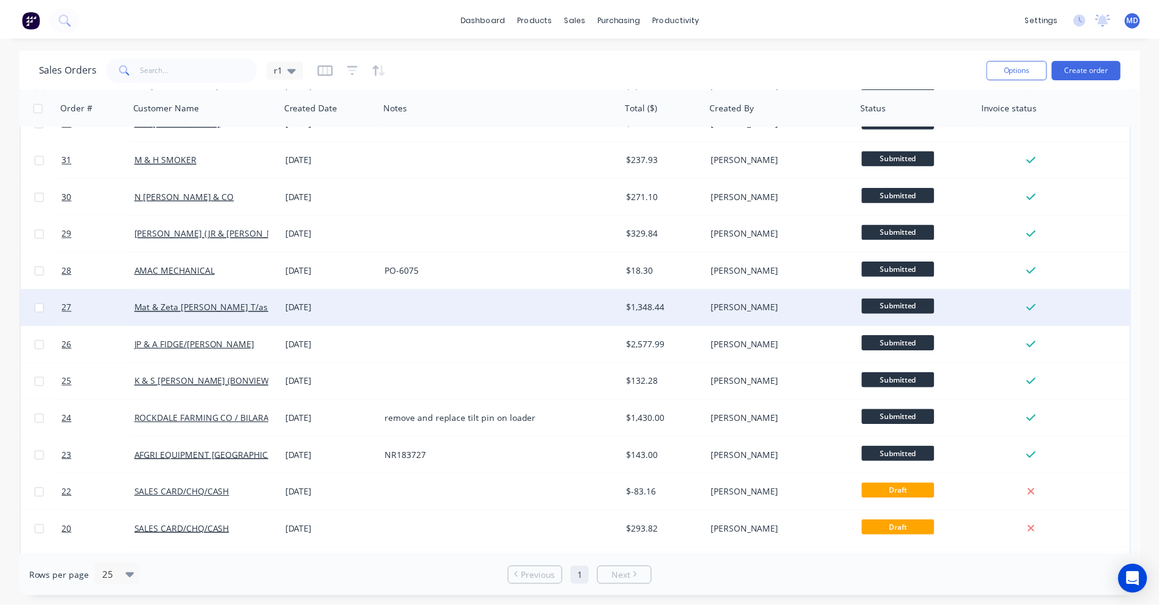
scroll to position [183, 0]
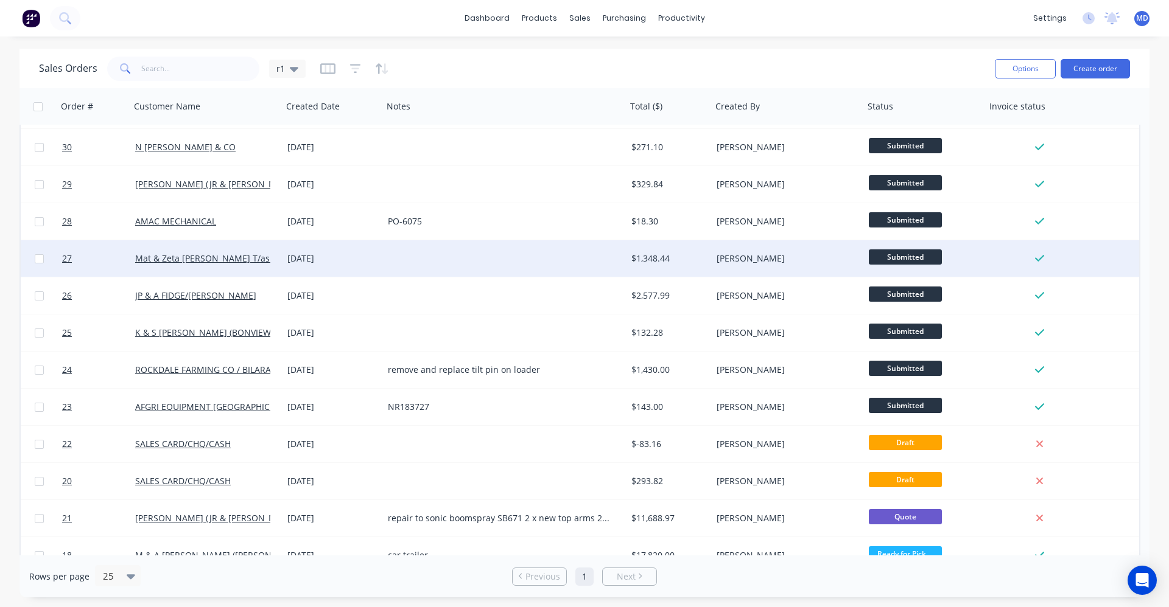
click at [343, 260] on div "[DATE]" at bounding box center [332, 259] width 91 height 12
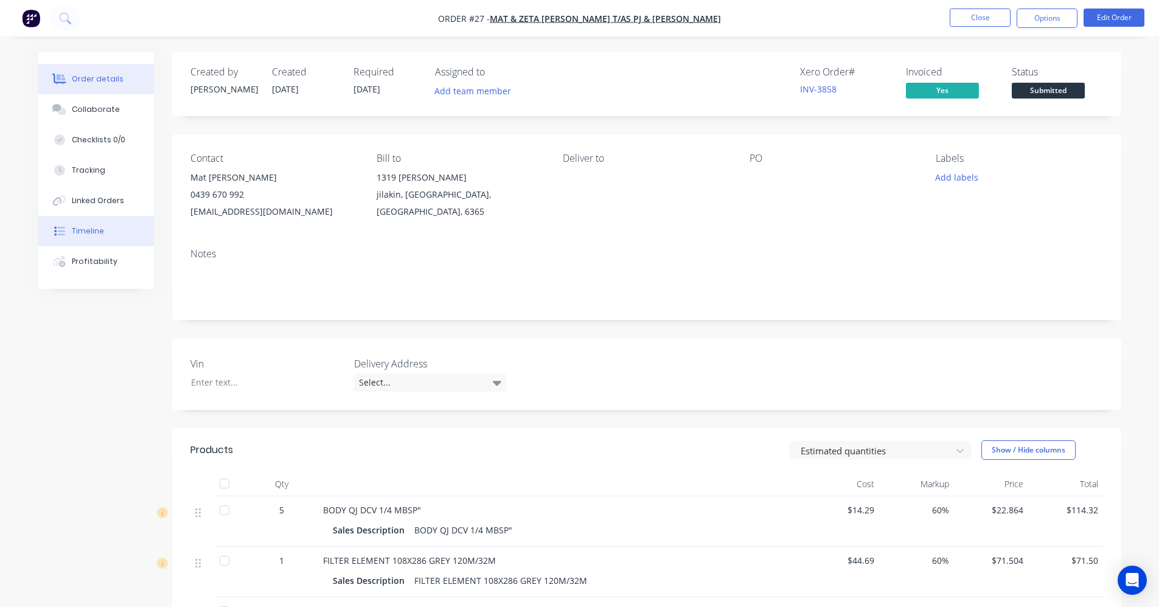
click at [99, 234] on div "Timeline" at bounding box center [88, 231] width 32 height 11
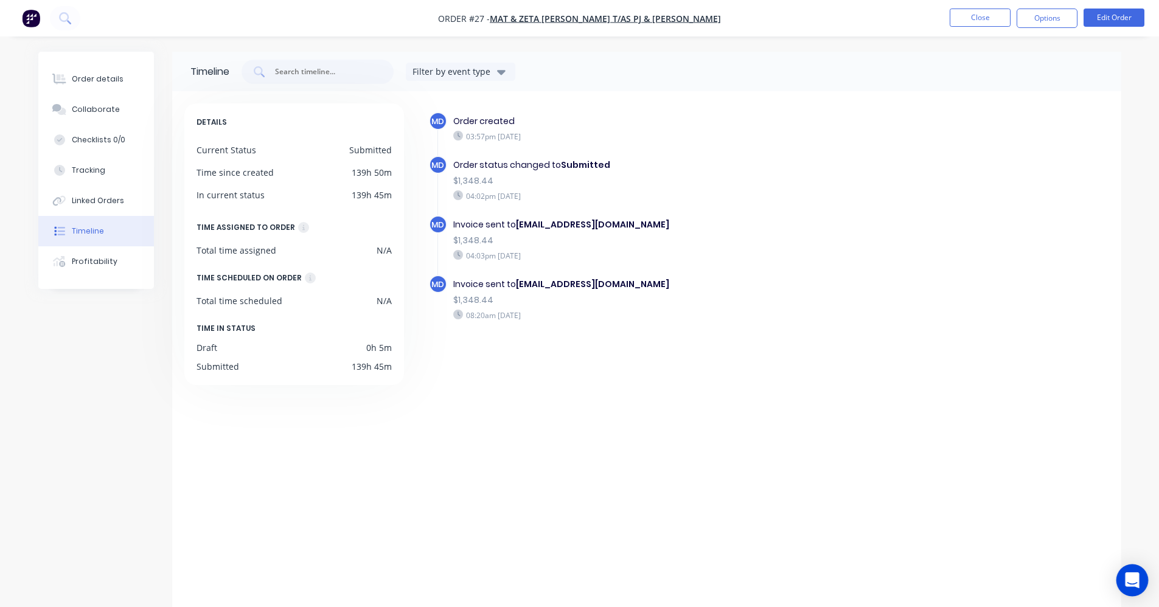
click at [1133, 570] on div "Open Intercom Messenger" at bounding box center [1133, 581] width 32 height 32
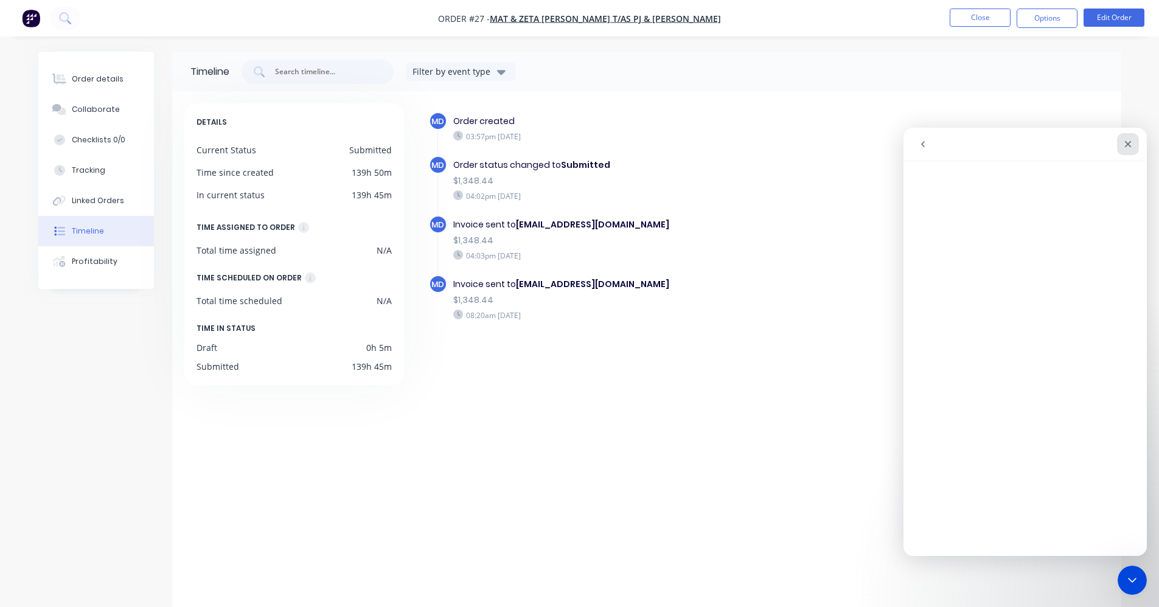
click at [1132, 141] on icon "Close" at bounding box center [1129, 144] width 10 height 10
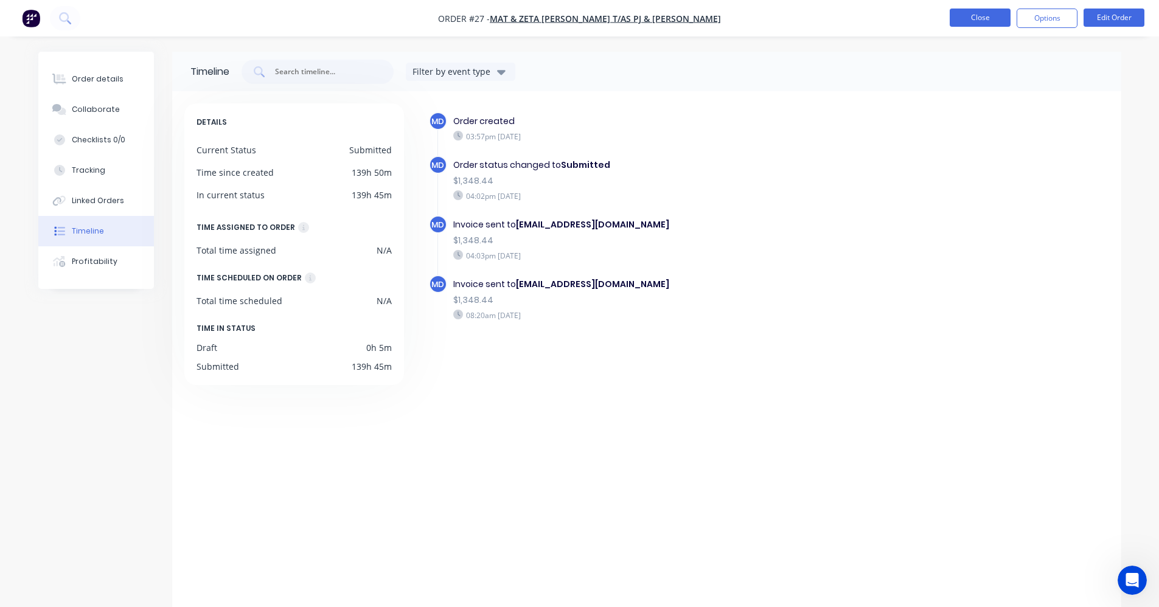
click at [990, 15] on button "Close" at bounding box center [980, 18] width 61 height 18
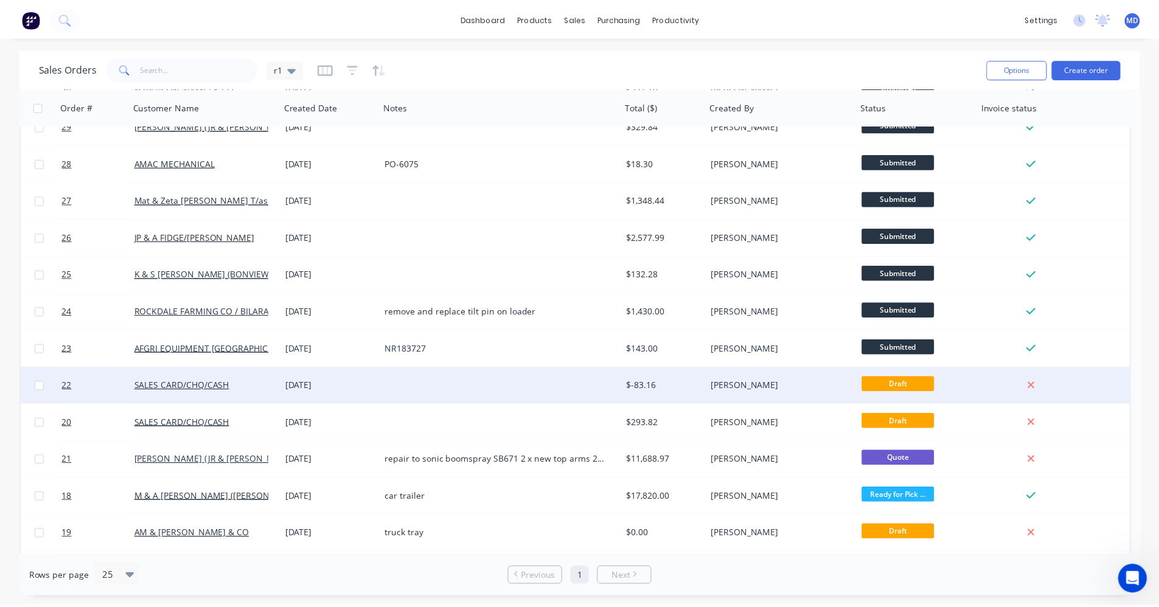
scroll to position [240, 0]
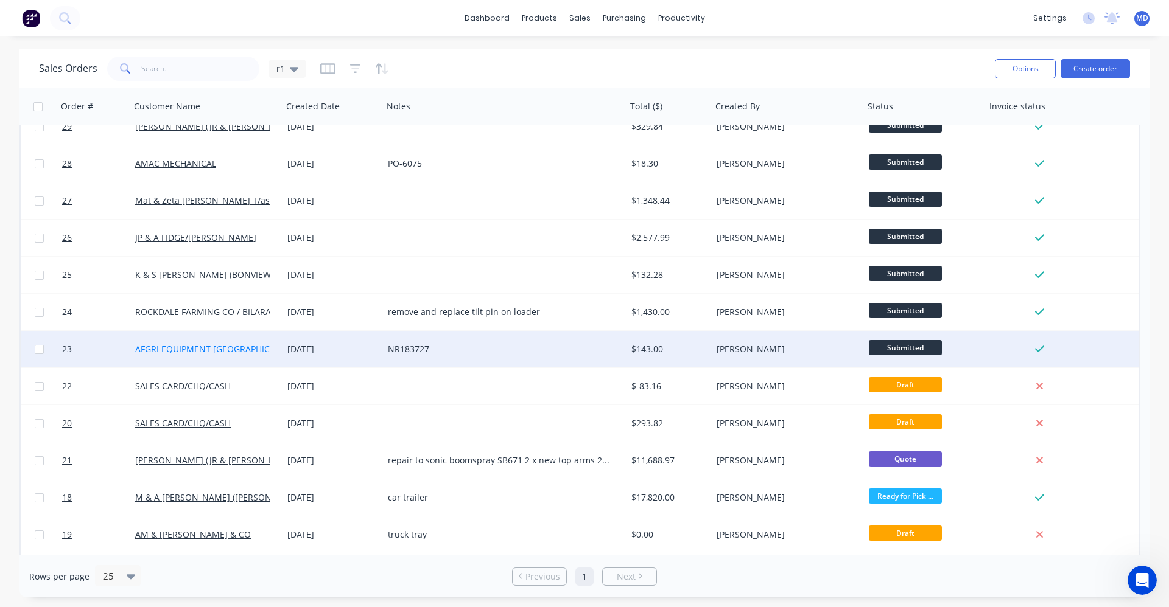
click at [248, 348] on link "AFGRI EQUIPMENT [GEOGRAPHIC_DATA]" at bounding box center [216, 349] width 162 height 12
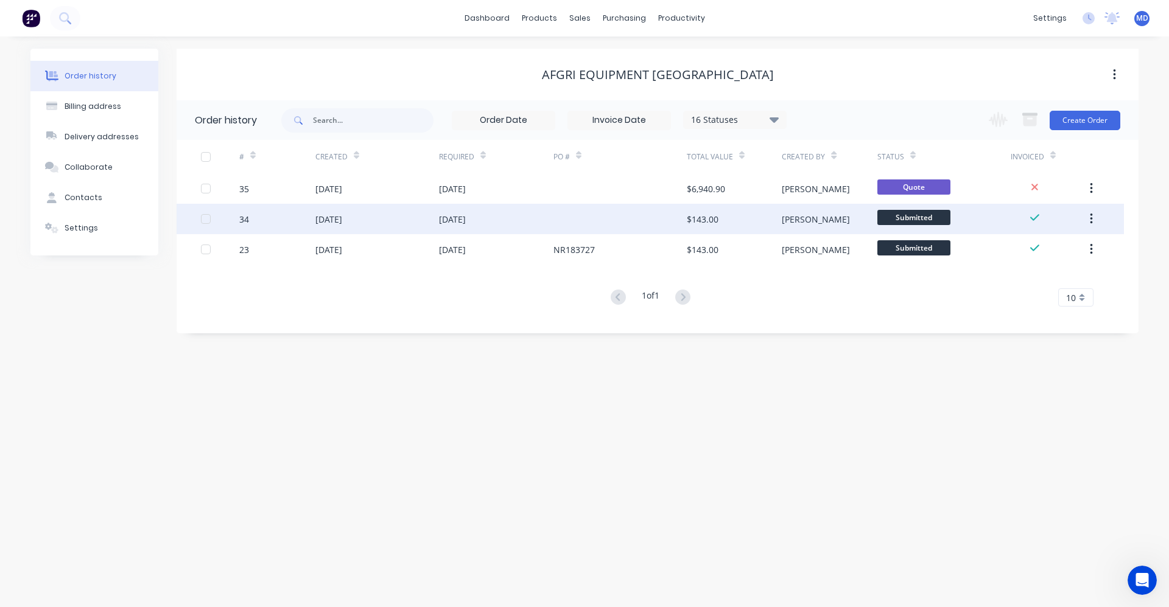
click at [455, 221] on div "[DATE]" at bounding box center [452, 219] width 27 height 13
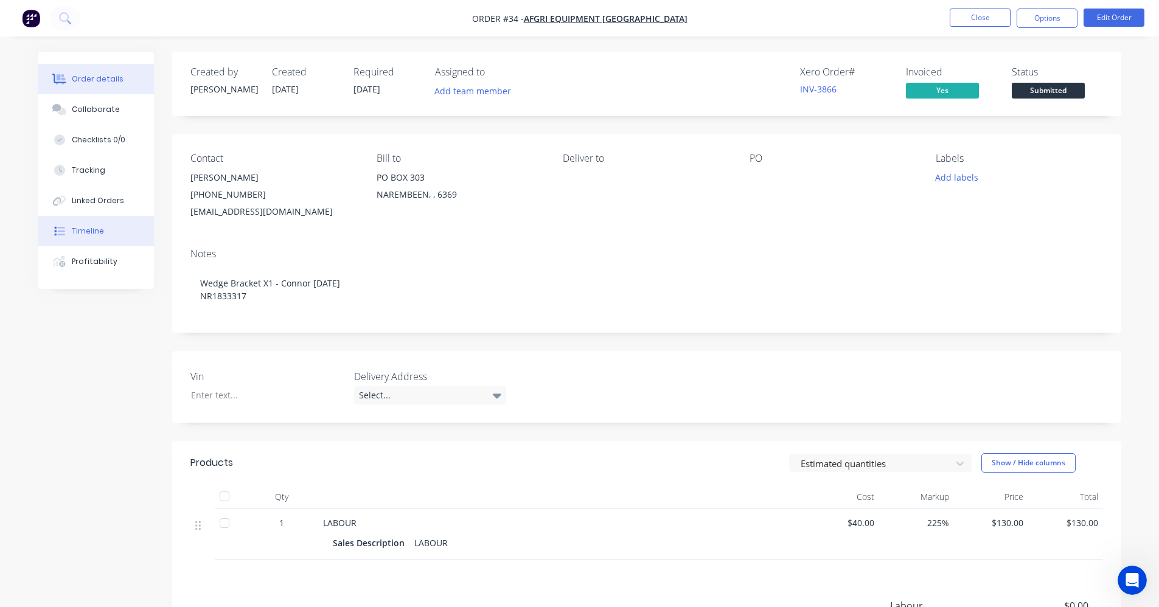
click at [121, 234] on button "Timeline" at bounding box center [96, 231] width 116 height 30
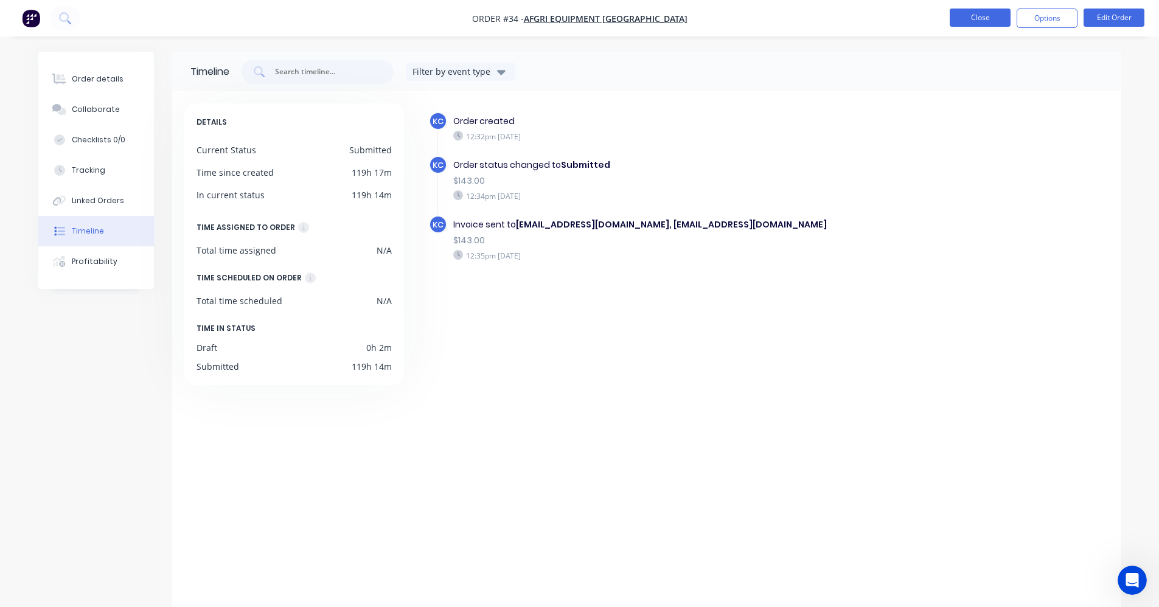
click at [976, 22] on button "Close" at bounding box center [980, 18] width 61 height 18
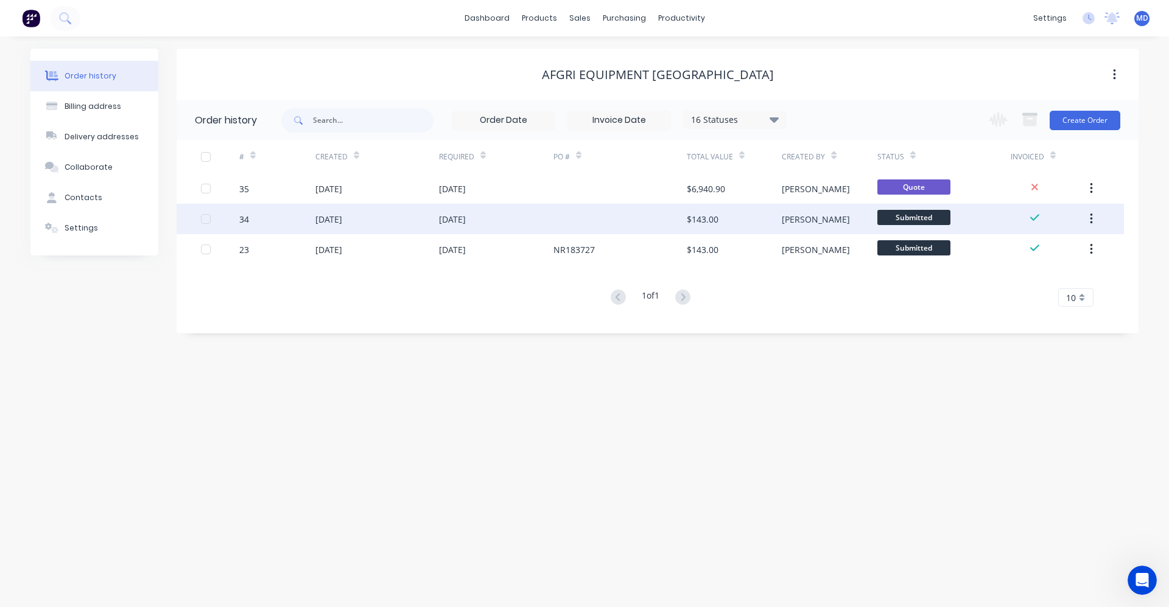
click at [416, 220] on div "[DATE]" at bounding box center [377, 219] width 124 height 30
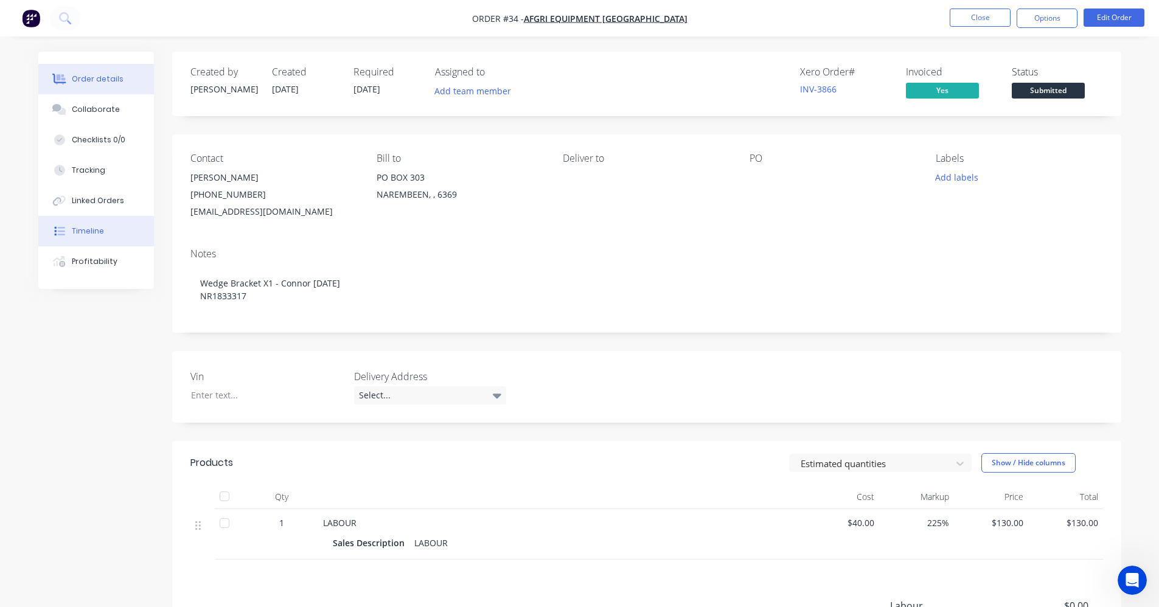
click at [113, 226] on button "Timeline" at bounding box center [96, 231] width 116 height 30
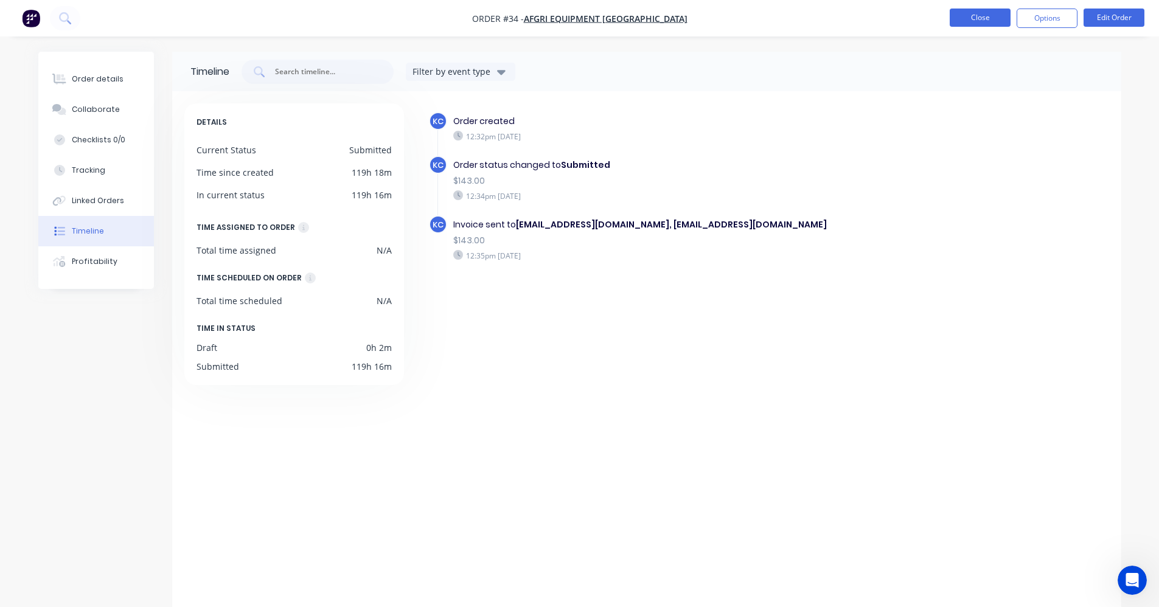
click at [983, 16] on button "Close" at bounding box center [980, 18] width 61 height 18
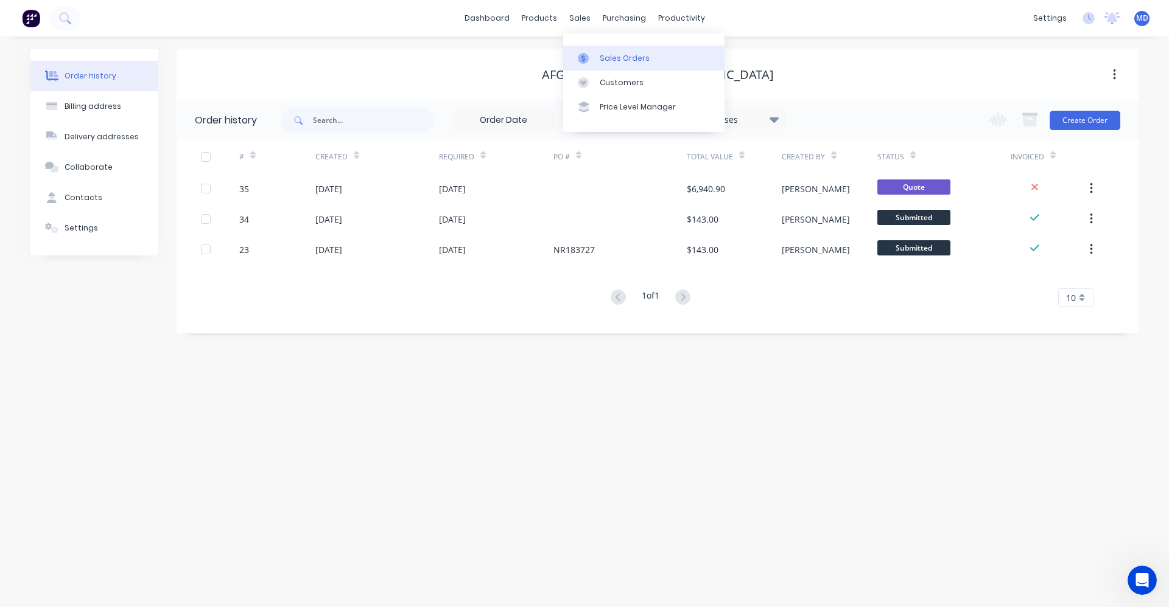
click at [615, 57] on div "Sales Orders" at bounding box center [625, 58] width 50 height 11
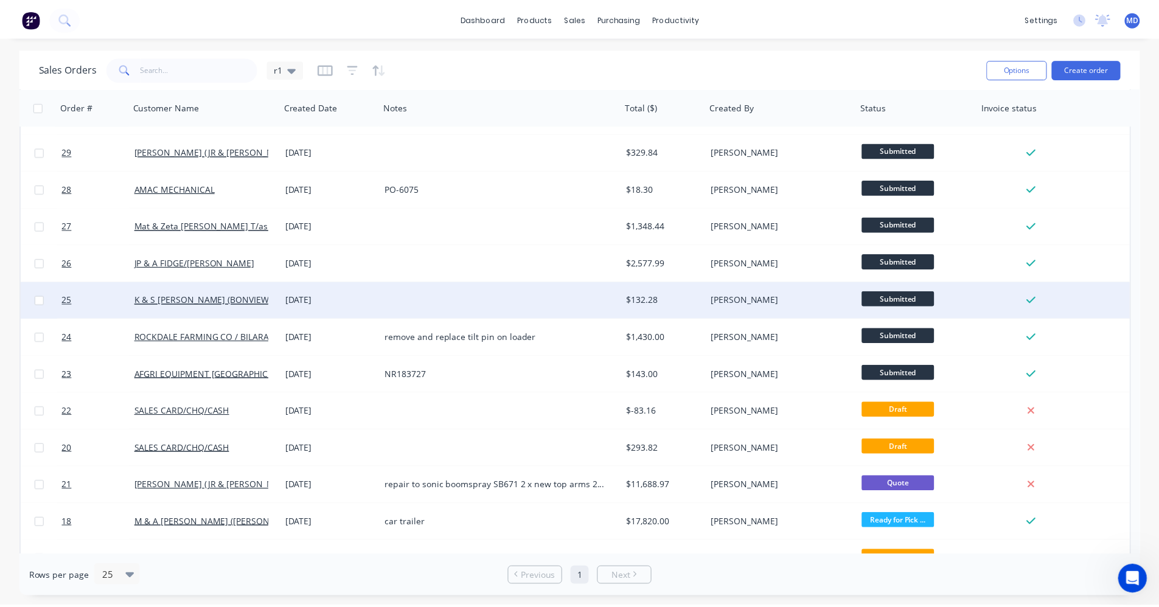
scroll to position [243, 0]
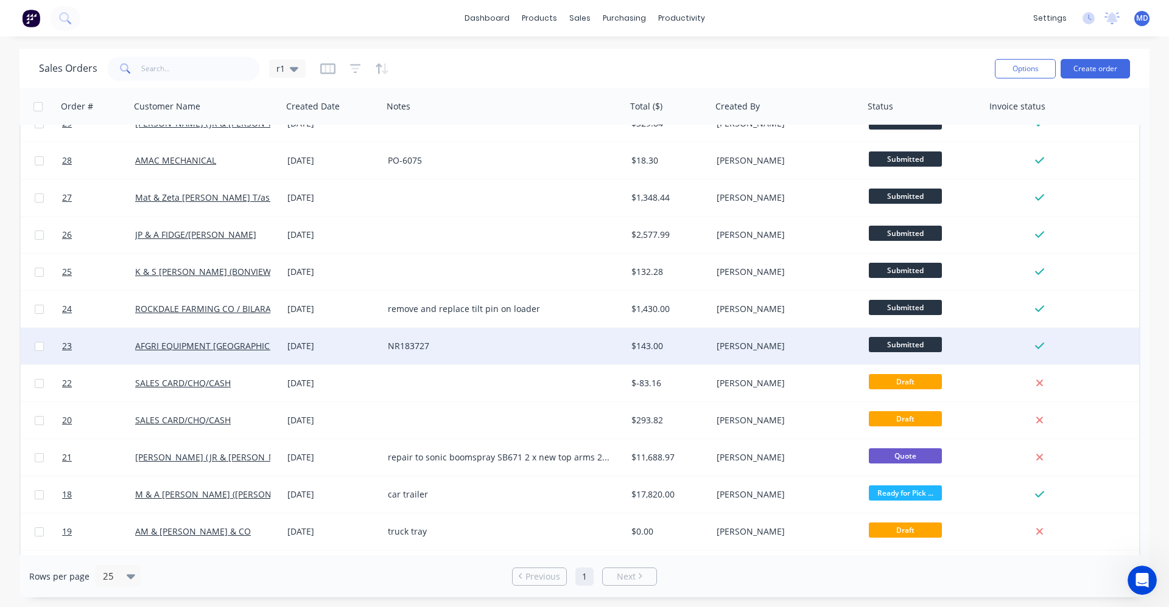
click at [327, 348] on div "[DATE]" at bounding box center [332, 346] width 91 height 12
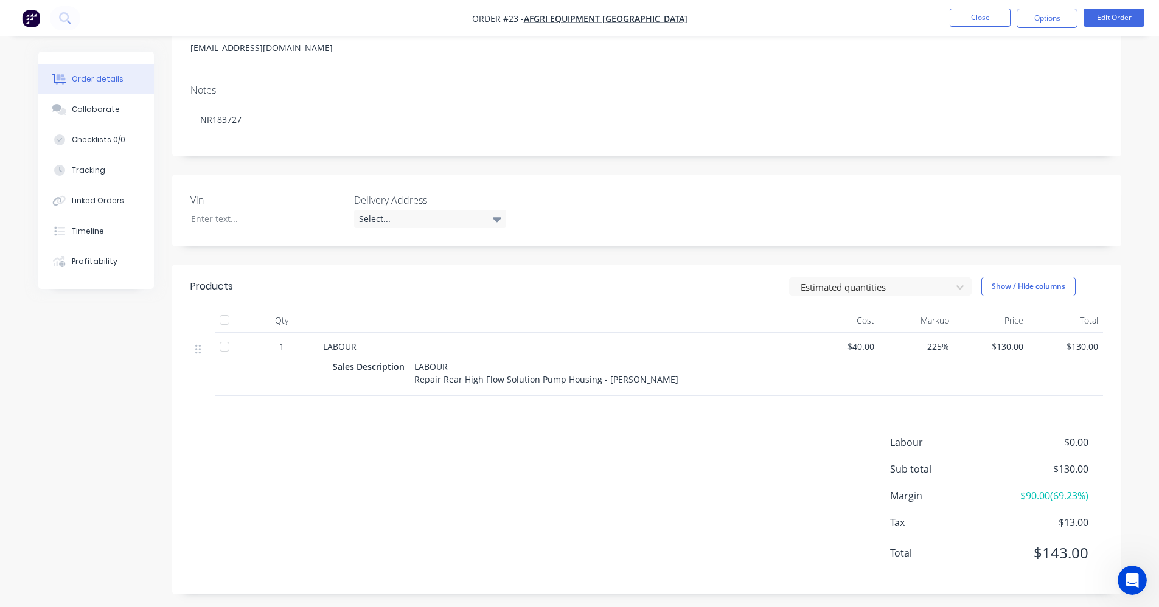
scroll to position [169, 0]
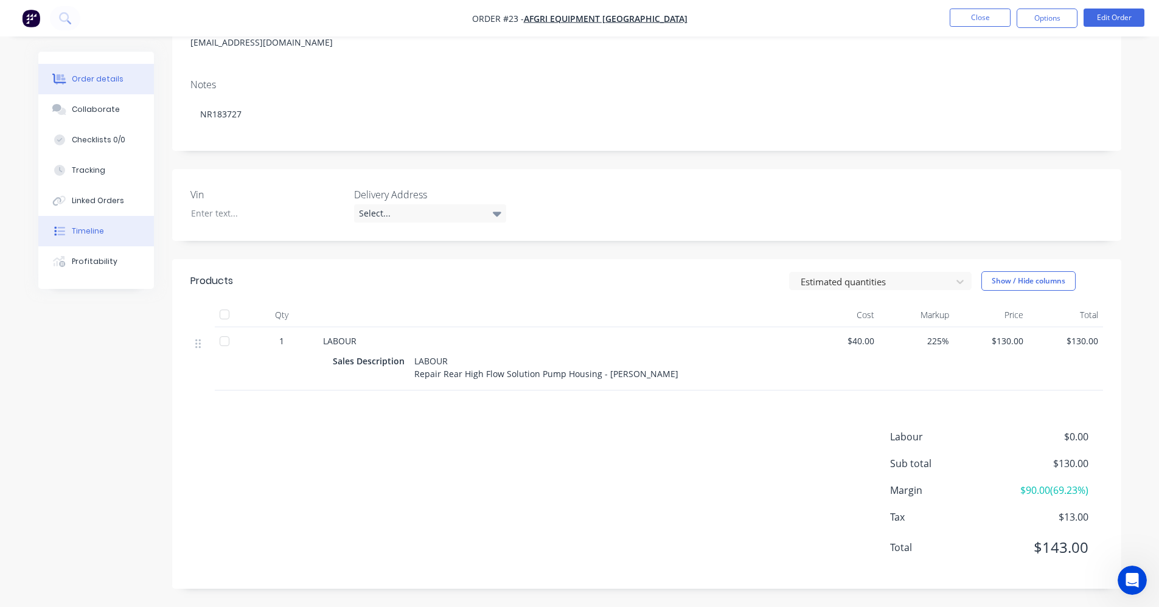
click at [93, 233] on div "Timeline" at bounding box center [88, 231] width 32 height 11
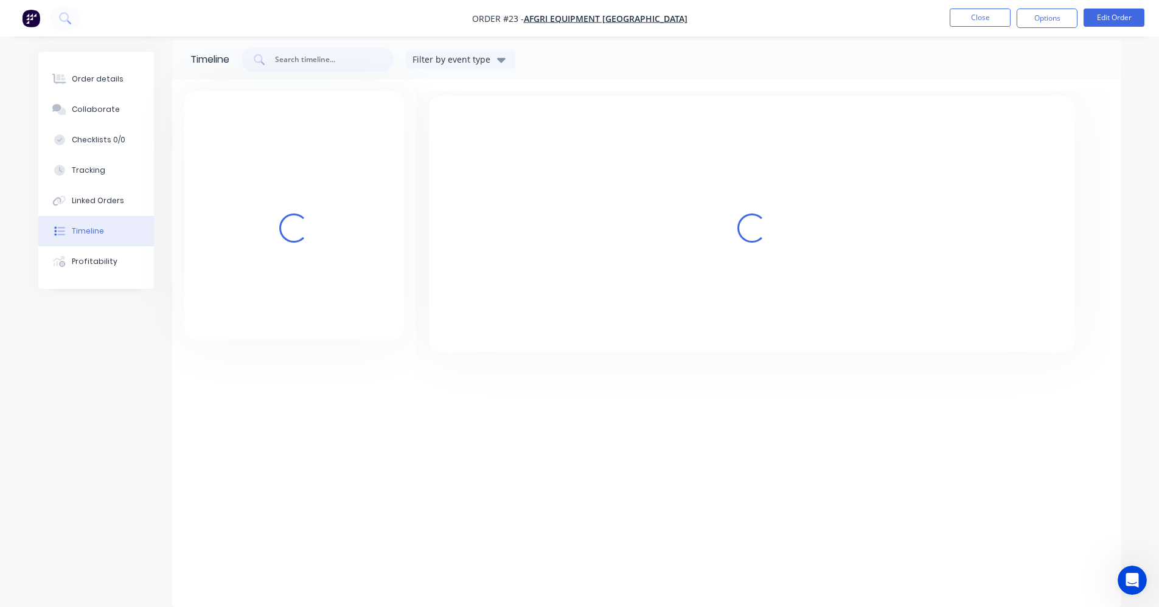
scroll to position [12, 0]
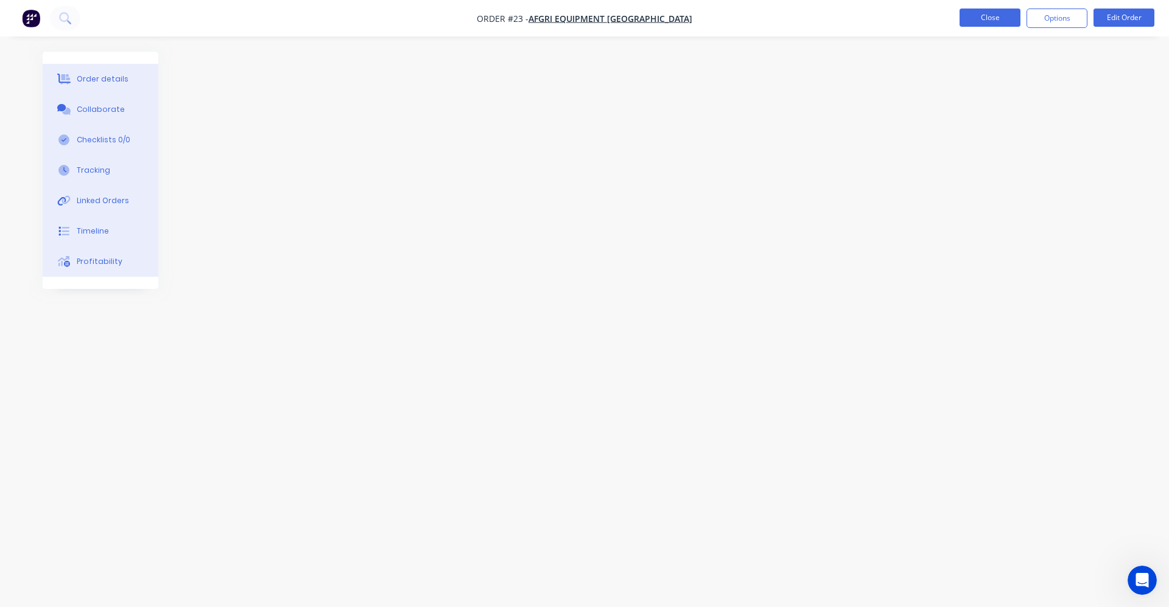
click at [973, 15] on button "Close" at bounding box center [989, 18] width 61 height 18
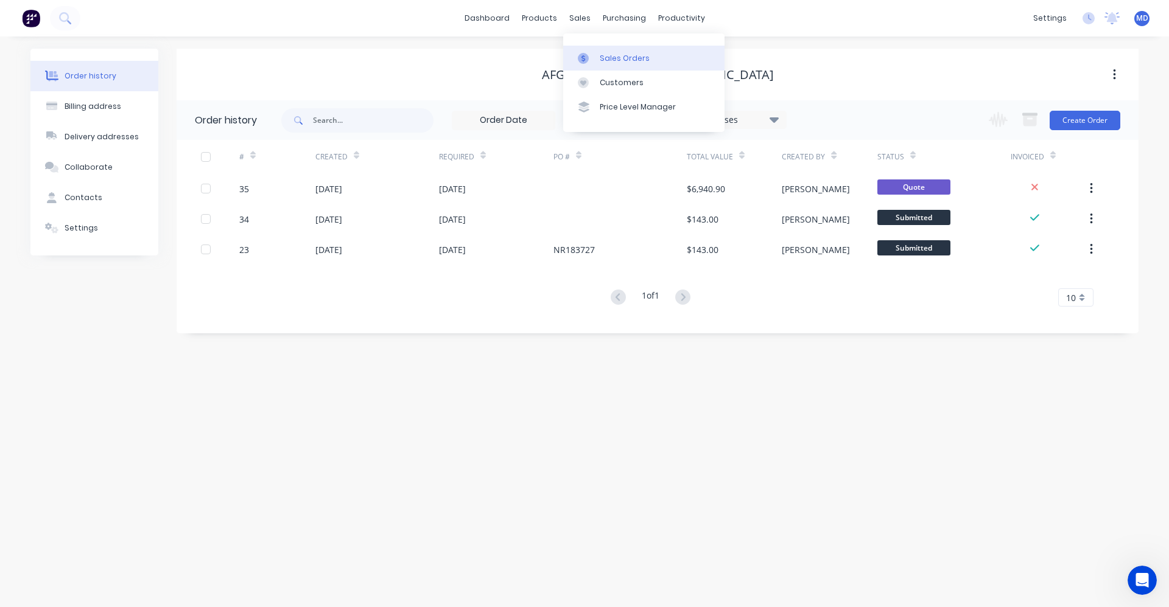
click at [604, 61] on div "Sales Orders" at bounding box center [625, 58] width 50 height 11
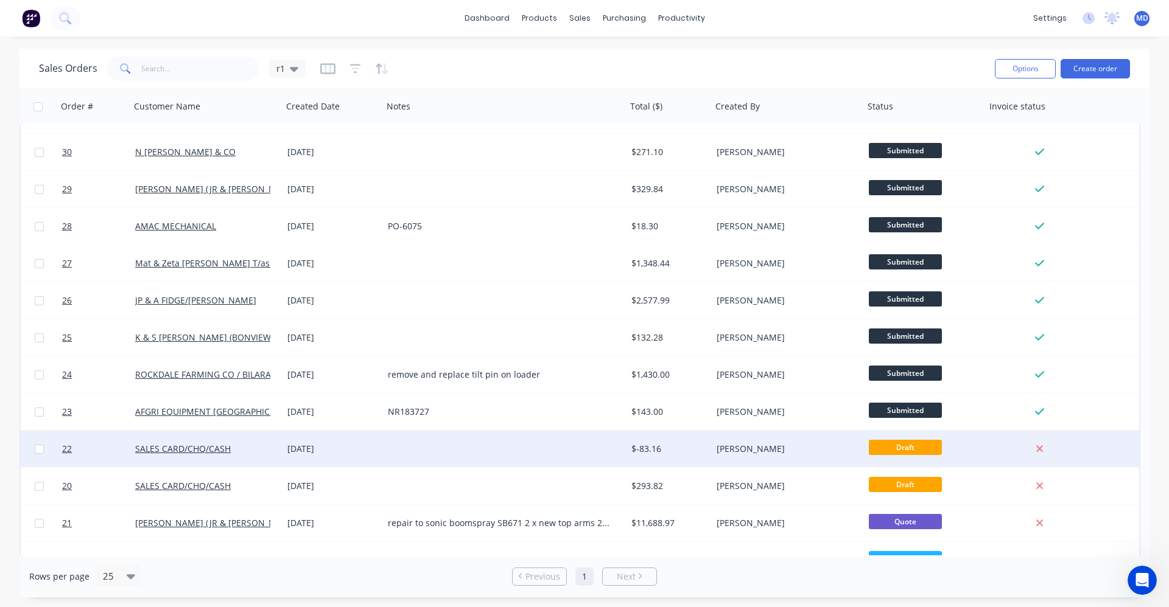
scroll to position [183, 0]
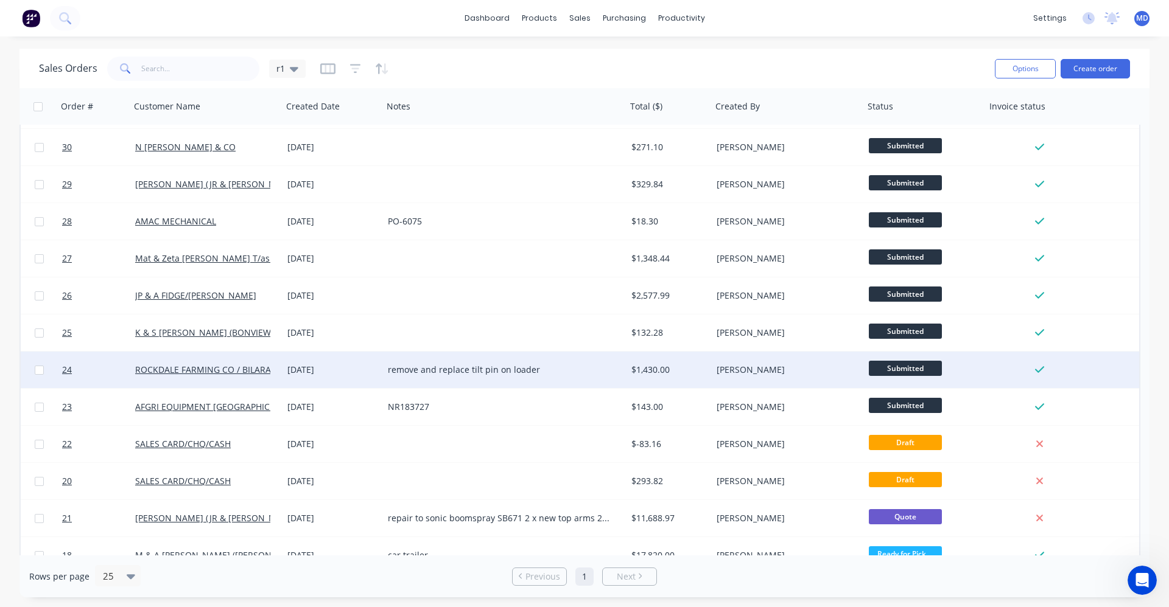
click at [329, 372] on div "[DATE]" at bounding box center [332, 370] width 91 height 12
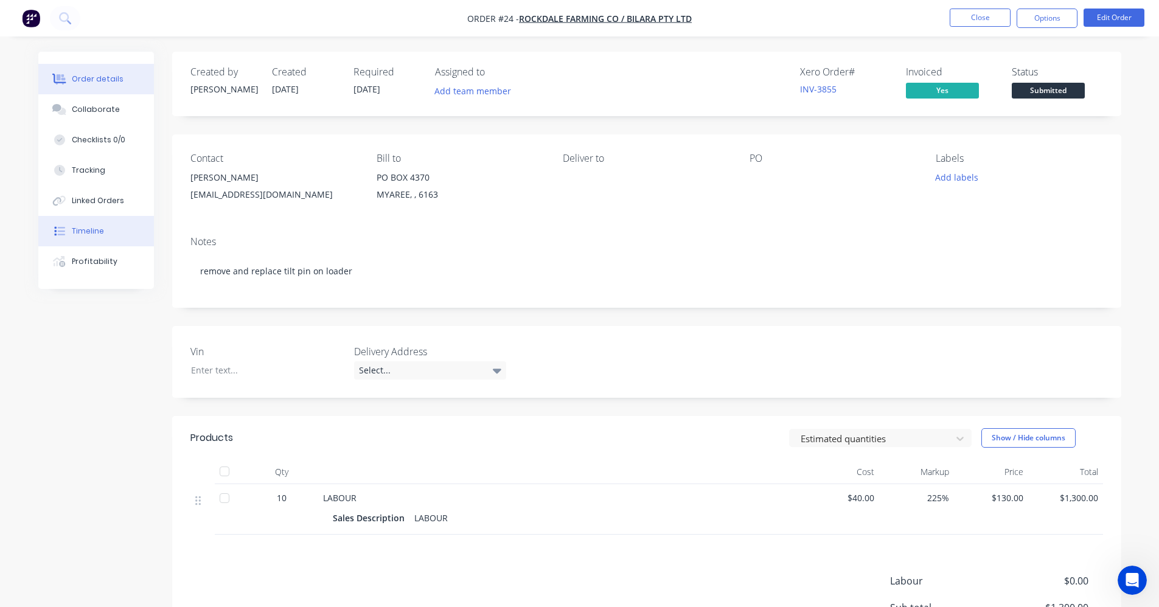
click at [99, 230] on div "Timeline" at bounding box center [88, 231] width 32 height 11
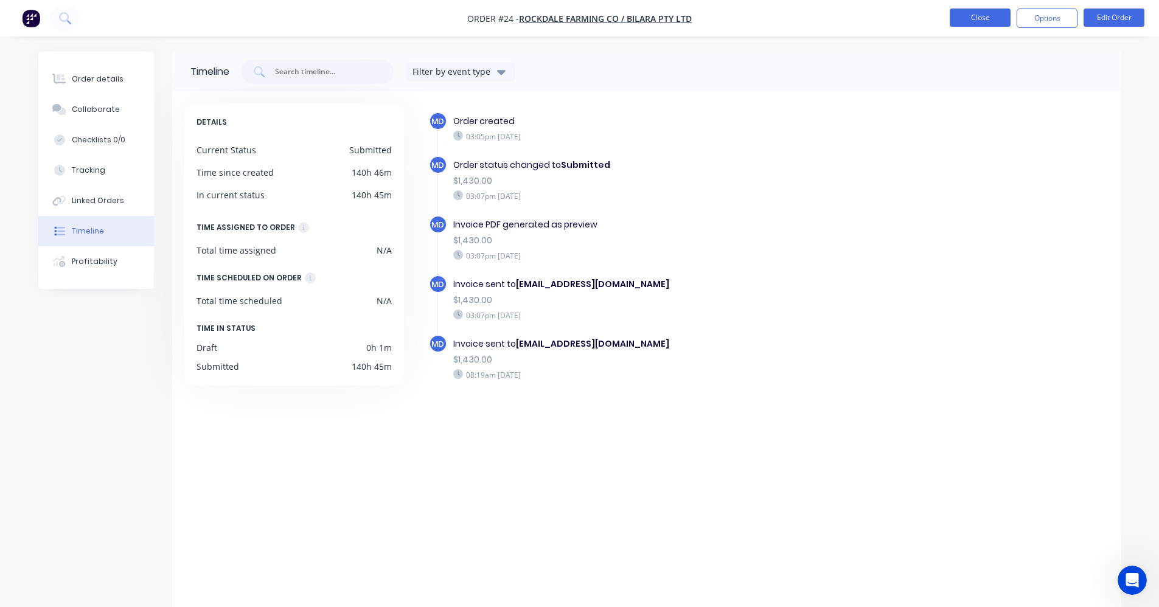
click at [992, 13] on button "Close" at bounding box center [980, 18] width 61 height 18
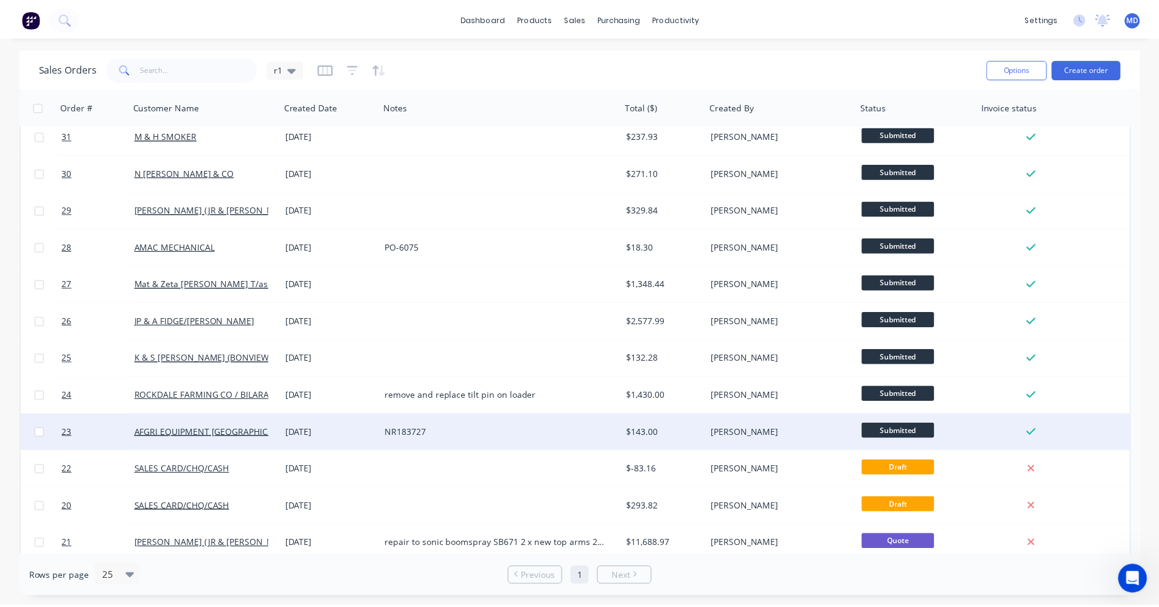
scroll to position [183, 0]
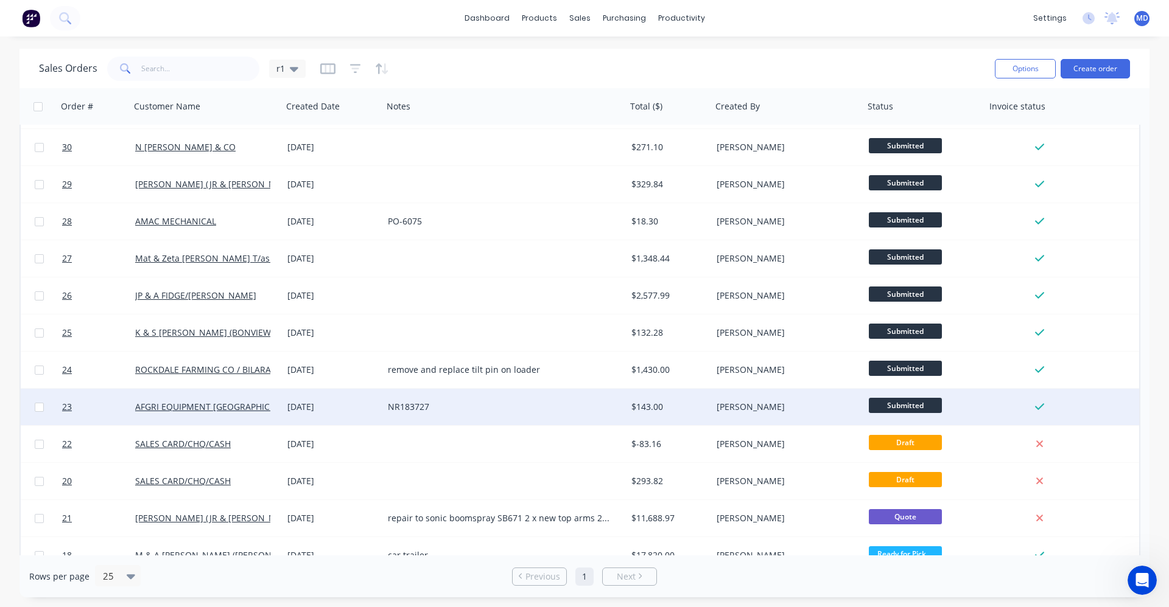
click at [333, 407] on div "[DATE]" at bounding box center [332, 407] width 91 height 12
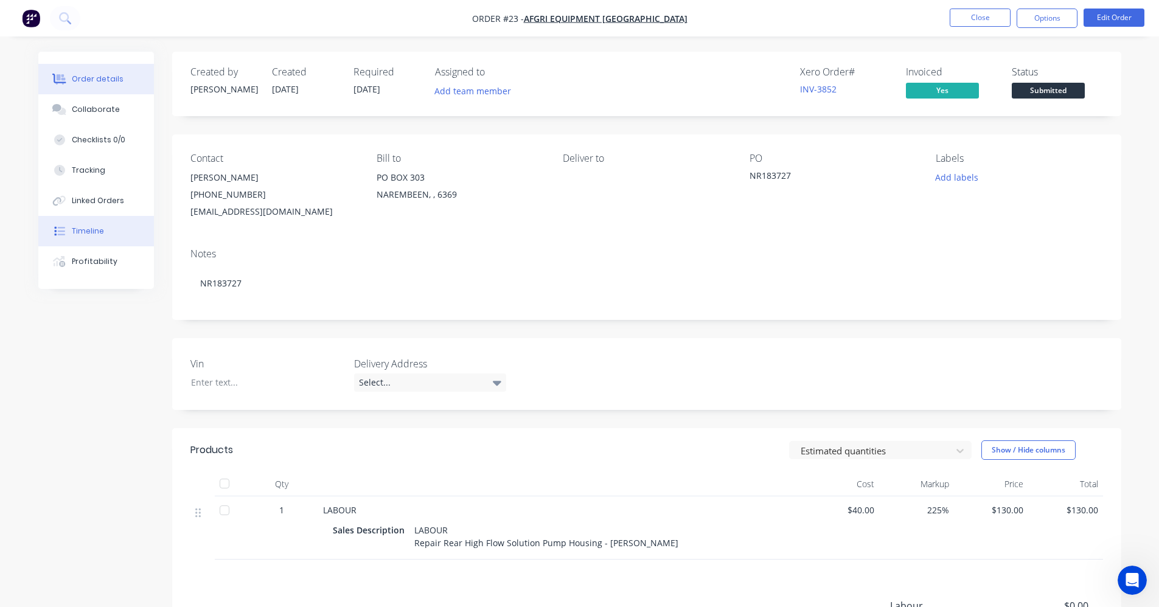
click at [93, 234] on div "Timeline" at bounding box center [88, 231] width 32 height 11
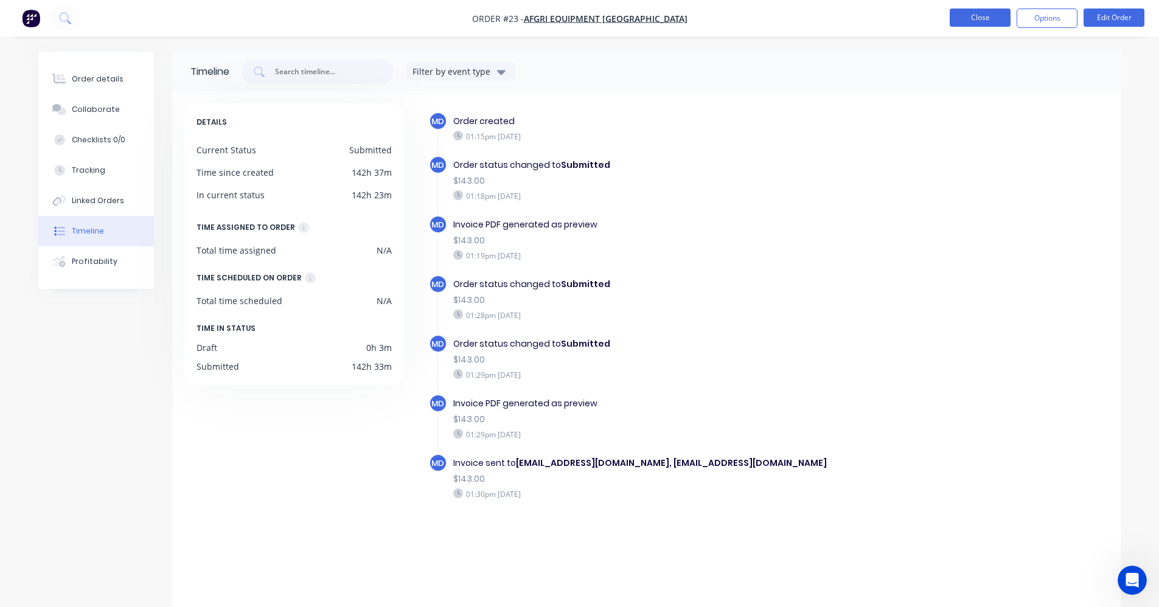
click at [953, 19] on button "Close" at bounding box center [980, 18] width 61 height 18
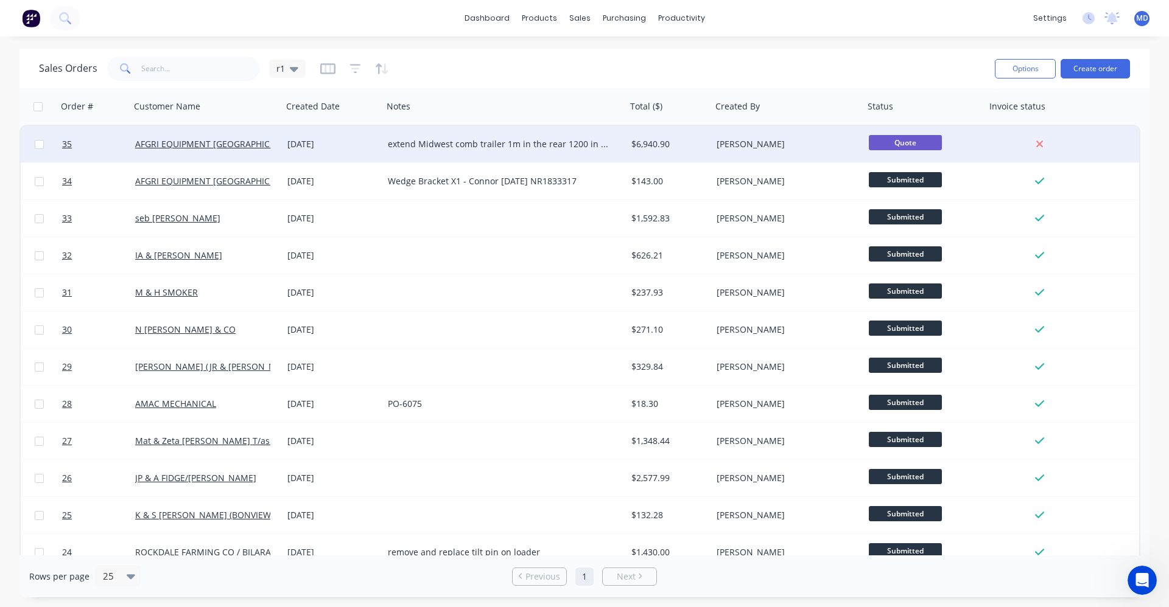
click at [295, 141] on div "[DATE]" at bounding box center [332, 144] width 91 height 12
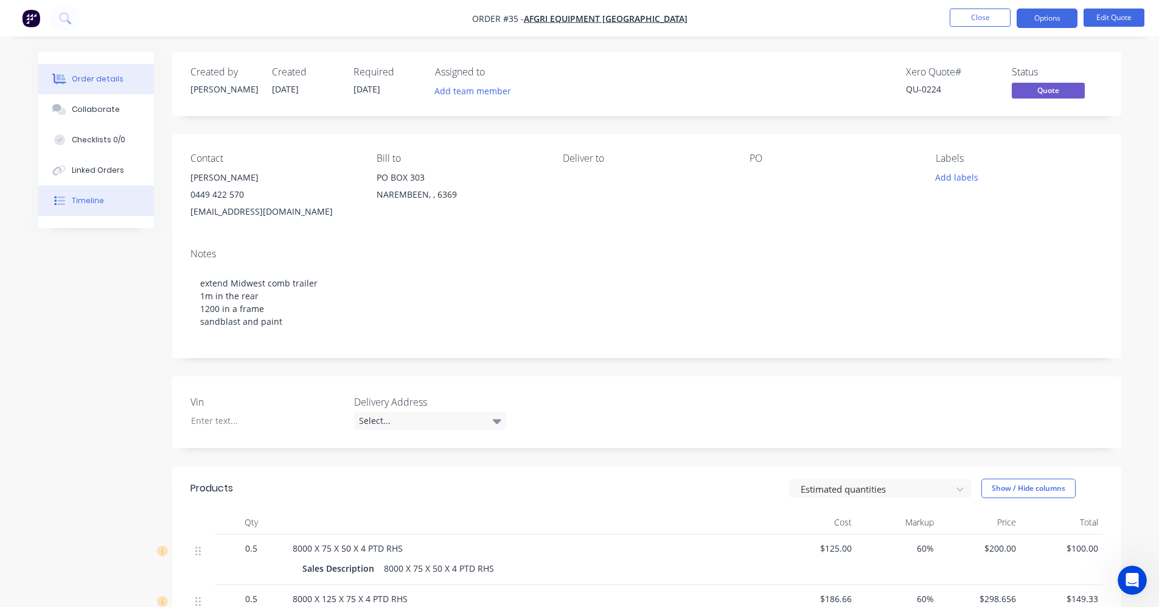
click at [99, 198] on div "Timeline" at bounding box center [88, 200] width 32 height 11
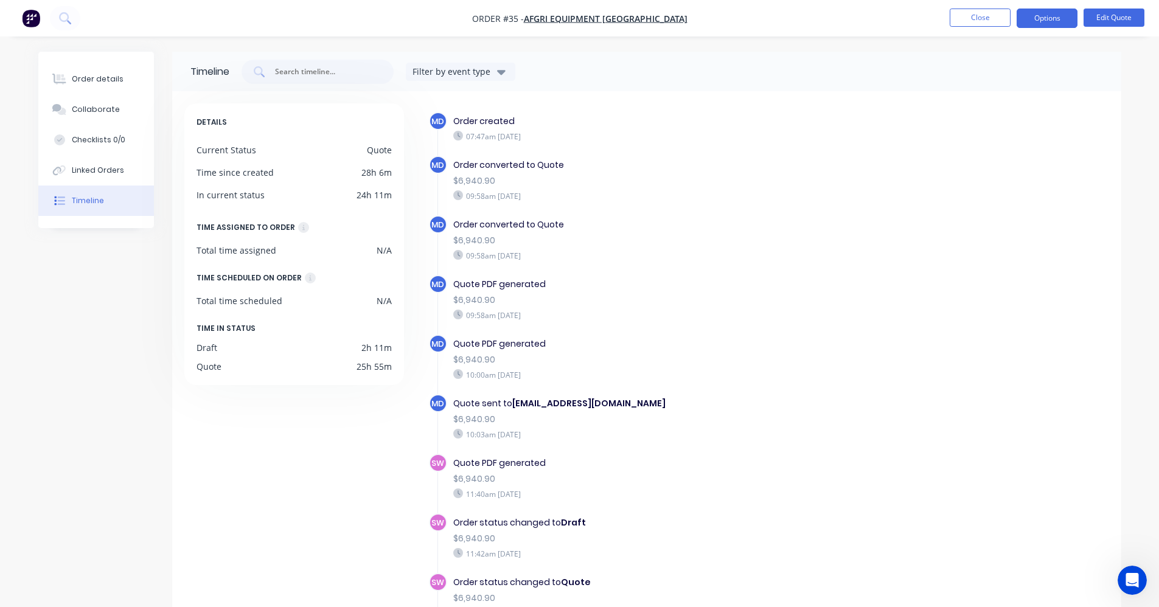
click at [502, 69] on icon "button" at bounding box center [501, 71] width 9 height 13
click at [1052, 21] on button "Options" at bounding box center [1047, 18] width 61 height 19
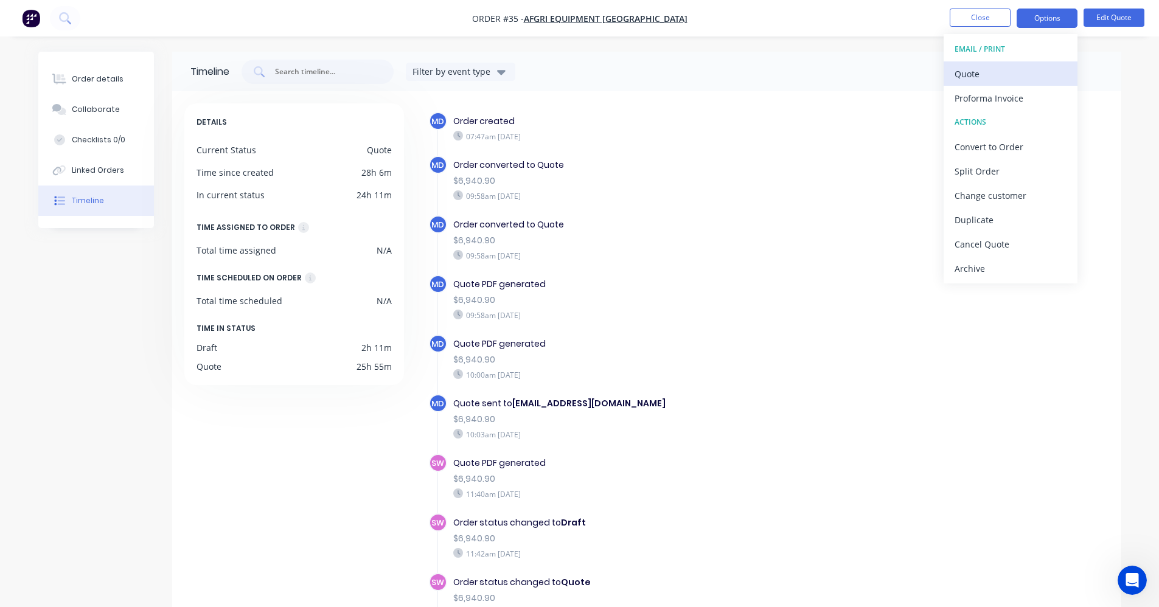
click at [969, 69] on div "Quote" at bounding box center [1011, 74] width 112 height 18
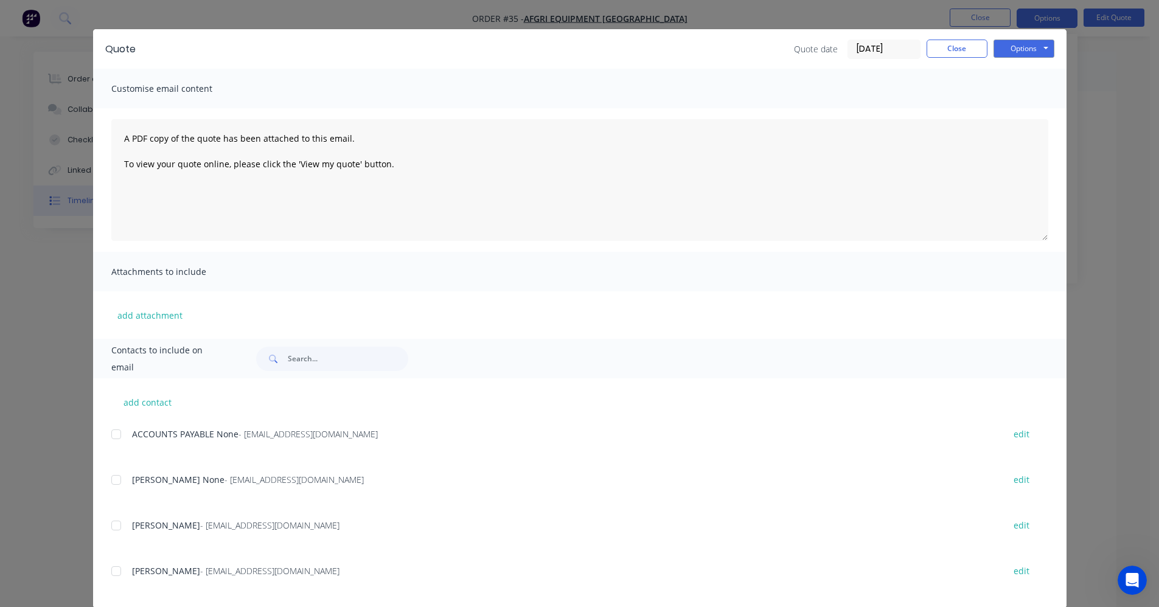
scroll to position [38, 0]
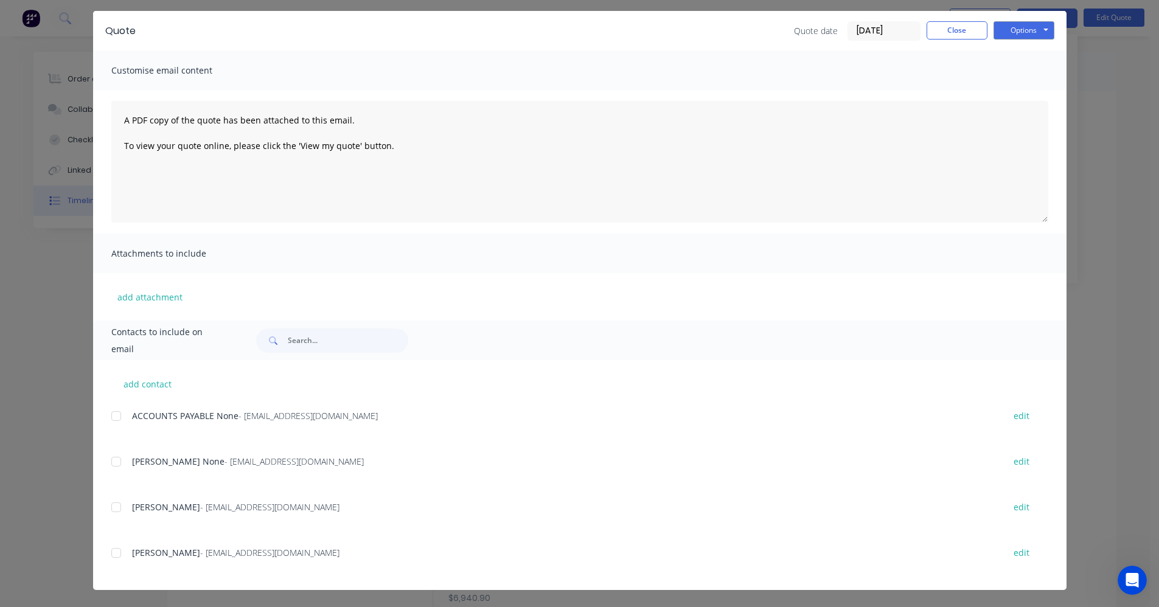
click at [110, 551] on div at bounding box center [116, 553] width 24 height 24
click at [1032, 30] on button "Options" at bounding box center [1024, 30] width 61 height 18
click at [1025, 92] on button "Email" at bounding box center [1033, 92] width 78 height 20
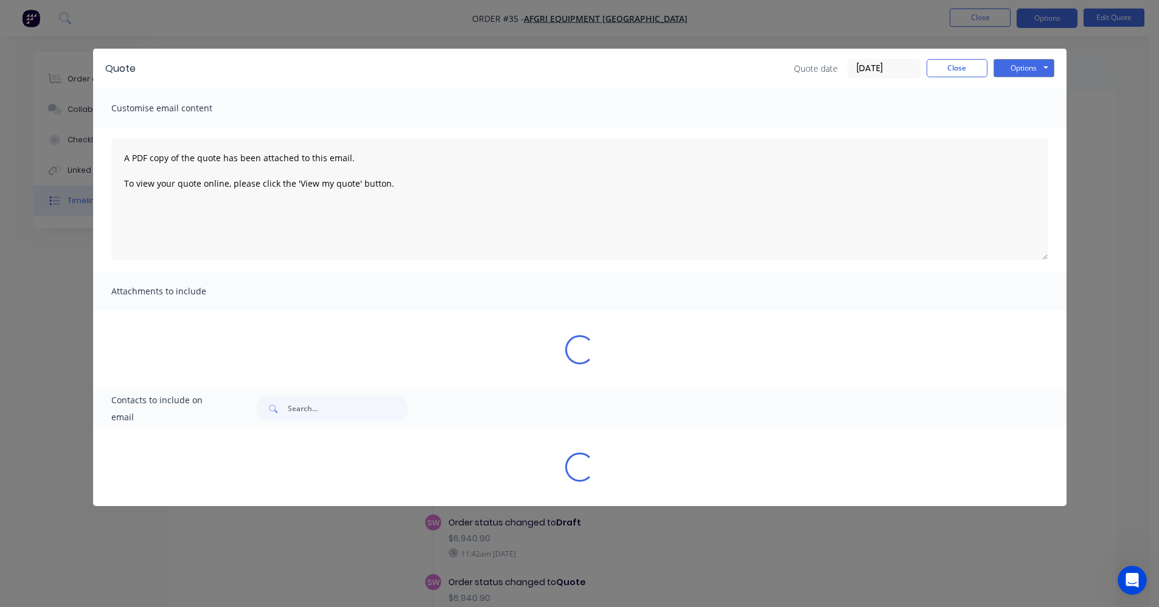
scroll to position [0, 0]
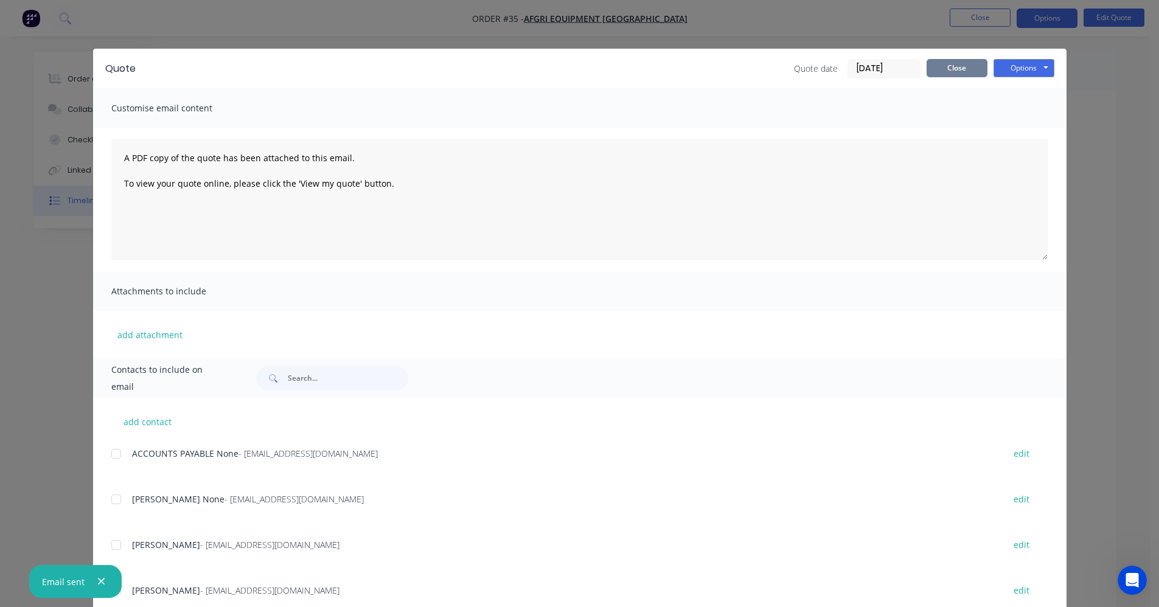
click at [967, 65] on button "Close" at bounding box center [957, 68] width 61 height 18
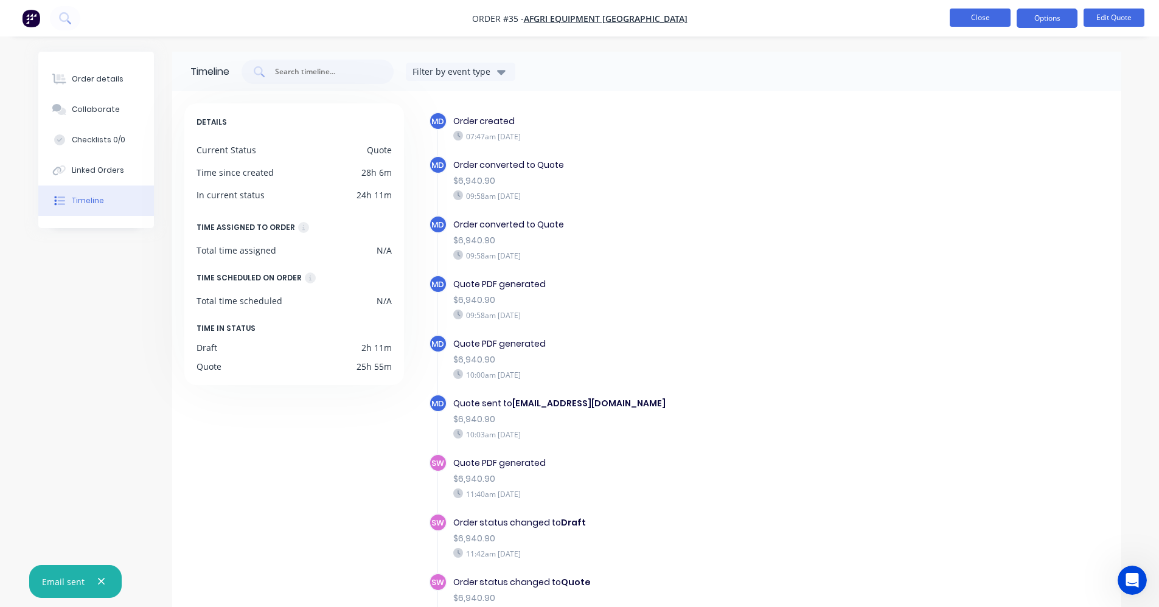
click at [973, 21] on button "Close" at bounding box center [980, 18] width 61 height 18
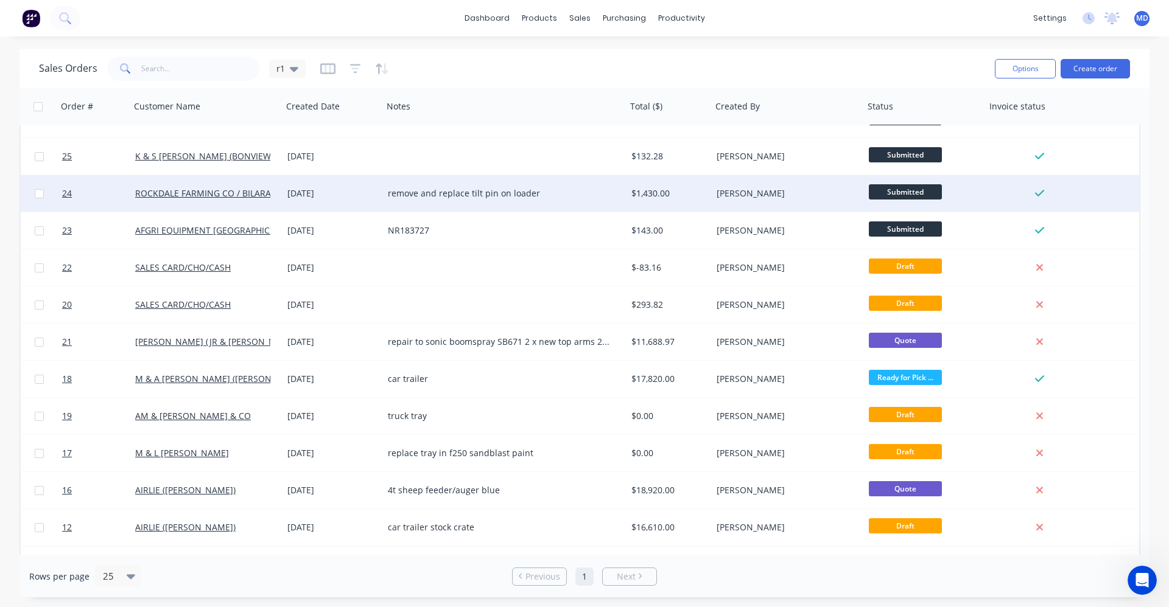
scroll to position [423, 0]
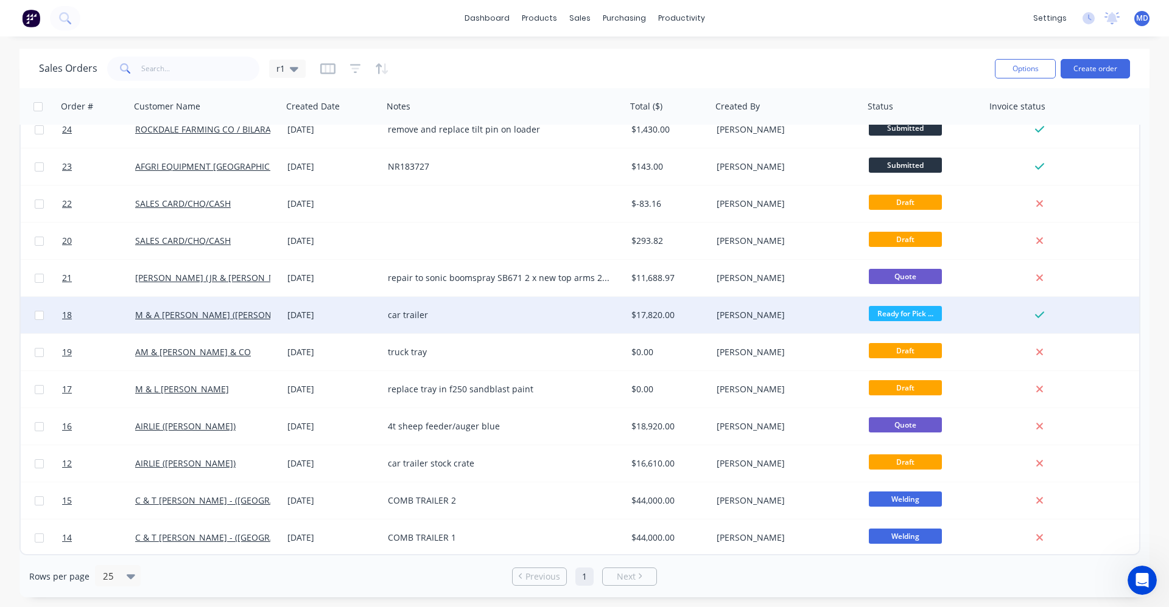
click at [903, 315] on span "Ready for Pick ..." at bounding box center [905, 313] width 73 height 15
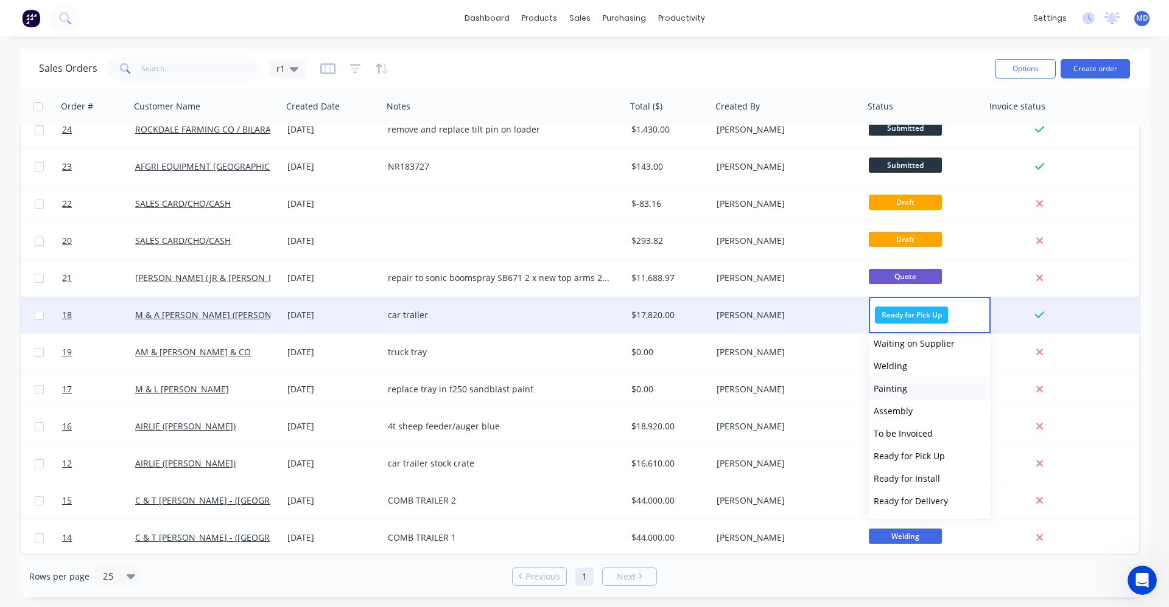
scroll to position [75, 0]
click at [913, 497] on button "Picked Up" at bounding box center [930, 503] width 122 height 23
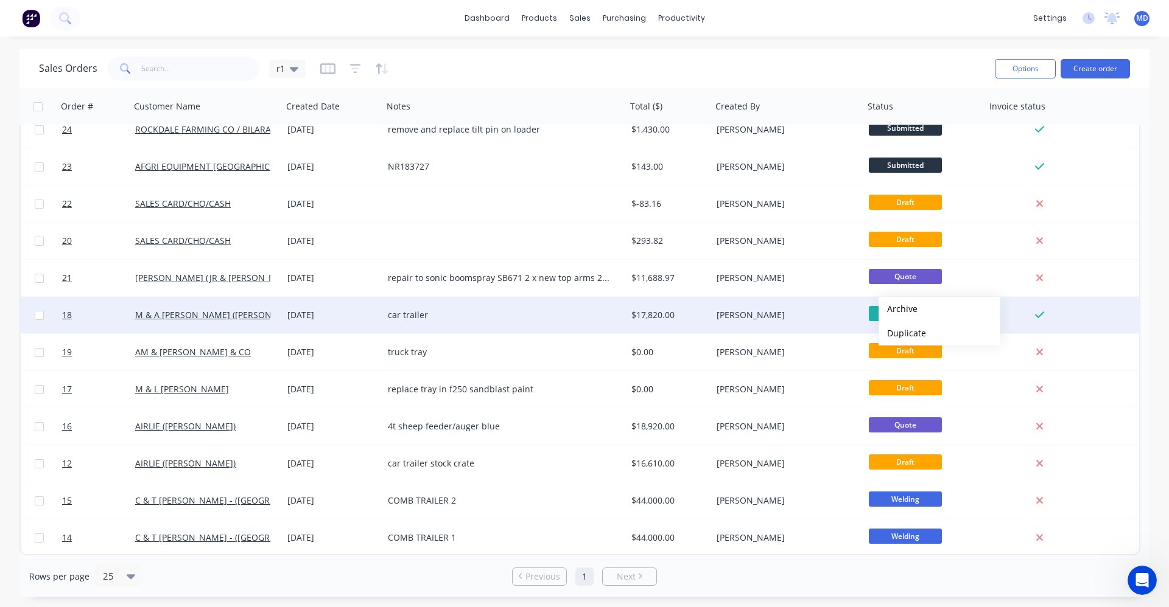
click at [846, 315] on div "[PERSON_NAME]" at bounding box center [783, 315] width 135 height 12
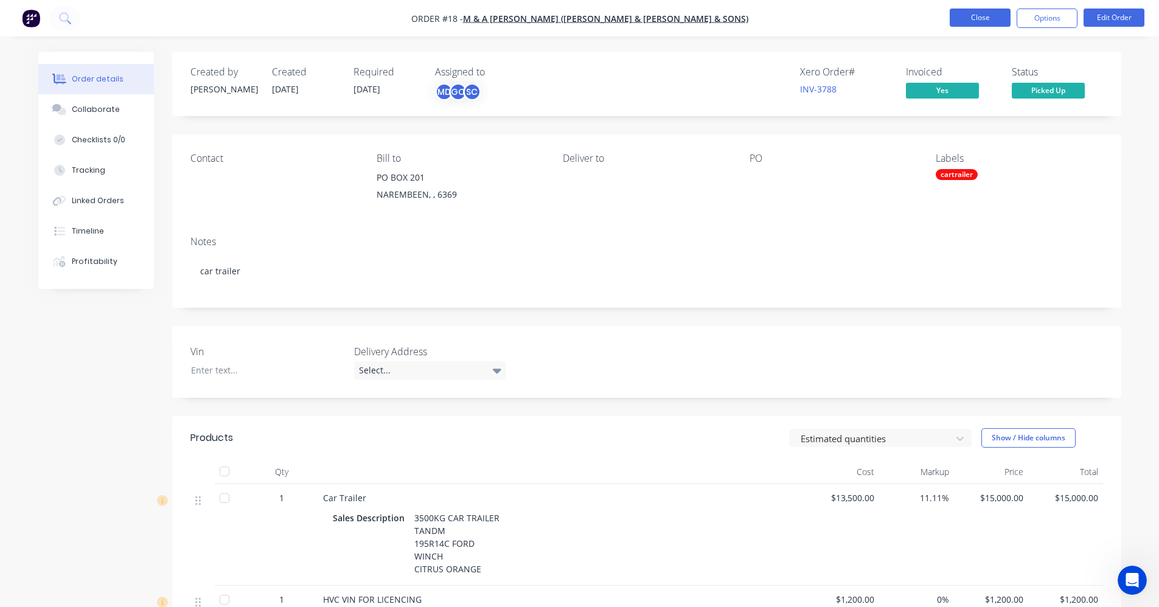
click at [970, 26] on button "Close" at bounding box center [980, 18] width 61 height 18
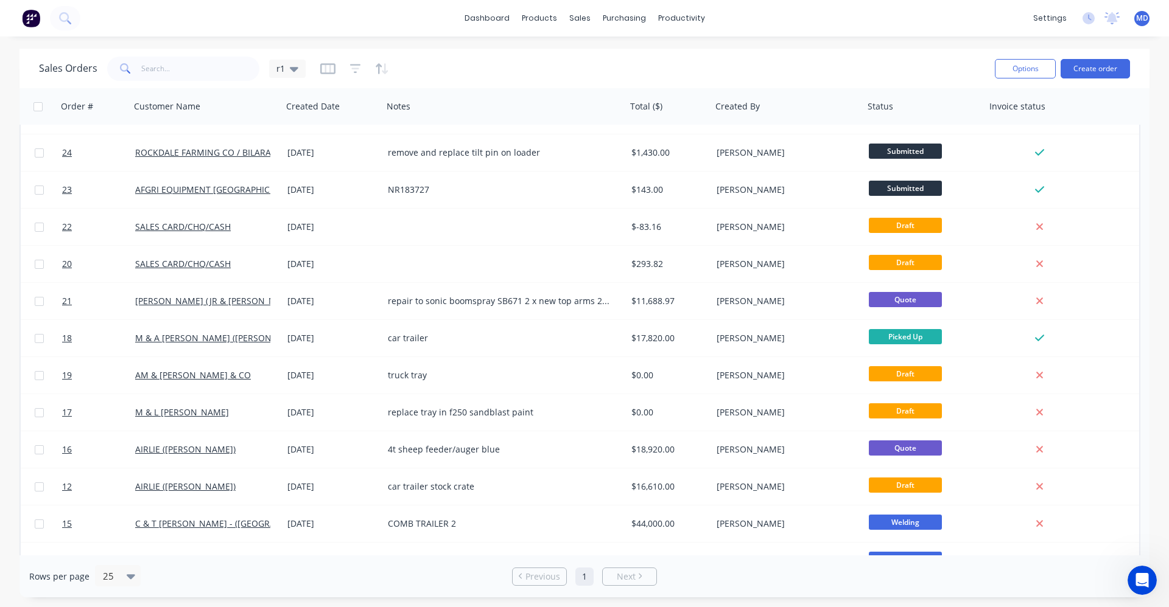
scroll to position [423, 0]
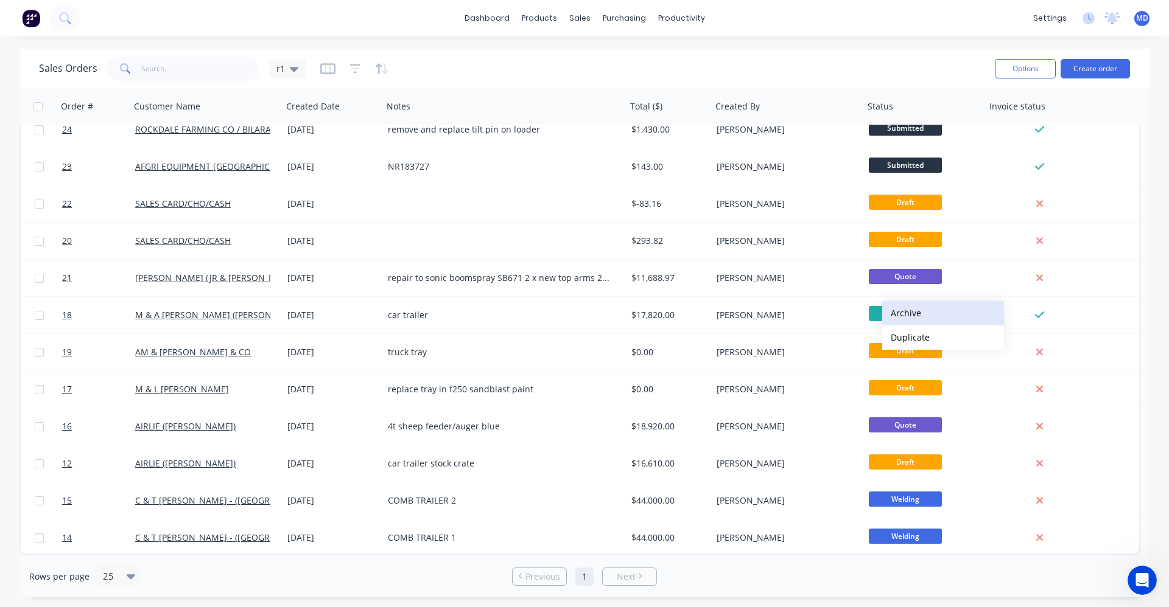
click at [907, 313] on button "Archive" at bounding box center [943, 313] width 122 height 24
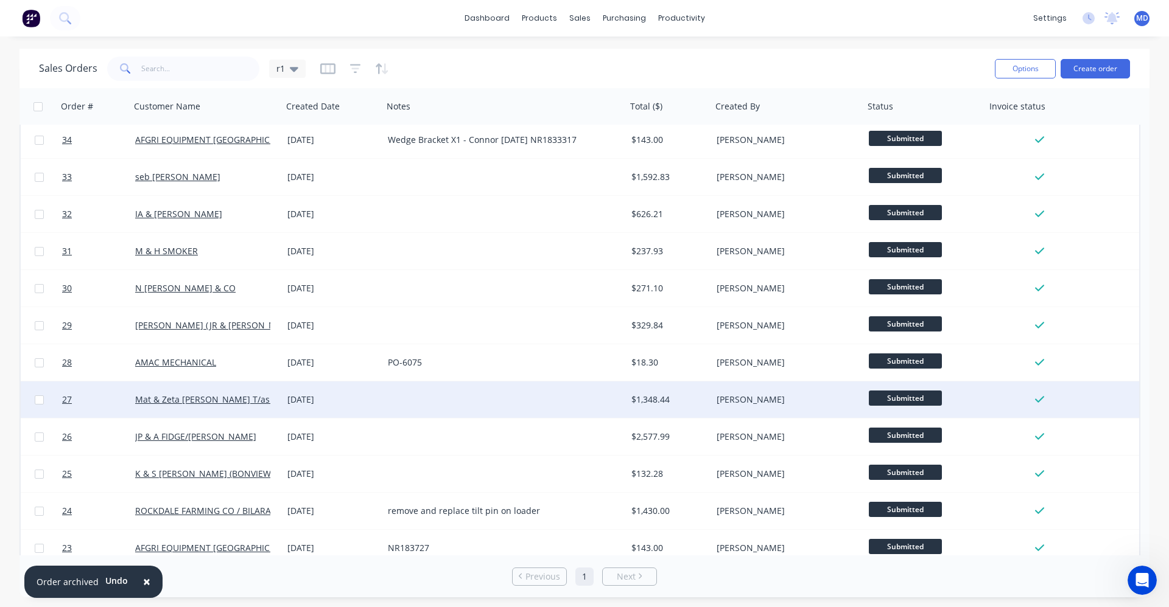
scroll to position [0, 0]
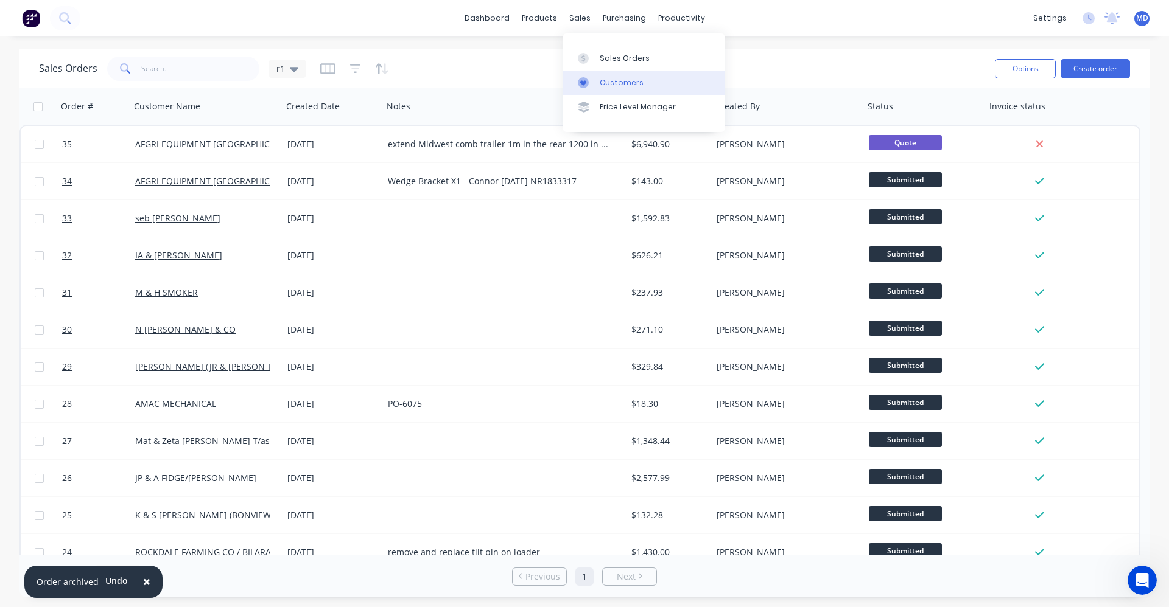
click at [622, 77] on div "Customers" at bounding box center [622, 82] width 44 height 11
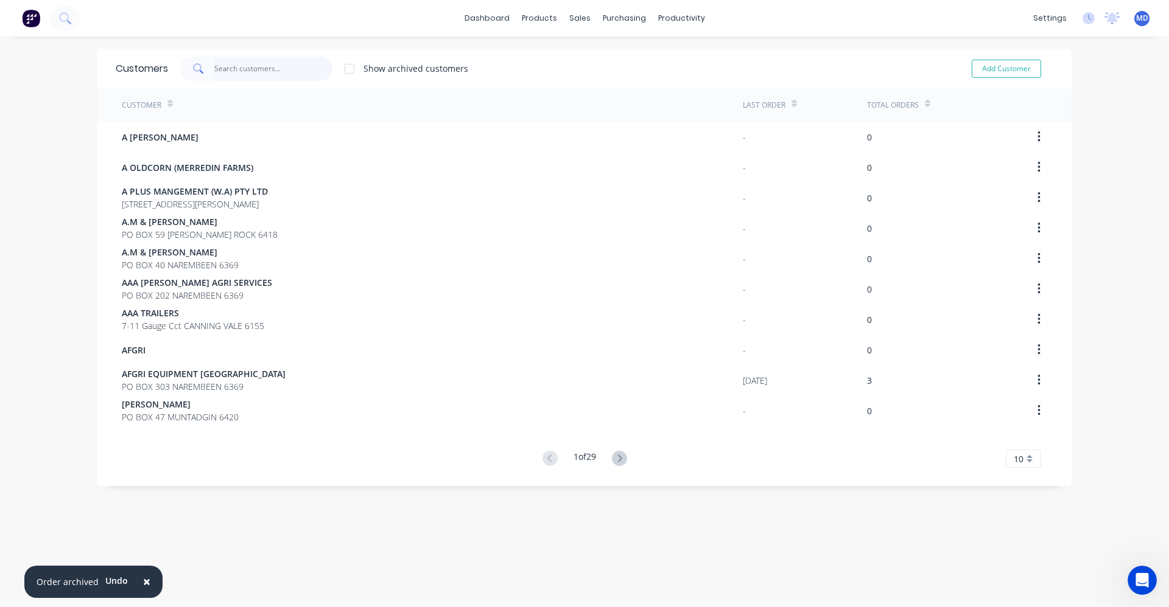
click at [268, 66] on input "text" at bounding box center [273, 69] width 119 height 24
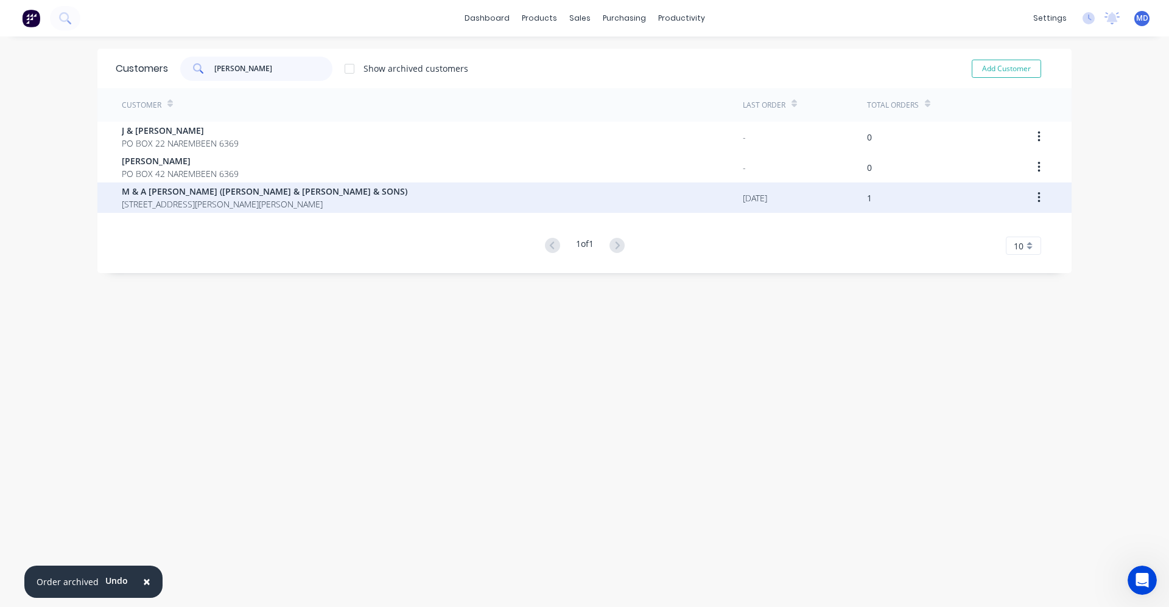
type input "[PERSON_NAME]"
click at [254, 191] on span "M & A [PERSON_NAME] ([PERSON_NAME] & [PERSON_NAME] & SONS)" at bounding box center [264, 191] width 285 height 13
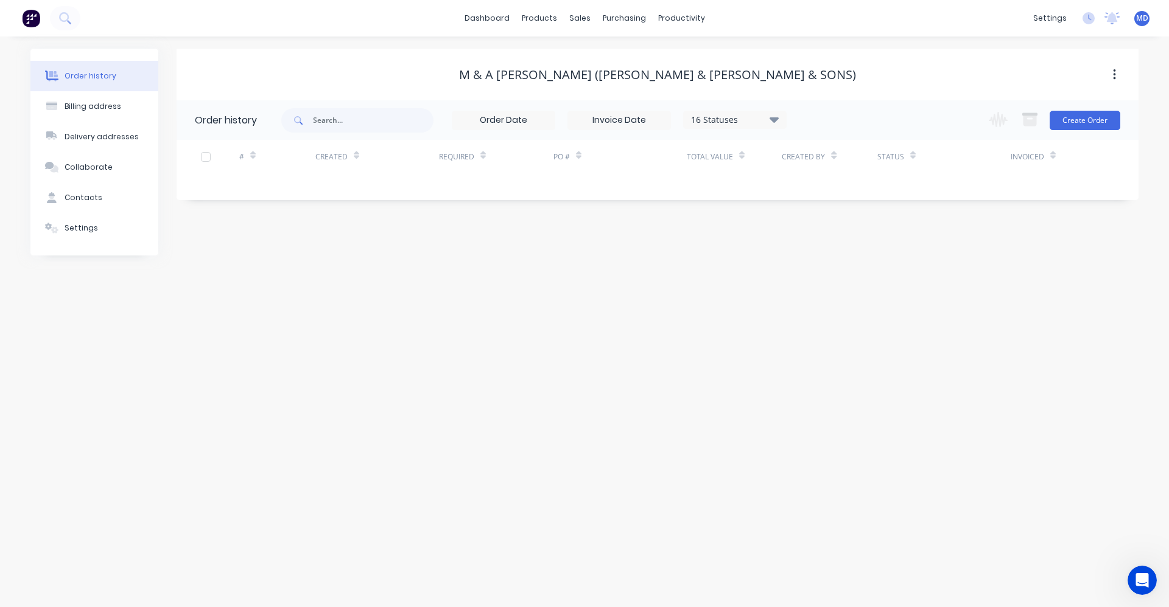
click at [702, 122] on div "16 Statuses" at bounding box center [735, 119] width 102 height 13
click at [835, 284] on label at bounding box center [835, 284] width 0 height 0
click at [835, 289] on input "checkbox" at bounding box center [840, 290] width 10 height 12
checkbox input "true"
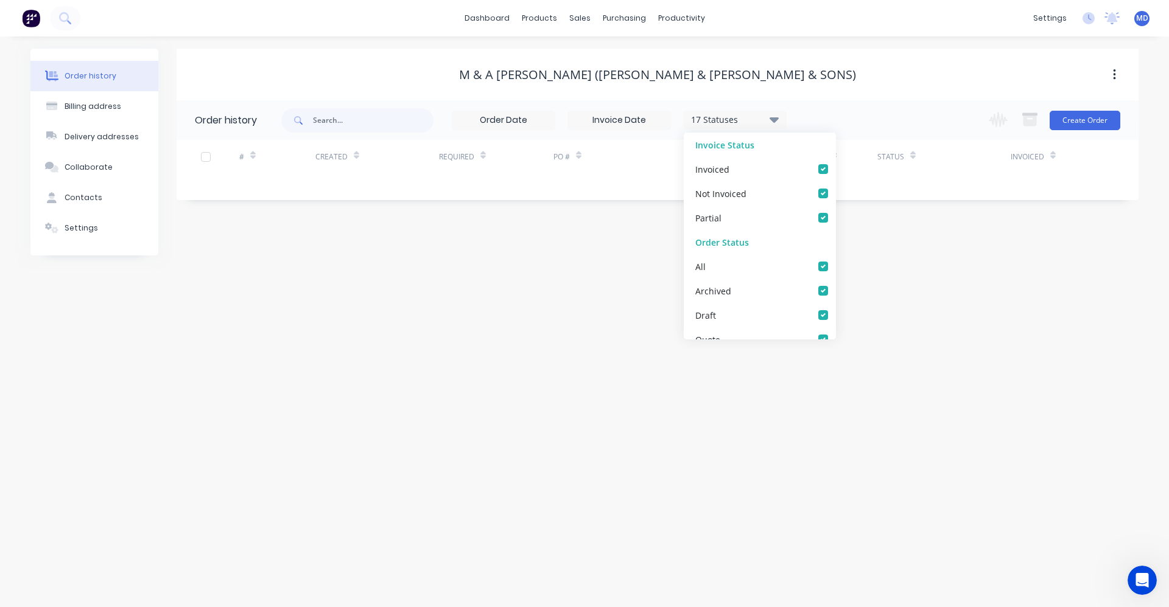
click at [903, 266] on div "Order history Billing address Delivery addresses Collaborate Contacts Settings …" at bounding box center [584, 322] width 1169 height 571
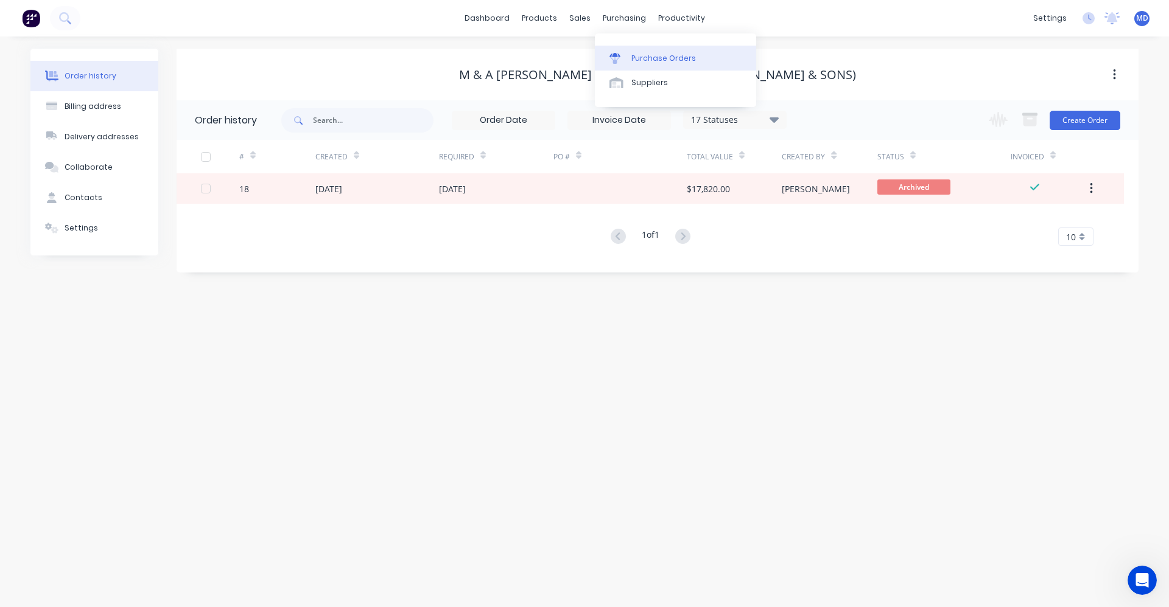
click at [643, 59] on div "Purchase Orders" at bounding box center [663, 58] width 65 height 11
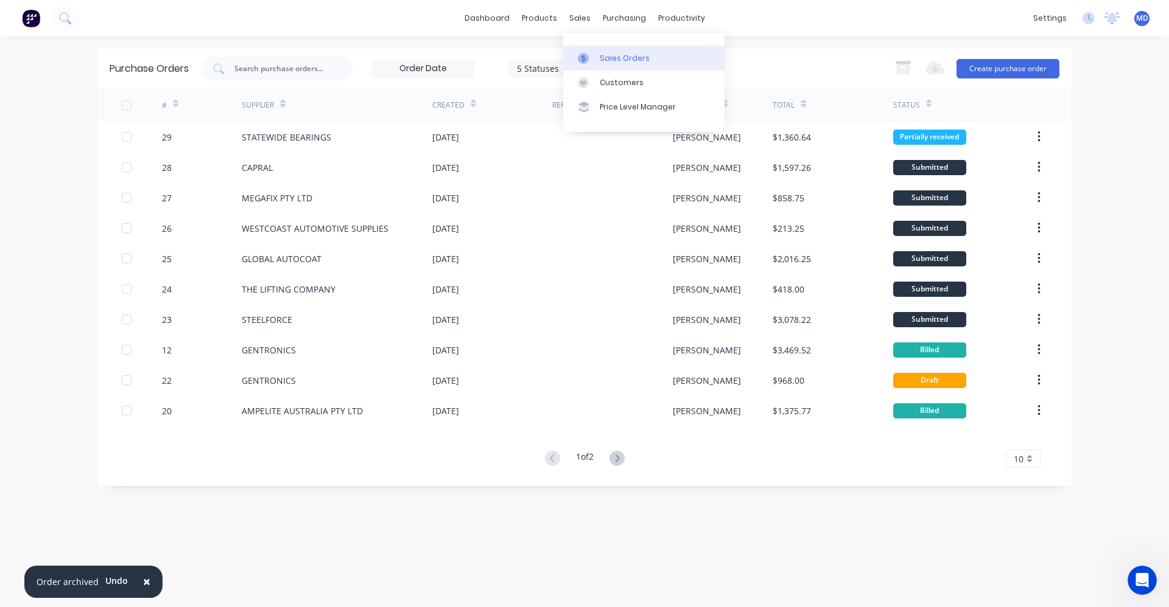
click at [605, 58] on div "Sales Orders" at bounding box center [625, 58] width 50 height 11
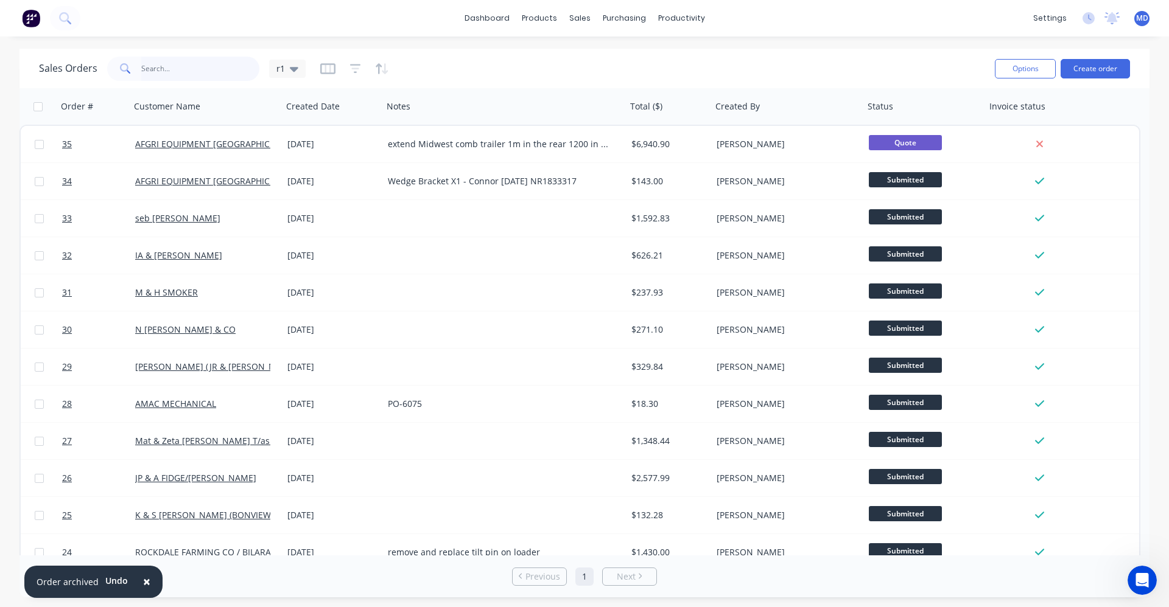
click at [161, 72] on input "text" at bounding box center [200, 69] width 119 height 24
click at [604, 77] on div "Customers" at bounding box center [622, 82] width 44 height 11
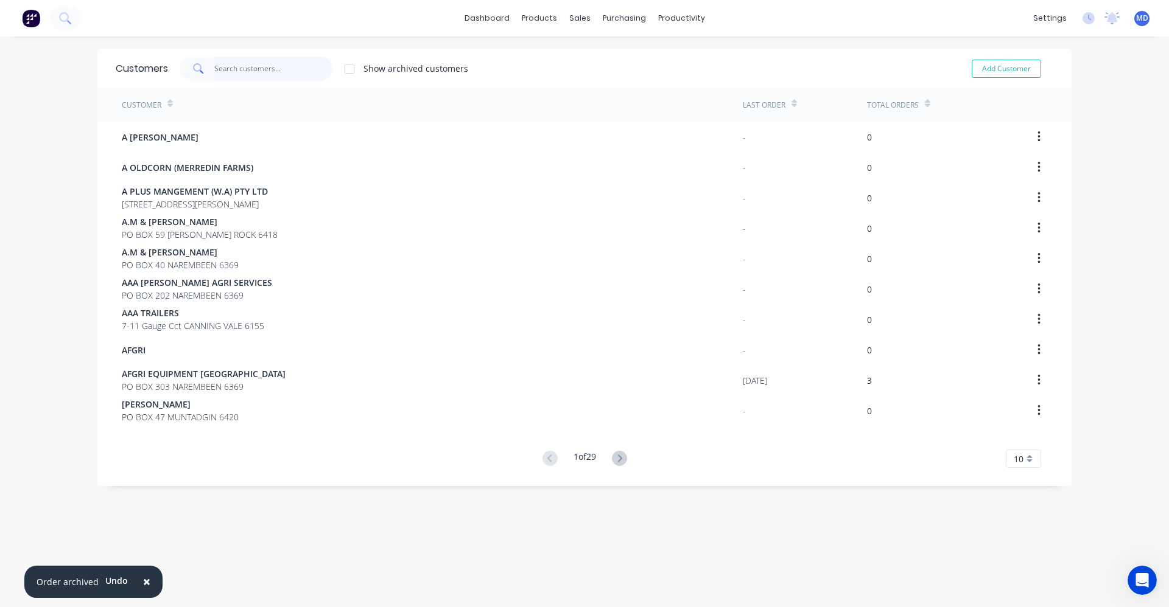
click at [231, 66] on input "text" at bounding box center [273, 69] width 119 height 24
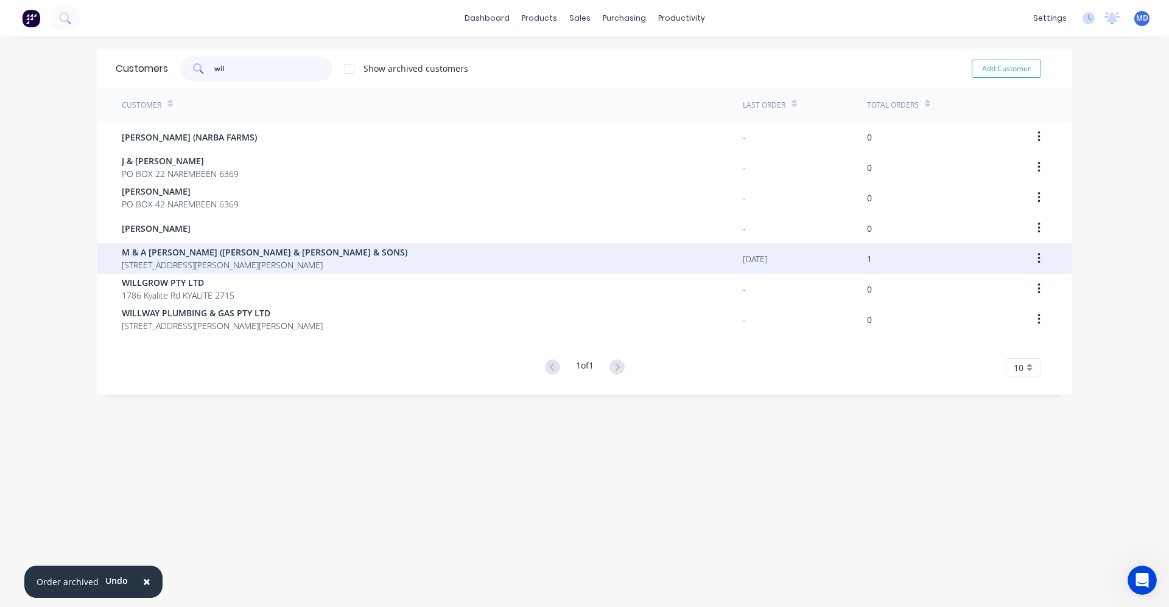
type input "wil"
click at [225, 254] on span "M & A [PERSON_NAME] ([PERSON_NAME] & [PERSON_NAME] & SONS)" at bounding box center [264, 252] width 285 height 13
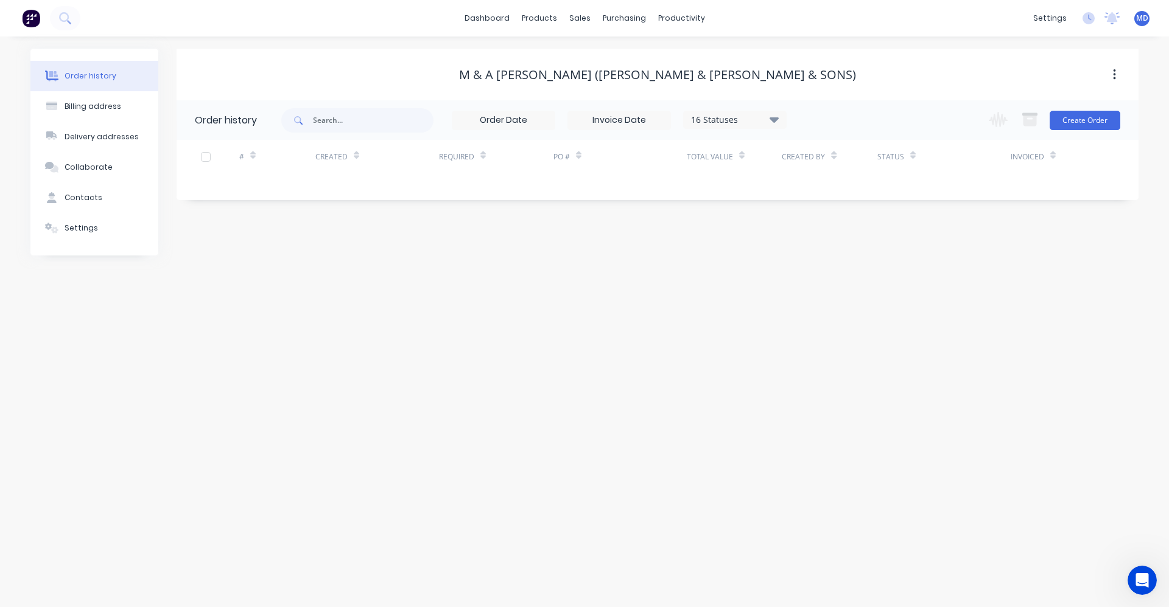
click at [705, 123] on div "16 Statuses" at bounding box center [735, 119] width 102 height 13
click at [737, 287] on div "Archived" at bounding box center [760, 291] width 152 height 24
click at [835, 284] on label at bounding box center [835, 284] width 0 height 0
click at [835, 287] on input "checkbox" at bounding box center [840, 290] width 10 height 12
checkbox input "true"
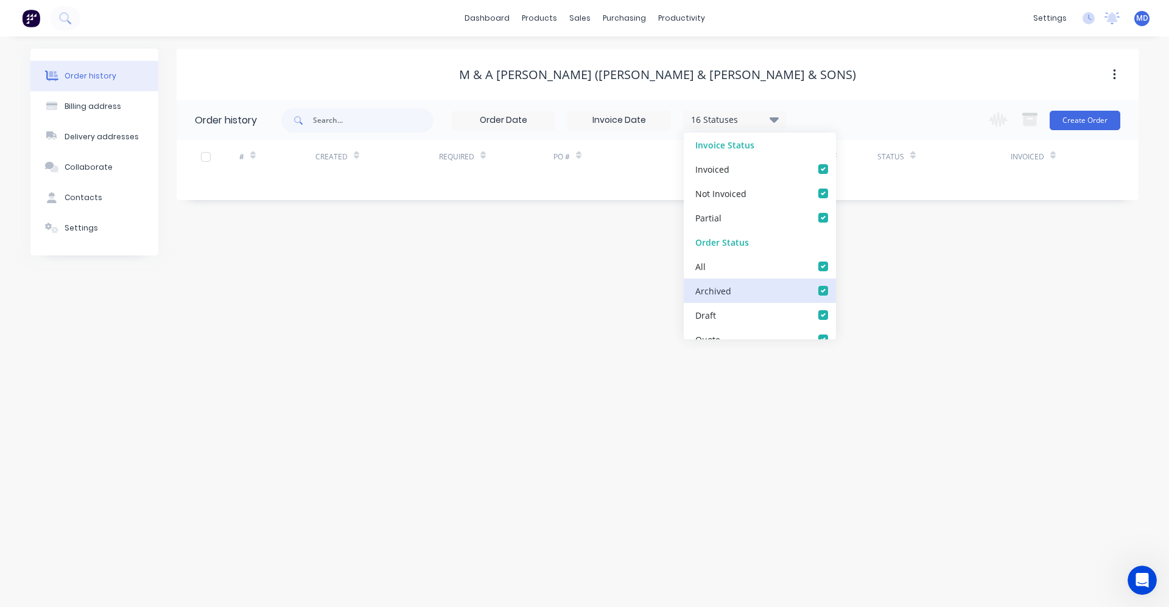
checkbox input "true"
click at [619, 277] on div "Order history Billing address Delivery addresses Collaborate Contacts Settings …" at bounding box center [584, 322] width 1169 height 571
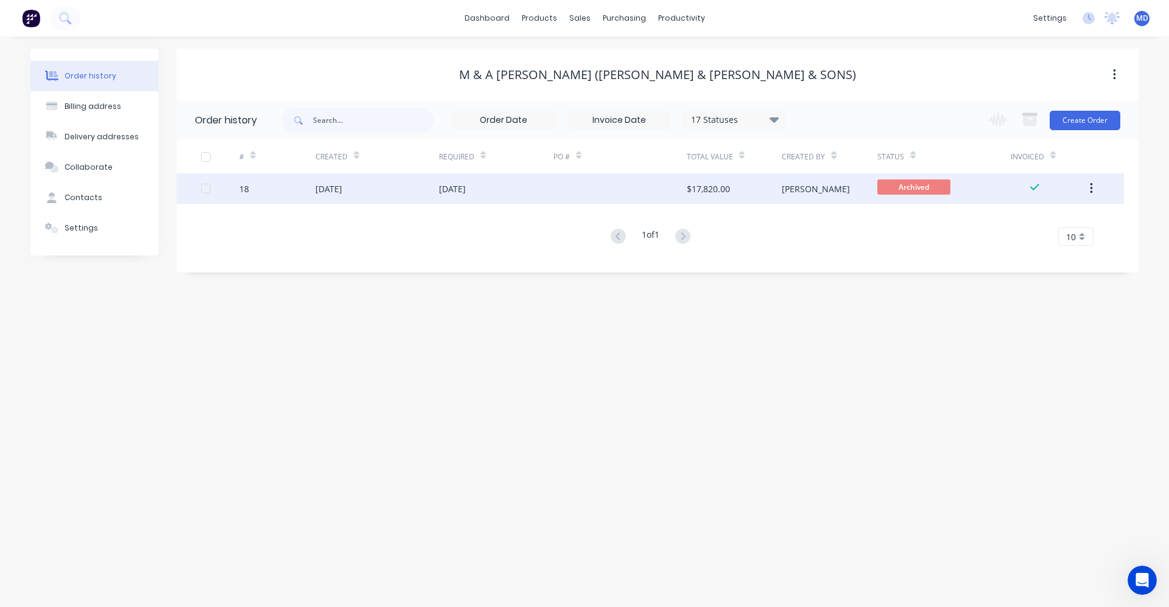
click at [466, 189] on div "[DATE]" at bounding box center [452, 189] width 27 height 13
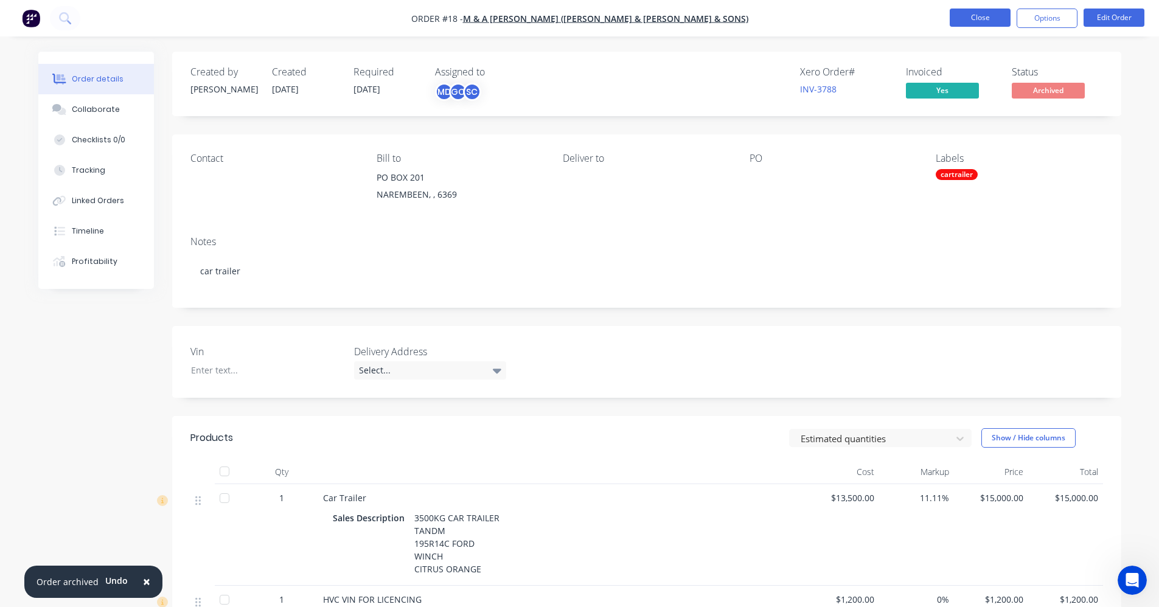
click at [985, 19] on button "Close" at bounding box center [980, 18] width 61 height 18
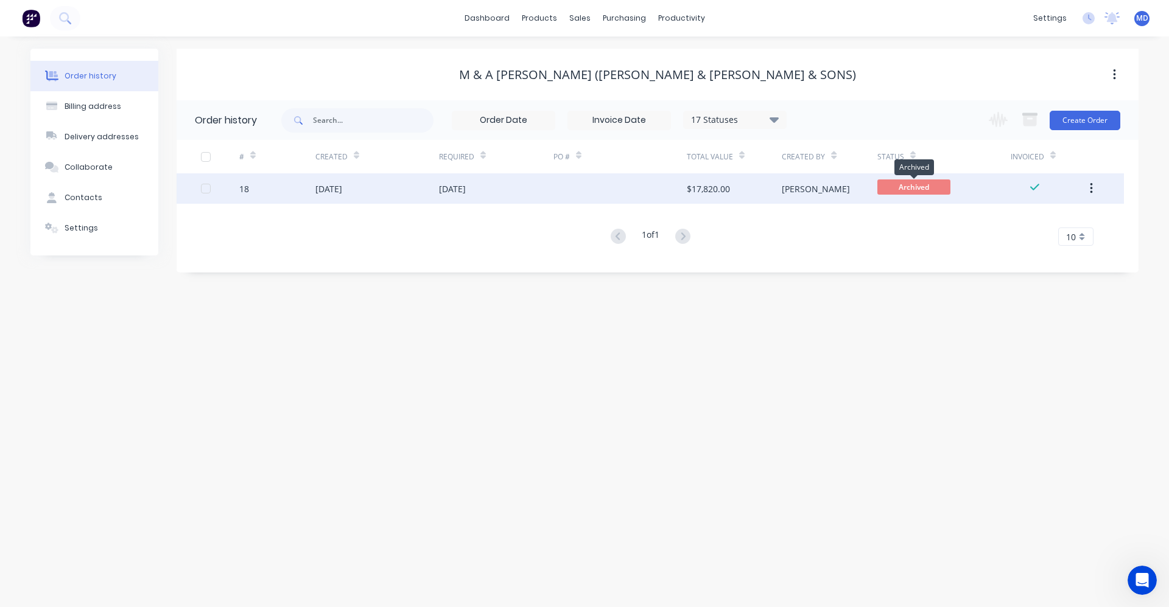
drag, startPoint x: 906, startPoint y: 191, endPoint x: 897, endPoint y: 192, distance: 9.2
click at [897, 192] on span "Archived" at bounding box center [913, 187] width 73 height 15
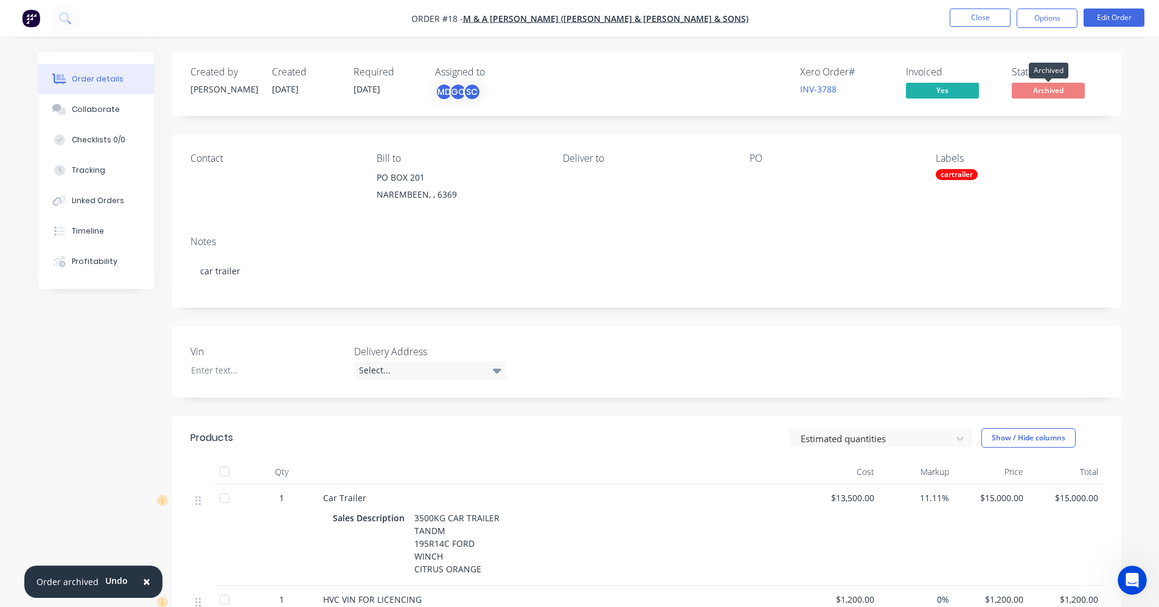
drag, startPoint x: 1029, startPoint y: 88, endPoint x: 1019, endPoint y: 77, distance: 14.3
click at [1019, 77] on div "Status" at bounding box center [1057, 72] width 91 height 12
click at [1035, 18] on button "Options" at bounding box center [1047, 18] width 61 height 19
click at [971, 12] on button "Close" at bounding box center [980, 18] width 61 height 18
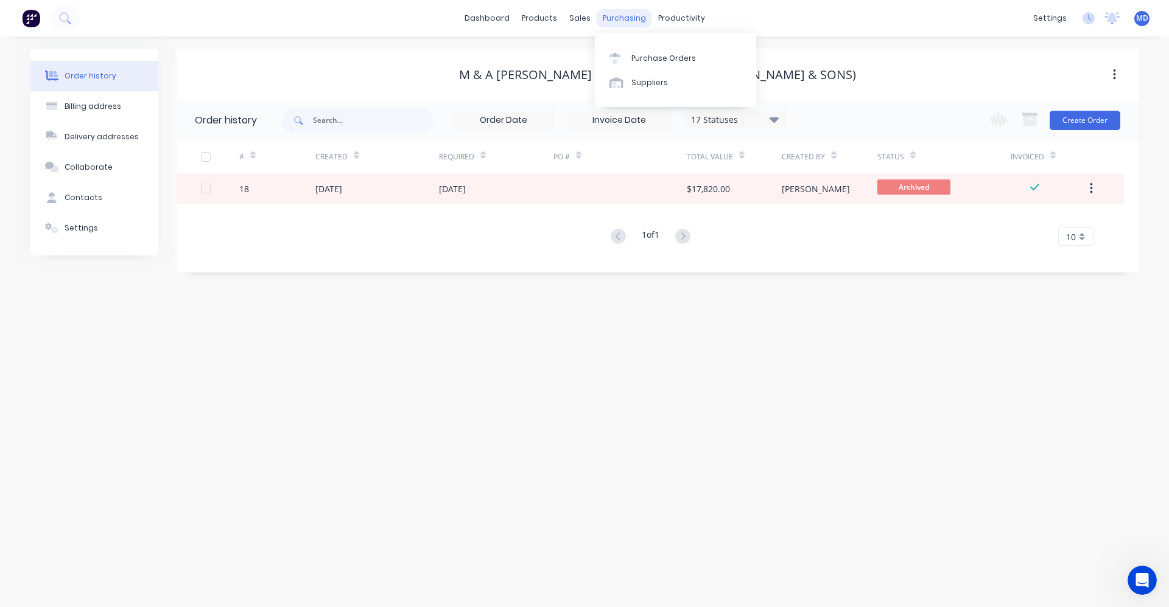
click at [631, 20] on div "purchasing" at bounding box center [623, 18] width 55 height 18
click at [647, 54] on div "Purchase Orders" at bounding box center [663, 58] width 65 height 11
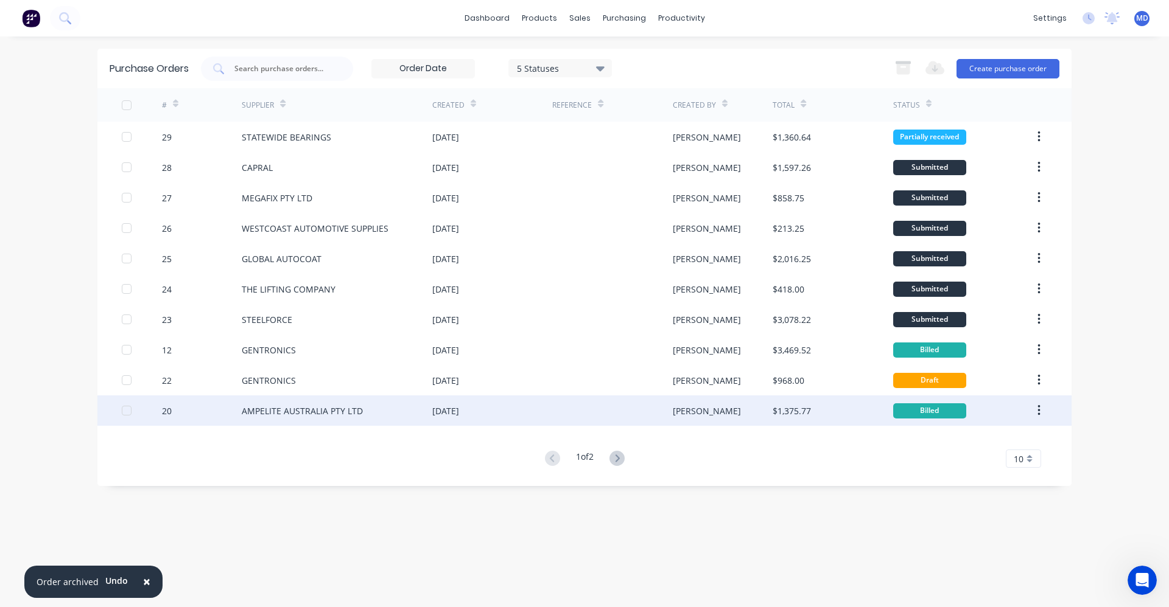
click at [1041, 413] on button "button" at bounding box center [1038, 411] width 29 height 22
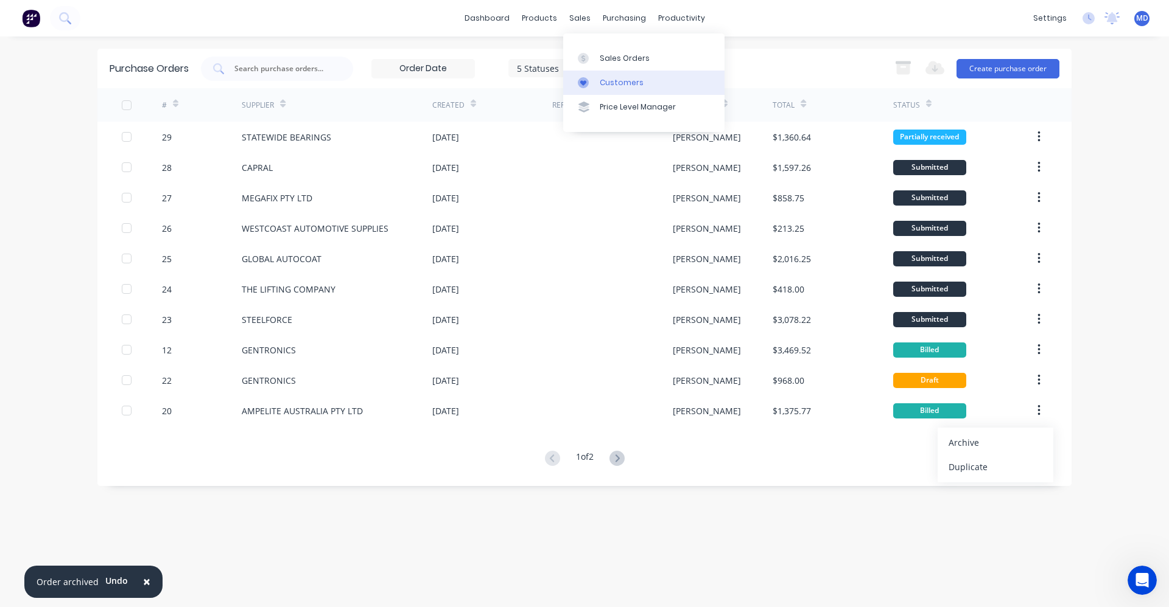
click at [607, 81] on div "Customers" at bounding box center [622, 82] width 44 height 11
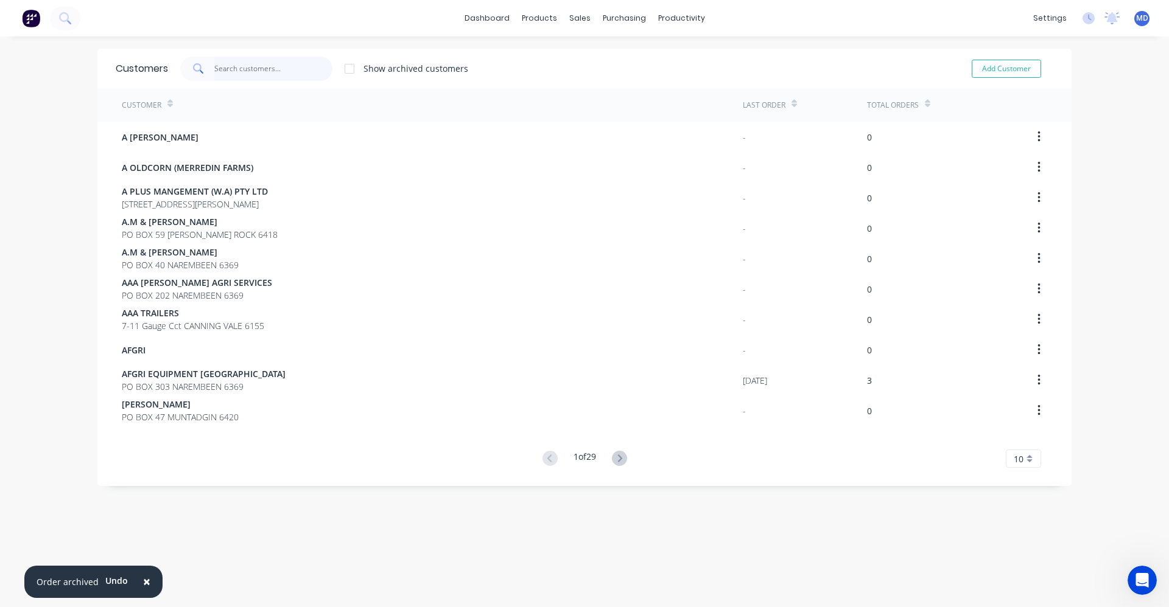
click at [271, 70] on input "text" at bounding box center [273, 69] width 119 height 24
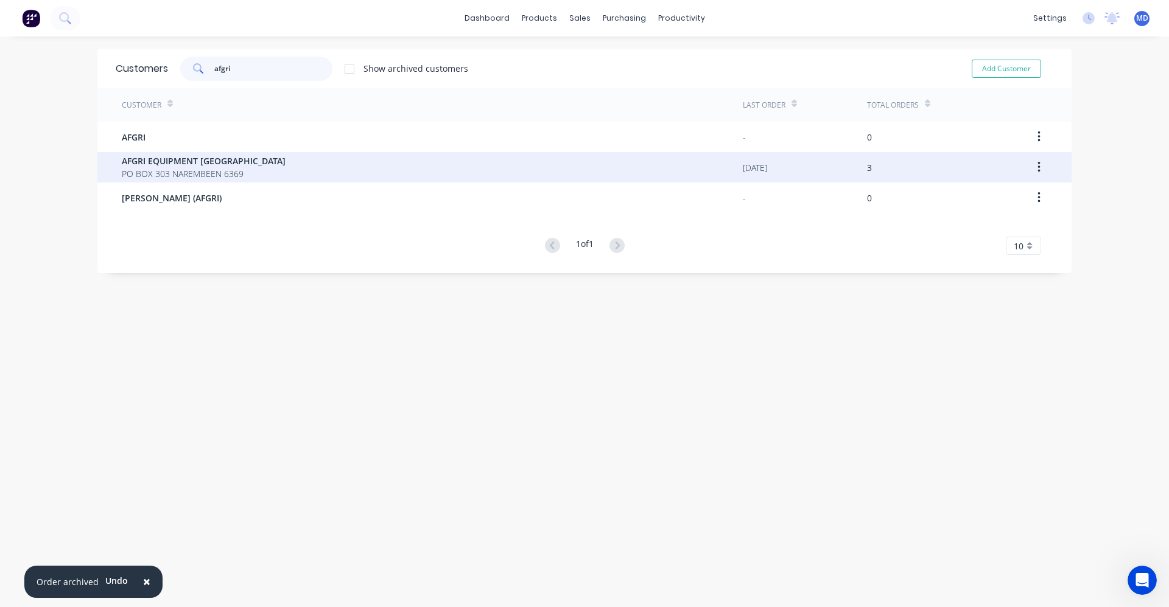
type input "afgri"
click at [186, 156] on span "AFGRI EQUIPMENT [GEOGRAPHIC_DATA]" at bounding box center [204, 161] width 164 height 13
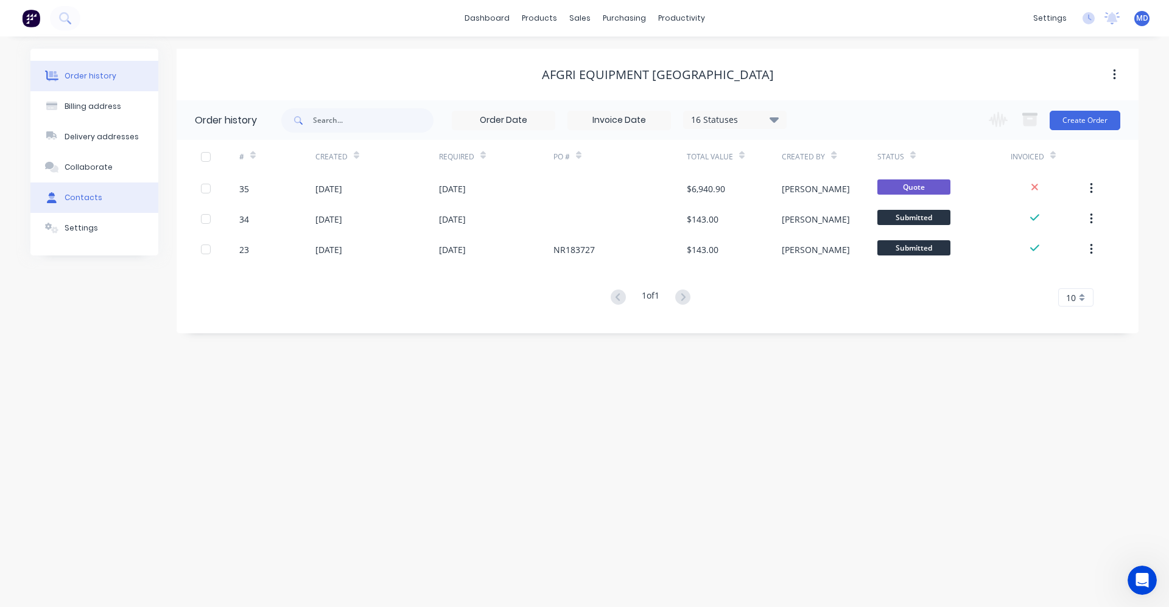
click at [78, 198] on div "Contacts" at bounding box center [84, 197] width 38 height 11
select select "AU"
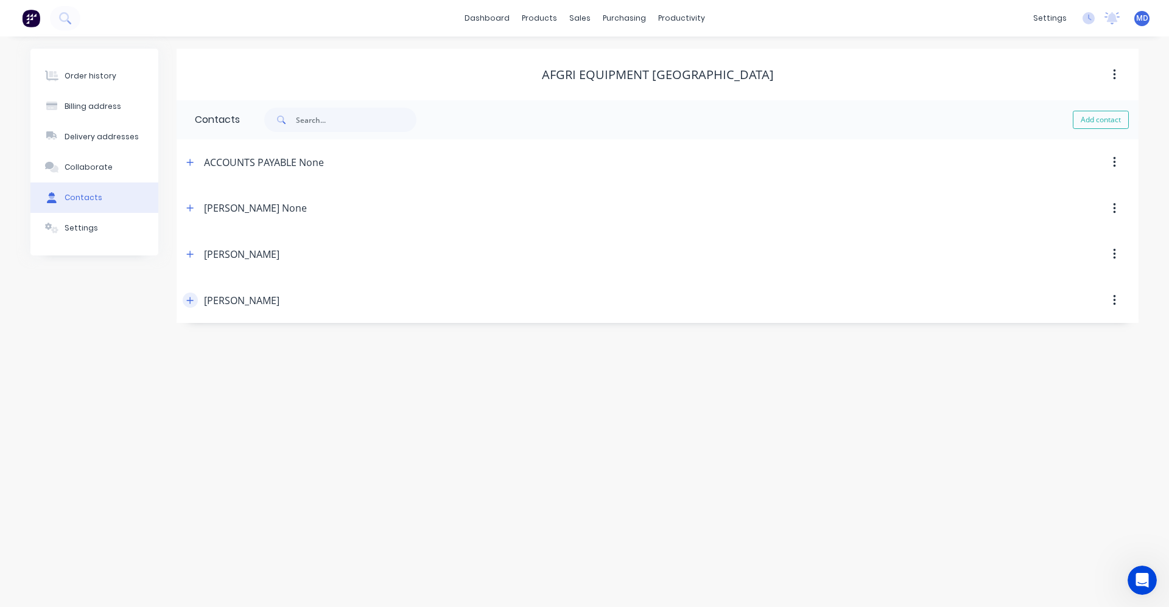
click at [192, 302] on icon "button" at bounding box center [189, 300] width 7 height 9
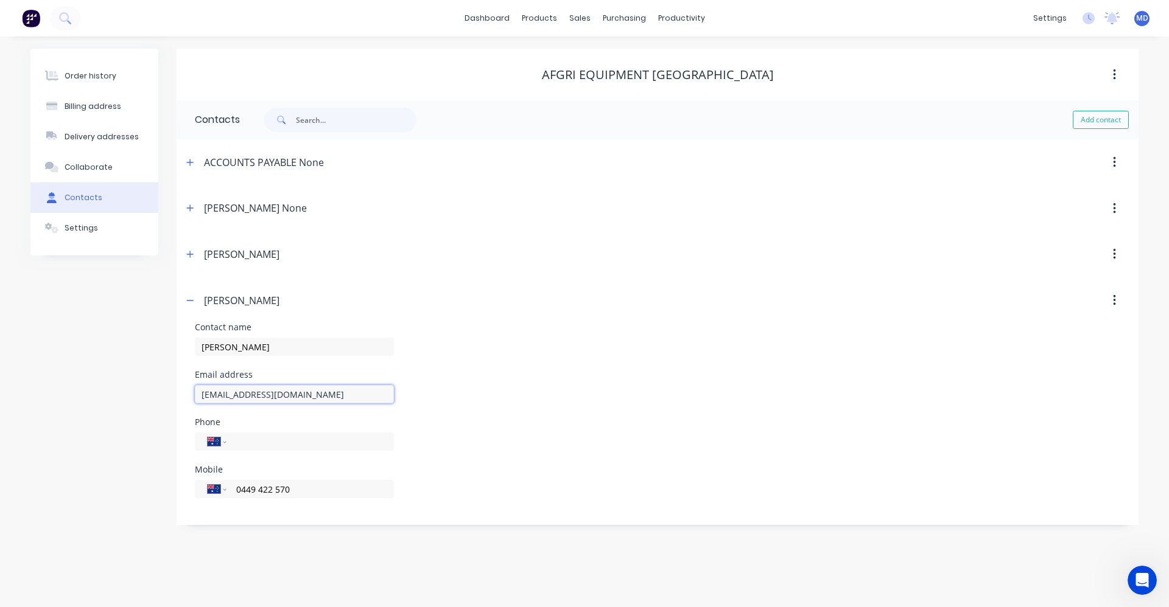
click at [195, 398] on input "[EMAIL_ADDRESS][DOMAIN_NAME]" at bounding box center [294, 394] width 199 height 18
type input "[EMAIL_ADDRESS][DOMAIN_NAME]"
click at [554, 397] on div "Email address [EMAIL_ADDRESS][DOMAIN_NAME]" at bounding box center [657, 394] width 925 height 47
click at [193, 298] on icon "button" at bounding box center [189, 300] width 7 height 9
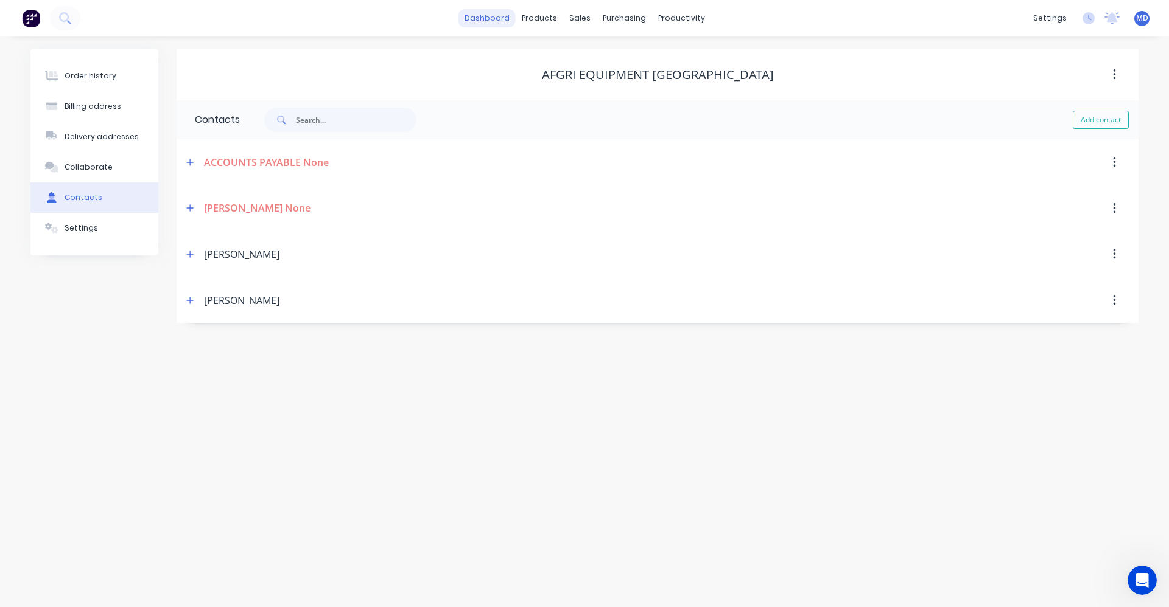
click at [497, 13] on link "dashboard" at bounding box center [486, 18] width 57 height 18
